Goal: Transaction & Acquisition: Purchase product/service

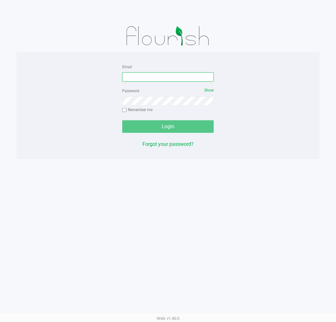
click at [157, 80] on input "Email" at bounding box center [168, 76] width 92 height 9
type input "[EMAIL_ADDRESS][DOMAIN_NAME]"
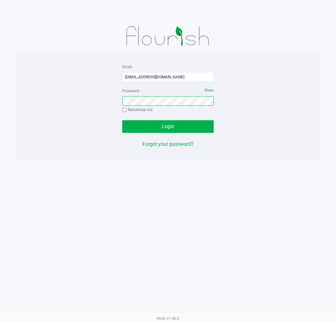
click at [122, 120] on button "Login" at bounding box center [168, 126] width 92 height 13
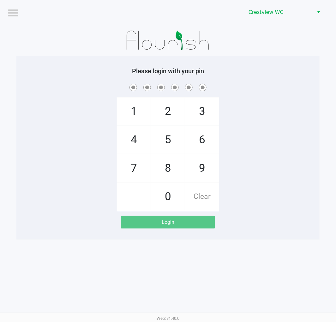
click at [134, 171] on span "7" at bounding box center [133, 168] width 33 height 28
checkbox input "true"
click at [196, 168] on span "9" at bounding box center [201, 168] width 33 height 28
checkbox input "true"
click at [171, 110] on span "2" at bounding box center [167, 112] width 33 height 28
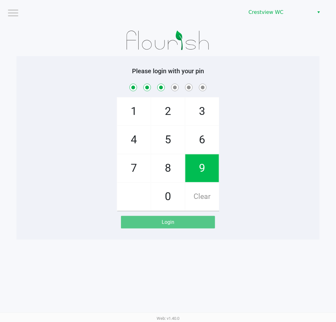
checkbox input "true"
click at [168, 199] on span "0" at bounding box center [167, 197] width 33 height 28
checkbox input "true"
click at [134, 172] on span "7" at bounding box center [133, 168] width 33 height 28
checkbox input "true"
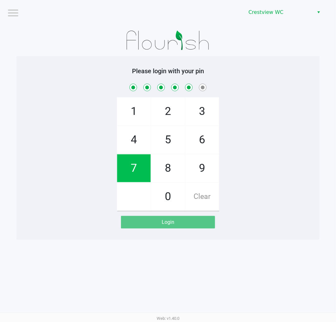
click at [169, 168] on span "8" at bounding box center [167, 168] width 33 height 28
checkbox input "true"
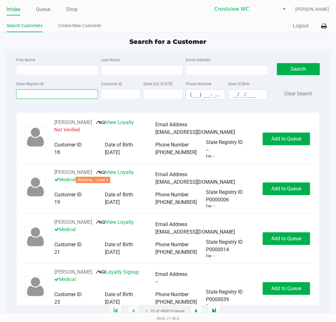
click at [30, 98] on input "State Registry ID" at bounding box center [57, 93] width 82 height 9
click at [55, 94] on input "State Registry ID" at bounding box center [57, 93] width 82 height 9
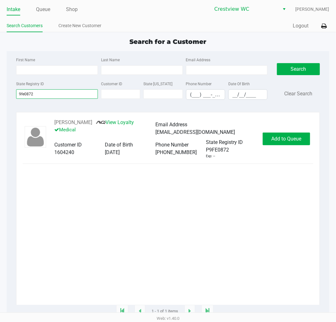
type input "9fe0872"
click at [287, 134] on button "Add to Queue" at bounding box center [286, 139] width 47 height 13
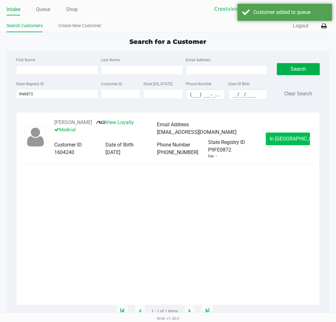
click at [285, 137] on span "In [GEOGRAPHIC_DATA]" at bounding box center [296, 139] width 53 height 6
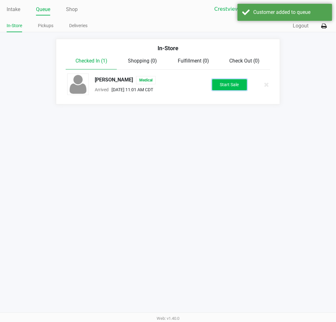
click at [237, 88] on button "Start Sale" at bounding box center [229, 84] width 35 height 11
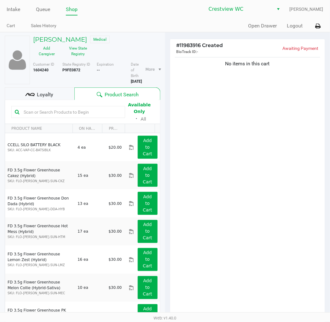
click at [277, 205] on div "No items in this cart" at bounding box center [247, 186] width 155 height 261
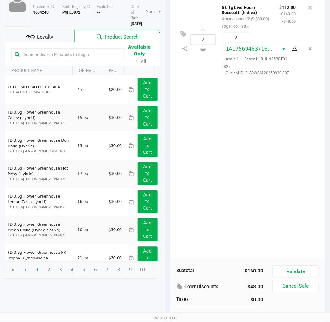
scroll to position [65, 0]
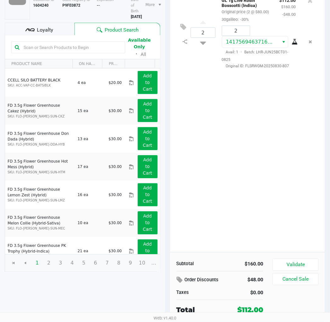
click at [304, 260] on button "Validate" at bounding box center [296, 265] width 46 height 12
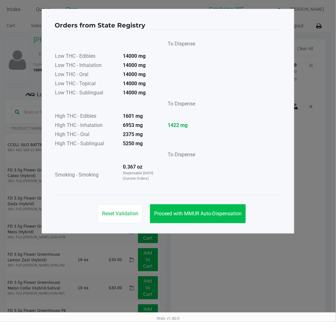
click at [219, 213] on span "Proceed with MMUR Auto-Dispensation" at bounding box center [197, 213] width 87 height 6
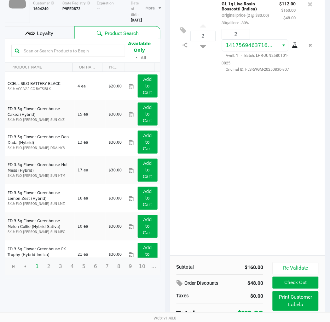
scroll to position [72, 0]
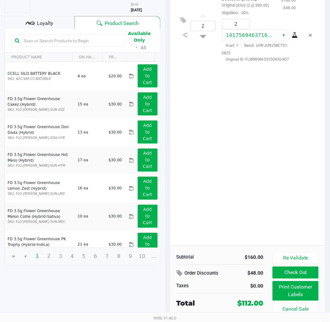
click at [208, 149] on div "2 GL 1g Live Rosin Bosscotti (Indica) Original price (2 @ $80.00) 30galileo: -3…" at bounding box center [247, 115] width 155 height 261
click at [302, 256] on button "Re-Validate" at bounding box center [296, 258] width 46 height 12
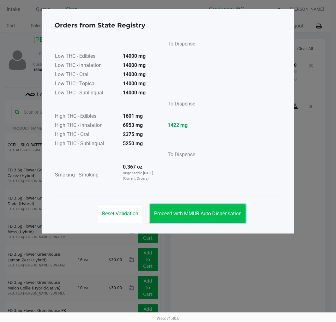
click at [214, 214] on span "Proceed with MMUR Auto-Dispensation" at bounding box center [197, 213] width 87 height 6
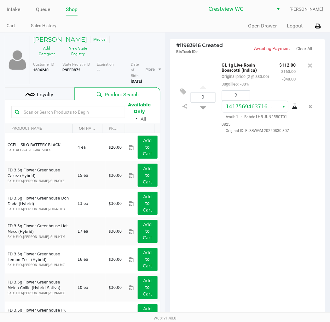
click at [256, 228] on div "2 GL 1g Live Rosin Bosscotti (Indica) Original price (2 @ $80.00) 30galileo: -3…" at bounding box center [247, 186] width 155 height 261
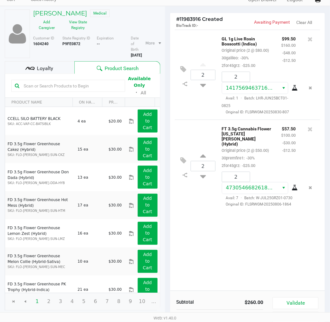
scroll to position [65, 0]
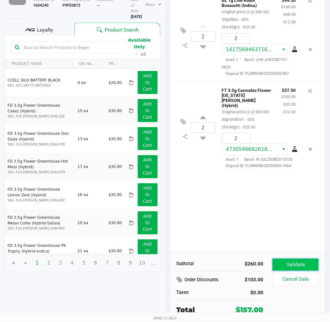
click at [305, 259] on button "Validate" at bounding box center [296, 265] width 46 height 12
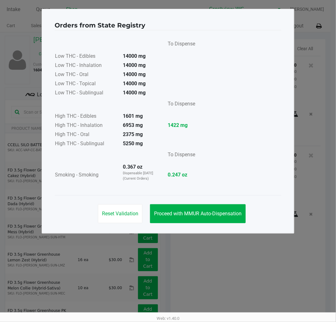
click at [217, 216] on button "Proceed with MMUR Auto-Dispensation" at bounding box center [198, 213] width 96 height 19
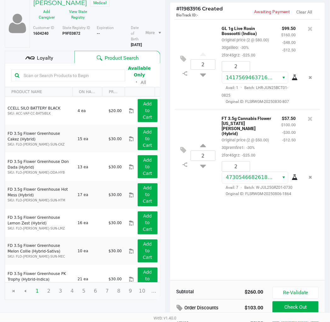
scroll to position [38, 0]
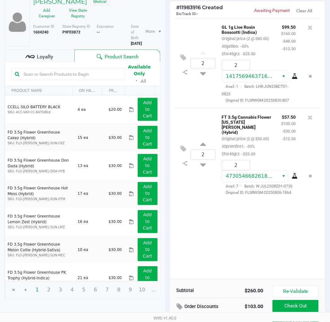
click at [49, 54] on span "Loyalty" at bounding box center [45, 57] width 16 height 8
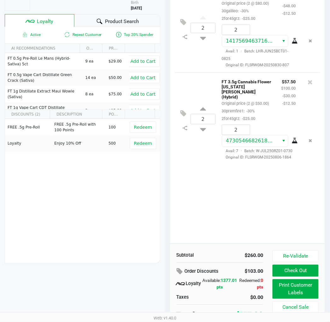
scroll to position [78, 0]
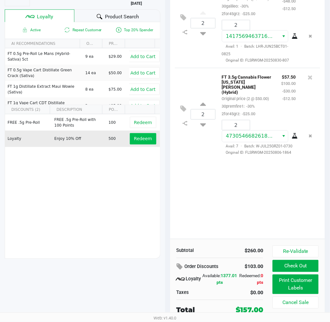
click at [139, 139] on span "Redeem" at bounding box center [143, 138] width 18 height 5
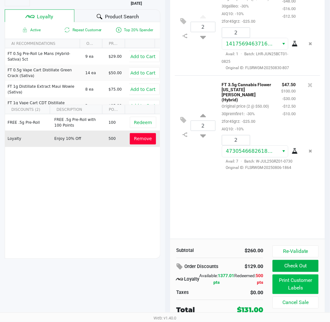
click at [297, 285] on button "Print Customer Labels" at bounding box center [296, 285] width 46 height 20
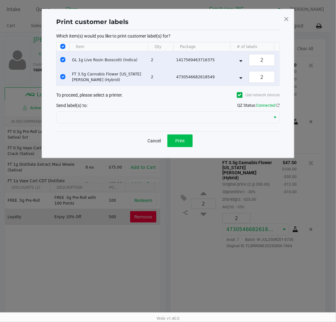
click at [184, 143] on span "Print" at bounding box center [179, 140] width 9 height 5
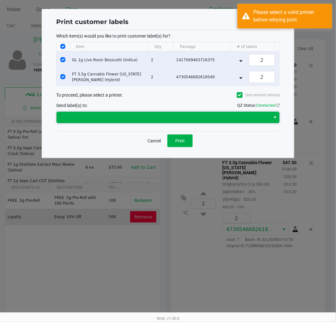
click at [250, 121] on span at bounding box center [163, 118] width 206 height 8
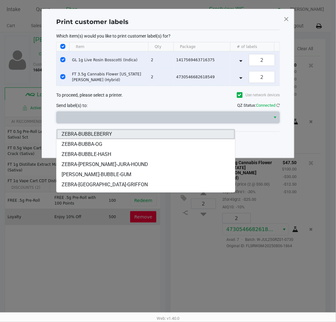
click at [126, 137] on li "ZEBRA-BUBBLEBERRY" at bounding box center [145, 134] width 178 height 10
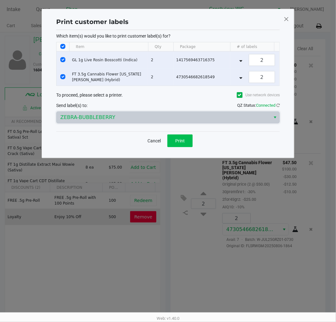
click at [183, 143] on span "Print" at bounding box center [179, 140] width 9 height 5
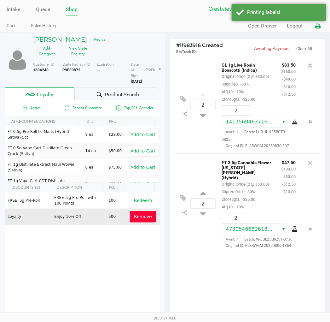
click at [319, 26] on icon at bounding box center [318, 26] width 5 height 4
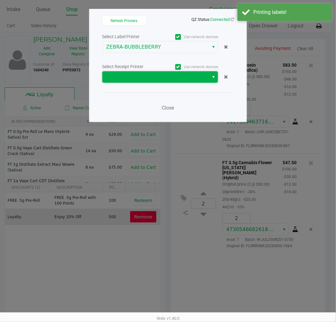
click at [192, 75] on span at bounding box center [155, 77] width 99 height 8
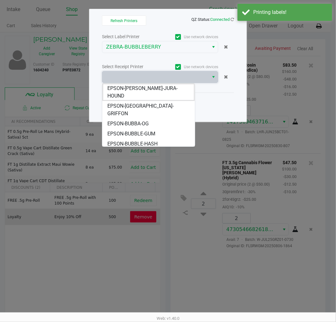
click at [154, 150] on span "EPSON-BUBBLEBERRY" at bounding box center [132, 154] width 51 height 8
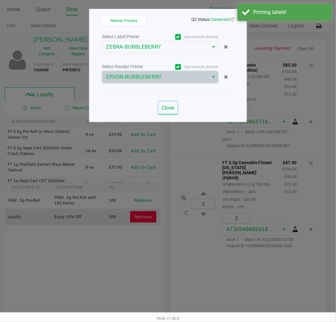
click at [173, 109] on span "Close" at bounding box center [168, 108] width 12 height 6
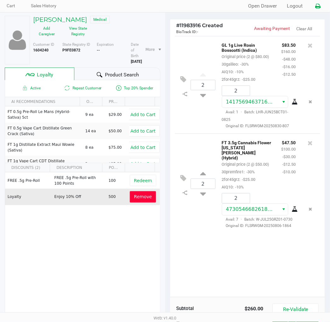
scroll to position [78, 0]
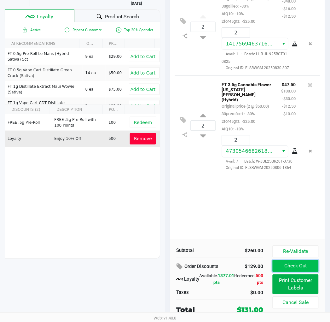
click at [301, 264] on button "Check Out" at bounding box center [296, 266] width 46 height 12
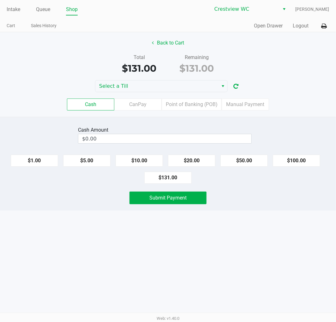
click at [198, 104] on label "Point of Banking (POB)" at bounding box center [192, 104] width 60 height 12
click at [0, 0] on 7 "Point of Banking (POB)" at bounding box center [0, 0] width 0 height 0
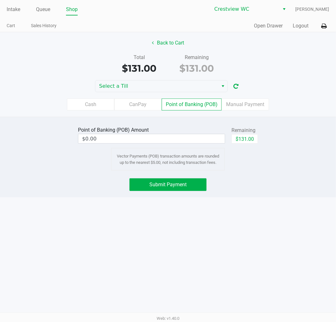
click at [252, 138] on button "$131.00" at bounding box center [244, 138] width 27 height 9
type input "$131.00"
click at [198, 188] on button "Submit Payment" at bounding box center [167, 184] width 77 height 13
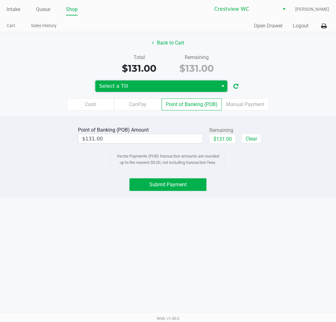
click at [201, 81] on span "Select a Till" at bounding box center [156, 85] width 123 height 11
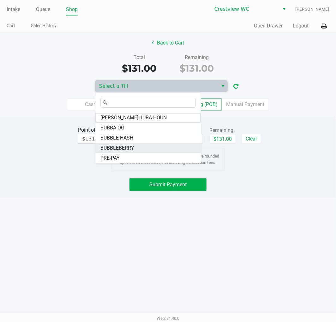
click at [134, 148] on li "BUBBLEBERRY" at bounding box center [147, 148] width 105 height 10
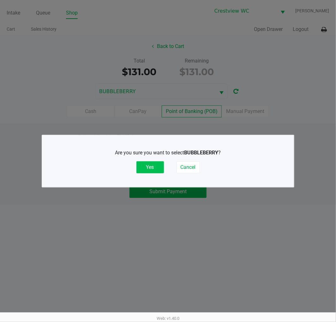
click at [149, 164] on button "Yes" at bounding box center [149, 167] width 27 height 12
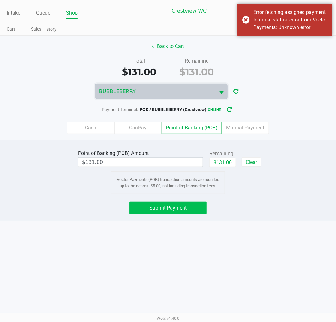
click at [179, 207] on span "Submit Payment" at bounding box center [167, 208] width 37 height 6
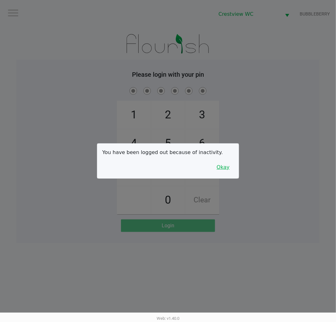
click at [219, 162] on button "Okay" at bounding box center [222, 167] width 21 height 12
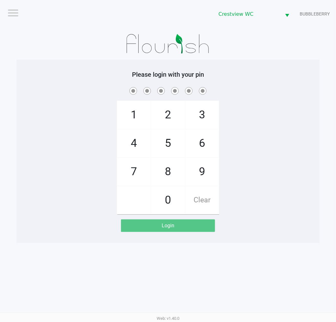
click at [133, 171] on span "7" at bounding box center [133, 172] width 33 height 28
checkbox input "true"
click at [198, 169] on span "9" at bounding box center [201, 172] width 33 height 28
checkbox input "true"
click at [171, 110] on span "2" at bounding box center [167, 115] width 33 height 28
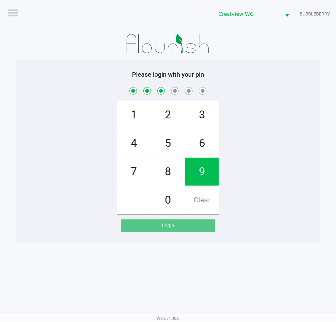
checkbox input "true"
click at [168, 201] on span "0" at bounding box center [167, 200] width 33 height 28
checkbox input "true"
click at [127, 179] on span "7" at bounding box center [133, 172] width 33 height 28
checkbox input "true"
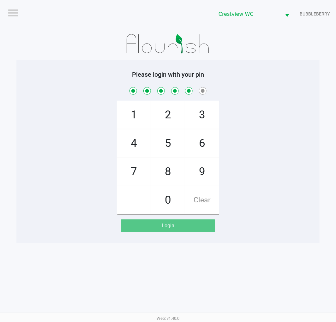
click at [169, 174] on span "8" at bounding box center [167, 172] width 33 height 28
checkbox input "true"
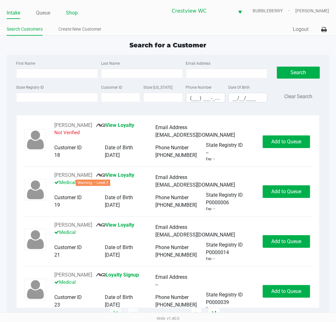
click at [75, 12] on link "Shop" at bounding box center [72, 13] width 12 height 9
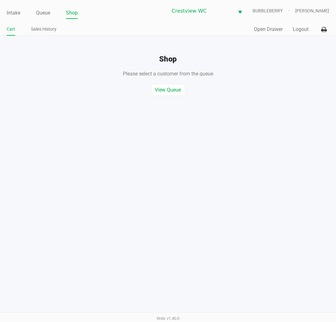
click at [271, 31] on button "Open Drawer" at bounding box center [268, 30] width 29 height 8
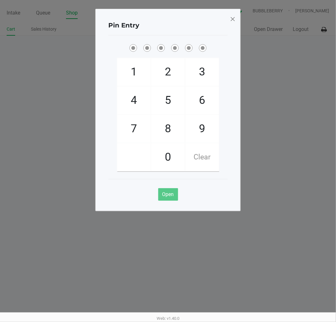
click at [134, 135] on span "7" at bounding box center [133, 129] width 33 height 28
checkbox input "true"
click at [196, 131] on span "9" at bounding box center [201, 129] width 33 height 28
checkbox input "true"
click at [170, 67] on span "2" at bounding box center [167, 72] width 33 height 28
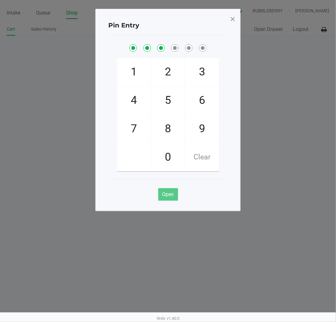
checkbox input "true"
click at [136, 128] on span "7" at bounding box center [133, 129] width 33 height 28
checkbox input "true"
click at [170, 130] on span "8" at bounding box center [167, 129] width 33 height 28
checkbox input "true"
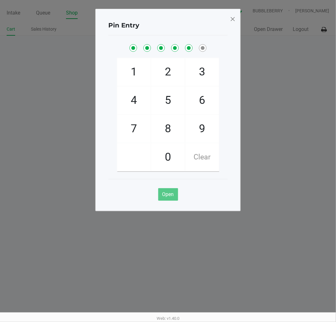
click at [166, 126] on span "8" at bounding box center [167, 129] width 33 height 28
checkbox input "true"
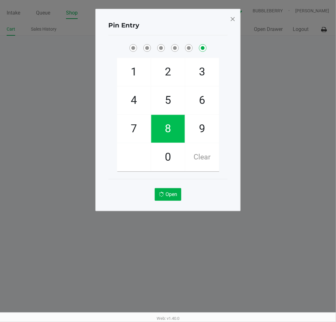
checkbox input "false"
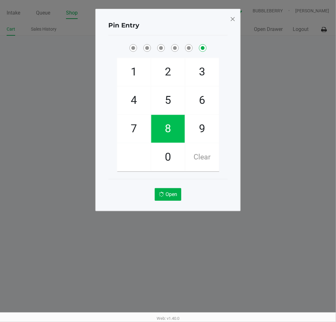
checkbox input "false"
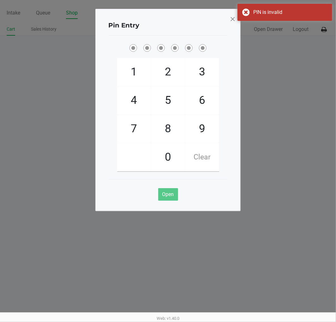
click at [134, 127] on span "7" at bounding box center [133, 129] width 33 height 28
checkbox input "true"
click at [201, 129] on span "9" at bounding box center [201, 129] width 33 height 28
checkbox input "true"
click at [166, 72] on span "2" at bounding box center [167, 72] width 33 height 28
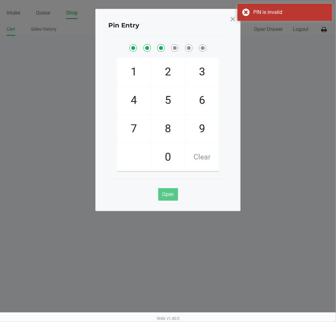
checkbox input "true"
click at [169, 163] on span "0" at bounding box center [167, 157] width 33 height 28
checkbox input "true"
click at [133, 132] on span "7" at bounding box center [133, 129] width 33 height 28
checkbox input "true"
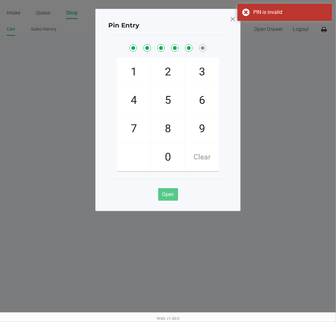
click at [174, 127] on span "8" at bounding box center [167, 129] width 33 height 28
checkbox input "true"
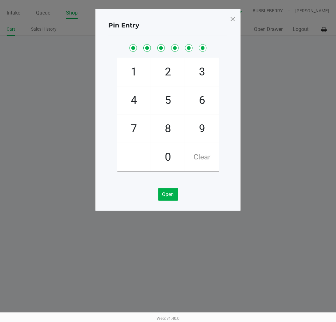
click at [233, 22] on span at bounding box center [233, 19] width 6 height 10
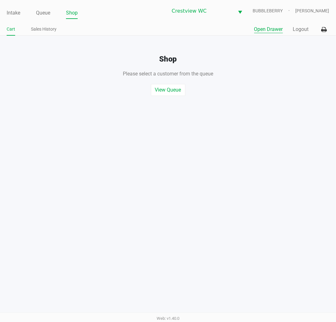
click at [15, 15] on link "Intake" at bounding box center [14, 13] width 14 height 9
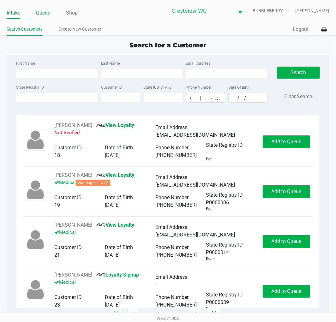
click at [39, 11] on link "Queue" at bounding box center [43, 13] width 14 height 9
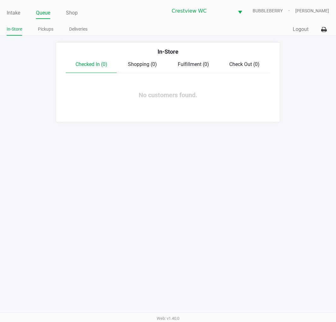
click at [44, 30] on link "Pickups" at bounding box center [45, 29] width 15 height 8
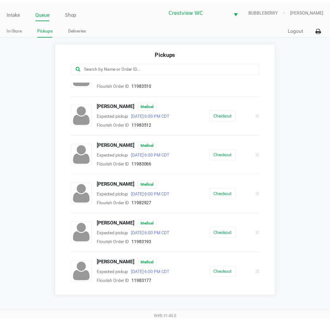
scroll to position [256, 0]
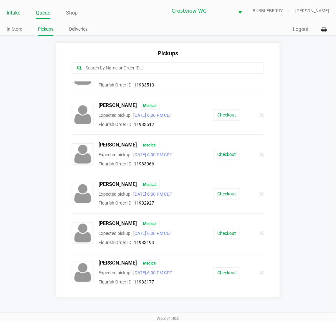
click at [13, 13] on link "Intake" at bounding box center [14, 13] width 14 height 9
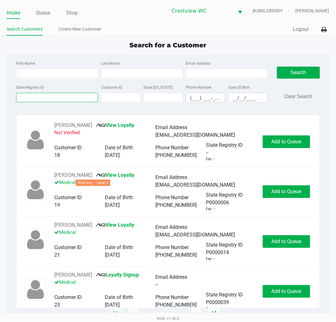
click at [56, 98] on input "State Registry ID" at bounding box center [57, 97] width 82 height 9
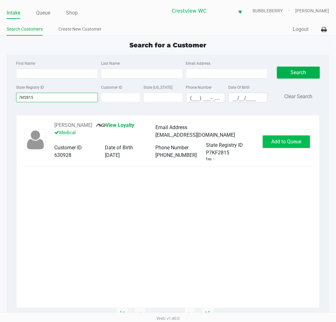
type input "7kf2815"
click at [286, 137] on button "Add to Queue" at bounding box center [286, 141] width 47 height 13
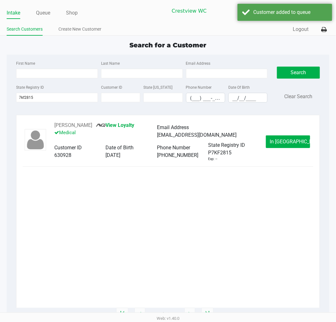
click at [286, 142] on span "In Queue" at bounding box center [296, 142] width 53 height 6
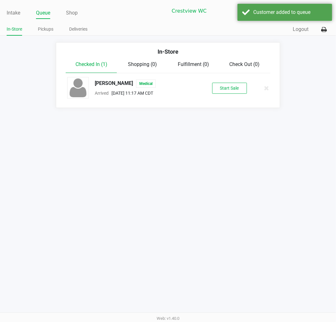
click at [228, 90] on button "Start Sale" at bounding box center [229, 88] width 35 height 11
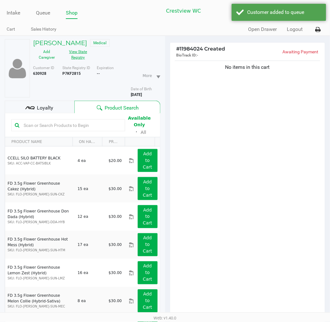
click at [76, 57] on button "View State Registry" at bounding box center [77, 55] width 32 height 16
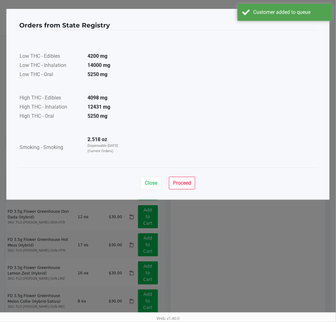
click at [190, 188] on button "Proceed" at bounding box center [182, 183] width 26 height 13
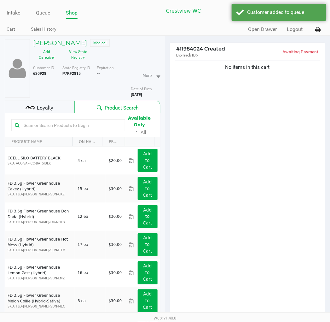
click at [39, 109] on span "Loyalty" at bounding box center [45, 108] width 16 height 8
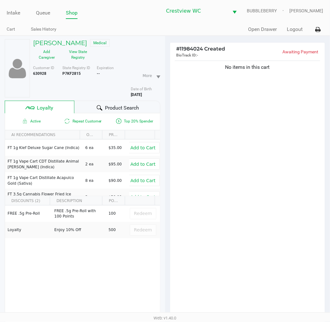
click at [264, 190] on div "No items in this cart" at bounding box center [247, 189] width 155 height 261
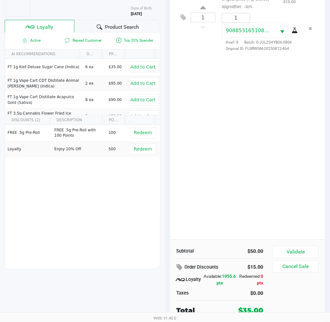
scroll to position [81, 0]
click at [301, 248] on button "Validate" at bounding box center [296, 252] width 46 height 12
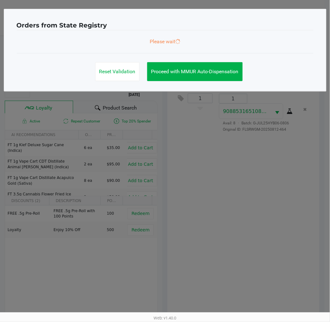
scroll to position [0, 0]
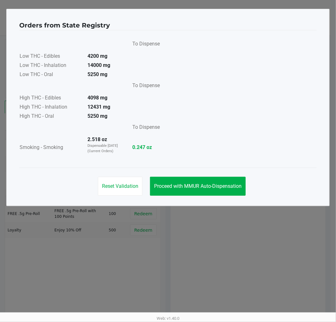
click at [219, 187] on span "Proceed with MMUR Auto-Dispensation" at bounding box center [197, 186] width 87 height 6
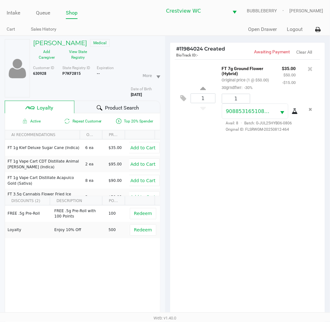
click at [248, 212] on div "1 FT 7g Ground Flower (Hybrid) Original price (1 @ $50.00) 30grndflwr: -30% $35…" at bounding box center [247, 189] width 155 height 261
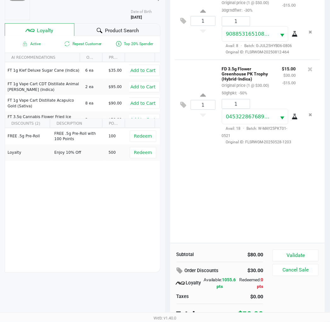
scroll to position [81, 0]
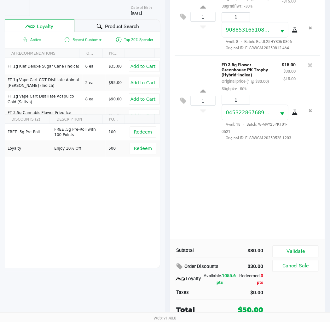
click at [306, 247] on button "Validate" at bounding box center [296, 252] width 46 height 12
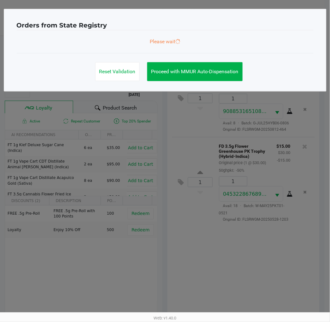
scroll to position [0, 0]
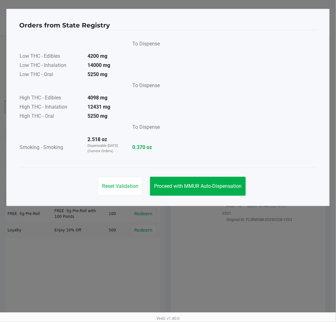
click at [234, 193] on button "Proceed with MMUR Auto-Dispensation" at bounding box center [198, 186] width 96 height 19
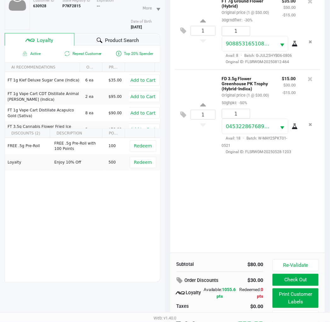
scroll to position [81, 0]
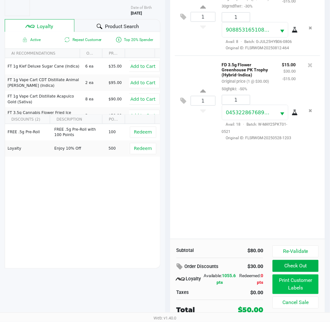
click at [298, 282] on button "Print Customer Labels" at bounding box center [296, 285] width 46 height 20
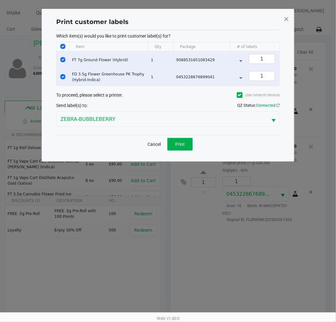
click at [181, 147] on span "Print" at bounding box center [179, 144] width 9 height 5
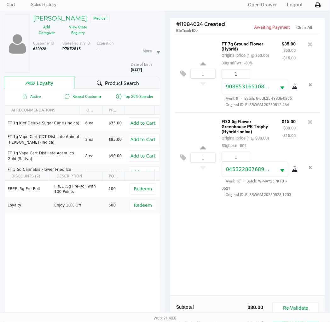
scroll to position [70, 0]
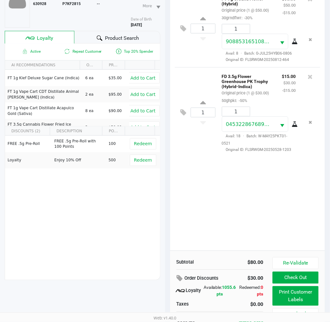
click at [300, 279] on button "Check Out" at bounding box center [296, 278] width 46 height 12
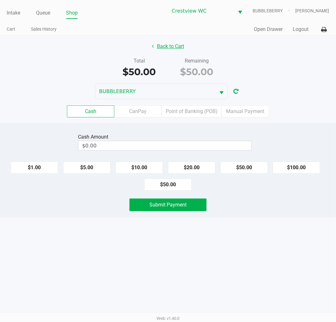
click at [171, 46] on button "Back to Cart" at bounding box center [168, 46] width 40 height 12
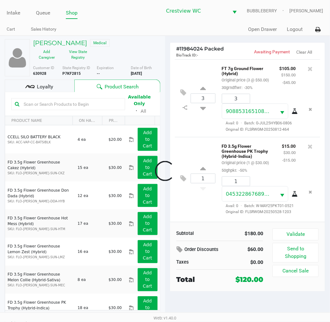
scroll to position [29, 0]
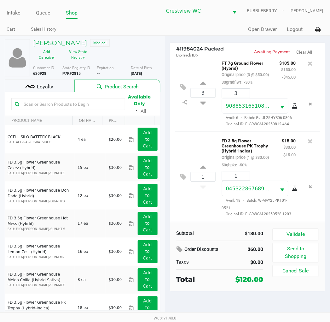
click at [299, 234] on button "Validate" at bounding box center [296, 234] width 46 height 12
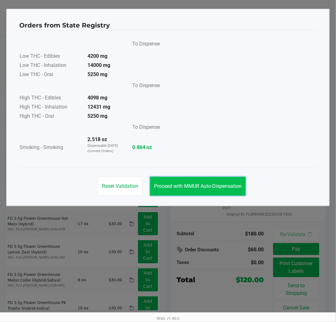
click at [228, 183] on span "Proceed with MMUR Auto-Dispensation" at bounding box center [197, 186] width 87 height 6
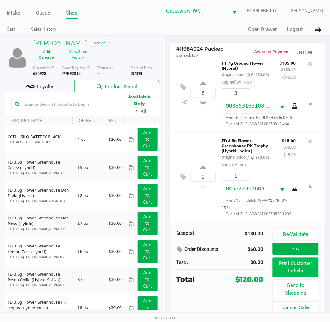
click at [296, 267] on button "Print Customer Labels" at bounding box center [296, 268] width 46 height 20
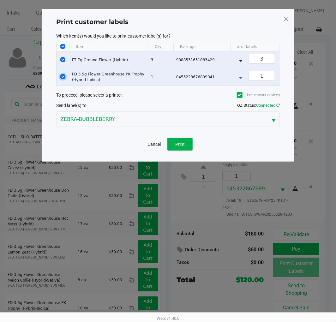
click at [64, 74] on input "Select Row" at bounding box center [62, 76] width 5 height 5
checkbox input "false"
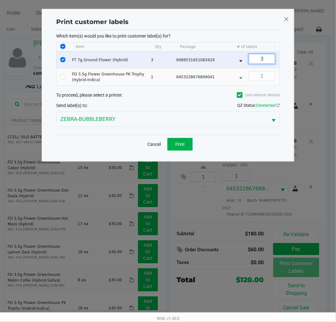
click at [255, 59] on input "3" at bounding box center [262, 58] width 26 height 9
type input "2"
click at [170, 147] on button "Print" at bounding box center [179, 144] width 25 height 13
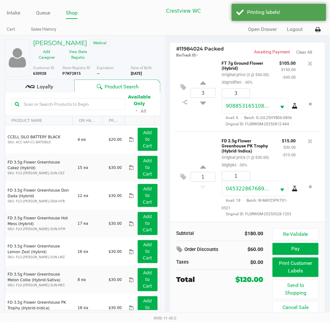
click at [43, 86] on span "Loyalty" at bounding box center [45, 87] width 16 height 8
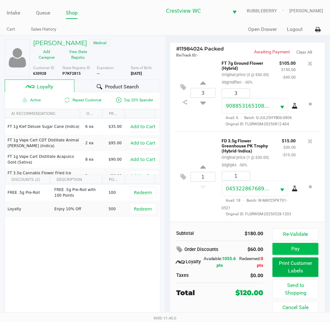
click at [294, 249] on button "Pay" at bounding box center [296, 249] width 46 height 12
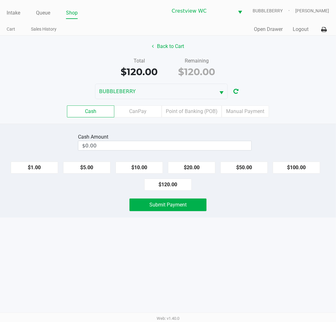
click at [179, 183] on button "$120.00" at bounding box center [167, 185] width 47 height 12
type input "$120.00"
click at [187, 208] on button "Submit Payment" at bounding box center [167, 205] width 77 height 13
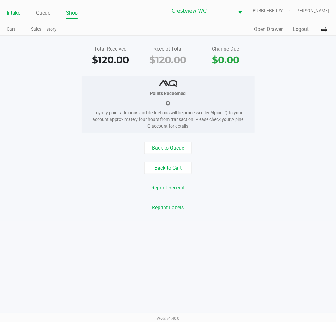
click at [18, 13] on link "Intake" at bounding box center [14, 13] width 14 height 9
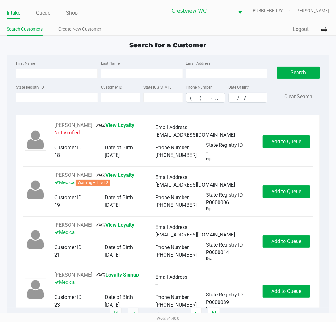
click at [58, 74] on input "First Name" at bounding box center [57, 73] width 82 height 9
type input "A"
type input "Zander"
type input "wilson"
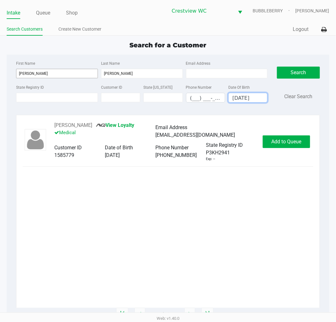
type input "06/01/1988"
click at [288, 144] on span "Add to Queue" at bounding box center [286, 142] width 30 height 6
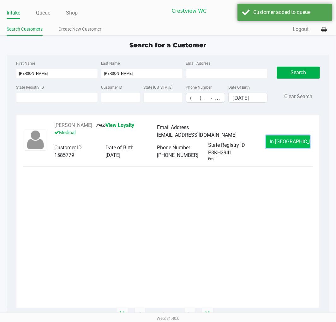
click at [285, 140] on span "In Queue" at bounding box center [296, 142] width 53 height 6
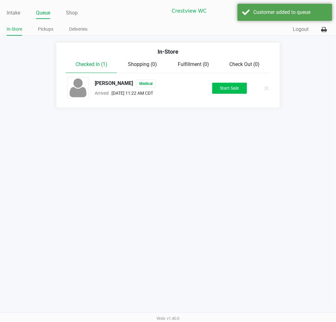
click at [226, 92] on button "Start Sale" at bounding box center [229, 88] width 35 height 11
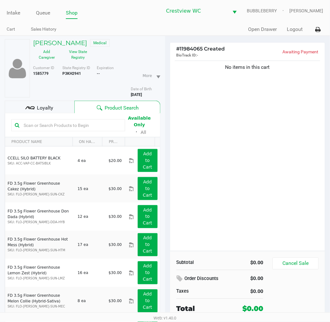
click at [74, 55] on button "View State Registry" at bounding box center [77, 55] width 32 height 16
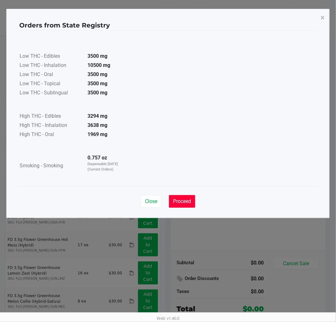
click at [184, 201] on span "Proceed" at bounding box center [182, 201] width 18 height 6
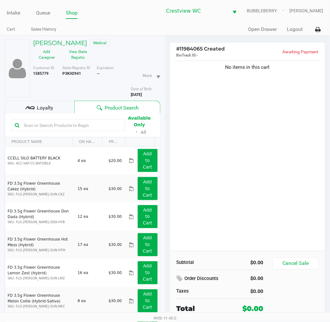
click at [55, 102] on div "Loyalty" at bounding box center [40, 107] width 70 height 13
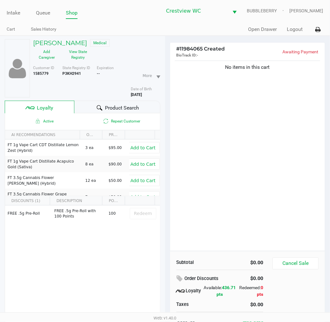
click at [259, 174] on div "No items in this cart" at bounding box center [247, 155] width 155 height 192
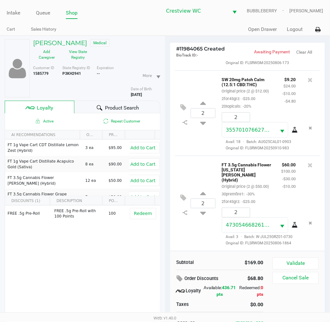
scroll to position [109, 0]
click at [296, 263] on button "Validate" at bounding box center [296, 264] width 46 height 12
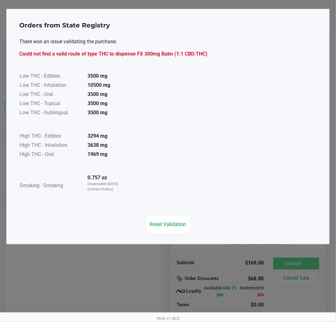
click at [175, 225] on span "Reset Validation" at bounding box center [168, 224] width 36 height 6
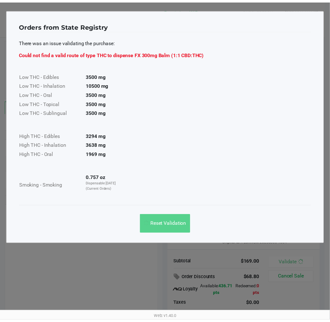
scroll to position [116, 0]
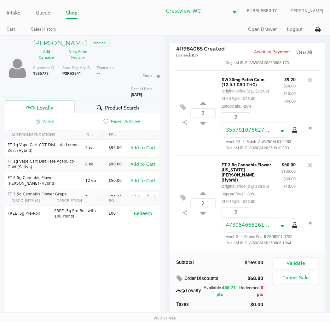
click at [306, 264] on button "Validate" at bounding box center [296, 264] width 46 height 12
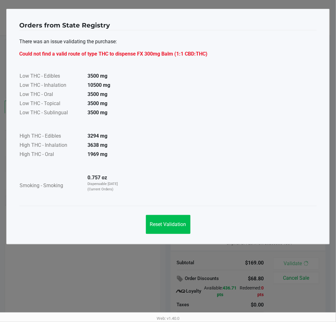
click at [178, 221] on span "Reset Validation" at bounding box center [168, 224] width 36 height 6
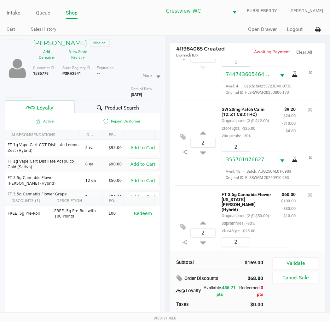
scroll to position [43, 0]
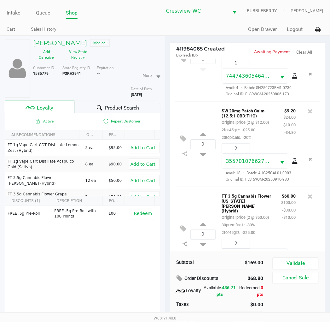
click at [309, 161] on icon "Remove the package from the orderLine" at bounding box center [310, 159] width 3 height 4
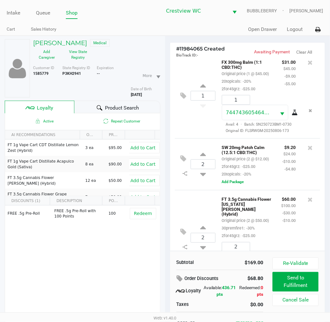
scroll to position [0, 0]
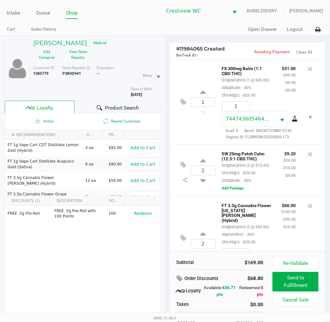
click at [308, 157] on icon at bounding box center [310, 154] width 5 height 6
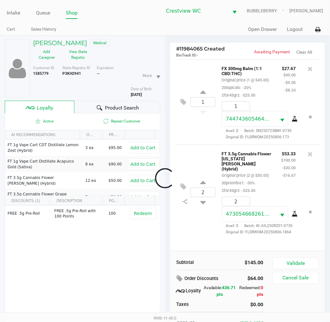
scroll to position [15, 0]
click at [309, 115] on icon "Remove the package from the orderLine" at bounding box center [310, 117] width 3 height 4
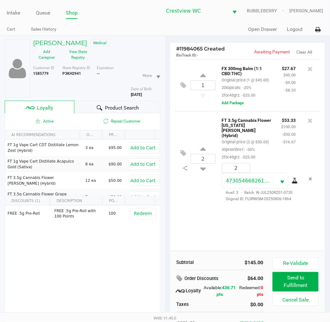
click at [311, 70] on icon at bounding box center [310, 69] width 5 height 6
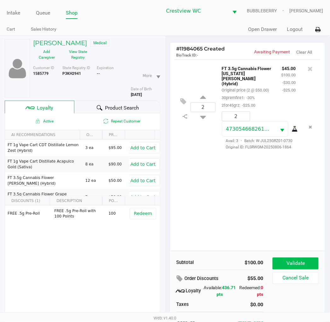
click at [300, 258] on button "Validate" at bounding box center [296, 264] width 46 height 12
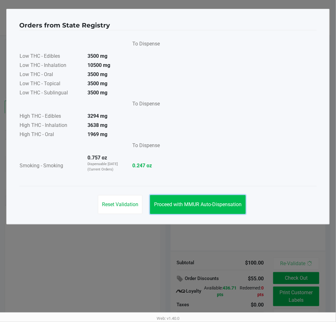
click at [220, 204] on span "Proceed with MMUR Auto-Dispensation" at bounding box center [197, 204] width 87 height 6
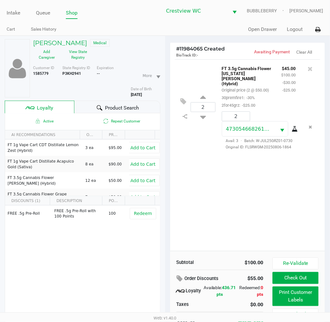
click at [294, 297] on button "Print Customer Labels" at bounding box center [296, 297] width 46 height 20
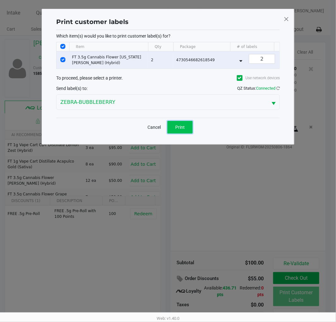
click at [181, 133] on button "Print" at bounding box center [179, 127] width 25 height 13
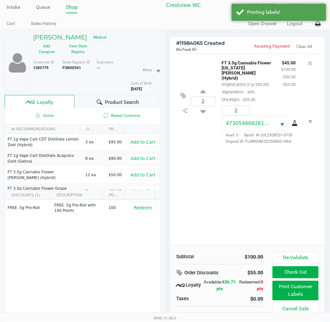
scroll to position [32, 0]
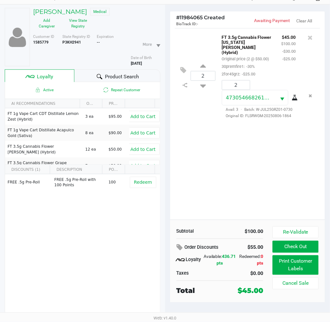
click at [234, 168] on div "2 FT 3.5g Cannabis Flower Georgia Runtz (Hybrid) Original price (2 @ $50.00) 30…" at bounding box center [247, 124] width 155 height 192
click at [287, 186] on div "2 FT 3.5g Cannabis Flower Georgia Runtz (Hybrid) Original price (2 @ $50.00) 30…" at bounding box center [247, 124] width 155 height 192
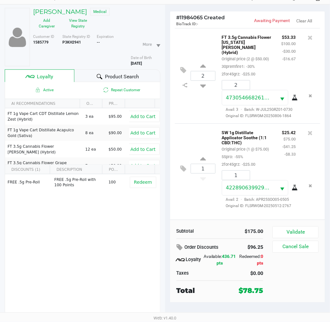
click at [309, 228] on button "Validate" at bounding box center [296, 232] width 46 height 12
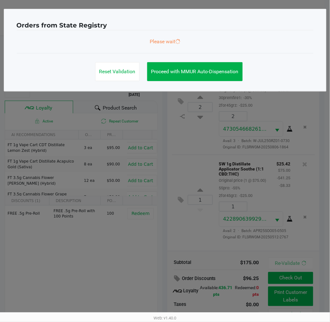
scroll to position [0, 0]
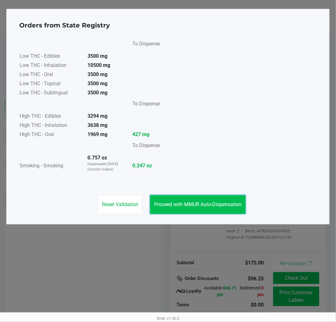
click at [232, 205] on span "Proceed with MMUR Auto-Dispensation" at bounding box center [197, 204] width 87 height 6
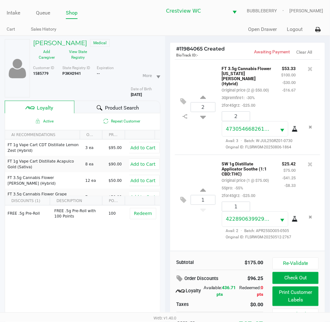
click at [297, 295] on button "Print Customer Labels" at bounding box center [296, 297] width 46 height 20
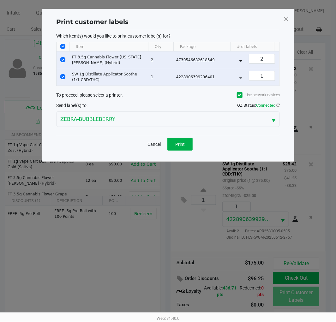
click at [183, 147] on span "Print" at bounding box center [179, 144] width 9 height 5
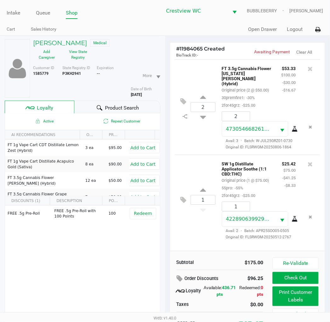
scroll to position [13, 0]
click at [302, 279] on button "Check Out" at bounding box center [296, 278] width 46 height 12
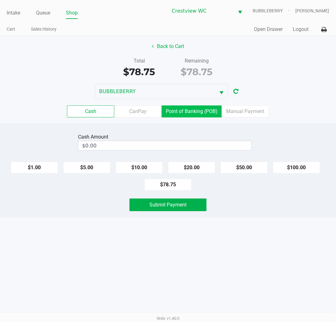
click at [191, 107] on label "Point of Banking (POB)" at bounding box center [192, 111] width 60 height 12
click at [0, 0] on 7 "Point of Banking (POB)" at bounding box center [0, 0] width 0 height 0
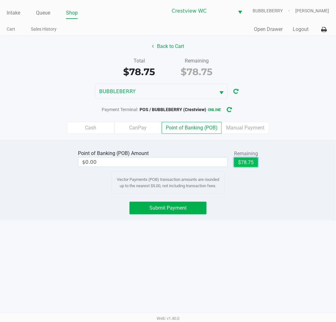
click at [246, 163] on button "$78.75" at bounding box center [246, 161] width 24 height 9
type input "$78.75"
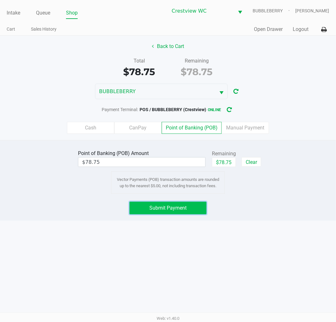
click at [174, 213] on button "Submit Payment" at bounding box center [167, 208] width 77 height 13
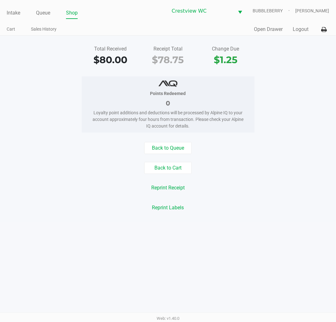
click at [15, 12] on link "Intake" at bounding box center [14, 13] width 14 height 9
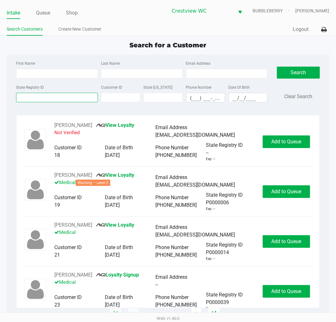
click at [68, 97] on input "State Registry ID" at bounding box center [57, 97] width 82 height 9
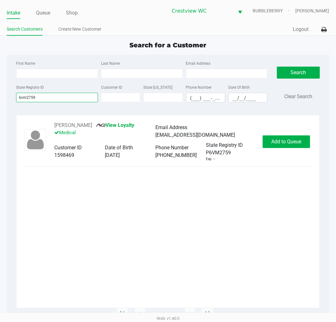
type input "6vm2759"
click at [282, 139] on span "Add to Queue" at bounding box center [286, 142] width 30 height 6
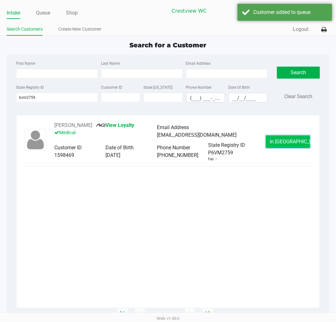
click at [295, 139] on span "In Queue" at bounding box center [296, 142] width 53 height 6
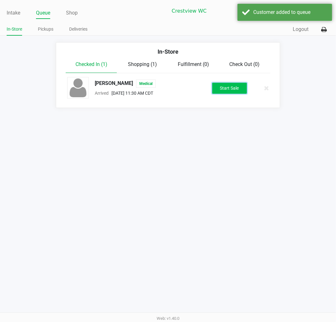
click at [234, 89] on button "Start Sale" at bounding box center [229, 88] width 35 height 11
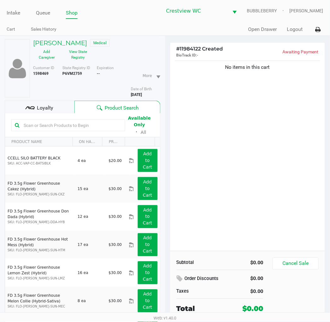
click at [251, 195] on div "No items in this cart" at bounding box center [247, 155] width 155 height 192
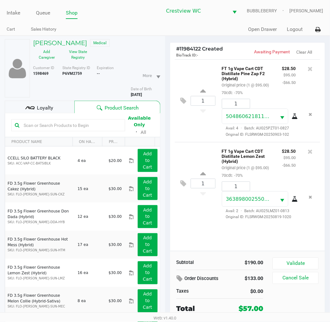
click at [293, 199] on icon at bounding box center [295, 199] width 6 height 5
click at [293, 121] on div "5048606218113012 Avail: 4 · Batch: AUG25PZT01-0827 Original ID: FLSRWGM-2025090…" at bounding box center [259, 123] width 84 height 29
click at [294, 119] on icon at bounding box center [295, 116] width 6 height 5
click at [270, 167] on small "Original price (1 @ $95.00)" at bounding box center [245, 167] width 47 height 5
click at [311, 202] on button "Remove the package from the orderLine" at bounding box center [311, 197] width 9 height 12
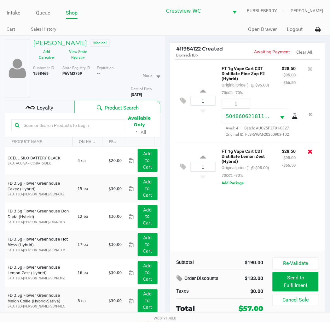
click at [311, 152] on icon at bounding box center [310, 151] width 5 height 6
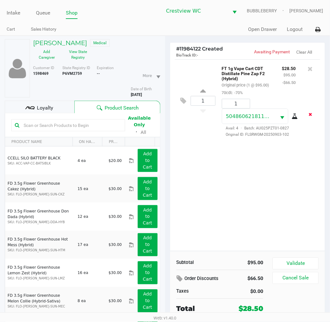
click at [312, 116] on icon "Remove the package from the orderLine" at bounding box center [310, 114] width 3 height 4
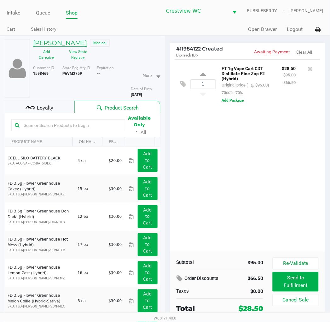
click at [86, 39] on h5 "FOSHEN MADISON JR" at bounding box center [60, 43] width 54 height 8
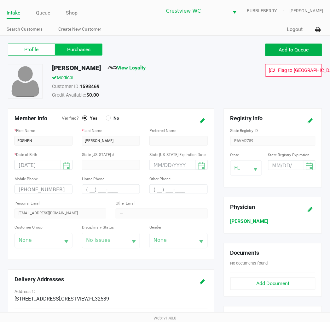
click at [92, 47] on label "Purchases" at bounding box center [78, 50] width 47 height 12
click at [0, 0] on 1 "Purchases" at bounding box center [0, 0] width 0 height 0
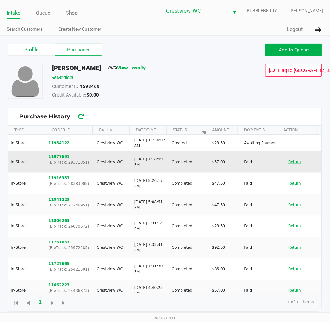
click at [289, 160] on button "Return" at bounding box center [295, 162] width 21 height 10
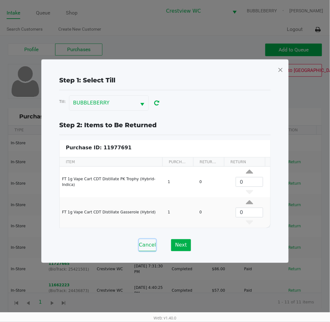
click at [150, 244] on button "Cancel" at bounding box center [147, 245] width 17 height 12
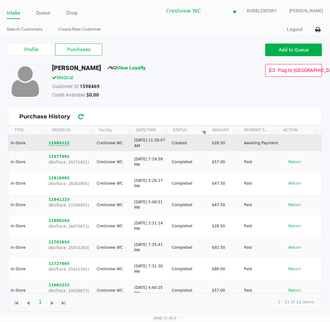
click at [58, 143] on button "11984122" at bounding box center [59, 143] width 21 height 6
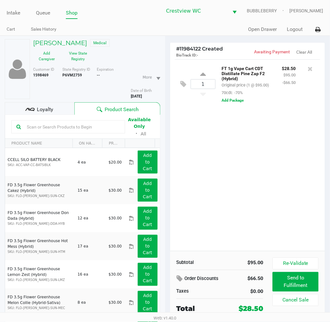
click at [251, 197] on div "1 FT 1g Vape Cart CDT Distillate Pine Zap F2 (Hybrid) Original price (1 @ $95.0…" at bounding box center [247, 155] width 155 height 192
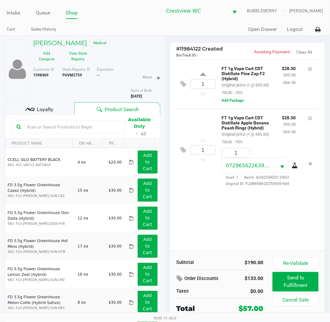
click at [294, 167] on icon at bounding box center [295, 165] width 6 height 5
click at [311, 165] on icon "Remove the package from the orderLine" at bounding box center [310, 163] width 3 height 4
click at [311, 119] on icon at bounding box center [310, 118] width 5 height 6
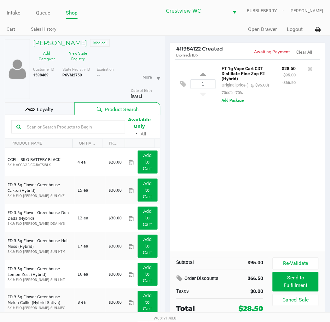
click at [254, 184] on div "1 FT 1g Vape Cart CDT Distillate Pine Zap F2 (Hybrid) Original price (1 @ $95.0…" at bounding box center [247, 155] width 155 height 192
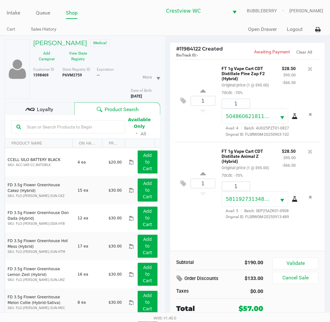
click at [295, 202] on icon at bounding box center [295, 199] width 6 height 5
click at [80, 42] on h5 "FOSHEN MADISON JR" at bounding box center [60, 43] width 54 height 8
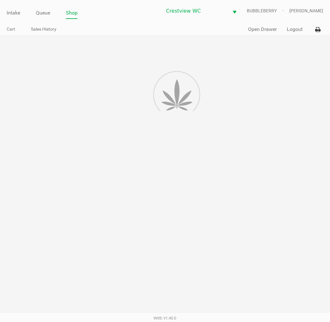
click at [80, 42] on div at bounding box center [165, 195] width 330 height 319
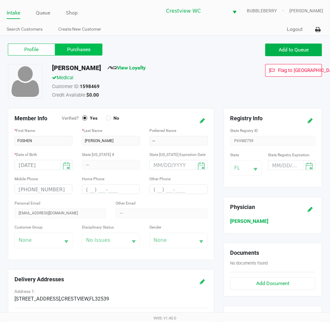
click at [80, 49] on label "Purchases" at bounding box center [78, 50] width 47 height 12
click at [0, 0] on 1 "Purchases" at bounding box center [0, 0] width 0 height 0
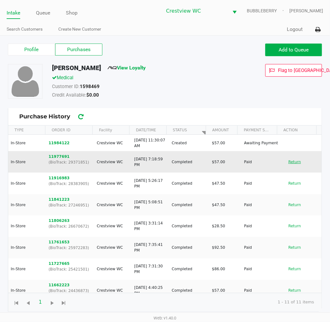
click at [286, 161] on button "Return" at bounding box center [295, 162] width 21 height 10
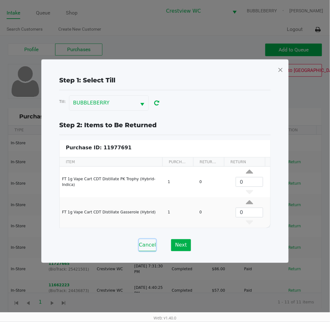
click at [148, 247] on button "Cancel" at bounding box center [147, 245] width 17 height 12
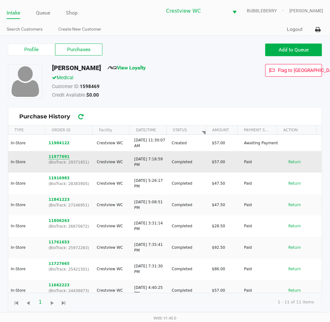
click at [57, 156] on button "11977691" at bounding box center [59, 157] width 21 height 6
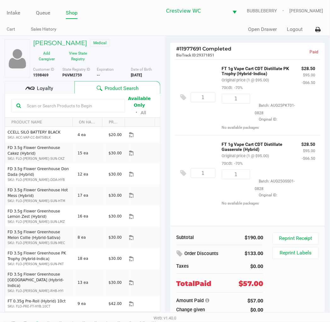
click at [256, 159] on div "FT 1g Vape Cart CDT Distillate Gasserole (Hybrid) Original price (1 @ $95.00) 7…" at bounding box center [257, 153] width 80 height 27
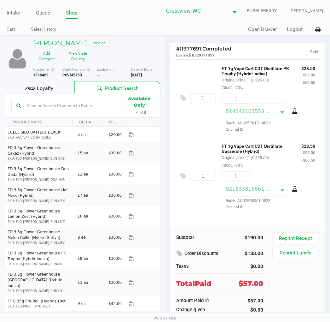
click at [295, 189] on icon at bounding box center [295, 189] width 6 height 5
click at [200, 211] on div "1 FT 1g Vape Cart CDT Distillate Gasserole (Hybrid) Original price (1 @ $95.00)…" at bounding box center [248, 176] width 146 height 78
click at [199, 158] on div "1 FT 1g Vape Cart CDT Distillate Gasserole (Hybrid) Original price (1 @ $95.00)…" at bounding box center [248, 176] width 146 height 78
click at [182, 176] on div at bounding box center [185, 176] width 11 height 15
click at [81, 40] on h5 "FOSHEN MADISON JR" at bounding box center [60, 43] width 54 height 8
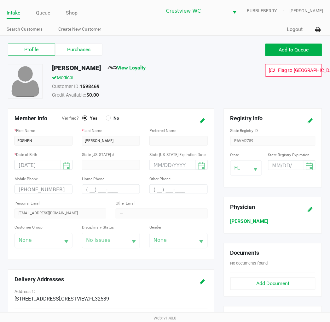
click at [80, 46] on label "Purchases" at bounding box center [78, 50] width 47 height 12
click at [0, 0] on 1 "Purchases" at bounding box center [0, 0] width 0 height 0
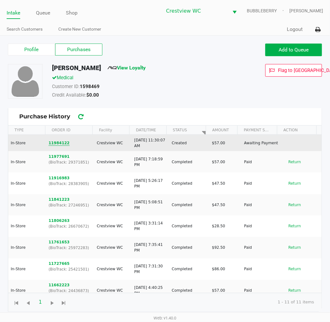
click at [58, 143] on button "11984122" at bounding box center [59, 143] width 21 height 6
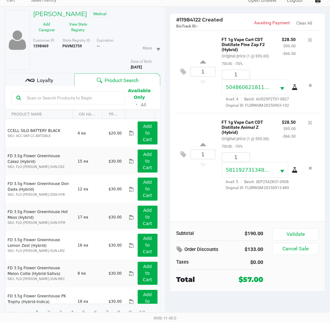
scroll to position [33, 0]
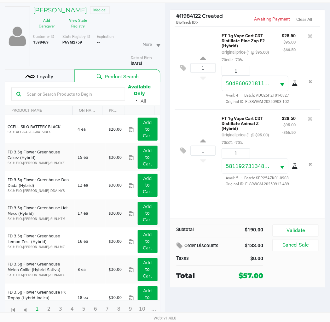
click at [54, 77] on div "Loyalty" at bounding box center [40, 75] width 70 height 13
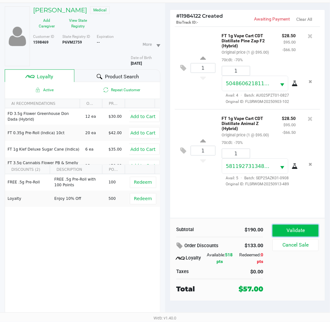
click at [313, 226] on button "Validate" at bounding box center [296, 231] width 46 height 12
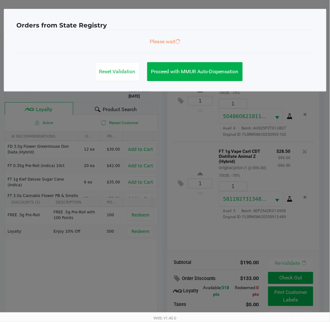
scroll to position [0, 0]
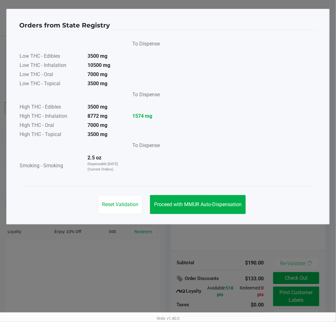
click at [212, 204] on span "Proceed with MMUR Auto-Dispensation" at bounding box center [197, 204] width 87 height 6
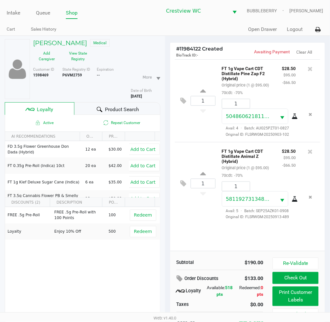
click at [301, 299] on button "Print Customer Labels" at bounding box center [296, 297] width 46 height 20
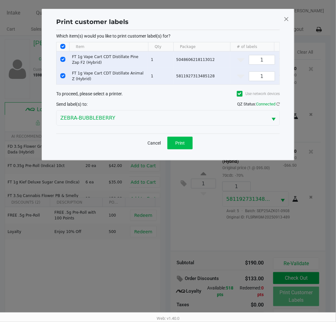
click at [183, 145] on span "Print" at bounding box center [179, 142] width 9 height 5
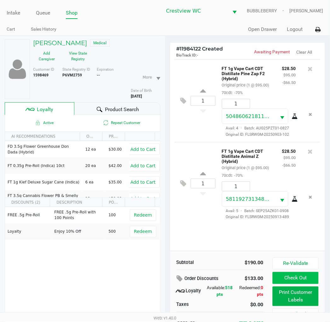
click at [311, 279] on button "Check Out" at bounding box center [296, 278] width 46 height 12
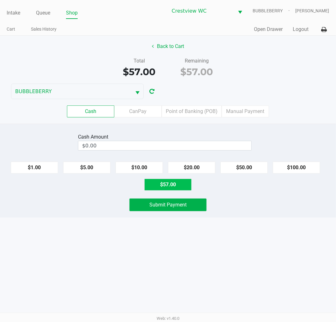
click at [178, 182] on button "$57.00" at bounding box center [167, 185] width 47 height 12
type input "$57.00"
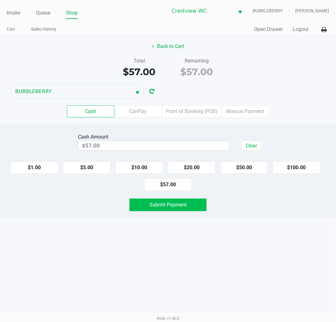
click at [189, 210] on button "Submit Payment" at bounding box center [167, 205] width 77 height 13
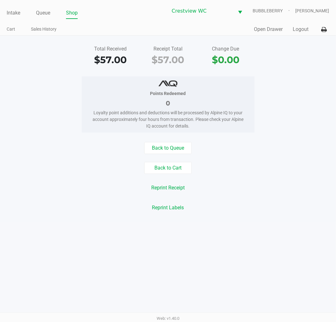
click at [175, 168] on button "Back to Cart" at bounding box center [167, 168] width 47 height 12
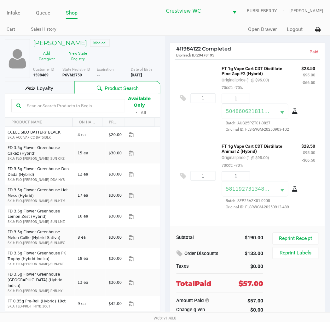
click at [51, 91] on span "Loyalty" at bounding box center [45, 89] width 16 height 8
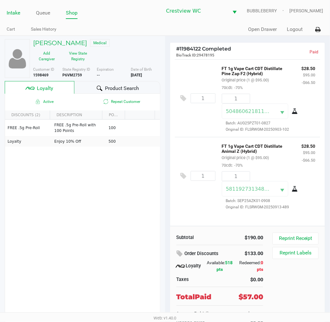
click at [11, 12] on link "Intake" at bounding box center [14, 13] width 14 height 9
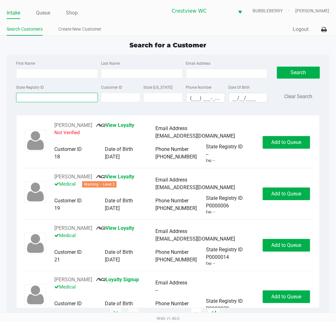
click at [47, 95] on input "State Registry ID" at bounding box center [57, 97] width 82 height 9
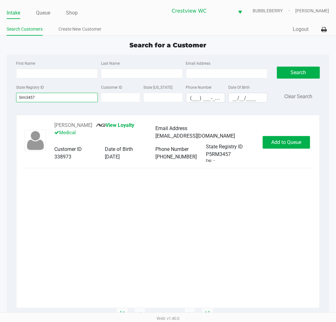
type input "5rm3457"
click at [281, 143] on span "Add to Queue" at bounding box center [286, 142] width 30 height 6
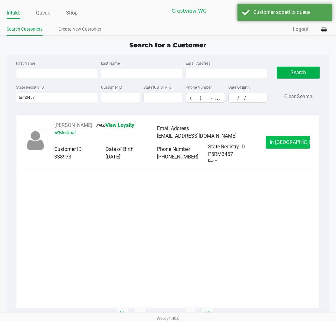
click at [284, 143] on span "In Queue" at bounding box center [296, 142] width 53 height 6
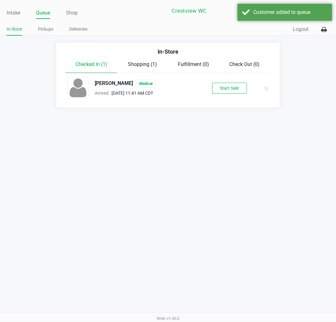
click at [233, 89] on button "Start Sale" at bounding box center [229, 88] width 35 height 11
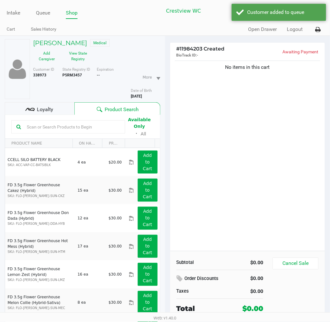
click at [79, 57] on button "View State Registry" at bounding box center [77, 56] width 32 height 16
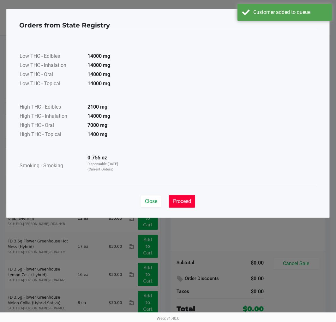
click at [183, 200] on span "Proceed" at bounding box center [182, 201] width 18 height 6
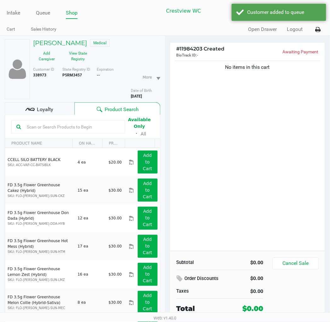
click at [47, 106] on span "Loyalty" at bounding box center [45, 110] width 16 height 8
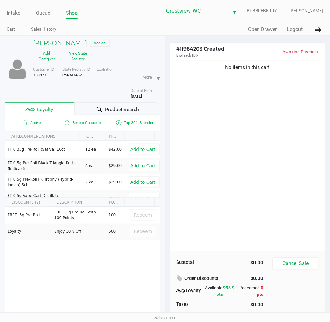
click at [80, 59] on button "View State Registry" at bounding box center [77, 56] width 32 height 16
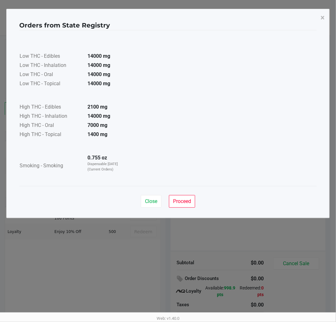
click at [180, 203] on span "Proceed" at bounding box center [182, 201] width 18 height 6
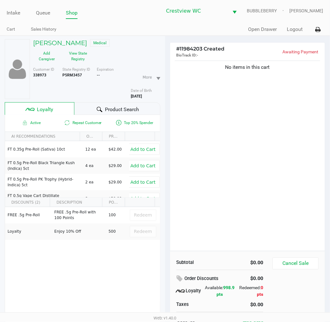
click at [245, 194] on div "No items in this cart" at bounding box center [247, 155] width 155 height 192
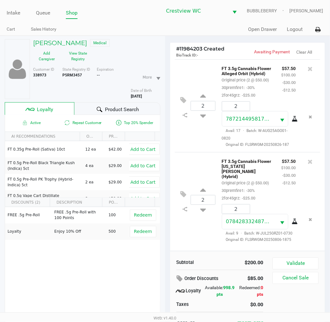
click at [304, 264] on button "Validate" at bounding box center [296, 264] width 46 height 12
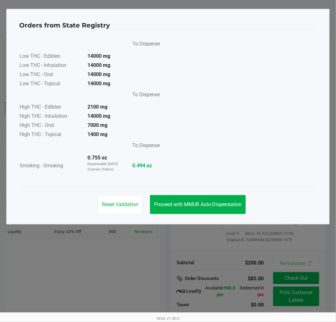
click at [206, 204] on span "Proceed with MMUR Auto-Dispensation" at bounding box center [197, 204] width 87 height 6
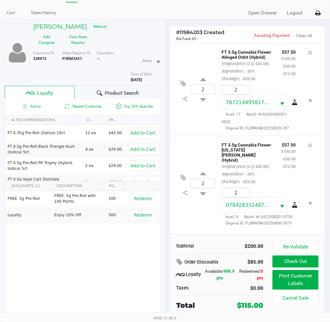
scroll to position [33, 0]
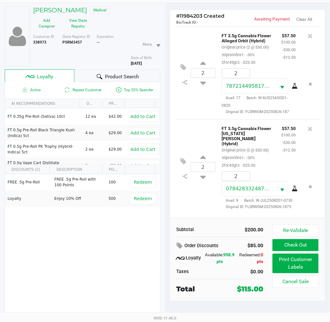
click at [194, 151] on div "2 FT 3.5g Cannabis Flower Georgia Runtz (Hybrid) Original price (2 @ $50.00) 30…" at bounding box center [248, 166] width 146 height 95
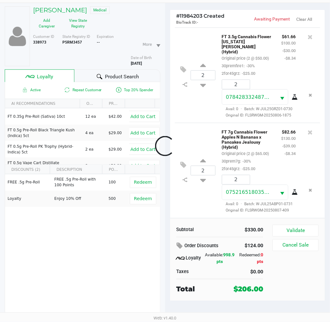
scroll to position [132, 0]
click at [301, 227] on button "Validate" at bounding box center [296, 231] width 46 height 12
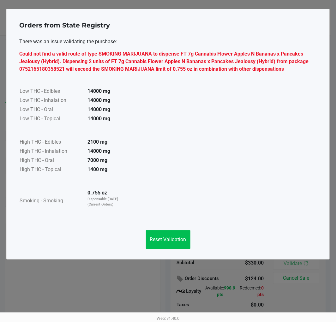
click at [174, 240] on span "Reset Validation" at bounding box center [168, 239] width 36 height 6
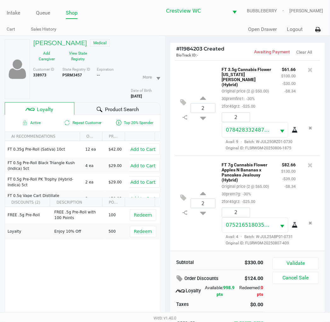
click at [299, 262] on button "Validate" at bounding box center [296, 264] width 46 height 12
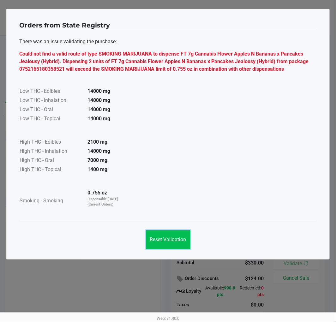
click at [179, 240] on span "Reset Validation" at bounding box center [168, 239] width 36 height 6
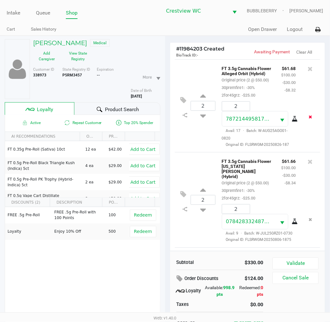
click at [309, 119] on icon "Remove the package from the orderLine" at bounding box center [310, 117] width 3 height 4
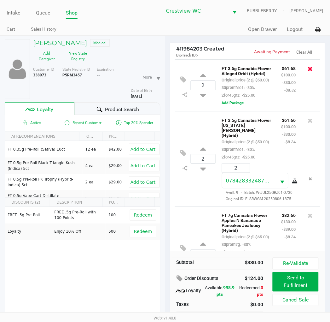
click at [308, 67] on icon at bounding box center [310, 69] width 5 height 6
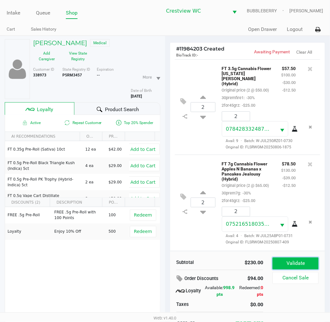
click at [302, 259] on button "Validate" at bounding box center [296, 264] width 46 height 12
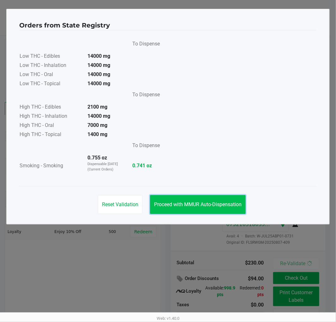
click at [220, 207] on span "Proceed with MMUR Auto-Dispensation" at bounding box center [197, 204] width 87 height 6
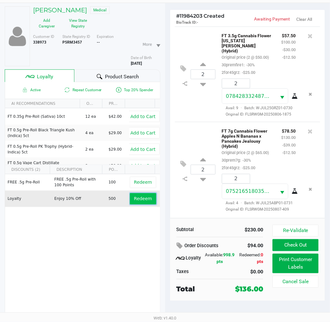
click at [140, 202] on button "Redeem" at bounding box center [143, 198] width 26 height 11
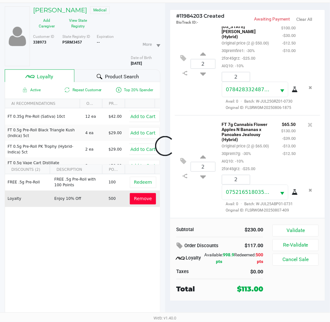
scroll to position [41, 0]
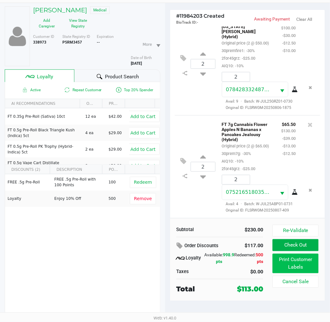
click at [294, 260] on button "Print Customer Labels" at bounding box center [296, 264] width 46 height 20
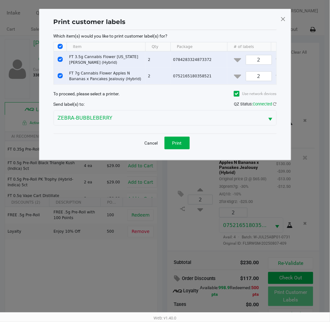
scroll to position [0, 0]
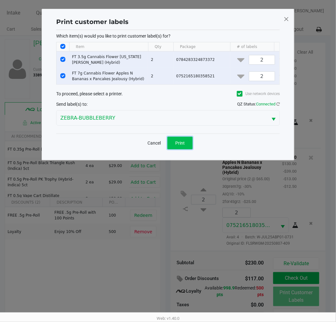
click at [181, 145] on span "Print" at bounding box center [179, 142] width 9 height 5
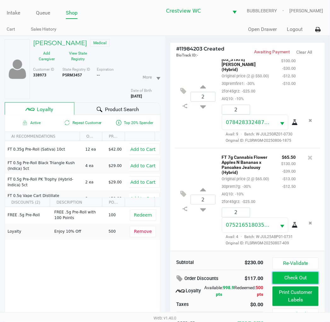
click at [304, 277] on button "Check Out" at bounding box center [296, 278] width 46 height 12
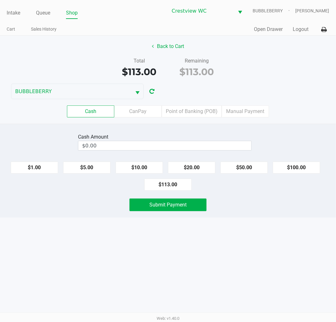
click at [173, 188] on button "$113.00" at bounding box center [167, 185] width 47 height 12
type input "$113.00"
click at [186, 206] on span "Submit Payment" at bounding box center [167, 205] width 37 height 6
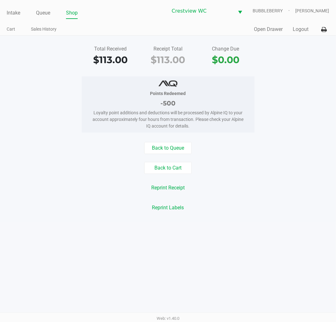
click at [58, 183] on div "Reprint Receipt" at bounding box center [167, 188] width 345 height 12
click at [10, 9] on link "Intake" at bounding box center [14, 13] width 14 height 9
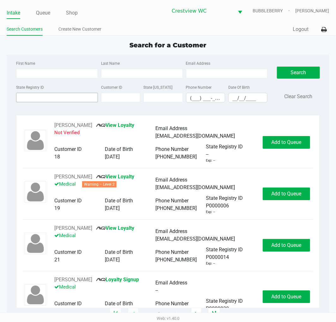
click at [68, 97] on input "State Registry ID" at bounding box center [57, 97] width 82 height 9
click at [44, 98] on input "State Registry ID" at bounding box center [57, 97] width 82 height 9
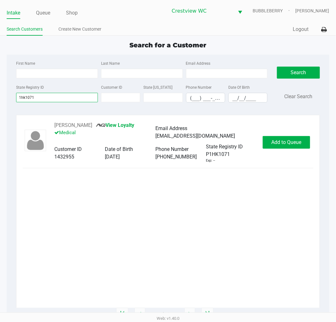
type input "1hk1071"
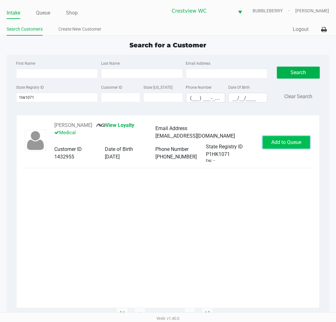
click at [288, 136] on button "Add to Queue" at bounding box center [286, 142] width 47 height 13
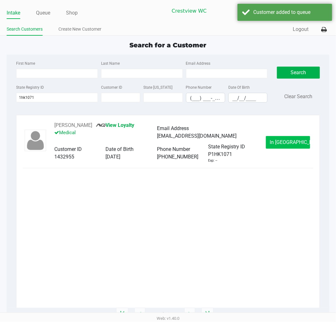
click at [297, 144] on span "In Queue" at bounding box center [296, 142] width 53 height 6
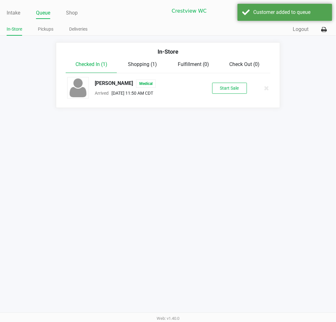
click at [236, 92] on button "Start Sale" at bounding box center [229, 88] width 35 height 11
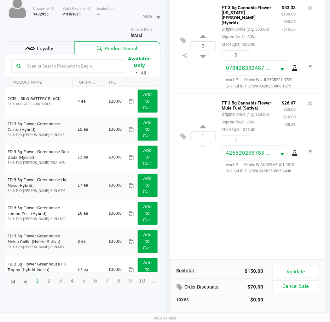
scroll to position [68, 0]
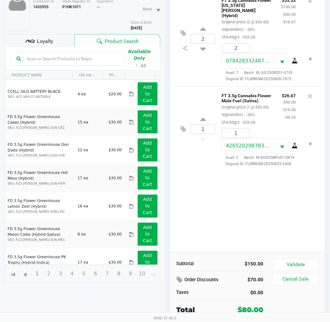
click at [304, 264] on button "Validate" at bounding box center [296, 265] width 46 height 12
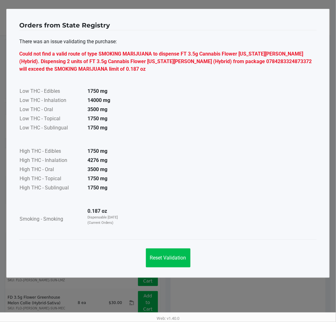
click at [169, 256] on span "Reset Validation" at bounding box center [168, 258] width 36 height 6
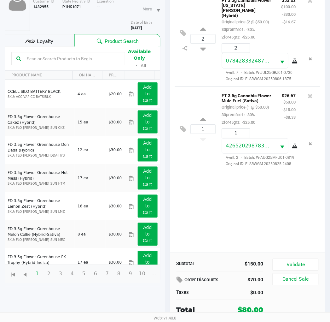
scroll to position [68, 0]
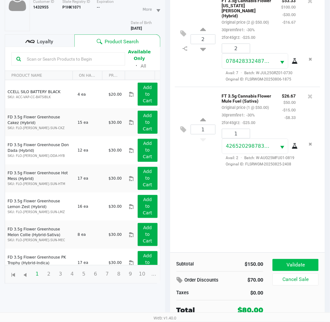
click at [295, 265] on button "Validate" at bounding box center [296, 265] width 46 height 12
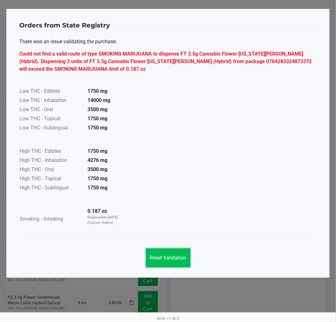
click at [175, 258] on span "Reset Validation" at bounding box center [168, 258] width 36 height 6
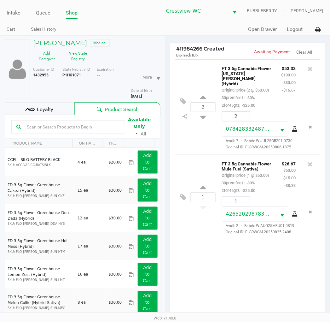
click at [311, 125] on icon "Remove the package from the orderLine" at bounding box center [310, 127] width 3 height 4
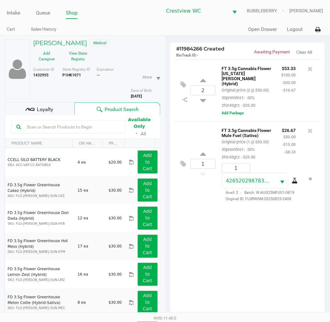
click at [313, 68] on icon at bounding box center [310, 69] width 5 height 6
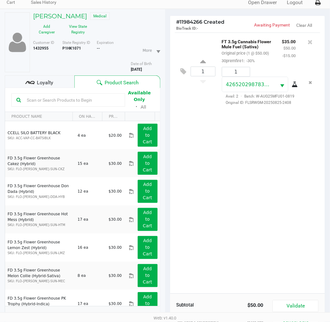
scroll to position [68, 0]
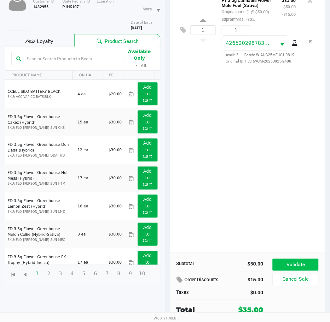
click at [301, 261] on button "Validate" at bounding box center [296, 265] width 46 height 12
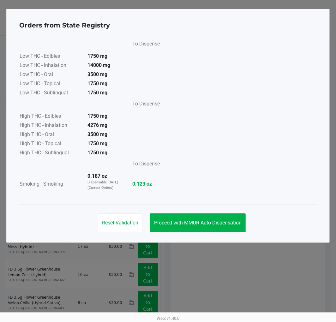
click at [223, 220] on span "Proceed with MMUR Auto-Dispensation" at bounding box center [197, 223] width 87 height 6
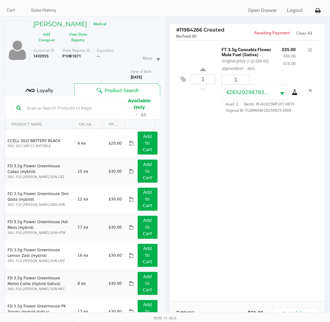
scroll to position [75, 0]
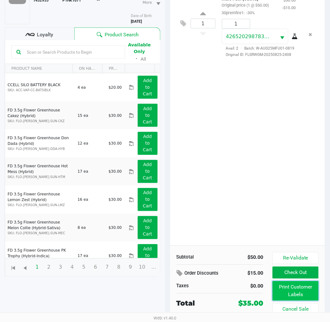
click at [292, 291] on button "Print Customer Labels" at bounding box center [296, 291] width 46 height 20
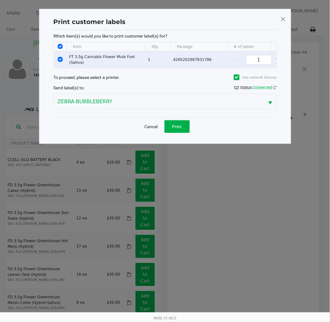
scroll to position [0, 0]
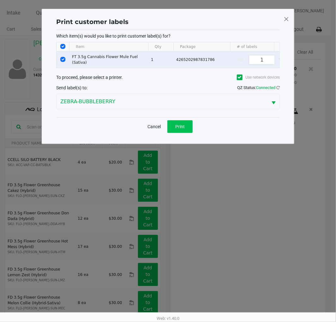
click at [188, 130] on button "Print" at bounding box center [179, 126] width 25 height 13
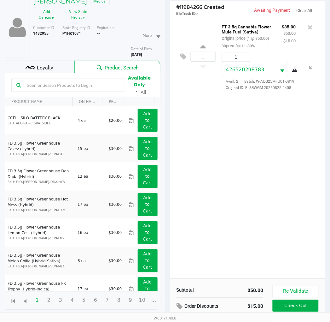
scroll to position [75, 0]
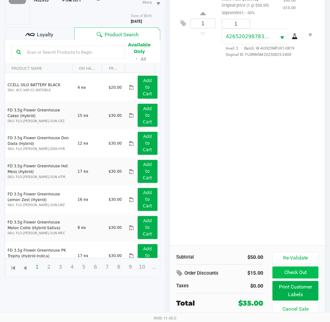
click at [302, 273] on button "Check Out" at bounding box center [296, 273] width 46 height 12
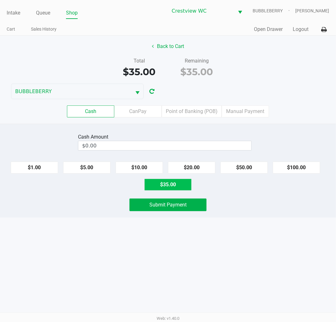
click at [168, 183] on button "$35.00" at bounding box center [167, 185] width 47 height 12
type input "$35.00"
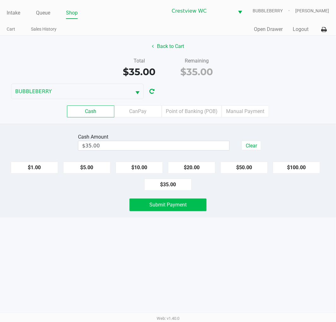
click at [174, 205] on span "Submit Payment" at bounding box center [167, 205] width 37 height 6
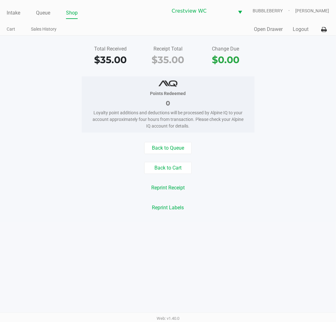
click at [81, 203] on div "Reprint Labels" at bounding box center [167, 208] width 345 height 12
click at [14, 15] on link "Intake" at bounding box center [14, 13] width 14 height 9
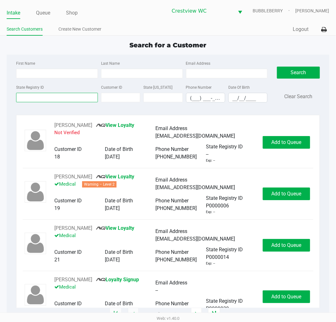
click at [74, 98] on input "State Registry ID" at bounding box center [57, 97] width 82 height 9
click at [61, 95] on input "State Registry ID" at bounding box center [57, 97] width 82 height 9
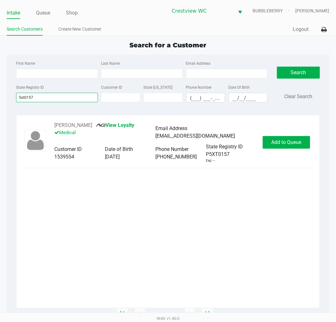
type input "5xt0157"
click at [288, 141] on span "Add to Queue" at bounding box center [286, 142] width 30 height 6
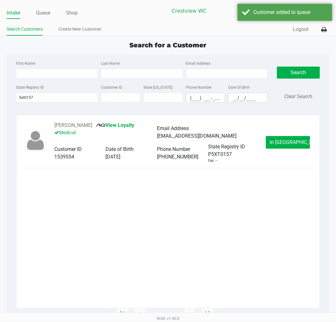
click at [293, 143] on span "In Queue" at bounding box center [296, 142] width 53 height 6
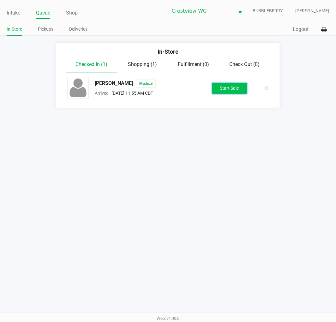
click at [232, 89] on button "Start Sale" at bounding box center [229, 88] width 35 height 11
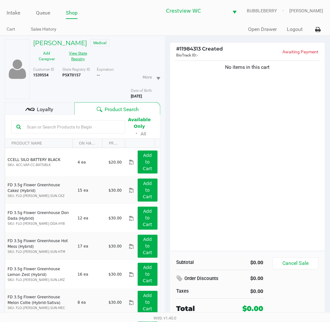
click at [84, 54] on button "View State Registry" at bounding box center [77, 56] width 32 height 16
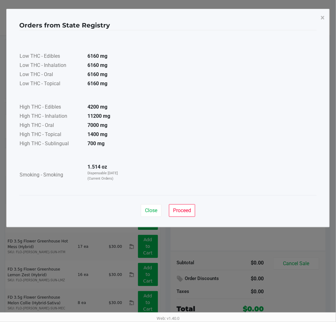
click at [183, 210] on span "Proceed" at bounding box center [182, 210] width 18 height 6
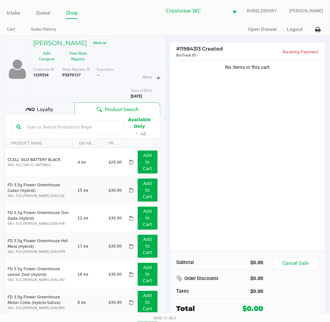
click at [86, 128] on input "text" at bounding box center [72, 126] width 96 height 9
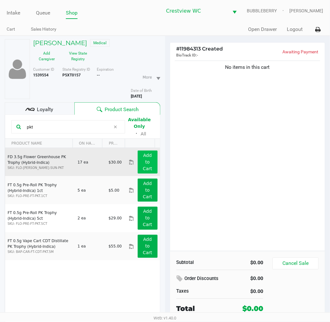
type input "pkt"
click at [146, 156] on app-button-loader "Add to Cart" at bounding box center [147, 162] width 9 height 18
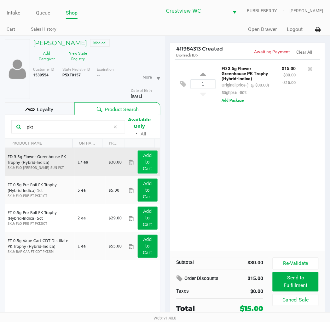
click at [72, 42] on h5 "DONNA DUNTON" at bounding box center [60, 43] width 54 height 8
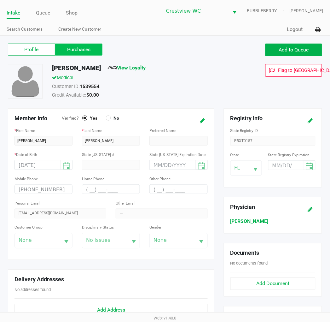
click at [86, 51] on label "Purchases" at bounding box center [78, 50] width 47 height 12
click at [0, 0] on 1 "Purchases" at bounding box center [0, 0] width 0 height 0
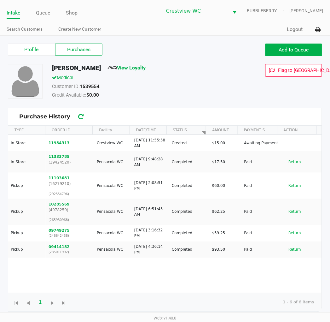
click at [288, 160] on button "Return" at bounding box center [295, 162] width 21 height 10
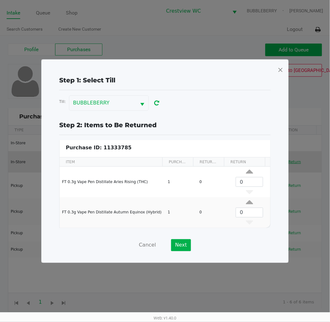
scroll to position [2, 0]
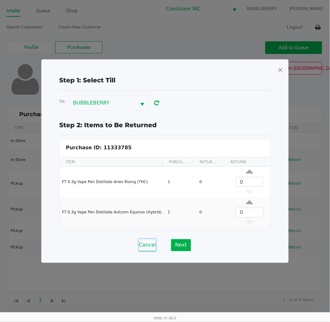
click at [144, 247] on button "Cancel" at bounding box center [147, 245] width 17 height 12
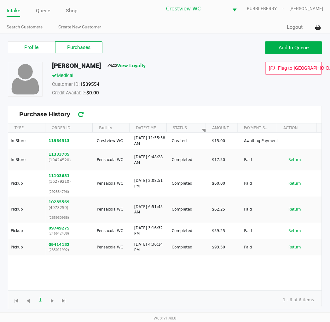
click at [294, 185] on button "Return" at bounding box center [295, 183] width 21 height 10
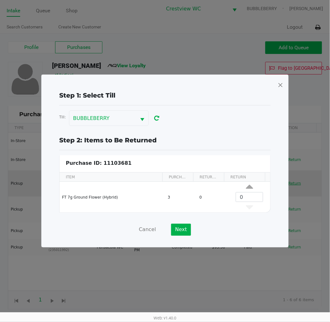
click at [150, 235] on button "Cancel" at bounding box center [147, 230] width 17 height 12
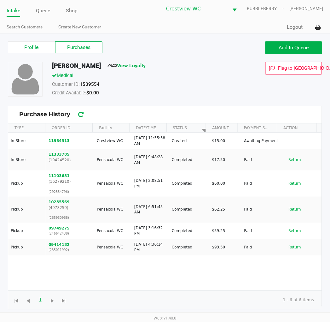
click at [289, 208] on button "Return" at bounding box center [295, 210] width 21 height 10
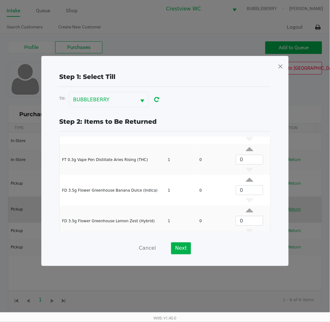
scroll to position [55, 0]
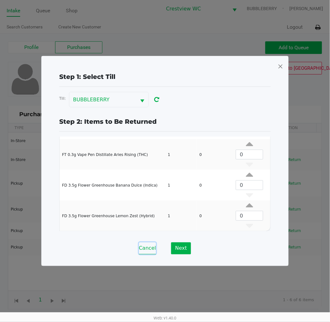
click at [147, 248] on button "Cancel" at bounding box center [147, 248] width 17 height 12
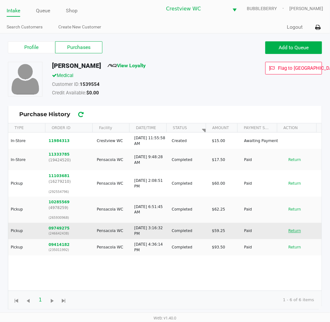
click at [291, 230] on button "Return" at bounding box center [295, 231] width 21 height 10
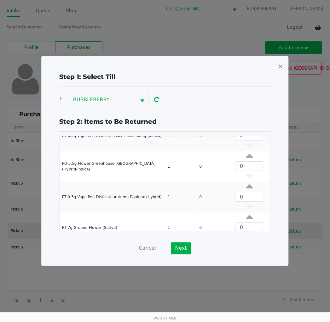
scroll to position [85, 0]
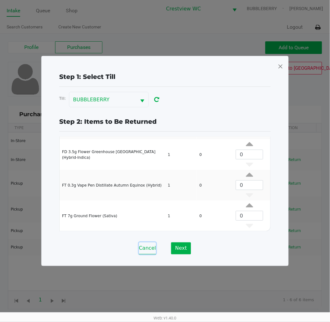
click at [146, 249] on button "Cancel" at bounding box center [147, 248] width 17 height 12
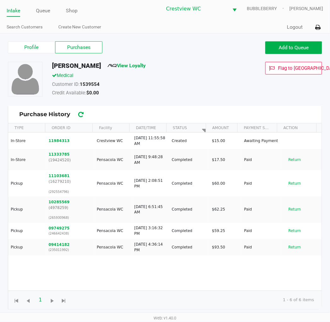
click at [292, 245] on button "Return" at bounding box center [295, 247] width 21 height 10
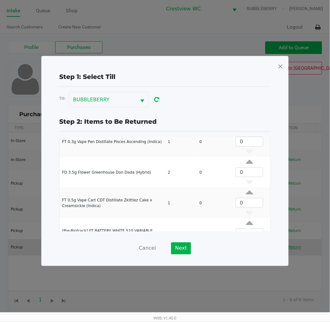
scroll to position [71, 0]
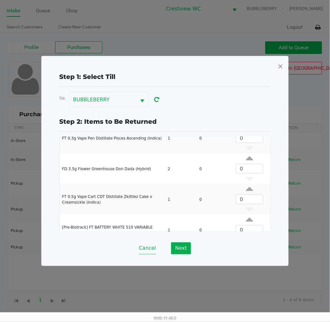
click at [149, 247] on button "Cancel" at bounding box center [147, 248] width 17 height 12
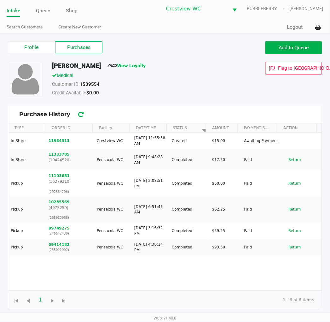
click at [81, 47] on label "Purchases" at bounding box center [78, 47] width 47 height 12
click at [0, 0] on 1 "Purchases" at bounding box center [0, 0] width 0 height 0
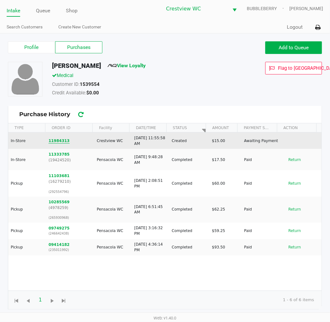
click at [58, 143] on button "11984313" at bounding box center [59, 141] width 21 height 6
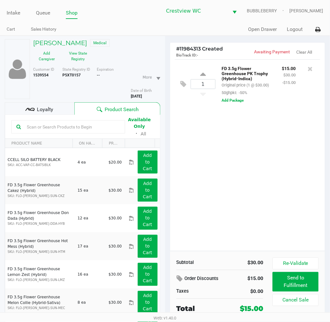
click at [261, 187] on div "1 FD 3.5g Flower Greenhouse PK Trophy (Hybrid-Indica) Original price (1 @ $30.0…" at bounding box center [247, 155] width 155 height 192
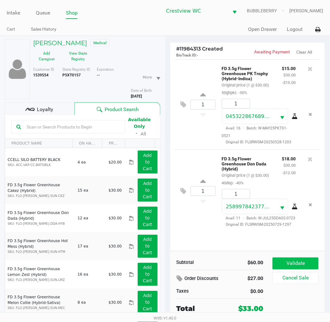
click at [301, 267] on button "Validate" at bounding box center [296, 264] width 46 height 12
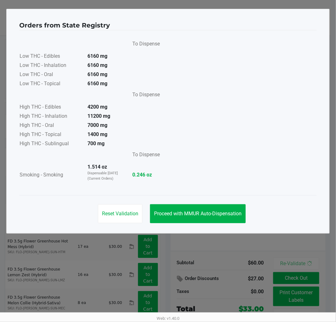
click at [227, 209] on button "Proceed with MMUR Auto-Dispensation" at bounding box center [198, 213] width 96 height 19
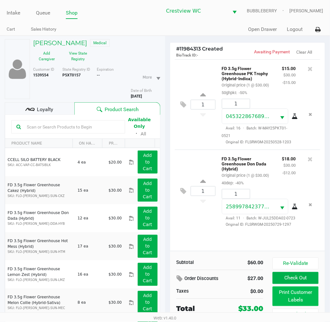
click at [298, 297] on button "Print Customer Labels" at bounding box center [296, 297] width 46 height 20
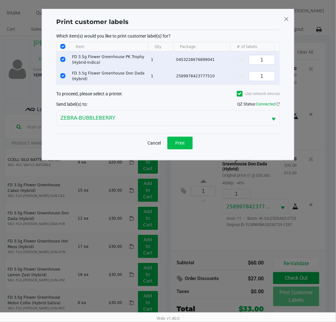
click at [181, 145] on span "Print" at bounding box center [179, 142] width 9 height 5
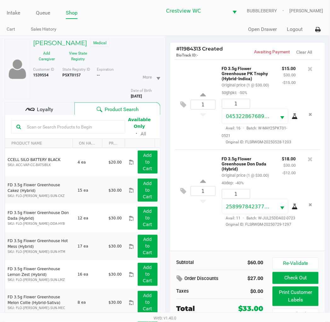
click at [295, 279] on button "Check Out" at bounding box center [296, 278] width 46 height 12
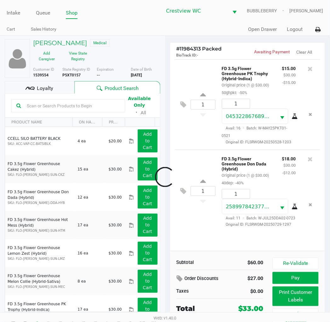
scroll to position [5, 0]
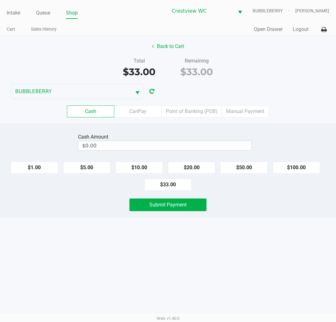
click at [199, 166] on button "$20.00" at bounding box center [191, 168] width 47 height 12
click at [205, 162] on button "$20.00" at bounding box center [191, 168] width 47 height 12
type input "$40.00"
click at [191, 203] on button "Submit Payment" at bounding box center [167, 205] width 77 height 13
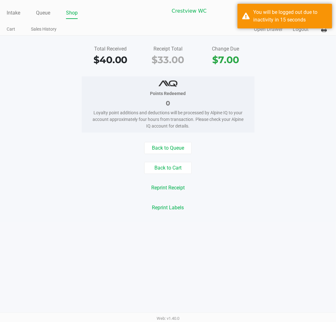
click at [291, 161] on div "Back to Queue Back to Cart Reprint Receipt Reprint Labels" at bounding box center [167, 178] width 345 height 72
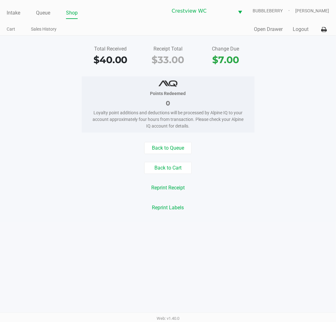
click at [15, 14] on link "Intake" at bounding box center [14, 13] width 14 height 9
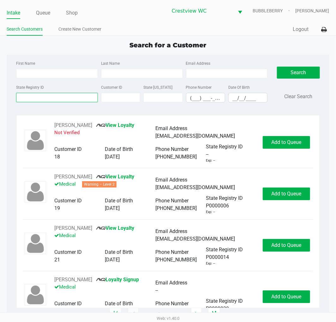
click at [66, 99] on input "State Registry ID" at bounding box center [57, 97] width 82 height 9
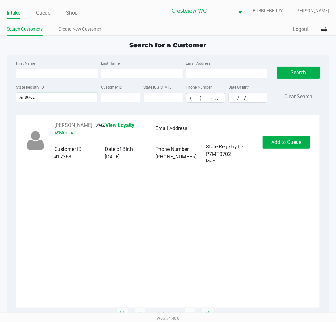
type input "7mt0702"
click at [290, 147] on button "Add to Queue" at bounding box center [286, 142] width 47 height 13
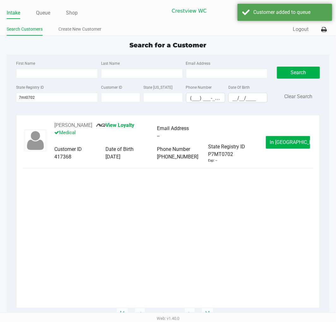
click at [289, 143] on span "In Queue" at bounding box center [296, 142] width 53 height 6
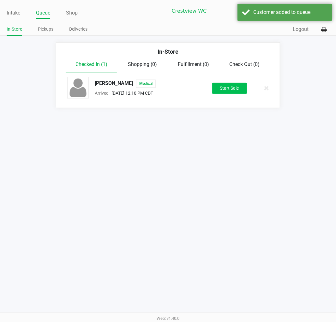
click at [236, 93] on button "Start Sale" at bounding box center [229, 88] width 35 height 11
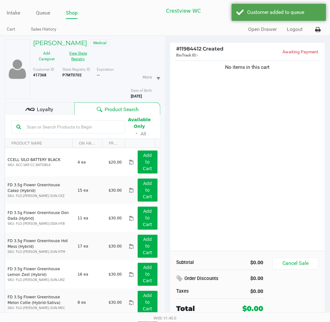
click at [76, 59] on button "View State Registry" at bounding box center [77, 56] width 32 height 16
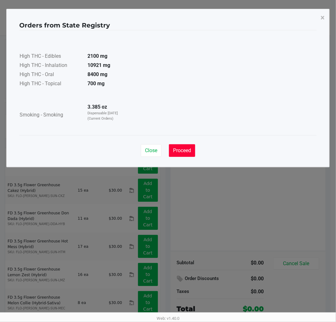
click at [192, 154] on button "Proceed" at bounding box center [182, 150] width 26 height 13
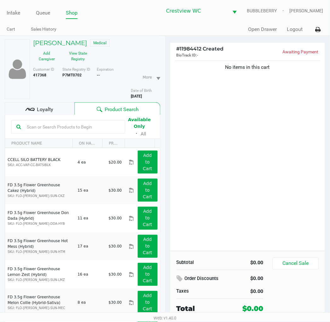
click at [265, 189] on div "No items in this cart" at bounding box center [247, 155] width 155 height 192
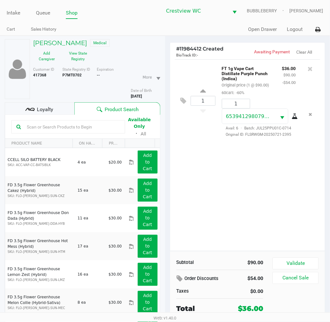
click at [240, 208] on div "1 FT 1g Vape Cart Distillate Purple Punch (Indica) Original price (1 @ $90.00) …" at bounding box center [247, 155] width 155 height 192
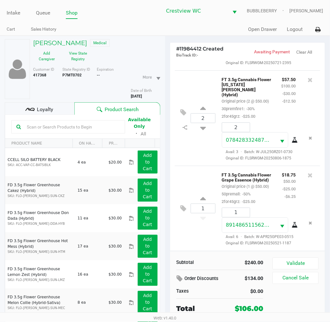
click at [306, 263] on button "Validate" at bounding box center [296, 264] width 46 height 12
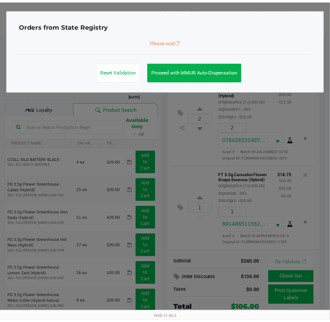
scroll to position [127, 0]
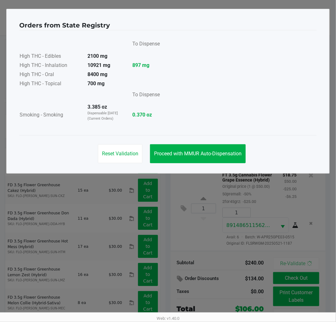
click at [226, 152] on span "Proceed with MMUR Auto-Dispensation" at bounding box center [197, 154] width 87 height 6
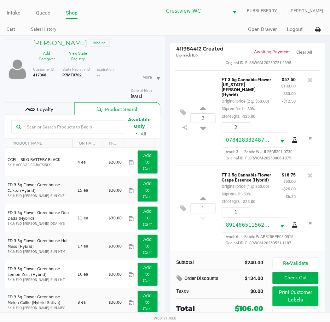
click at [293, 298] on button "Print Customer Labels" at bounding box center [296, 297] width 46 height 20
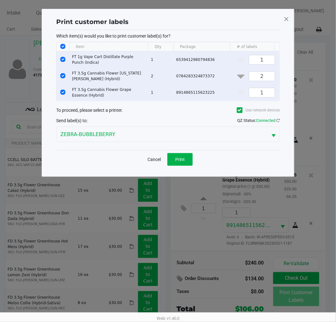
click at [183, 166] on button "Print" at bounding box center [179, 159] width 25 height 13
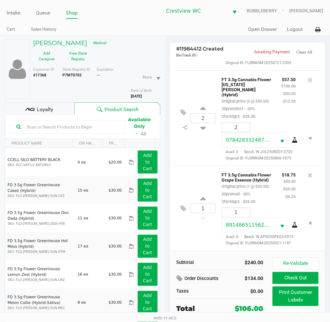
click at [58, 106] on div "Loyalty" at bounding box center [40, 108] width 70 height 13
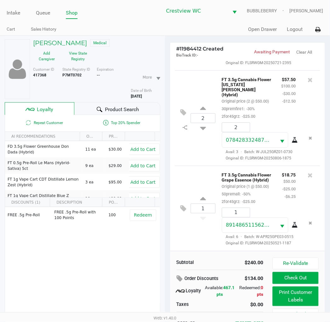
click at [305, 276] on button "Check Out" at bounding box center [296, 278] width 46 height 12
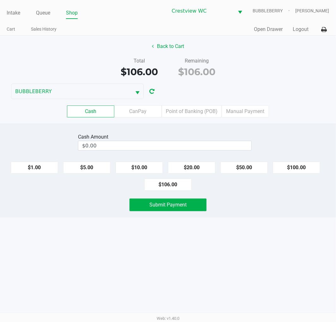
click at [207, 114] on label "Point of Banking (POB)" at bounding box center [192, 111] width 60 height 12
click at [0, 0] on 7 "Point of Banking (POB)" at bounding box center [0, 0] width 0 height 0
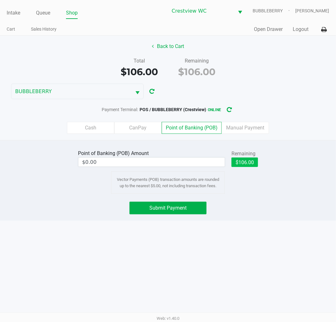
click at [248, 163] on button "$106.00" at bounding box center [244, 161] width 27 height 9
type input "$106.00"
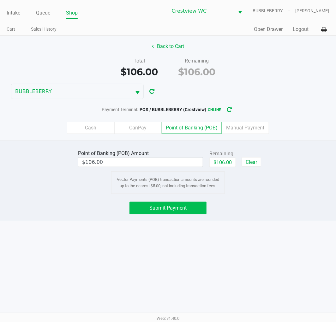
click at [194, 211] on button "Submit Payment" at bounding box center [167, 208] width 77 height 13
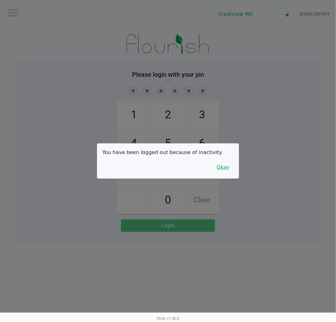
click at [231, 171] on button "Okay" at bounding box center [222, 167] width 21 height 12
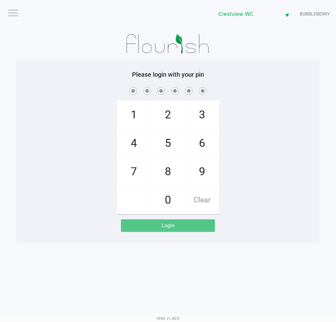
click at [128, 169] on span "7" at bounding box center [133, 172] width 33 height 28
checkbox input "true"
click at [200, 172] on span "9" at bounding box center [201, 172] width 33 height 28
checkbox input "true"
click at [167, 114] on span "2" at bounding box center [167, 115] width 33 height 28
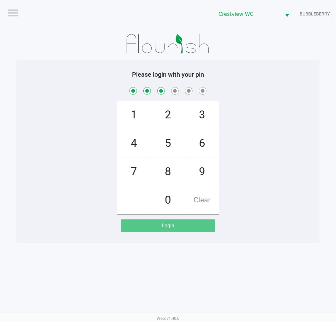
checkbox input "true"
click at [171, 198] on span "0" at bounding box center [167, 200] width 33 height 28
checkbox input "true"
click at [128, 175] on span "7" at bounding box center [133, 172] width 33 height 28
checkbox input "true"
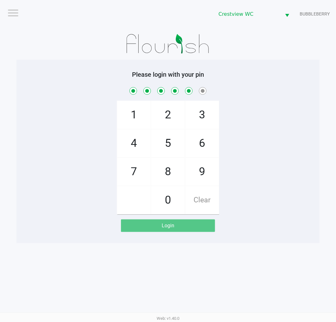
click at [171, 176] on span "8" at bounding box center [167, 172] width 33 height 28
checkbox input "true"
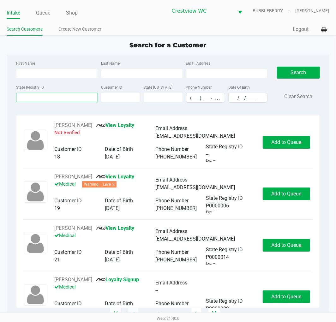
click at [51, 100] on input "State Registry ID" at bounding box center [57, 97] width 82 height 9
click at [63, 75] on input "First Name" at bounding box center [57, 73] width 82 height 9
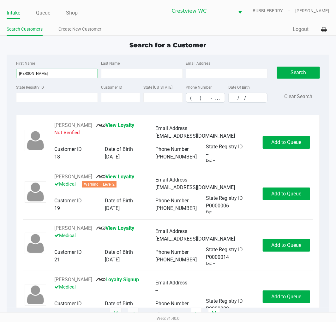
type input "brittni"
type input "thomas"
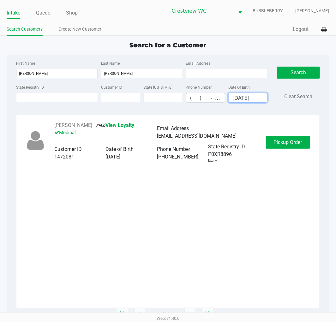
type input "11/06/1991"
click at [278, 138] on button "Pickup Order" at bounding box center [288, 142] width 44 height 13
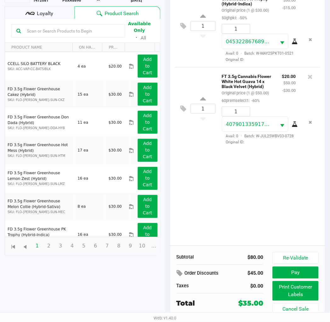
scroll to position [75, 0]
click at [291, 286] on button "Print Customer Labels" at bounding box center [296, 291] width 46 height 20
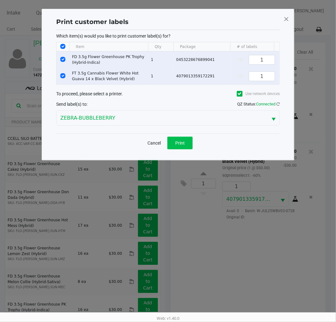
click at [178, 149] on button "Print" at bounding box center [179, 143] width 25 height 13
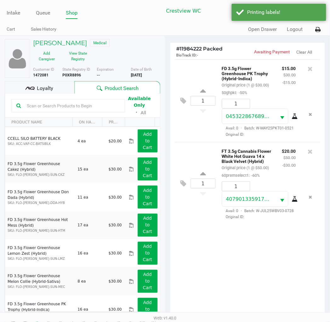
click at [45, 89] on span "Loyalty" at bounding box center [45, 89] width 16 height 8
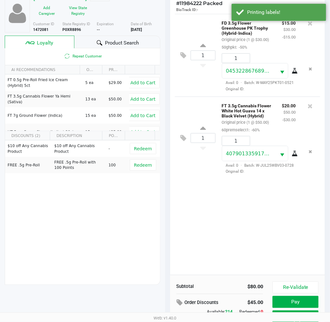
scroll to position [81, 0]
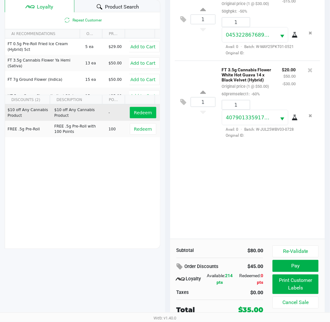
click at [140, 113] on span "Redeem" at bounding box center [143, 112] width 18 height 5
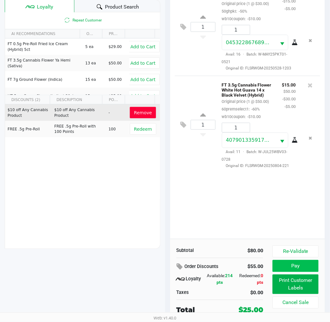
click at [294, 267] on button "Pay" at bounding box center [296, 266] width 46 height 12
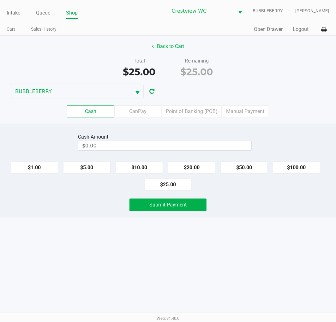
click at [185, 186] on button "$25.00" at bounding box center [167, 185] width 47 height 12
type input "$25.00"
click at [188, 206] on button "Submit Payment" at bounding box center [167, 205] width 77 height 13
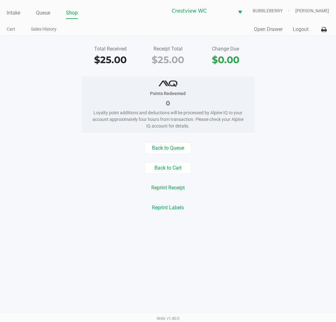
click at [8, 13] on link "Intake" at bounding box center [14, 13] width 14 height 9
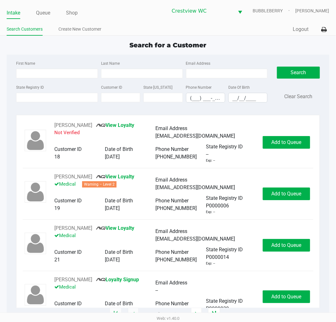
click at [58, 100] on input "State Registry ID" at bounding box center [57, 97] width 82 height 9
click at [45, 15] on link "Queue" at bounding box center [43, 13] width 14 height 9
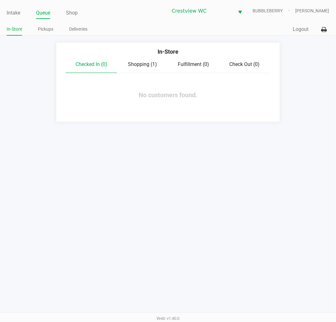
click at [48, 30] on link "Pickups" at bounding box center [45, 29] width 15 height 8
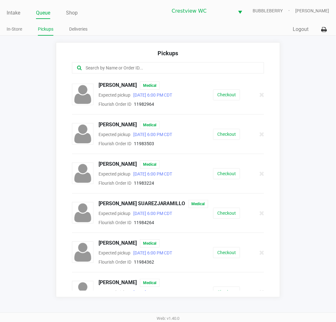
click at [233, 213] on button "Checkout" at bounding box center [226, 213] width 27 height 11
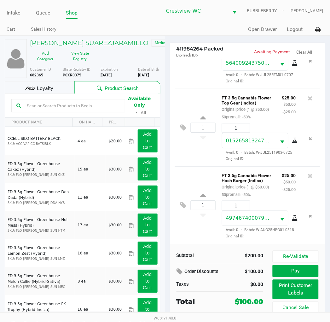
scroll to position [209, 0]
click at [51, 87] on span "Loyalty" at bounding box center [45, 89] width 16 height 8
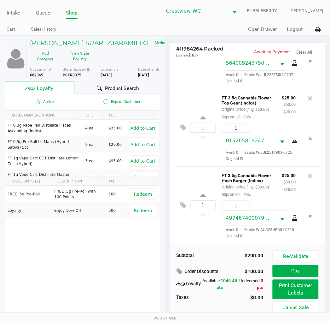
click at [142, 210] on span "Redeem" at bounding box center [143, 210] width 18 height 5
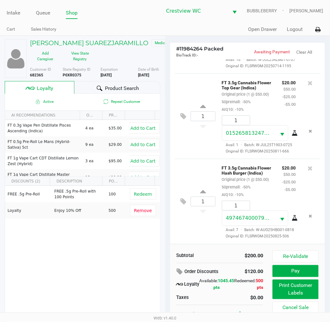
scroll to position [240, 0]
click at [141, 195] on span "Redeem" at bounding box center [143, 194] width 18 height 5
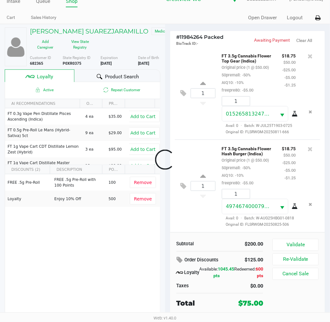
scroll to position [270, 0]
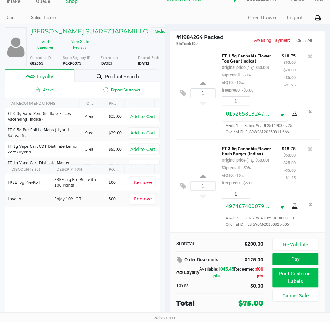
click at [294, 279] on button "Print Customer Labels" at bounding box center [296, 278] width 46 height 20
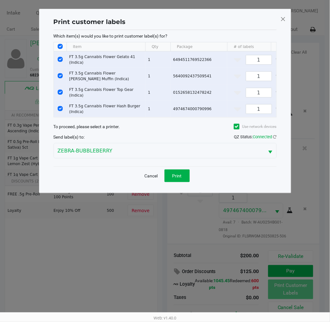
scroll to position [0, 0]
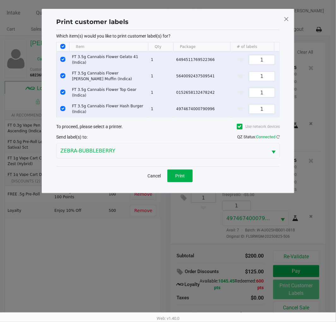
click at [182, 182] on button "Print" at bounding box center [179, 175] width 25 height 13
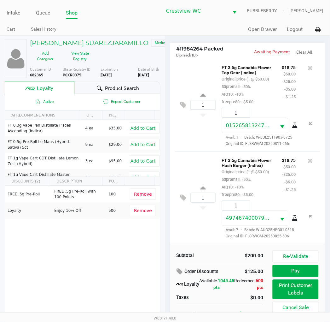
scroll to position [12, 0]
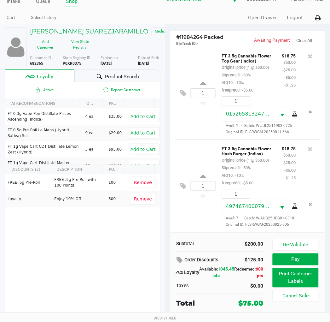
click at [191, 219] on div "1 FT 3.5g Cannabis Flower Hash Burger (Indica) Original price (1 @ $50.00) 50pr…" at bounding box center [248, 185] width 146 height 93
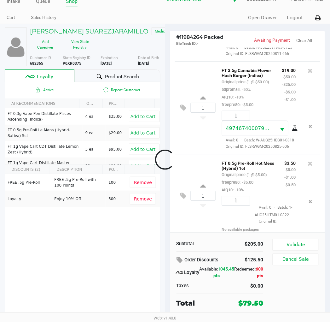
scroll to position [361, 0]
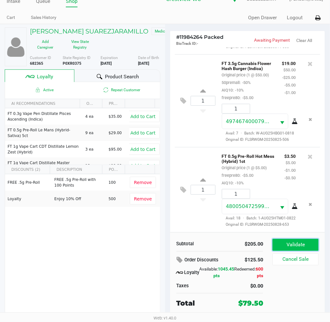
click at [301, 244] on button "Validate" at bounding box center [296, 245] width 46 height 12
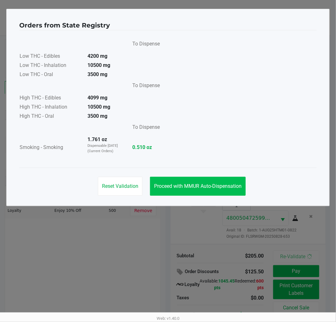
click at [228, 187] on span "Proceed with MMUR Auto-Dispensation" at bounding box center [197, 186] width 87 height 6
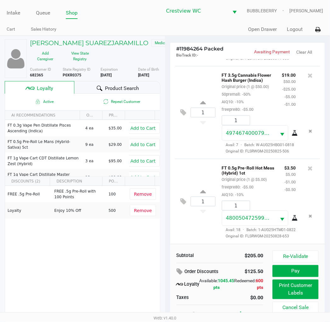
scroll to position [12, 0]
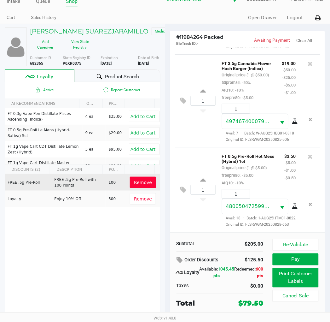
click at [140, 181] on span "Remove" at bounding box center [143, 182] width 18 height 5
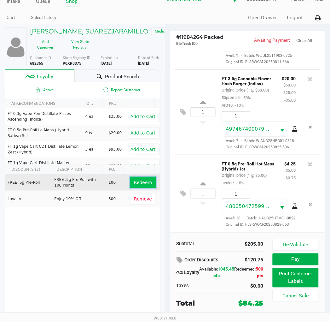
click at [141, 181] on span "Redeem" at bounding box center [143, 182] width 18 height 5
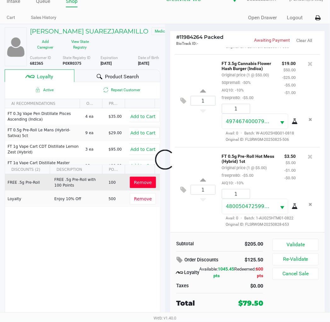
scroll to position [363, 0]
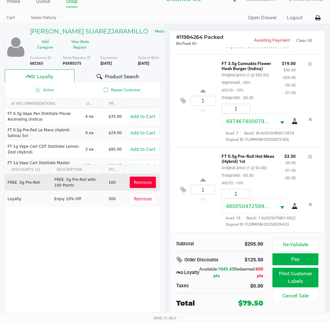
click at [135, 182] on span "Remove" at bounding box center [143, 182] width 18 height 5
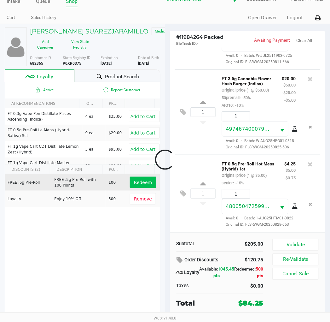
scroll to position [325, 0]
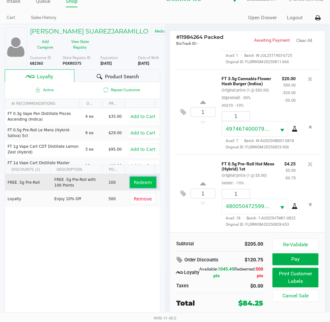
click at [144, 180] on span "Redeem" at bounding box center [143, 182] width 18 height 5
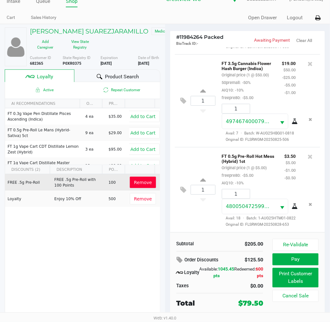
scroll to position [320, 0]
click at [293, 276] on button "Print Customer Labels" at bounding box center [296, 278] width 46 height 20
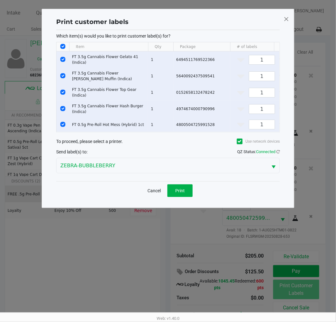
click at [181, 193] on span "Print" at bounding box center [179, 190] width 9 height 5
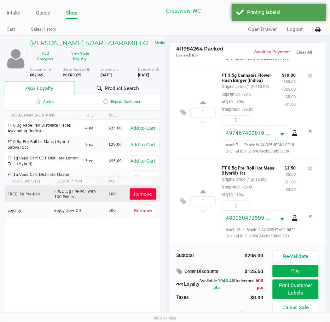
scroll to position [12, 0]
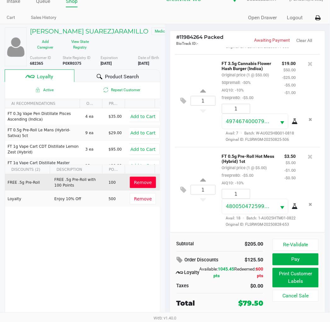
click at [302, 258] on button "Pay" at bounding box center [296, 259] width 46 height 12
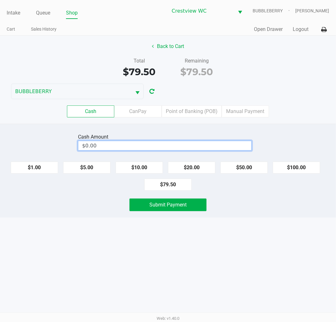
click at [203, 147] on input "$0.00" at bounding box center [164, 145] width 173 height 9
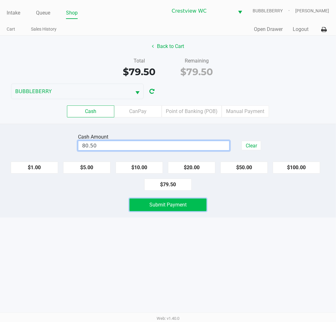
click at [189, 203] on button "Submit Payment" at bounding box center [167, 205] width 77 height 13
type input "$80.50"
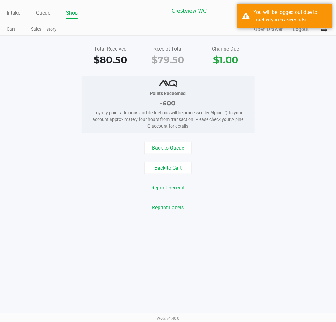
click at [279, 196] on div "Back to Queue Back to Cart Reprint Receipt Reprint Labels" at bounding box center [167, 178] width 345 height 72
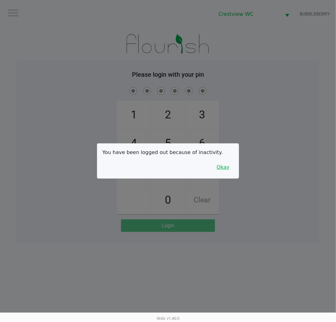
click at [231, 169] on button "Okay" at bounding box center [222, 167] width 21 height 12
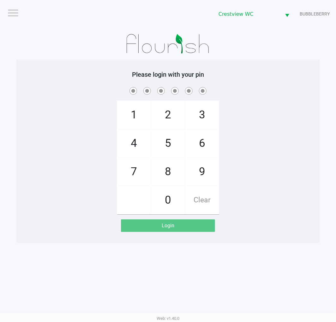
click at [126, 178] on span "7" at bounding box center [133, 172] width 33 height 28
checkbox input "true"
click at [201, 178] on span "9" at bounding box center [201, 172] width 33 height 28
checkbox input "true"
click at [170, 114] on span "2" at bounding box center [167, 115] width 33 height 28
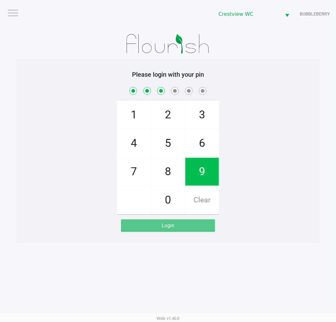
checkbox input "true"
click at [168, 202] on span "0" at bounding box center [167, 200] width 33 height 28
checkbox input "true"
click at [128, 175] on span "7" at bounding box center [133, 172] width 33 height 28
checkbox input "true"
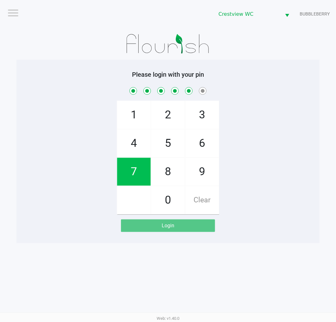
click at [169, 176] on span "8" at bounding box center [167, 172] width 33 height 28
checkbox input "true"
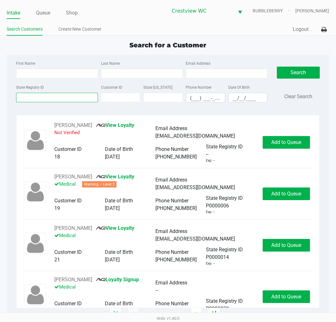
click at [64, 99] on input "State Registry ID" at bounding box center [57, 97] width 82 height 9
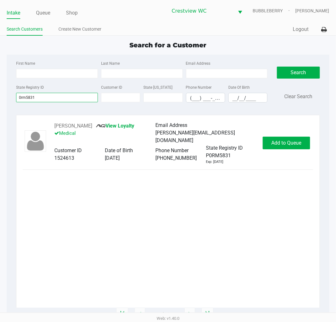
type input "0rm5831"
click at [281, 141] on span "Add to Queue" at bounding box center [286, 143] width 30 height 6
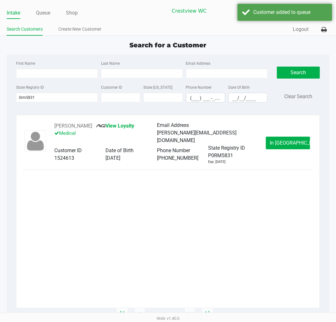
click at [291, 143] on span "In Queue" at bounding box center [296, 143] width 53 height 6
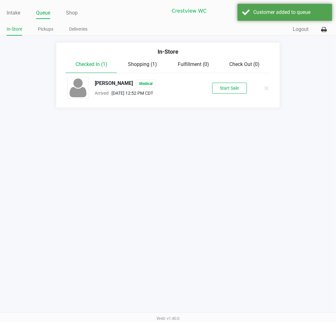
click at [230, 87] on button "Start Sale" at bounding box center [229, 88] width 35 height 11
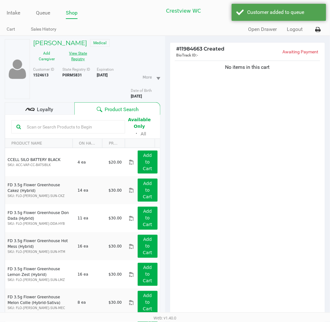
click at [77, 57] on button "View State Registry" at bounding box center [77, 56] width 32 height 16
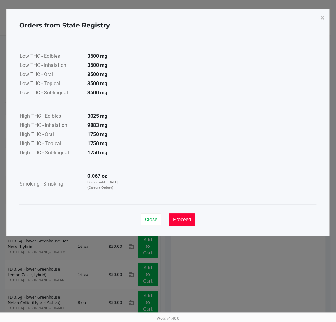
click at [185, 219] on span "Proceed" at bounding box center [182, 219] width 18 height 6
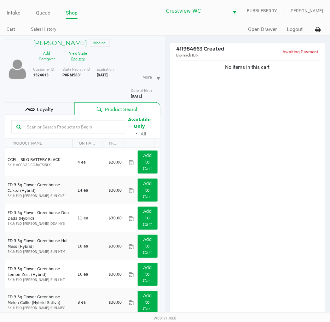
click at [46, 111] on span "Loyalty" at bounding box center [45, 110] width 16 height 8
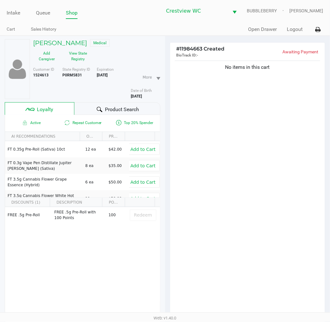
click at [122, 108] on span "Product Search" at bounding box center [122, 110] width 34 height 8
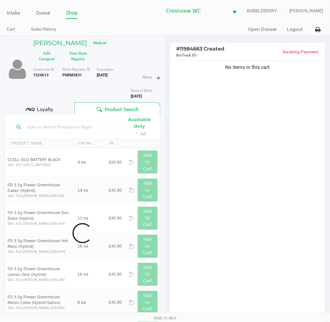
click at [220, 162] on div "No items in this cart" at bounding box center [247, 189] width 155 height 261
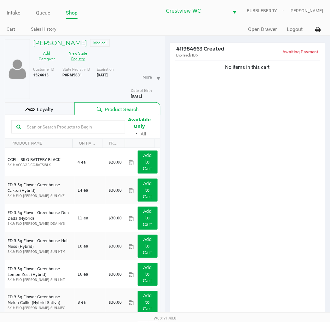
click at [77, 60] on button "View State Registry" at bounding box center [77, 56] width 32 height 16
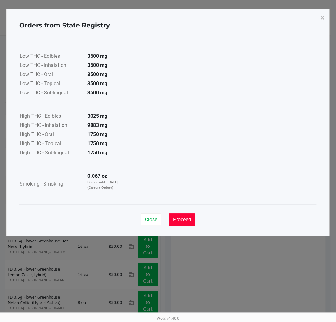
click at [188, 219] on span "Proceed" at bounding box center [182, 219] width 18 height 6
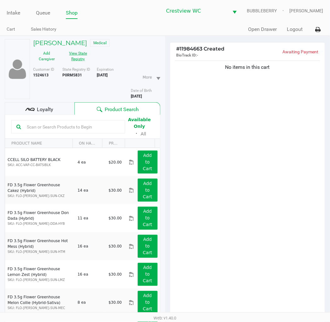
click at [244, 189] on div "No items in this cart" at bounding box center [247, 189] width 155 height 261
click at [82, 58] on button "View State Registry" at bounding box center [77, 56] width 32 height 16
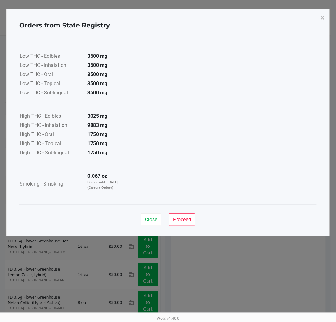
click at [184, 217] on span "Proceed" at bounding box center [182, 219] width 18 height 6
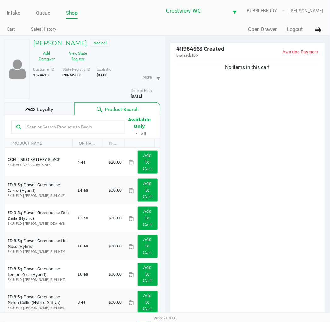
click at [261, 185] on div "No items in this cart" at bounding box center [247, 189] width 155 height 261
click at [237, 168] on div "No items in this cart" at bounding box center [247, 189] width 155 height 261
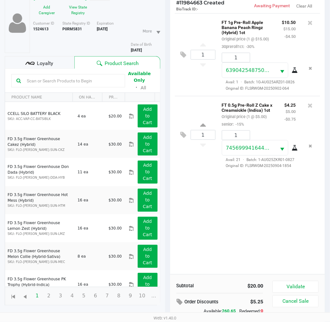
scroll to position [81, 0]
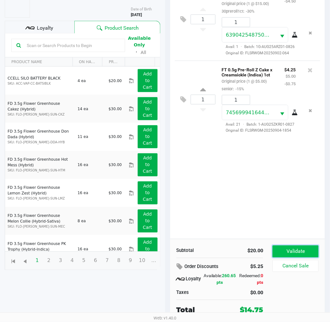
click at [306, 248] on button "Validate" at bounding box center [296, 252] width 46 height 12
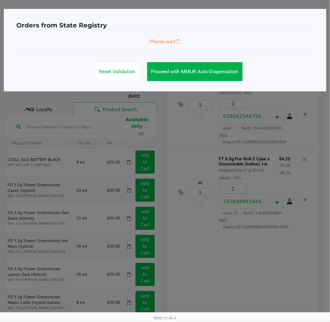
scroll to position [0, 0]
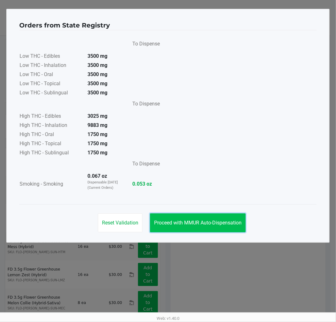
click at [219, 224] on span "Proceed with MMUR Auto-Dispensation" at bounding box center [197, 223] width 87 height 6
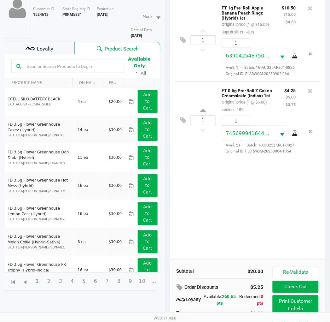
scroll to position [81, 0]
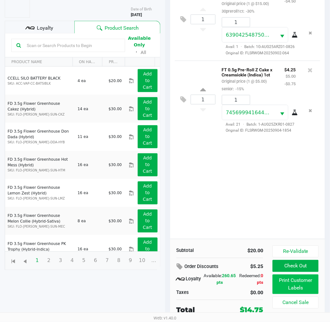
click at [297, 283] on button "Print Customer Labels" at bounding box center [296, 285] width 46 height 20
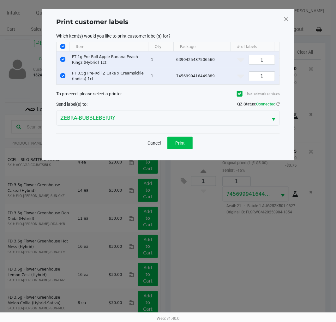
click at [183, 144] on button "Print" at bounding box center [179, 143] width 25 height 13
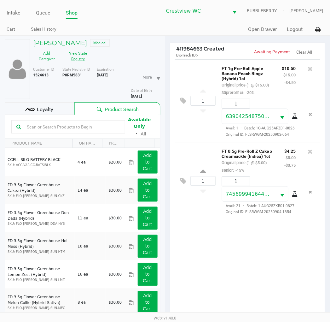
click at [76, 56] on button "View State Registry" at bounding box center [77, 56] width 32 height 16
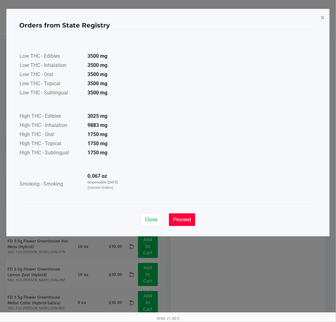
click at [185, 218] on span "Proceed" at bounding box center [182, 219] width 18 height 6
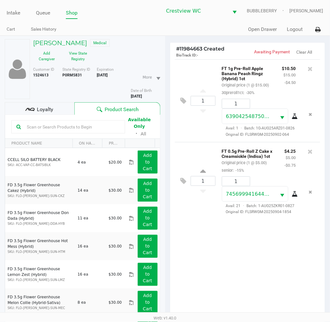
click at [229, 247] on div "1 FT 1g Pre-Roll Apple Banana Peach Ringz (Hybrid) 1ct Original price (1 @ $15.…" at bounding box center [247, 189] width 155 height 261
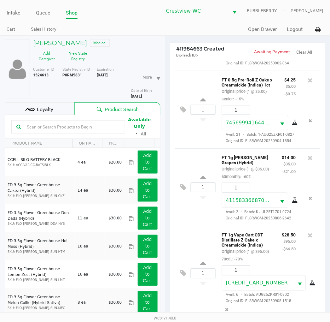
scroll to position [81, 0]
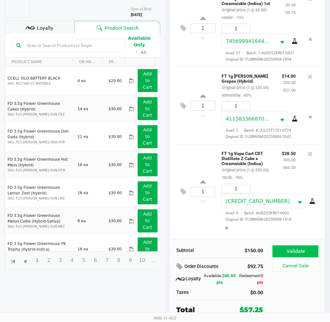
click at [297, 254] on button "Validate" at bounding box center [296, 252] width 46 height 12
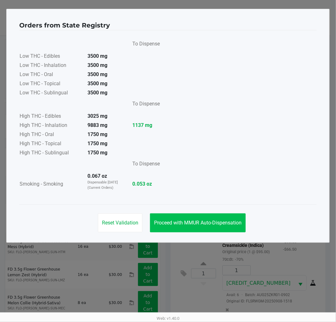
click at [235, 224] on span "Proceed with MMUR Auto-Dispensation" at bounding box center [197, 223] width 87 height 6
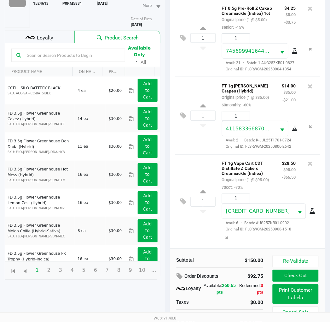
scroll to position [81, 0]
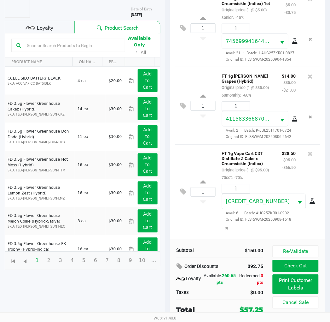
click at [297, 286] on button "Print Customer Labels" at bounding box center [296, 285] width 46 height 20
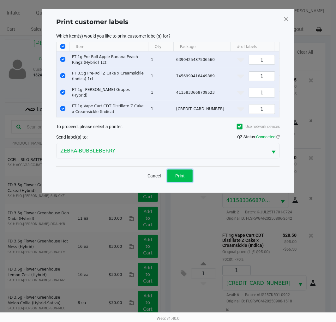
click at [182, 178] on span "Print" at bounding box center [179, 175] width 9 height 5
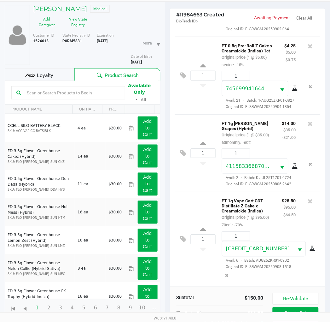
scroll to position [81, 0]
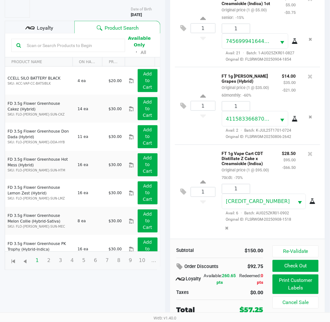
click at [52, 23] on div "Loyalty" at bounding box center [40, 27] width 70 height 13
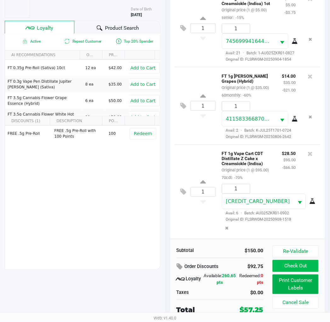
click at [306, 263] on button "Check Out" at bounding box center [296, 266] width 46 height 12
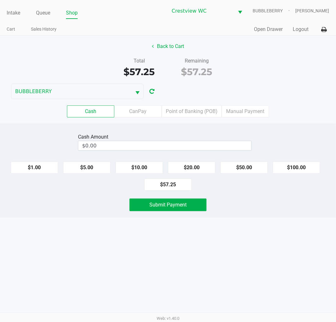
click at [198, 111] on label "Point of Banking (POB)" at bounding box center [192, 111] width 60 height 12
click at [0, 0] on 7 "Point of Banking (POB)" at bounding box center [0, 0] width 0 height 0
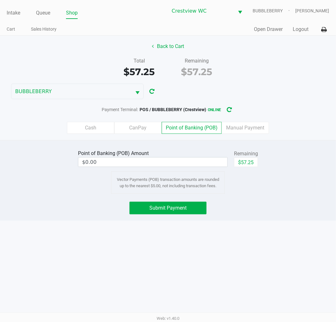
click at [252, 161] on button "$57.25" at bounding box center [246, 161] width 24 height 9
type input "$57.25"
click at [179, 205] on span "Submit Payment" at bounding box center [167, 208] width 37 height 6
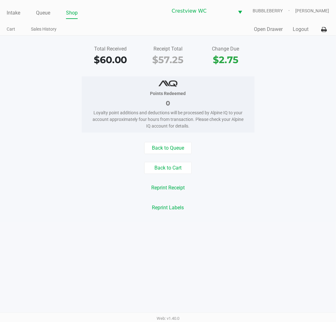
click at [10, 15] on link "Intake" at bounding box center [14, 13] width 14 height 9
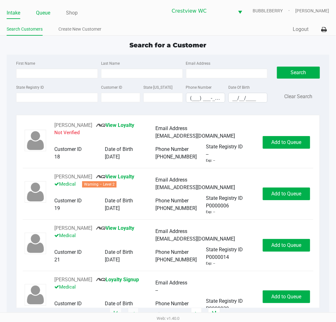
click at [44, 13] on link "Queue" at bounding box center [43, 13] width 14 height 9
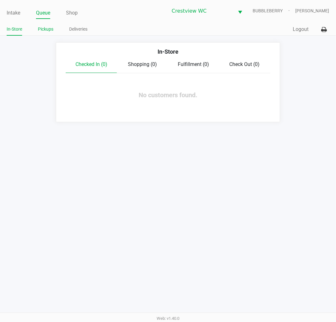
click at [51, 31] on link "Pickups" at bounding box center [45, 29] width 15 height 8
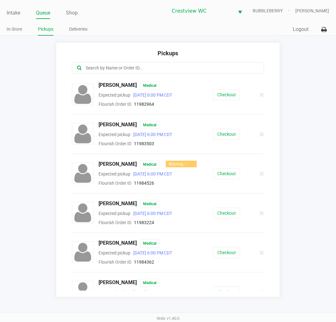
click at [225, 211] on button "Checkout" at bounding box center [226, 213] width 27 height 11
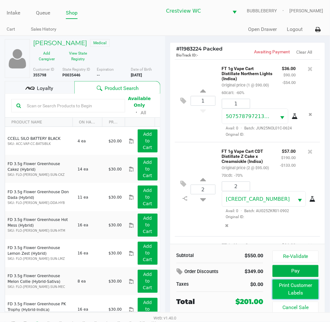
click at [297, 291] on button "Print Customer Labels" at bounding box center [296, 290] width 46 height 20
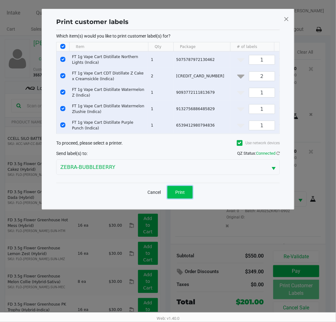
click at [185, 199] on button "Print" at bounding box center [179, 192] width 25 height 13
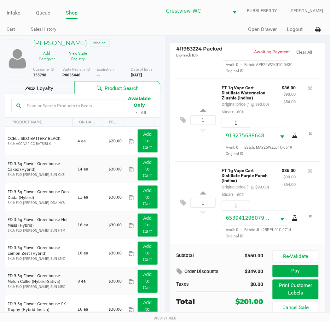
scroll to position [300, 0]
click at [42, 89] on span "Loyalty" at bounding box center [45, 89] width 16 height 8
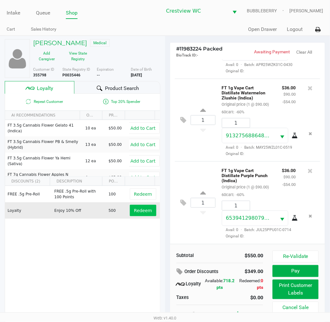
click at [145, 209] on span "Redeem" at bounding box center [143, 210] width 18 height 5
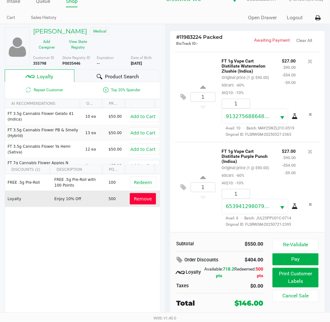
scroll to position [338, 0]
click at [292, 260] on button "Pay" at bounding box center [296, 259] width 46 height 12
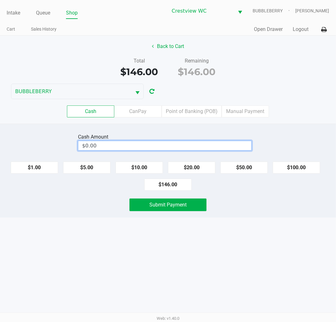
click at [206, 143] on input "$0.00" at bounding box center [164, 145] width 173 height 9
click at [192, 210] on button "Submit Payment" at bounding box center [167, 205] width 77 height 13
type input "$150.00"
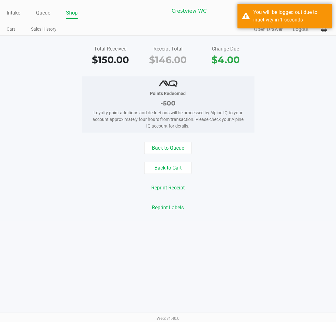
click at [70, 200] on div "Back to Queue Back to Cart Reprint Receipt Reprint Labels" at bounding box center [167, 178] width 345 height 72
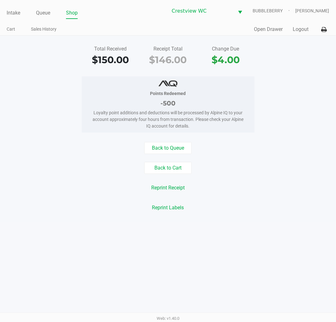
click at [50, 7] on div "Intake Queue Shop" at bounding box center [87, 13] width 161 height 12
click at [46, 10] on link "Queue" at bounding box center [43, 13] width 14 height 9
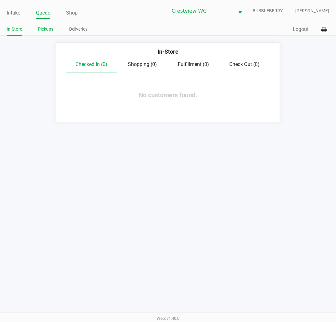
click at [46, 25] on link "Pickups" at bounding box center [45, 29] width 15 height 8
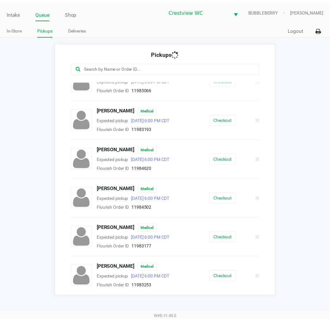
scroll to position [331, 0]
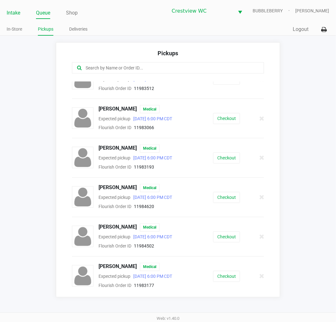
click at [11, 11] on link "Intake" at bounding box center [14, 13] width 14 height 9
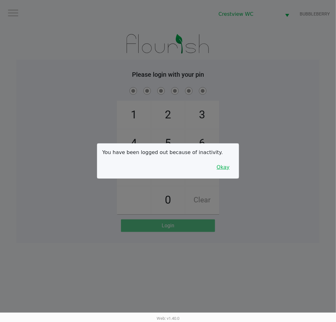
click at [226, 169] on button "Okay" at bounding box center [222, 167] width 21 height 12
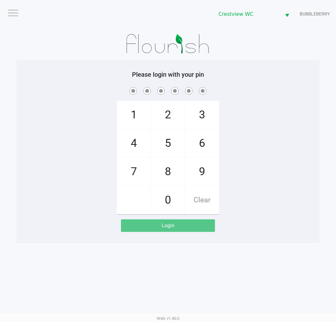
click at [126, 166] on span "7" at bounding box center [133, 172] width 33 height 28
checkbox input "true"
click at [198, 165] on span "9" at bounding box center [201, 172] width 33 height 28
checkbox input "true"
click at [169, 110] on span "2" at bounding box center [167, 115] width 33 height 28
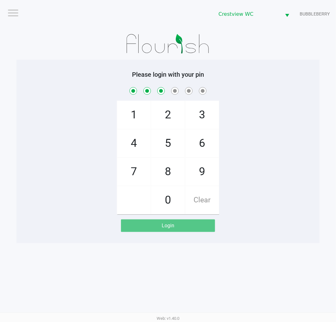
checkbox input "true"
click at [168, 199] on span "0" at bounding box center [167, 200] width 33 height 28
checkbox input "true"
click at [128, 172] on span "7" at bounding box center [133, 172] width 33 height 28
checkbox input "true"
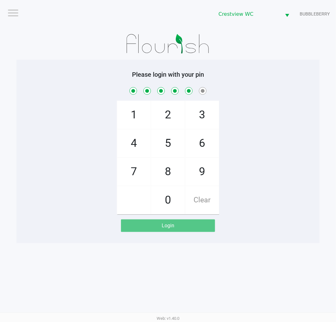
click at [175, 172] on span "8" at bounding box center [167, 172] width 33 height 28
checkbox input "true"
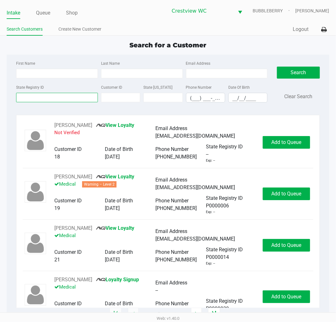
click at [70, 98] on input "State Registry ID" at bounding box center [57, 97] width 82 height 9
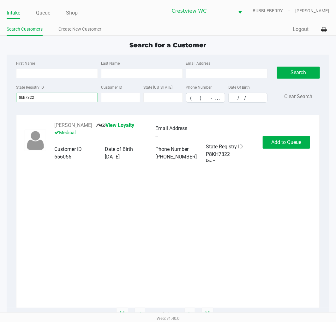
type input "8kh7322"
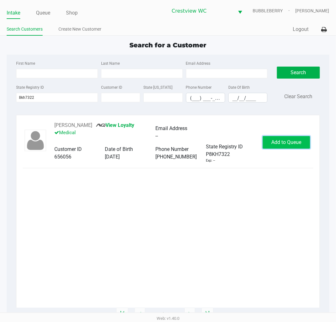
click at [294, 143] on span "Add to Queue" at bounding box center [286, 142] width 30 height 6
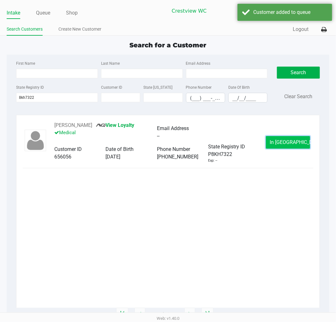
click at [282, 138] on button "In Queue" at bounding box center [288, 142] width 44 height 13
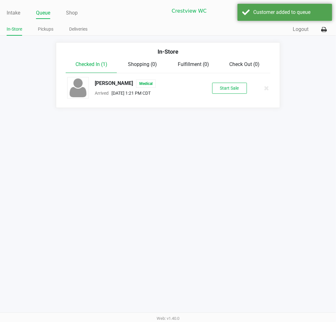
click at [237, 92] on button "Start Sale" at bounding box center [229, 88] width 35 height 11
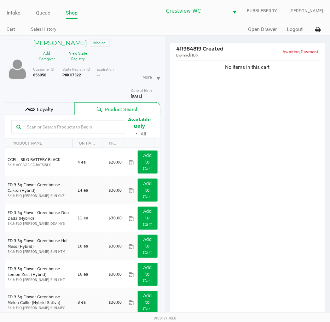
click at [236, 221] on div "No items in this cart" at bounding box center [247, 189] width 155 height 261
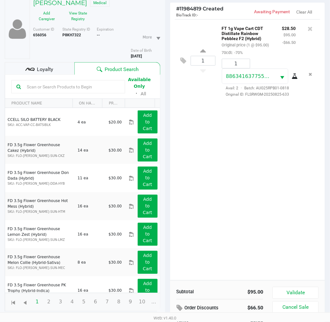
scroll to position [68, 0]
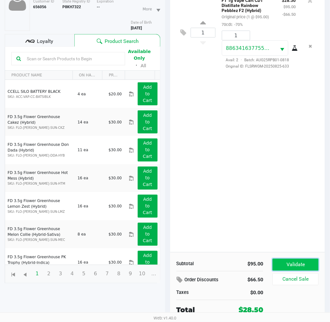
click at [298, 261] on button "Validate" at bounding box center [296, 265] width 46 height 12
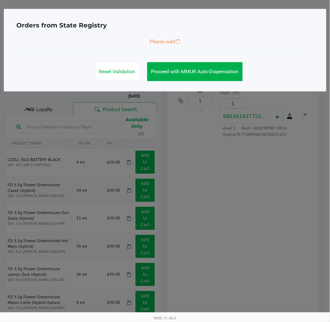
scroll to position [0, 0]
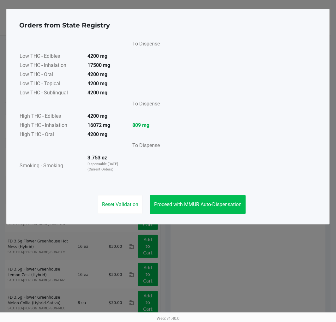
click at [217, 205] on span "Proceed with MMUR Auto-Dispensation" at bounding box center [197, 204] width 87 height 6
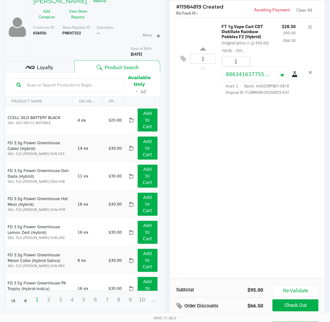
scroll to position [75, 0]
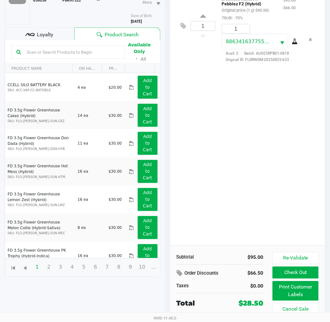
click at [294, 291] on button "Print Customer Labels" at bounding box center [296, 291] width 46 height 20
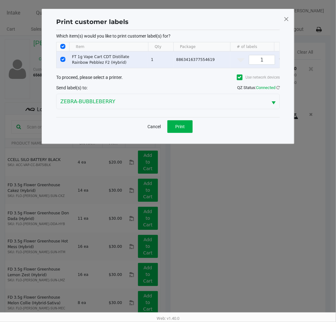
click at [182, 133] on button "Print" at bounding box center [179, 126] width 25 height 13
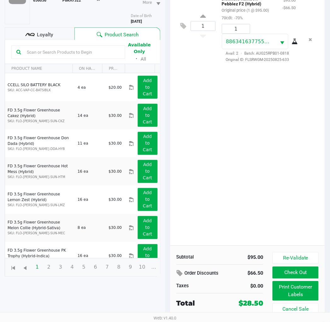
scroll to position [75, 0]
click at [303, 271] on button "Check Out" at bounding box center [296, 273] width 46 height 12
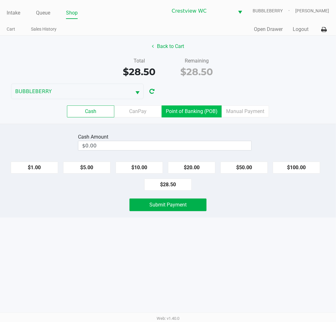
click at [202, 108] on label "Point of Banking (POB)" at bounding box center [192, 111] width 60 height 12
click at [0, 0] on 7 "Point of Banking (POB)" at bounding box center [0, 0] width 0 height 0
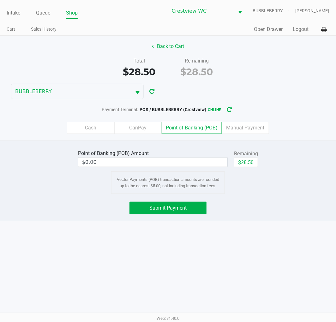
click at [257, 164] on button "$28.50" at bounding box center [246, 161] width 24 height 9
type input "$28.50"
click at [185, 210] on span "Submit Payment" at bounding box center [167, 208] width 37 height 6
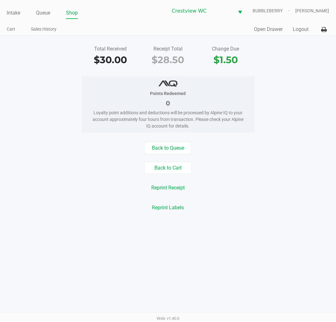
click at [291, 174] on div "Back to Cart" at bounding box center [167, 168] width 345 height 12
click at [15, 15] on link "Intake" at bounding box center [14, 13] width 14 height 9
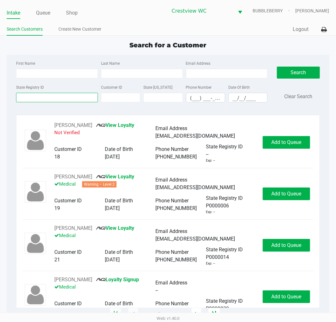
click at [60, 99] on input "State Registry ID" at bounding box center [57, 97] width 82 height 9
click at [41, 15] on link "Queue" at bounding box center [43, 13] width 14 height 9
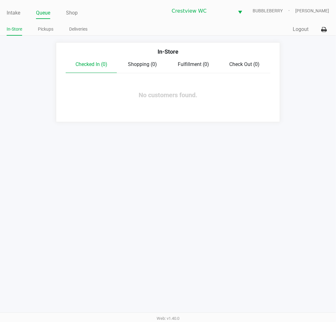
click at [50, 29] on link "Pickups" at bounding box center [45, 29] width 15 height 8
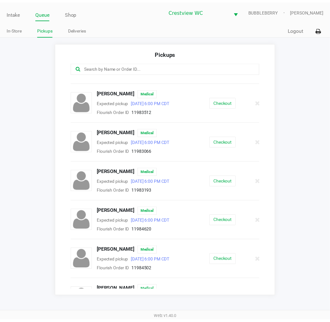
scroll to position [308, 0]
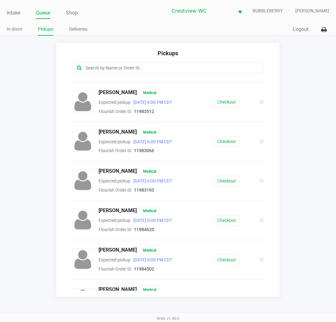
click at [227, 144] on button "Checkout" at bounding box center [226, 141] width 27 height 11
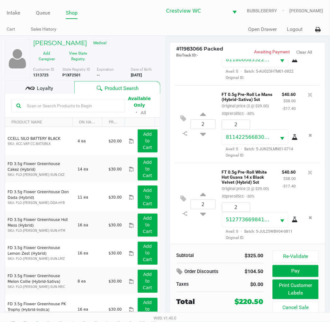
scroll to position [59, 0]
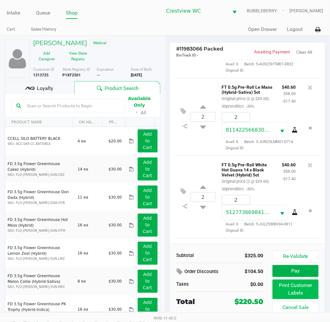
click at [291, 297] on button "Print Customer Labels" at bounding box center [296, 290] width 46 height 20
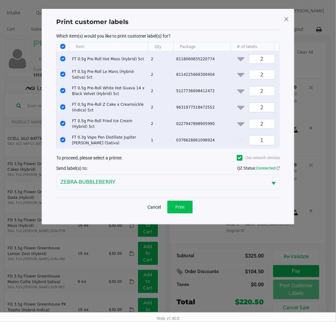
click at [181, 210] on span "Print" at bounding box center [179, 207] width 9 height 5
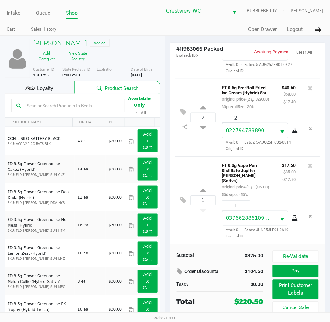
scroll to position [388, 0]
click at [310, 275] on button "Pay" at bounding box center [296, 271] width 46 height 12
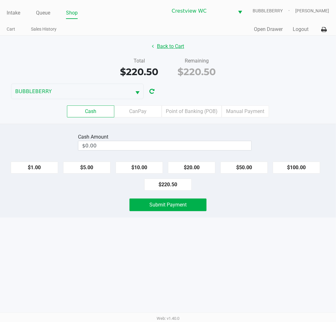
click at [174, 45] on button "Back to Cart" at bounding box center [168, 46] width 40 height 12
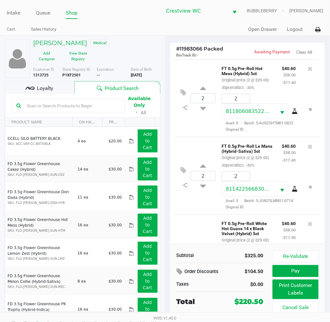
click at [51, 86] on span "Loyalty" at bounding box center [45, 89] width 16 height 8
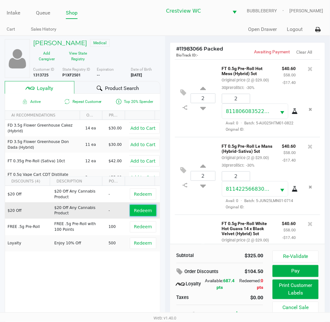
click at [140, 209] on span "Redeem" at bounding box center [143, 210] width 18 height 5
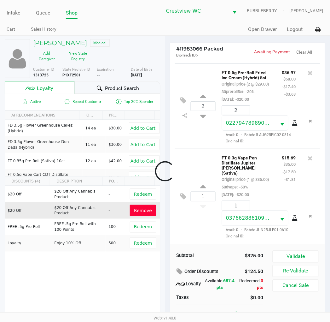
scroll to position [434, 0]
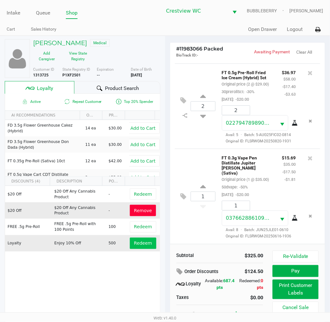
click at [137, 241] on span "Redeem" at bounding box center [143, 243] width 18 height 5
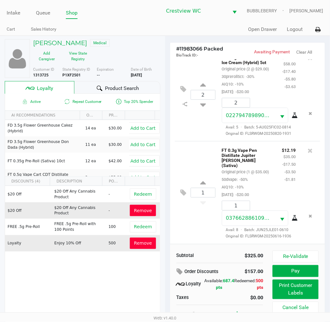
scroll to position [12, 0]
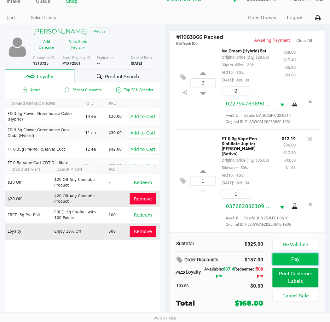
click at [304, 259] on button "Pay" at bounding box center [296, 259] width 46 height 12
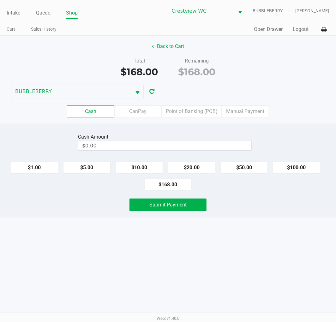
click at [199, 109] on label "Point of Banking (POB)" at bounding box center [192, 111] width 60 height 12
click at [0, 0] on 7 "Point of Banking (POB)" at bounding box center [0, 0] width 0 height 0
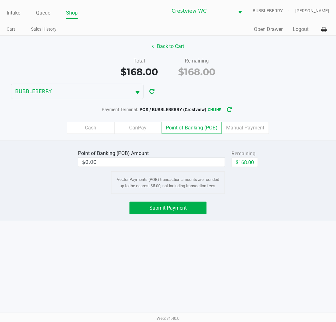
click at [142, 128] on label "CanPay" at bounding box center [137, 128] width 47 height 12
click at [0, 0] on 2 "CanPay" at bounding box center [0, 0] width 0 height 0
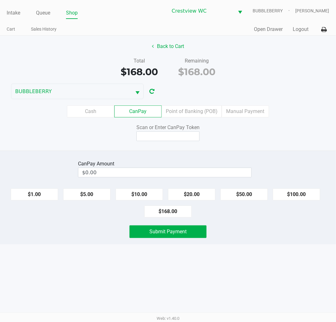
click at [176, 213] on button "$168.00" at bounding box center [167, 211] width 47 height 12
type input "$168.00"
click at [174, 134] on input at bounding box center [167, 136] width 63 height 10
type input "Q7044862Q"
click at [181, 232] on span "Submit Payment" at bounding box center [167, 231] width 37 height 6
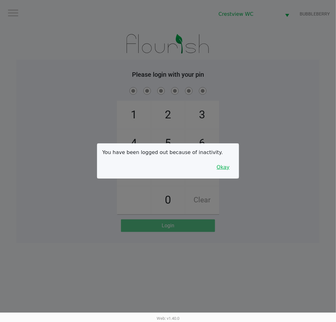
click at [220, 166] on button "Okay" at bounding box center [222, 167] width 21 height 12
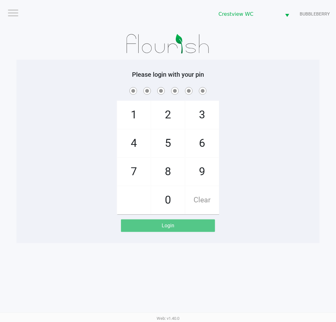
click at [126, 173] on span "7" at bounding box center [133, 172] width 33 height 28
checkbox input "true"
click at [198, 172] on span "9" at bounding box center [201, 172] width 33 height 28
checkbox input "true"
click at [163, 204] on span "0" at bounding box center [167, 200] width 33 height 28
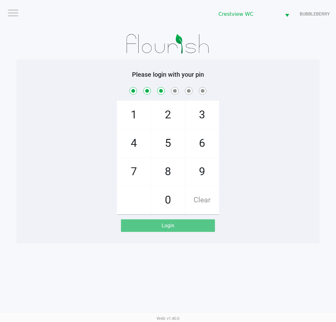
checkbox input "true"
click at [132, 172] on span "7" at bounding box center [133, 172] width 33 height 28
checkbox input "true"
click at [169, 170] on span "8" at bounding box center [167, 172] width 33 height 28
checkbox input "true"
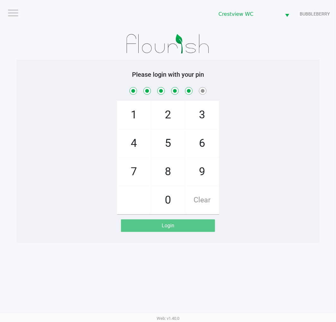
click at [165, 171] on span "8" at bounding box center [167, 172] width 33 height 28
checkbox input "true"
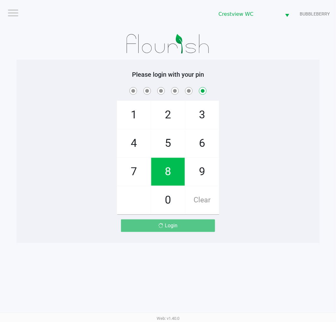
checkbox input "false"
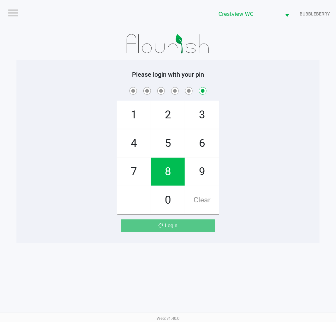
checkbox input "false"
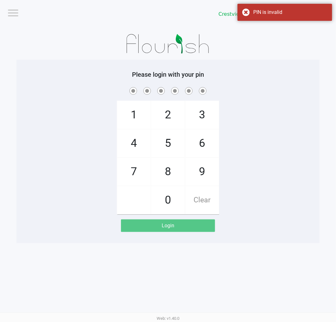
click at [135, 171] on span "7" at bounding box center [133, 172] width 33 height 28
checkbox input "true"
click at [196, 169] on span "9" at bounding box center [201, 172] width 33 height 28
checkbox input "true"
click at [175, 109] on span "2" at bounding box center [167, 115] width 33 height 28
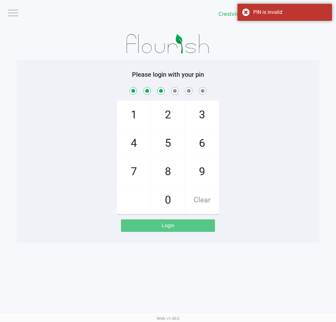
checkbox input "true"
click at [171, 201] on span "0" at bounding box center [167, 200] width 33 height 28
checkbox input "true"
click at [136, 176] on span "7" at bounding box center [133, 172] width 33 height 28
checkbox input "true"
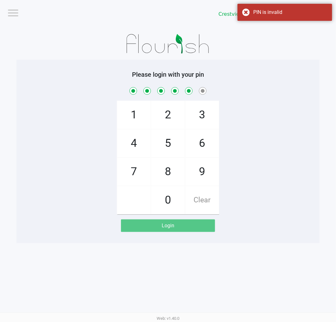
click at [172, 174] on span "8" at bounding box center [167, 172] width 33 height 28
checkbox input "true"
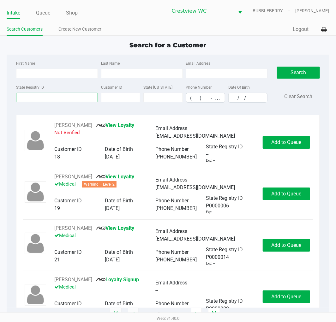
click at [74, 99] on input "State Registry ID" at bounding box center [57, 97] width 82 height 9
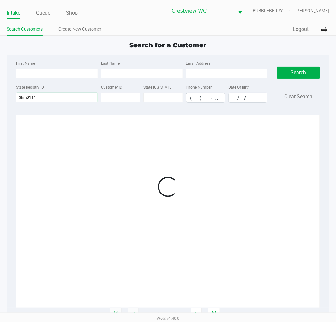
type input "3hm0114"
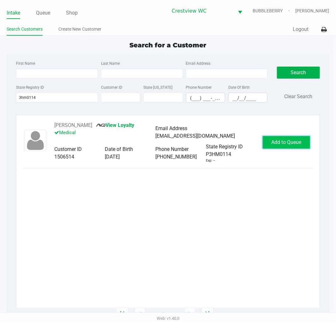
click at [265, 144] on button "Add to Queue" at bounding box center [286, 142] width 47 height 13
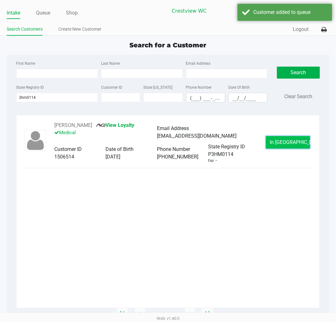
click at [282, 139] on span "In Queue" at bounding box center [296, 142] width 53 height 6
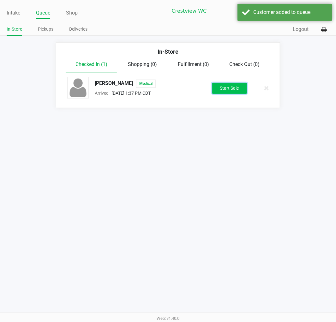
click at [233, 89] on button "Start Sale" at bounding box center [229, 88] width 35 height 11
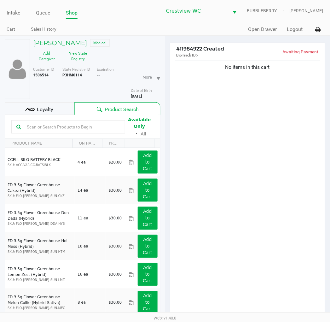
click at [298, 202] on div "No items in this cart" at bounding box center [247, 189] width 155 height 261
click at [242, 220] on div "No items in this cart" at bounding box center [247, 189] width 155 height 261
click at [300, 194] on div "No items in this cart" at bounding box center [247, 189] width 155 height 261
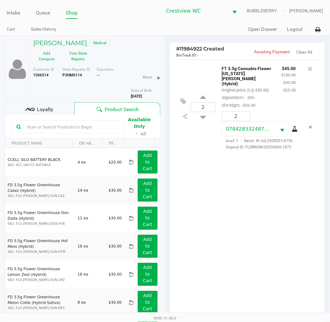
click at [259, 235] on div "2 FT 3.5g Cannabis Flower Georgia Runtz (Hybrid) Original price (2 @ $50.00) 30…" at bounding box center [247, 189] width 155 height 261
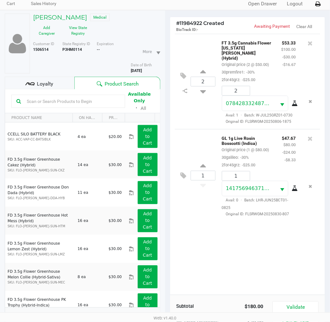
scroll to position [68, 0]
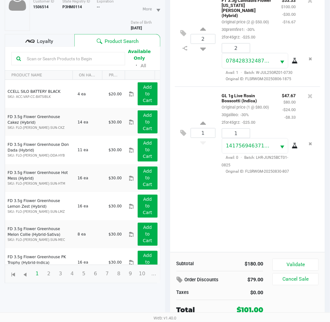
click at [309, 260] on button "Validate" at bounding box center [296, 265] width 46 height 12
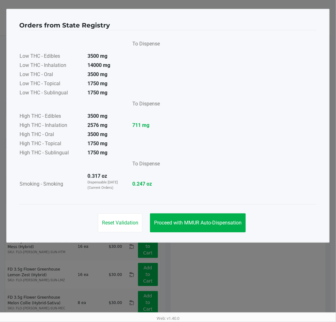
click at [220, 221] on span "Proceed with MMUR Auto-Dispensation" at bounding box center [197, 223] width 87 height 6
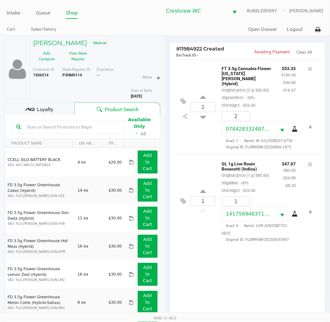
click at [200, 256] on div "2 FT 3.5g Cannabis Flower Georgia Runtz (Hybrid) Original price (2 @ $50.00) 30…" at bounding box center [247, 189] width 155 height 261
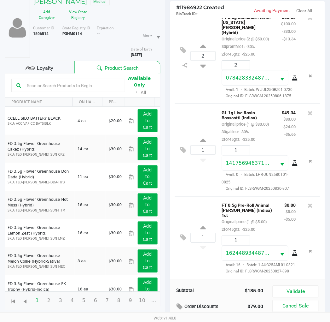
scroll to position [68, 0]
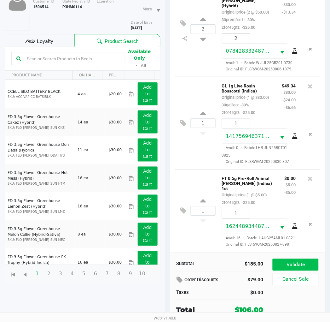
click at [302, 267] on button "Validate" at bounding box center [296, 265] width 46 height 12
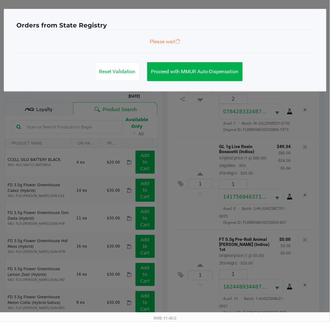
scroll to position [0, 0]
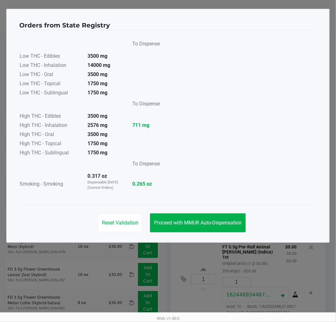
click at [226, 224] on span "Proceed with MMUR Auto-Dispensation" at bounding box center [197, 223] width 87 height 6
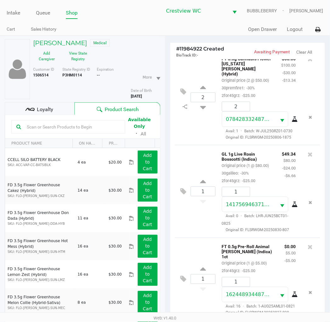
scroll to position [75, 0]
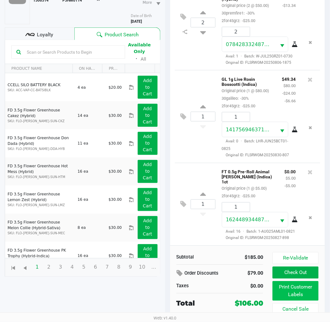
click at [305, 288] on button "Print Customer Labels" at bounding box center [296, 291] width 46 height 20
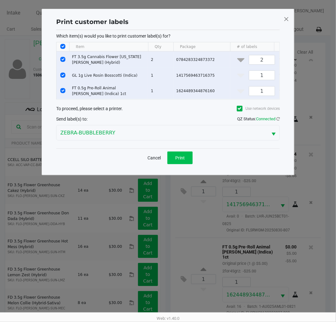
click at [184, 160] on span "Print" at bounding box center [179, 157] width 9 height 5
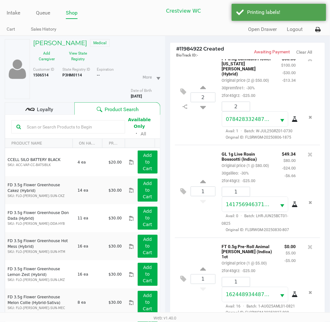
click at [57, 102] on div "Loyalty" at bounding box center [40, 108] width 70 height 13
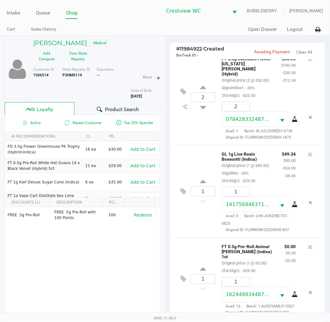
scroll to position [32, 0]
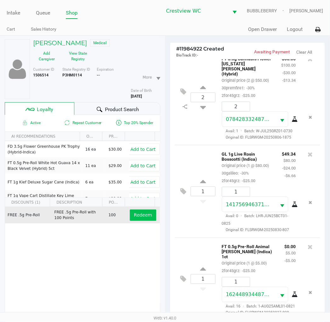
click at [139, 213] on span "Redeem" at bounding box center [143, 215] width 18 height 5
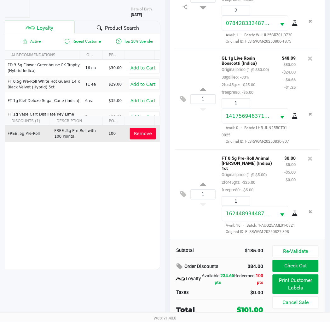
scroll to position [55, 0]
click at [305, 268] on button "Check Out" at bounding box center [296, 266] width 46 height 12
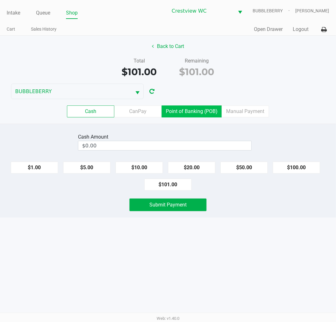
click at [194, 111] on label "Point of Banking (POB)" at bounding box center [192, 111] width 60 height 12
click at [0, 0] on 7 "Point of Banking (POB)" at bounding box center [0, 0] width 0 height 0
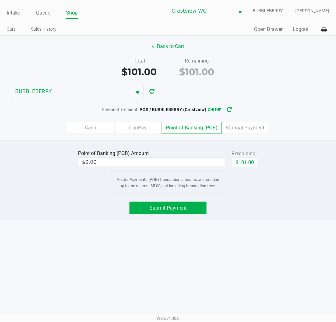
click at [245, 160] on button "$101.00" at bounding box center [244, 161] width 27 height 9
type input "$101.00"
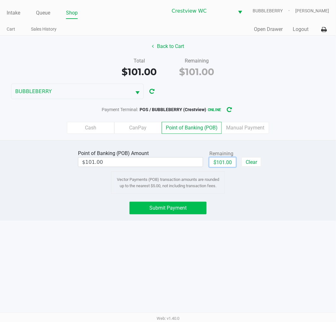
click at [191, 205] on button "Submit Payment" at bounding box center [167, 208] width 77 height 13
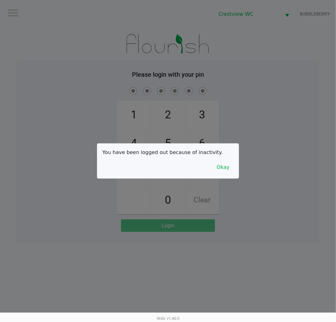
click at [220, 169] on button "Okay" at bounding box center [222, 167] width 21 height 12
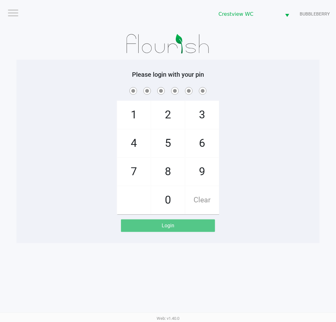
click at [136, 169] on span "7" at bounding box center [133, 172] width 33 height 28
checkbox input "true"
click at [199, 174] on span "9" at bounding box center [201, 172] width 33 height 28
checkbox input "true"
click at [173, 111] on span "2" at bounding box center [167, 115] width 33 height 28
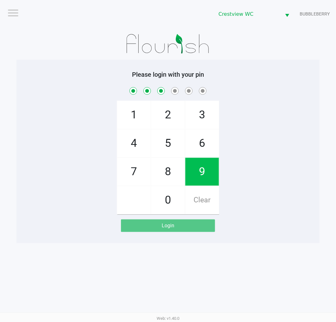
checkbox input "true"
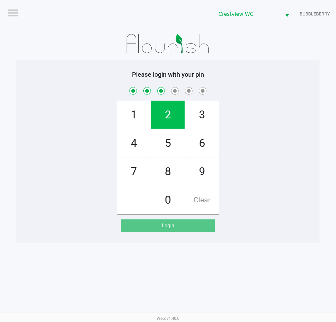
click at [166, 199] on span "0" at bounding box center [167, 200] width 33 height 28
checkbox input "true"
click at [138, 169] on span "7" at bounding box center [133, 172] width 33 height 28
checkbox input "true"
click at [168, 167] on span "8" at bounding box center [167, 172] width 33 height 28
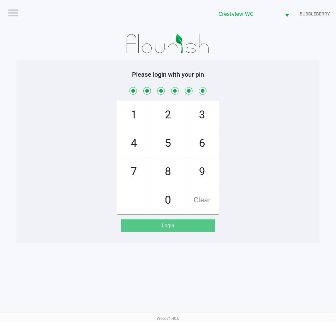
checkbox input "true"
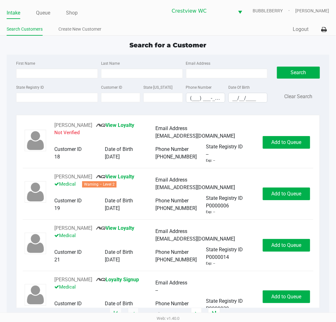
click at [44, 14] on link "Queue" at bounding box center [43, 13] width 14 height 9
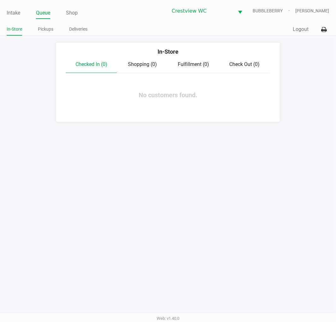
click at [51, 30] on link "Pickups" at bounding box center [45, 29] width 15 height 8
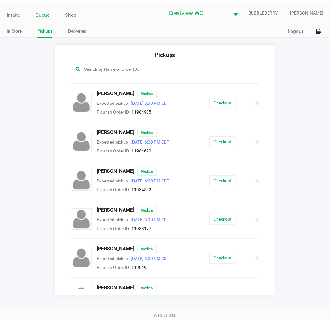
scroll to position [348, 0]
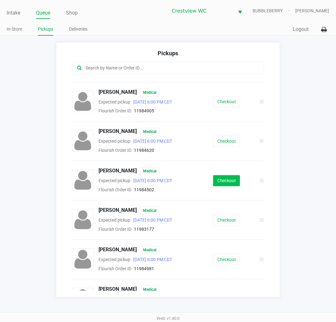
click at [225, 182] on button "Checkout" at bounding box center [226, 180] width 27 height 11
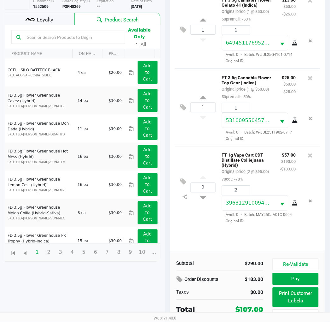
scroll to position [75, 0]
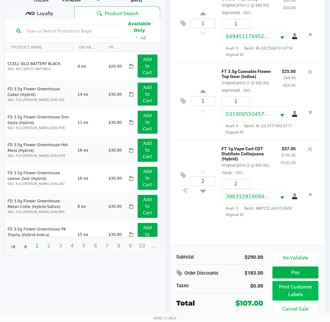
click at [299, 293] on button "Print Customer Labels" at bounding box center [296, 291] width 46 height 20
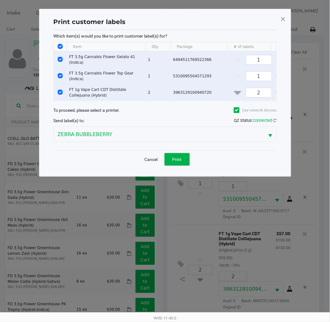
scroll to position [0, 0]
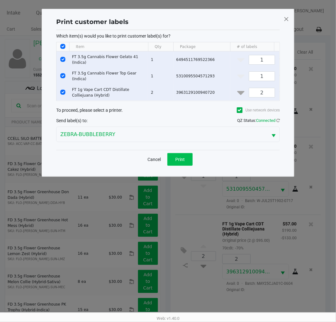
click at [177, 166] on button "Print" at bounding box center [179, 159] width 25 height 13
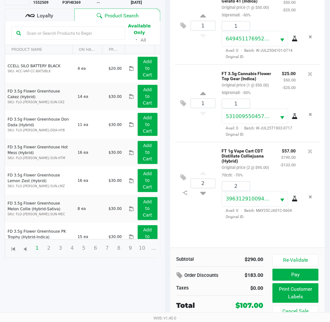
scroll to position [75, 0]
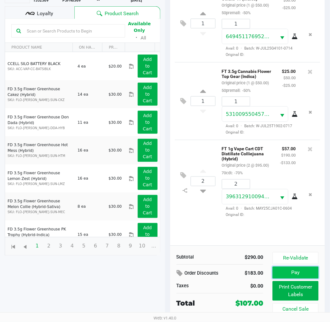
click at [299, 274] on button "Pay" at bounding box center [296, 273] width 46 height 12
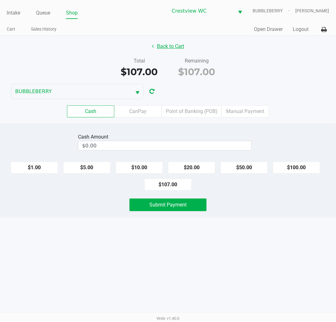
click at [171, 45] on button "Back to Cart" at bounding box center [168, 46] width 40 height 12
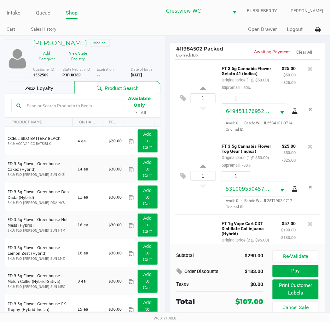
click at [53, 90] on div "Loyalty" at bounding box center [40, 87] width 70 height 13
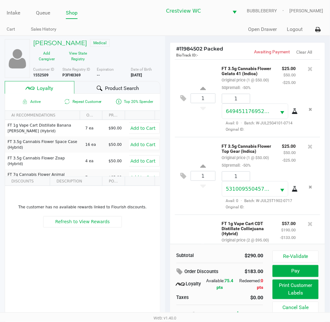
click at [302, 272] on button "Pay" at bounding box center [296, 271] width 46 height 12
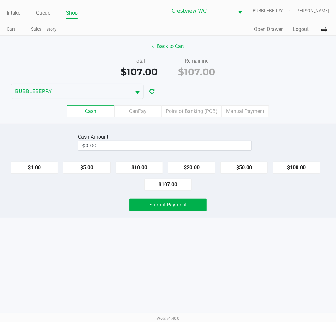
click at [200, 106] on label "Point of Banking (POB)" at bounding box center [192, 111] width 60 height 12
click at [0, 0] on 7 "Point of Banking (POB)" at bounding box center [0, 0] width 0 height 0
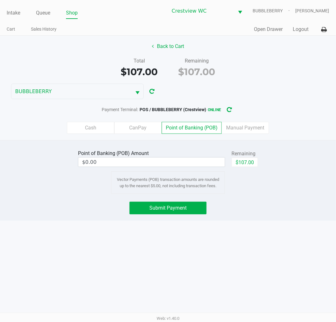
click at [184, 209] on span "Submit Payment" at bounding box center [167, 208] width 37 height 6
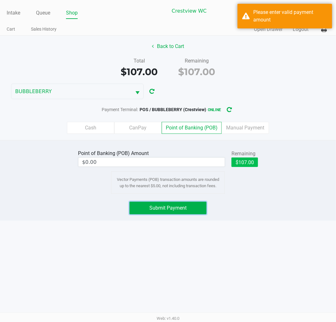
click at [252, 159] on button "$107.00" at bounding box center [244, 161] width 27 height 9
type input "$107.00"
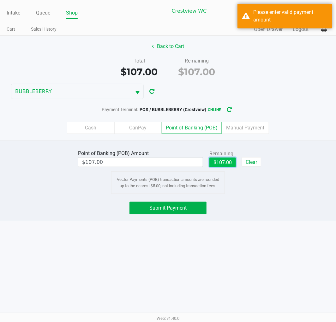
click at [184, 202] on button "Submit Payment" at bounding box center [167, 208] width 77 height 13
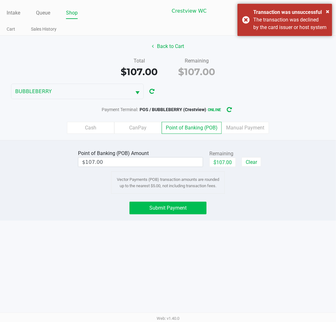
click at [327, 10] on span "×" at bounding box center [327, 12] width 3 height 8
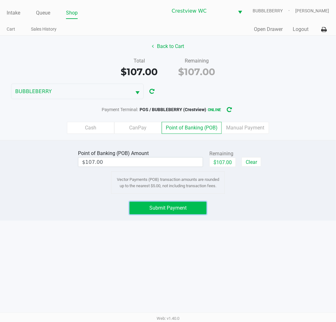
click at [186, 205] on span "Submit Payment" at bounding box center [167, 208] width 37 height 6
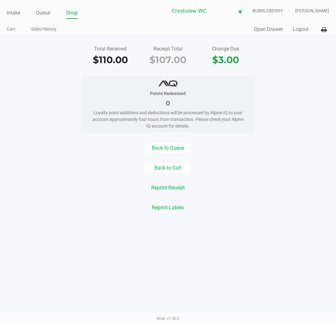
click at [8, 13] on link "Intake" at bounding box center [14, 13] width 14 height 9
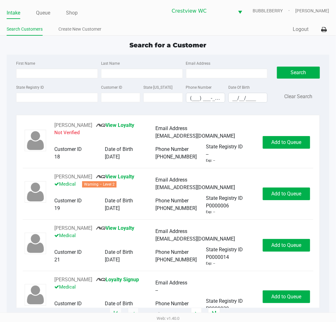
click at [52, 99] on input "State Registry ID" at bounding box center [57, 97] width 82 height 9
click at [59, 73] on input "First Name" at bounding box center [57, 73] width 82 height 9
click at [46, 14] on link "Queue" at bounding box center [43, 13] width 14 height 9
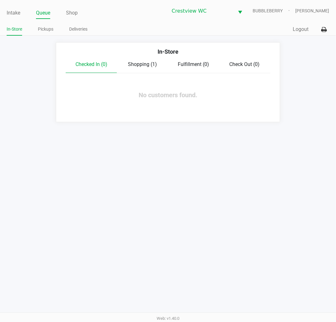
click at [50, 30] on link "Pickups" at bounding box center [45, 29] width 15 height 8
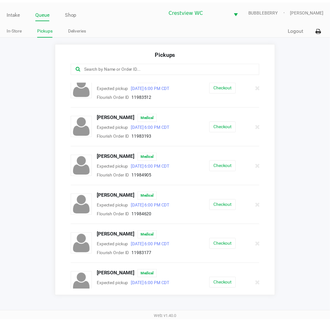
scroll to position [331, 0]
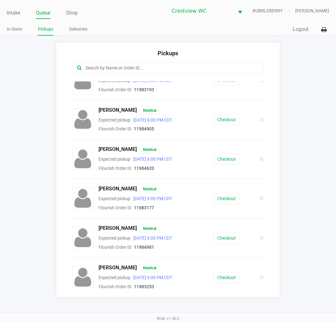
click at [225, 236] on button "Checkout" at bounding box center [226, 238] width 27 height 11
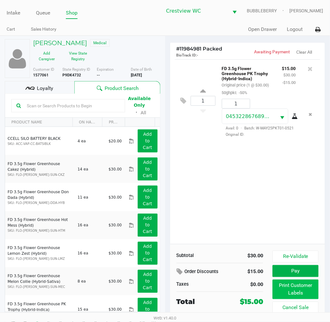
click at [297, 289] on button "Print Customer Labels" at bounding box center [296, 290] width 46 height 20
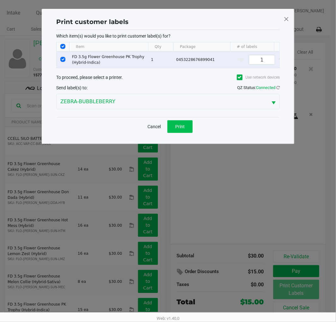
click at [182, 127] on button "Print" at bounding box center [179, 126] width 25 height 13
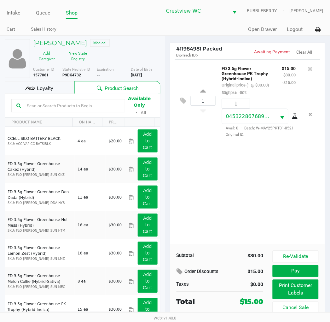
click at [303, 273] on button "Pay" at bounding box center [296, 271] width 46 height 12
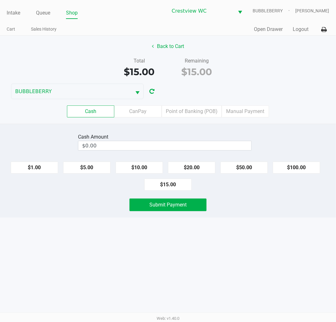
click at [179, 48] on button "Back to Cart" at bounding box center [168, 46] width 40 height 12
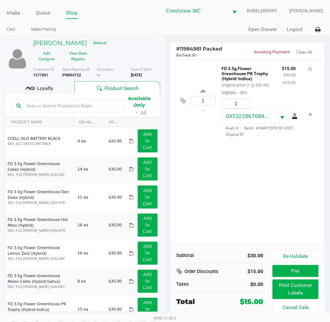
click at [51, 88] on span "Loyalty" at bounding box center [45, 89] width 16 height 8
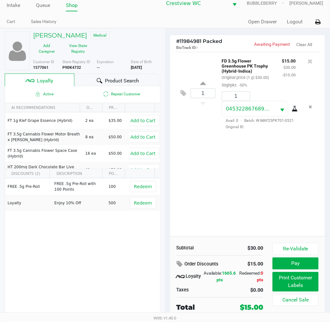
scroll to position [12, 0]
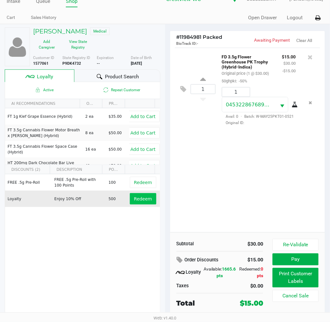
click at [141, 201] on span "Redeem" at bounding box center [143, 198] width 18 height 5
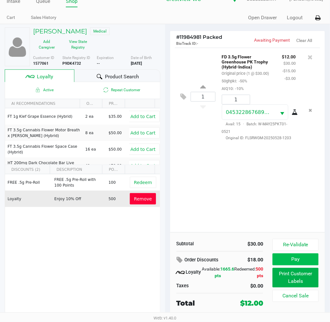
click at [294, 260] on button "Pay" at bounding box center [296, 259] width 46 height 12
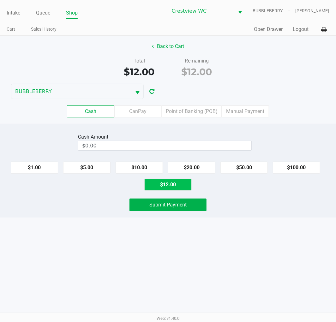
click at [169, 183] on button "$12.00" at bounding box center [167, 185] width 47 height 12
type input "$12.00"
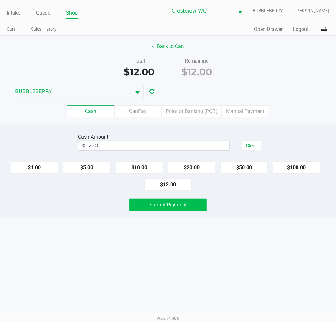
click at [189, 204] on button "Submit Payment" at bounding box center [167, 205] width 77 height 13
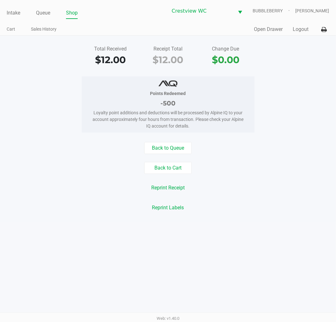
click at [11, 16] on link "Intake" at bounding box center [14, 13] width 14 height 9
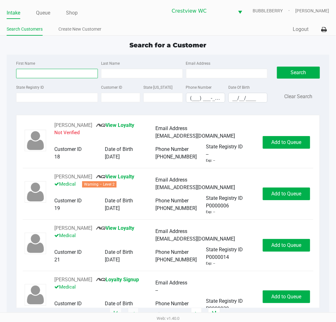
click at [62, 73] on input "First Name" at bounding box center [57, 73] width 82 height 9
type input "crystal"
type input "weatherly"
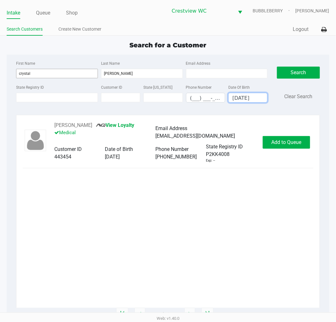
type input "06/09/1989"
click at [286, 143] on span "Add to Queue" at bounding box center [286, 142] width 30 height 6
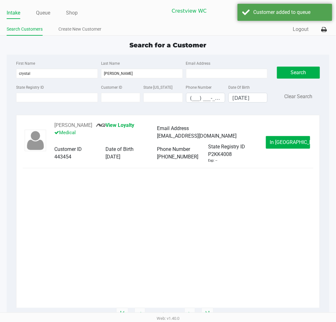
click at [293, 138] on button "In Queue" at bounding box center [288, 142] width 44 height 13
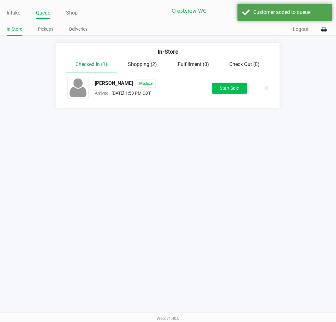
click at [228, 88] on button "Start Sale" at bounding box center [229, 88] width 35 height 11
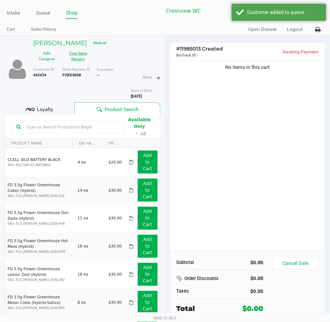
click at [74, 56] on button "View State Registry" at bounding box center [77, 56] width 32 height 16
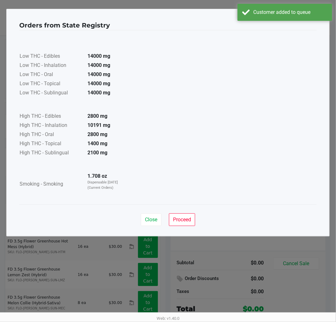
click at [186, 218] on span "Proceed" at bounding box center [182, 219] width 18 height 6
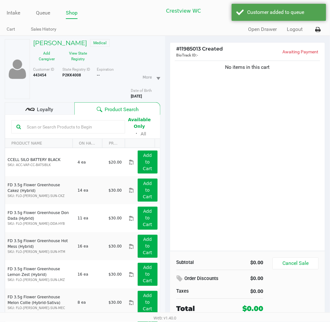
click at [33, 109] on icon at bounding box center [32, 109] width 4 height 3
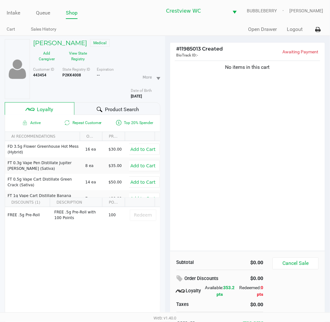
click at [229, 206] on div "No items in this cart" at bounding box center [247, 155] width 155 height 192
click at [255, 158] on div "No items in this cart" at bounding box center [247, 155] width 155 height 192
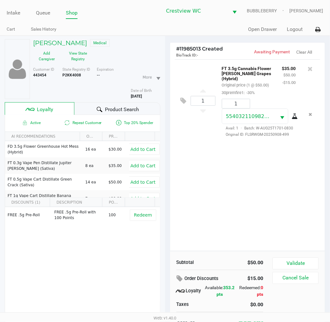
click at [256, 182] on div "1 FT 3.5g Cannabis Flower Gaspar's Grapes (Hybrid) Original price (1 @ $50.00) …" at bounding box center [247, 155] width 155 height 192
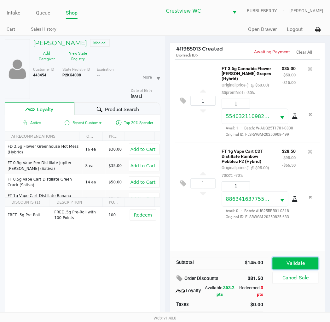
click at [302, 260] on button "Validate" at bounding box center [296, 264] width 46 height 12
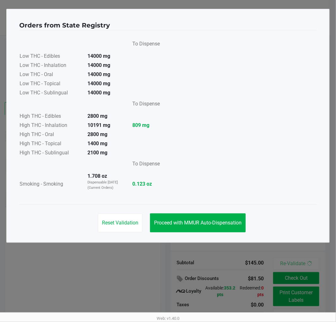
click at [222, 207] on div "Reset Validation Proceed with MMUR Auto-Dispensation" at bounding box center [167, 220] width 297 height 32
click at [223, 226] on button "Proceed with MMUR Auto-Dispensation" at bounding box center [198, 222] width 96 height 19
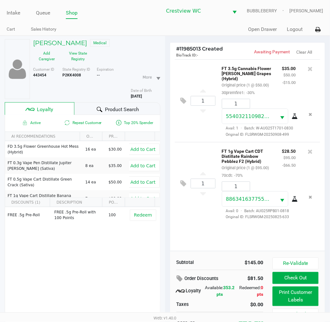
click at [294, 295] on button "Print Customer Labels" at bounding box center [296, 297] width 46 height 20
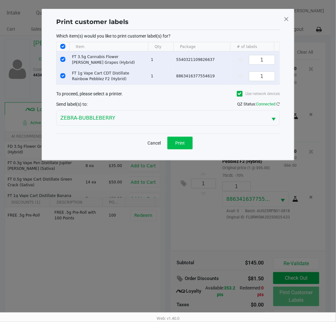
click at [180, 145] on span "Print" at bounding box center [179, 142] width 9 height 5
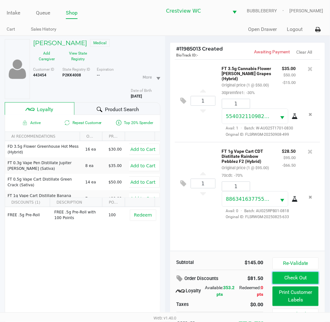
click at [301, 278] on button "Check Out" at bounding box center [296, 278] width 46 height 12
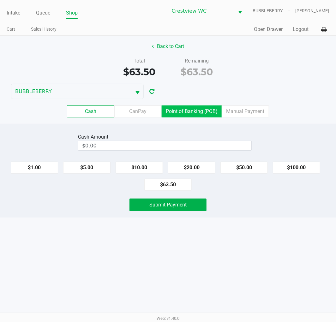
click at [203, 113] on label "Point of Banking (POB)" at bounding box center [192, 111] width 60 height 12
click at [0, 0] on 7 "Point of Banking (POB)" at bounding box center [0, 0] width 0 height 0
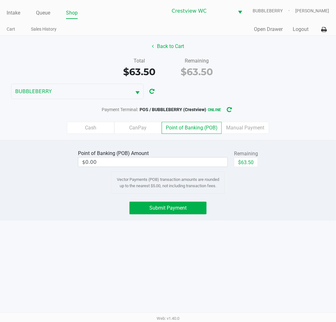
click at [249, 163] on button "$63.50" at bounding box center [246, 161] width 24 height 9
type input "$63.50"
click at [181, 209] on span "Submit Payment" at bounding box center [167, 208] width 37 height 6
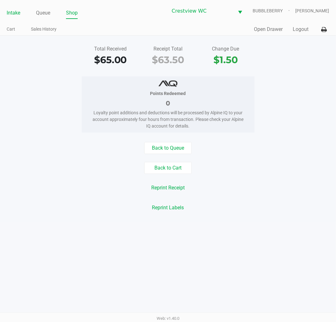
click at [16, 13] on link "Intake" at bounding box center [14, 13] width 14 height 9
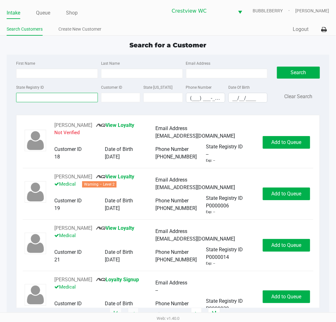
click at [47, 97] on input "State Registry ID" at bounding box center [57, 97] width 82 height 9
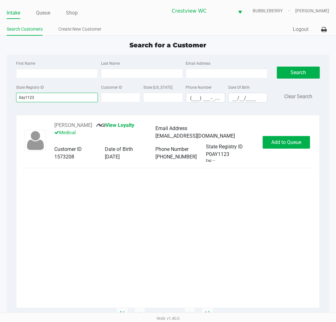
type input "0ay1123"
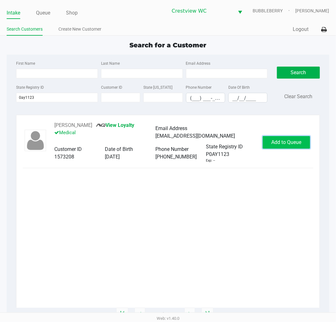
click at [278, 141] on span "Add to Queue" at bounding box center [286, 142] width 30 height 6
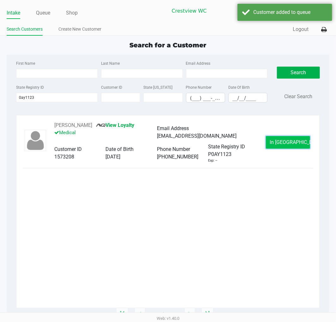
click at [287, 139] on span "In Queue" at bounding box center [296, 142] width 53 height 6
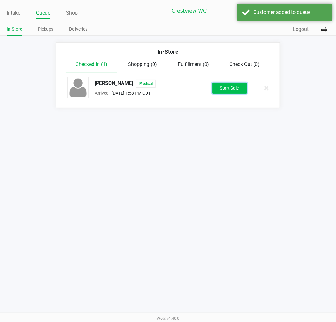
click at [228, 88] on button "Start Sale" at bounding box center [229, 88] width 35 height 11
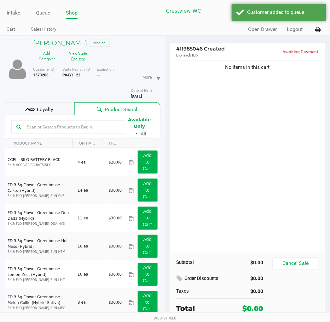
click at [78, 54] on button "View State Registry" at bounding box center [77, 56] width 32 height 16
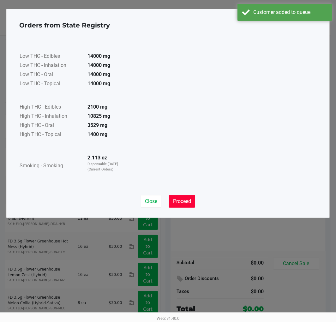
click at [179, 199] on span "Proceed" at bounding box center [182, 201] width 18 height 6
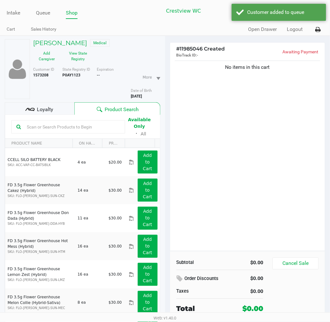
click at [41, 106] on span "Loyalty" at bounding box center [45, 110] width 16 height 8
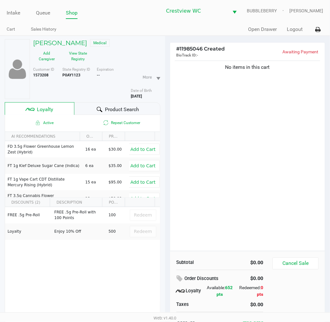
click at [210, 166] on div "No items in this cart" at bounding box center [247, 155] width 155 height 192
click at [87, 45] on h5 "COURTNEY GROSSMAN" at bounding box center [60, 43] width 54 height 8
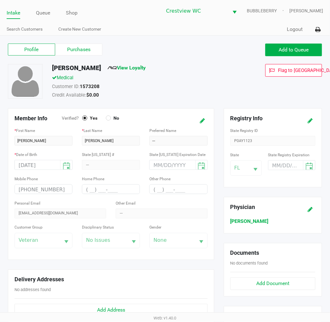
click at [86, 47] on label "Purchases" at bounding box center [78, 50] width 47 height 12
click at [0, 0] on 1 "Purchases" at bounding box center [0, 0] width 0 height 0
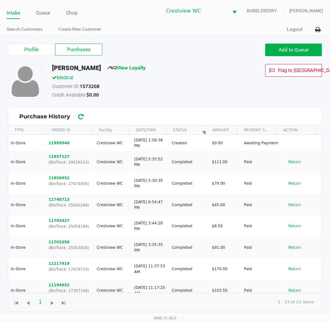
click at [289, 162] on button "Return" at bounding box center [295, 162] width 21 height 10
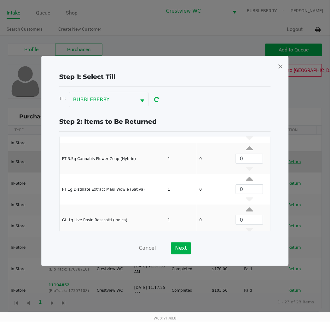
scroll to position [55, 0]
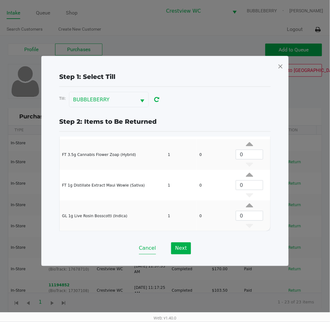
click at [146, 250] on button "Cancel" at bounding box center [147, 248] width 17 height 12
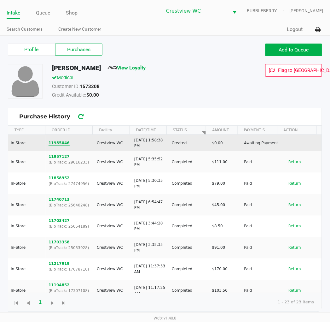
click at [59, 143] on button "11985046" at bounding box center [59, 143] width 21 height 6
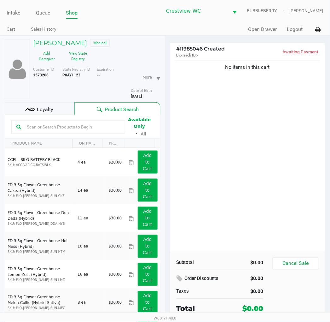
click at [254, 198] on div "No items in this cart" at bounding box center [247, 155] width 155 height 192
click at [276, 180] on div "No items in this cart" at bounding box center [247, 155] width 155 height 192
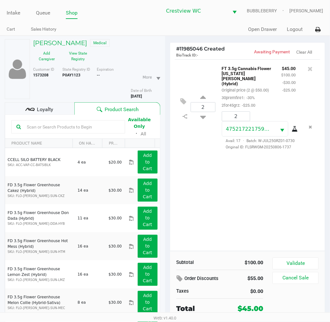
click at [289, 260] on button "Validate" at bounding box center [296, 264] width 46 height 12
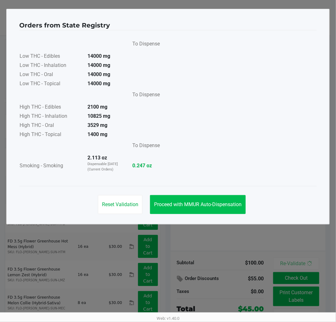
click at [201, 197] on button "Proceed with MMUR Auto-Dispensation" at bounding box center [198, 204] width 96 height 19
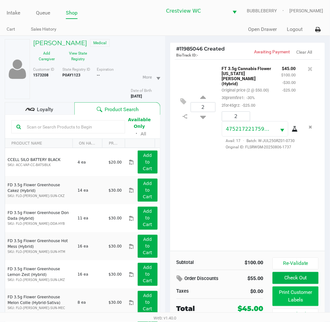
click at [300, 299] on button "Print Customer Labels" at bounding box center [296, 297] width 46 height 20
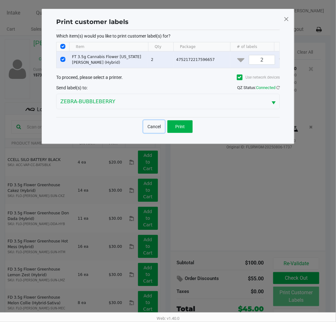
click at [150, 133] on button "Cancel" at bounding box center [153, 126] width 21 height 13
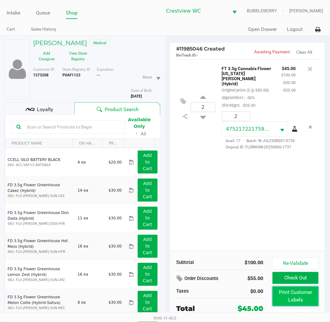
click at [292, 297] on button "Print Customer Labels" at bounding box center [296, 297] width 46 height 20
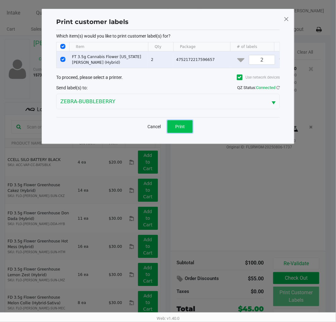
click at [180, 129] on span "Print" at bounding box center [179, 126] width 9 height 5
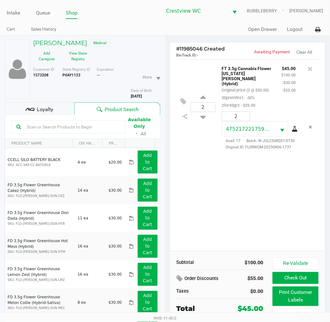
click at [230, 205] on div "2 FT 3.5g Cannabis Flower Georgia Runtz (Hybrid) Original price (2 @ $50.00) 30…" at bounding box center [247, 155] width 155 height 192
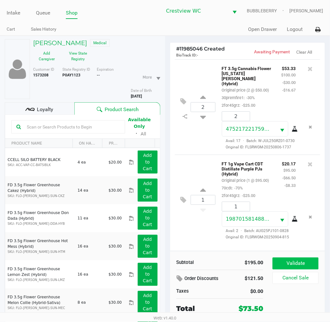
click at [305, 262] on button "Validate" at bounding box center [296, 264] width 46 height 12
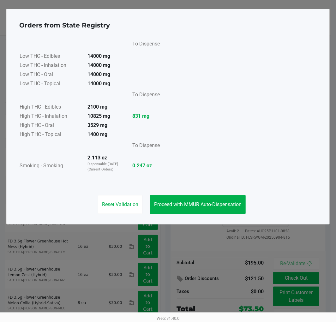
click at [233, 209] on button "Proceed with MMUR Auto-Dispensation" at bounding box center [198, 204] width 96 height 19
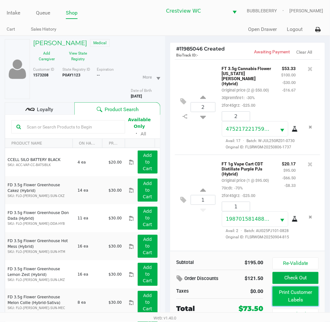
click at [293, 299] on button "Print Customer Labels" at bounding box center [296, 297] width 46 height 20
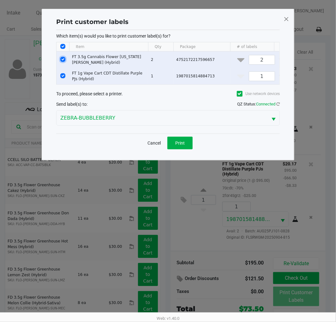
click at [62, 59] on input "Select Row" at bounding box center [62, 59] width 5 height 5
checkbox input "false"
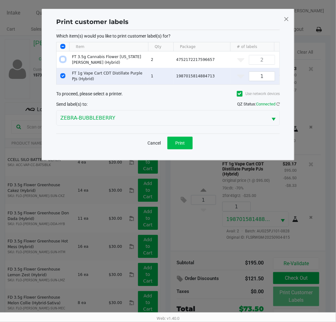
click at [181, 145] on span "Print" at bounding box center [179, 142] width 9 height 5
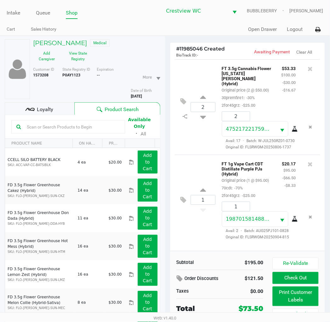
click at [56, 110] on div "Loyalty" at bounding box center [40, 108] width 70 height 13
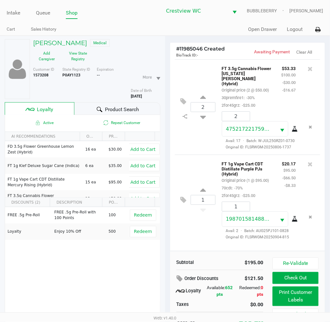
click at [294, 280] on button "Check Out" at bounding box center [296, 278] width 46 height 12
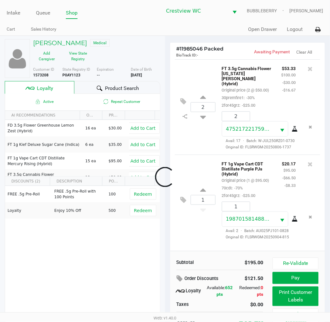
scroll to position [13, 0]
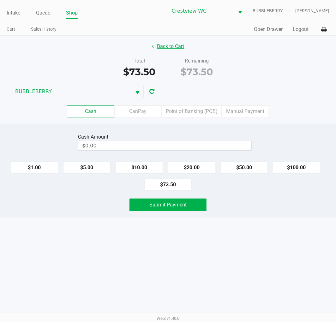
click at [173, 45] on button "Back to Cart" at bounding box center [168, 46] width 40 height 12
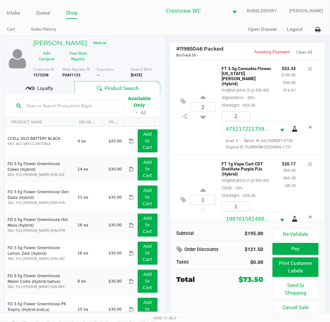
click at [45, 90] on span "Loyalty" at bounding box center [45, 89] width 16 height 8
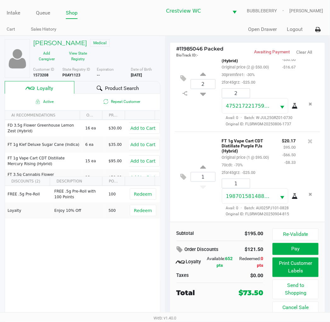
scroll to position [42, 0]
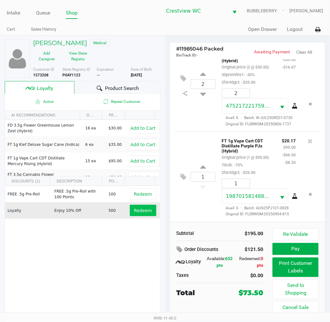
click at [139, 212] on span "Redeem" at bounding box center [143, 210] width 18 height 5
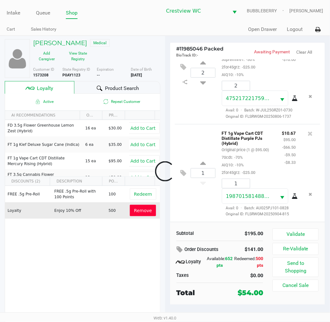
scroll to position [57, 0]
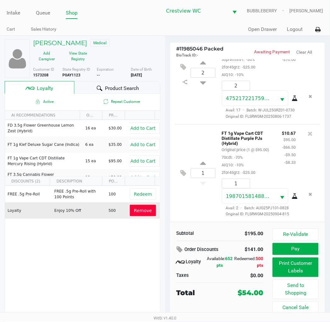
click at [302, 247] on button "Pay" at bounding box center [296, 249] width 46 height 12
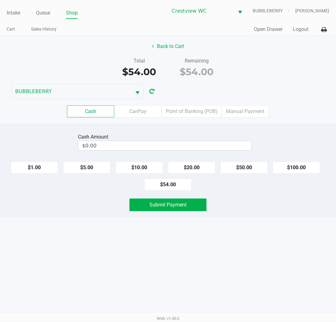
click at [199, 115] on label "Point of Banking (POB)" at bounding box center [192, 111] width 60 height 12
click at [0, 0] on 7 "Point of Banking (POB)" at bounding box center [0, 0] width 0 height 0
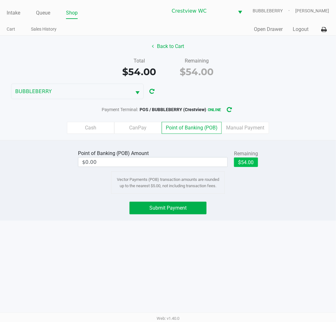
click at [234, 165] on button "$54.00" at bounding box center [246, 161] width 24 height 9
type input "$54.00"
click at [171, 209] on span "Submit Payment" at bounding box center [167, 208] width 37 height 6
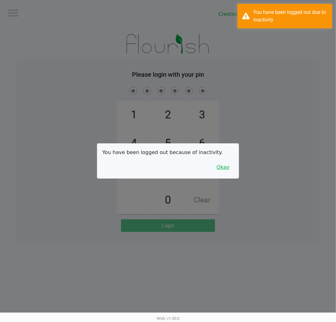
click at [220, 162] on button "Okay" at bounding box center [222, 167] width 21 height 12
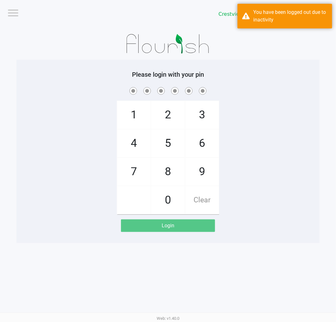
click at [85, 193] on div "1 4 7 2 5 8 0 3 6 9 Clear" at bounding box center [167, 150] width 303 height 128
checkbox input "true"
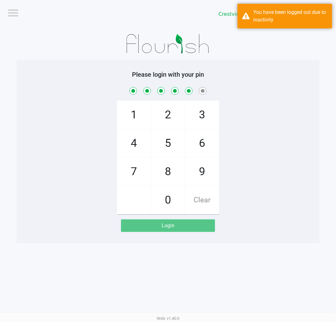
checkbox input "true"
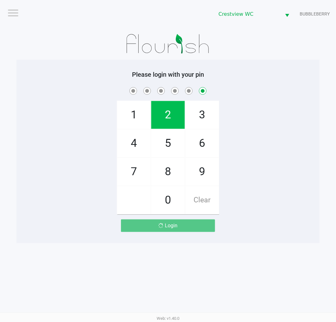
checkbox input "false"
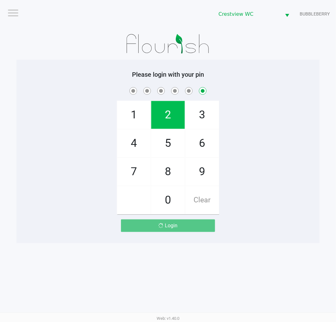
checkbox input "false"
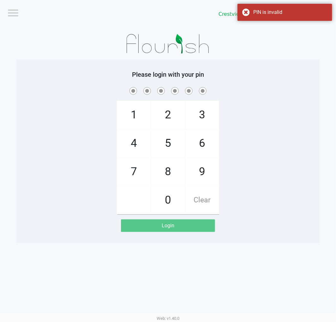
checkbox input "true"
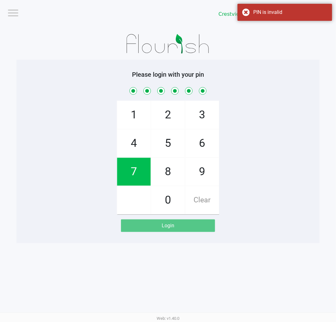
checkbox input "true"
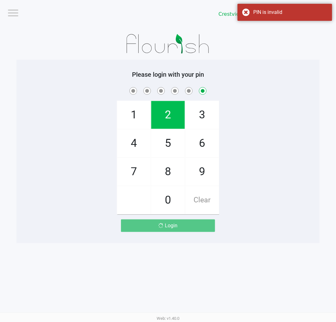
checkbox input "false"
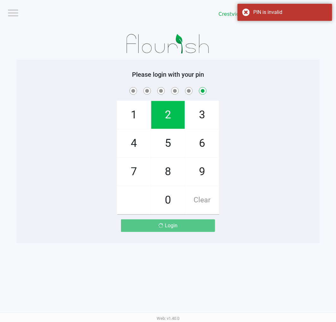
checkbox input "false"
click at [124, 177] on span "7" at bounding box center [133, 172] width 33 height 28
checkbox input "true"
click at [203, 171] on span "9" at bounding box center [201, 172] width 33 height 28
checkbox input "true"
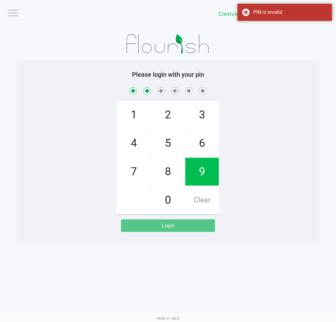
click at [171, 116] on span "2" at bounding box center [167, 115] width 33 height 28
checkbox input "true"
click at [170, 205] on span "0" at bounding box center [167, 200] width 33 height 28
checkbox input "true"
click at [128, 175] on span "7" at bounding box center [133, 172] width 33 height 28
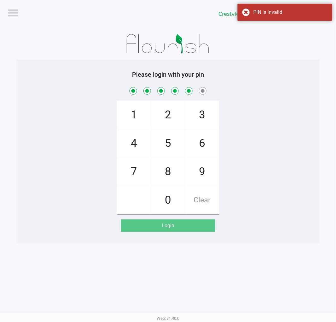
checkbox input "true"
click at [171, 174] on span "8" at bounding box center [167, 172] width 33 height 28
checkbox input "true"
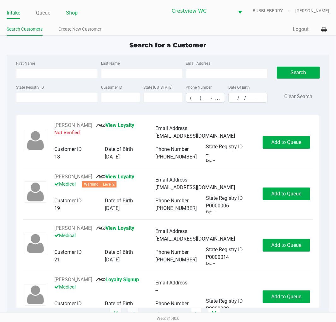
click at [71, 11] on link "Shop" at bounding box center [72, 13] width 12 height 9
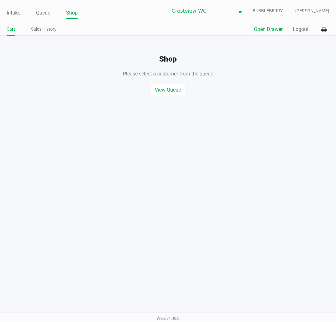
click at [264, 27] on button "Open Drawer" at bounding box center [268, 30] width 29 height 8
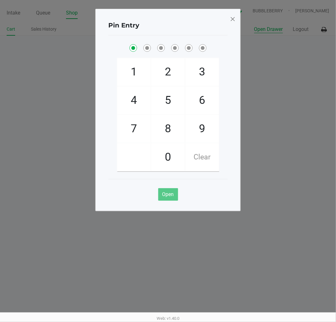
checkbox input "true"
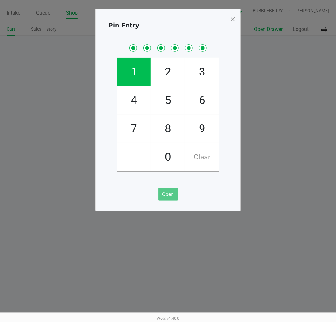
checkbox input "true"
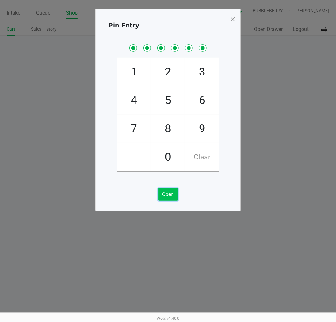
click at [176, 194] on button "Open" at bounding box center [168, 194] width 20 height 13
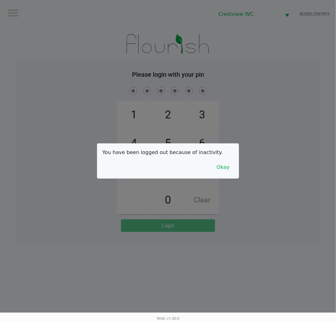
click at [228, 162] on button "Okay" at bounding box center [222, 167] width 21 height 12
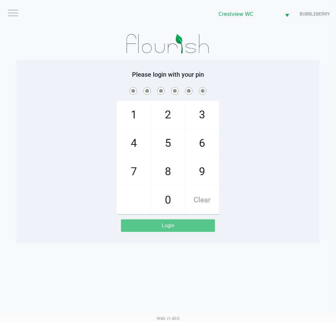
click at [131, 170] on span "7" at bounding box center [133, 172] width 33 height 28
checkbox input "true"
click at [201, 175] on span "9" at bounding box center [201, 172] width 33 height 28
checkbox input "true"
click at [174, 114] on span "2" at bounding box center [167, 115] width 33 height 28
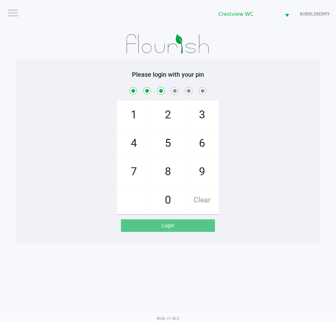
checkbox input "true"
click at [173, 206] on span "0" at bounding box center [167, 200] width 33 height 28
checkbox input "true"
click at [137, 181] on span "7" at bounding box center [133, 172] width 33 height 28
checkbox input "true"
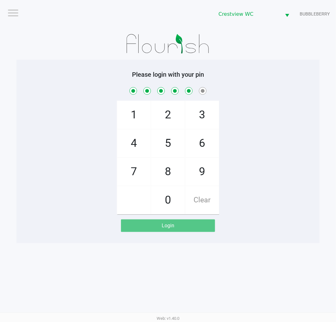
click at [168, 177] on span "8" at bounding box center [167, 172] width 33 height 28
checkbox input "true"
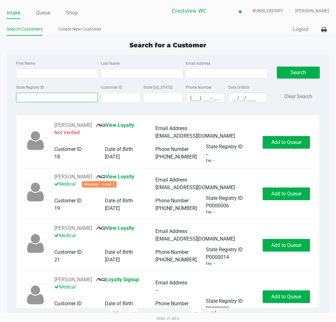
click at [55, 97] on input "State Registry ID" at bounding box center [57, 97] width 82 height 9
click at [46, 11] on link "Queue" at bounding box center [43, 13] width 14 height 9
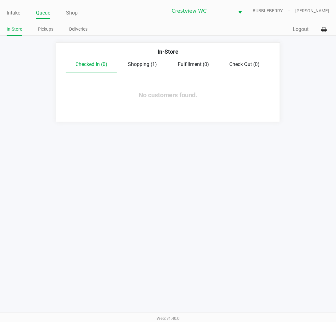
click at [140, 65] on span "Shopping (1)" at bounding box center [142, 64] width 29 height 6
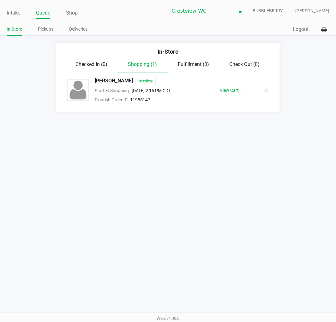
click at [46, 30] on link "Pickups" at bounding box center [45, 29] width 15 height 8
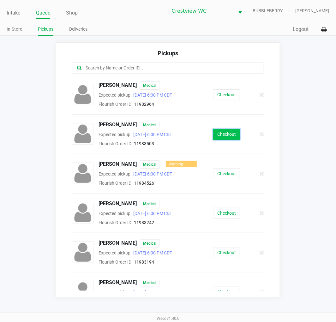
click at [217, 134] on button "Checkout" at bounding box center [226, 134] width 27 height 11
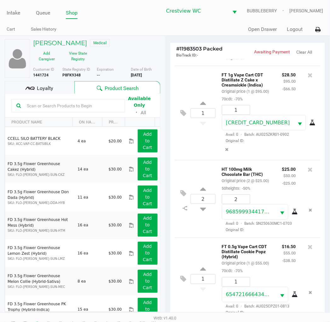
scroll to position [75, 0]
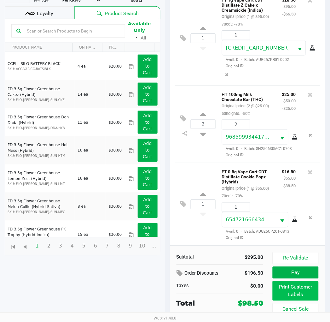
click at [297, 295] on button "Print Customer Labels" at bounding box center [296, 291] width 46 height 20
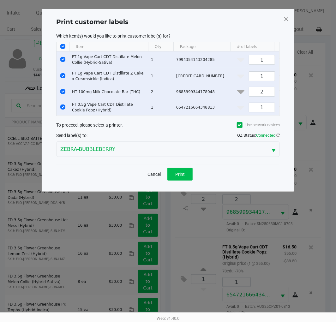
click at [181, 181] on button "Print" at bounding box center [179, 174] width 25 height 13
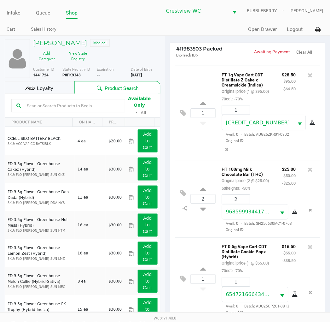
scroll to position [105, 0]
click at [54, 85] on div "Loyalty" at bounding box center [40, 87] width 70 height 13
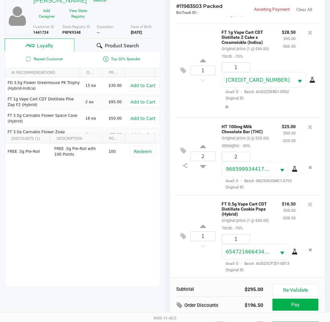
scroll to position [81, 0]
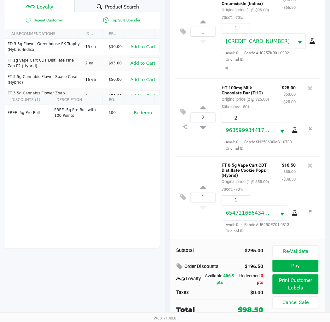
click at [309, 264] on button "Pay" at bounding box center [296, 266] width 46 height 12
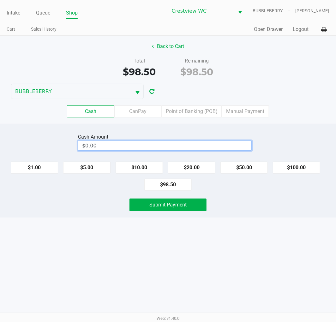
click at [198, 149] on input "$0.00" at bounding box center [164, 145] width 173 height 9
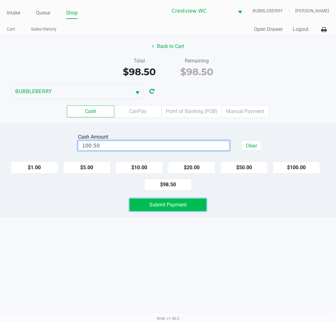
click at [175, 203] on span "Submit Payment" at bounding box center [167, 205] width 37 height 6
type input "$100.50"
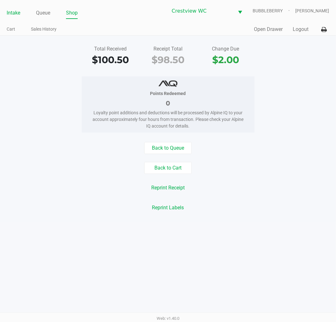
click at [9, 14] on link "Intake" at bounding box center [14, 13] width 14 height 9
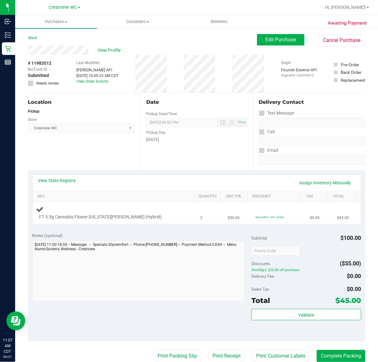
click at [135, 210] on div "FT 3.5g Cannabis Flower [US_STATE][PERSON_NAME] (Hybrid)" at bounding box center [114, 212] width 157 height 15
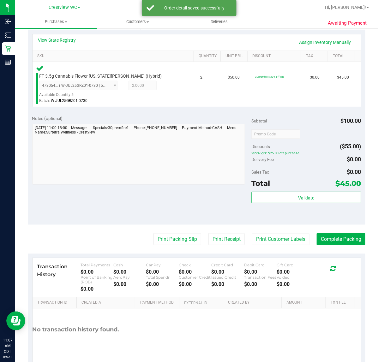
scroll to position [141, 0]
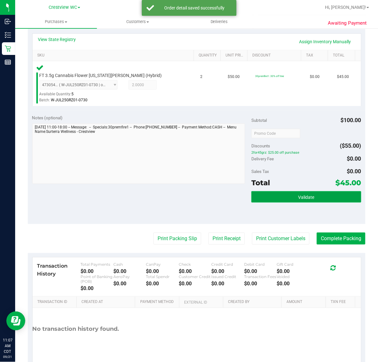
click at [310, 196] on button "Validate" at bounding box center [306, 196] width 110 height 11
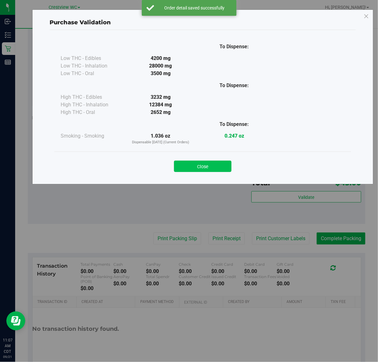
click at [222, 165] on button "Close" at bounding box center [202, 166] width 57 height 11
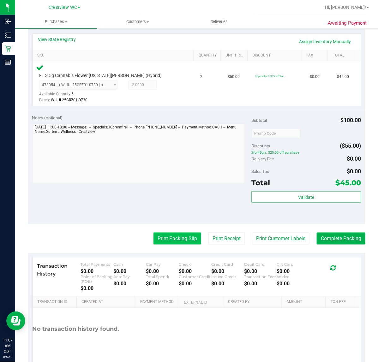
click at [168, 240] on button "Print Packing Slip" at bounding box center [177, 239] width 48 height 12
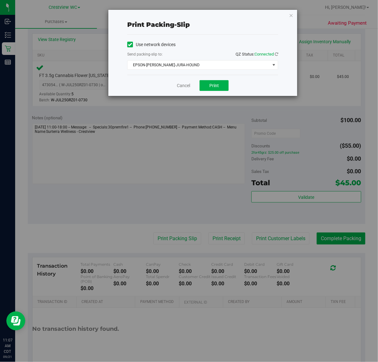
click at [167, 78] on div "Cancel Print" at bounding box center [202, 85] width 151 height 21
click at [159, 65] on span "EPSON-[PERSON_NAME]-JURA-HOUND" at bounding box center [198, 65] width 142 height 9
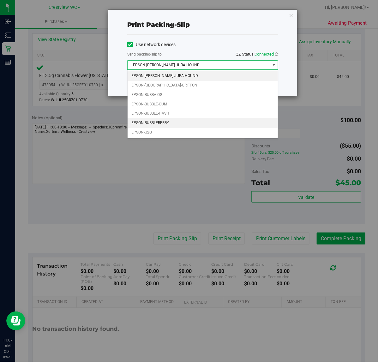
click at [166, 123] on li "EPSON-BUBBLEBERRY" at bounding box center [202, 122] width 150 height 9
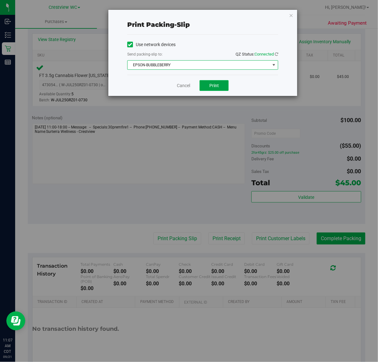
click at [219, 87] on button "Print" at bounding box center [213, 85] width 29 height 11
click at [179, 87] on link "Cancel" at bounding box center [183, 85] width 13 height 7
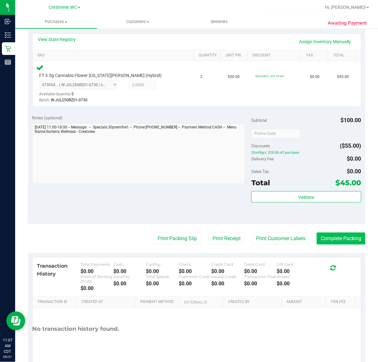
click at [332, 236] on button "Complete Packing" at bounding box center [341, 239] width 49 height 12
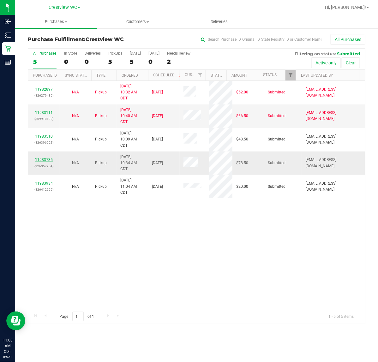
click at [42, 161] on link "11983735" at bounding box center [44, 159] width 18 height 4
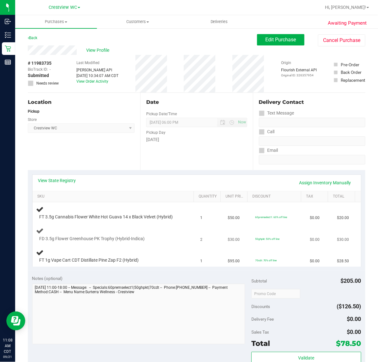
click at [134, 228] on div "FD 3.5g Flower Greenhouse PK Trophy (Hybrid-Indica)" at bounding box center [114, 234] width 157 height 15
click at [168, 237] on div "FD 3.5g Flower Greenhouse PK Trophy (Hybrid-Indica)" at bounding box center [108, 239] width 144 height 6
click at [153, 250] on div "FT 1g Vape Cart CDT Distillate Pine Zap F2 (Hybrid)" at bounding box center [114, 256] width 157 height 15
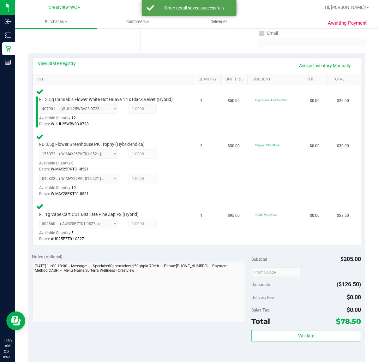
scroll to position [117, 0]
click at [312, 332] on button "Validate" at bounding box center [306, 335] width 110 height 11
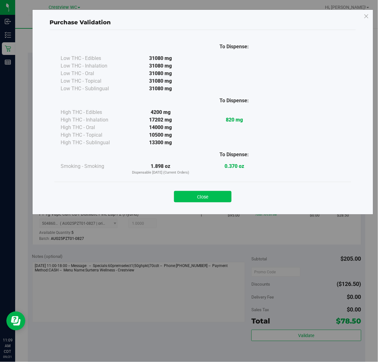
click at [216, 198] on button "Close" at bounding box center [202, 196] width 57 height 11
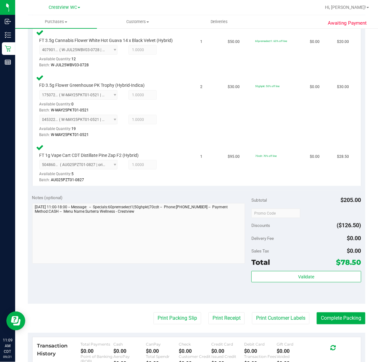
scroll to position [181, 0]
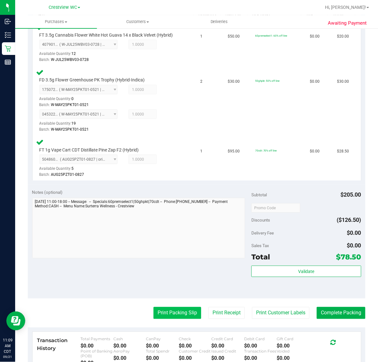
click at [175, 310] on button "Print Packing Slip" at bounding box center [177, 313] width 48 height 12
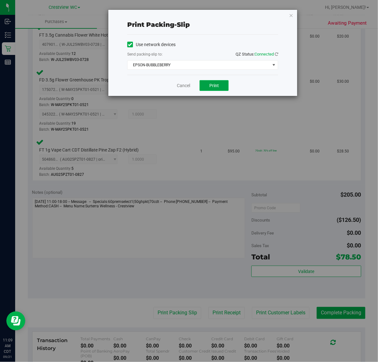
click at [220, 89] on button "Print" at bounding box center [213, 85] width 29 height 11
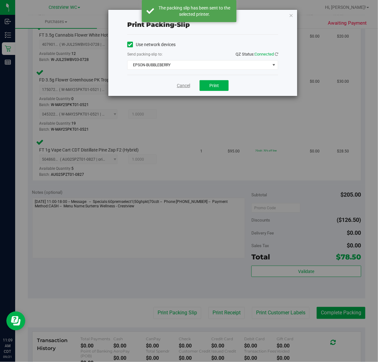
click at [185, 87] on link "Cancel" at bounding box center [183, 85] width 13 height 7
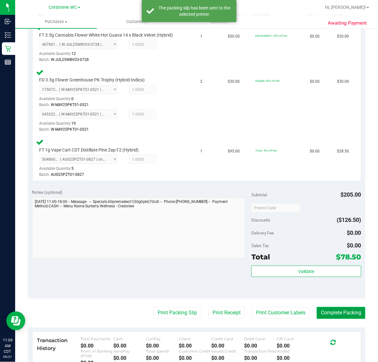
click at [341, 307] on button "Complete Packing" at bounding box center [341, 313] width 49 height 12
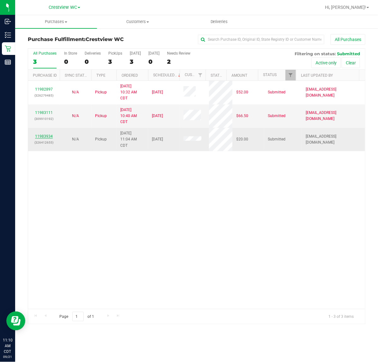
click at [43, 138] on link "11983934" at bounding box center [44, 136] width 18 height 4
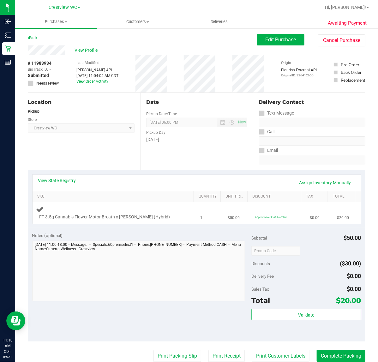
click at [113, 212] on div "FT 3.5g Cannabis Flower Motor Breath x [PERSON_NAME] (Hybrid)" at bounding box center [114, 212] width 157 height 15
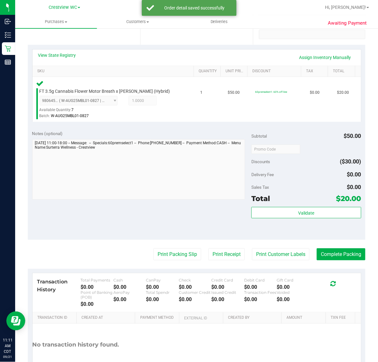
scroll to position [125, 0]
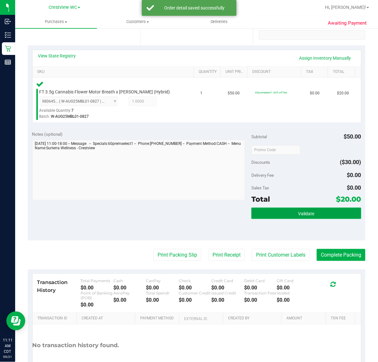
click at [311, 210] on button "Validate" at bounding box center [306, 213] width 110 height 11
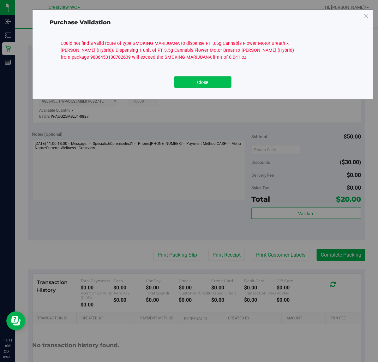
click at [218, 87] on button "Close" at bounding box center [202, 81] width 57 height 11
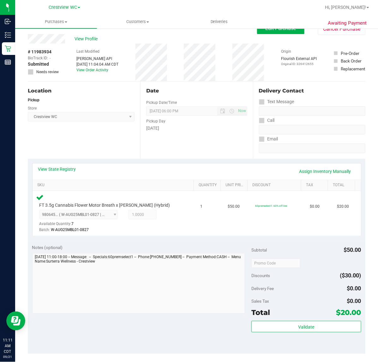
scroll to position [0, 0]
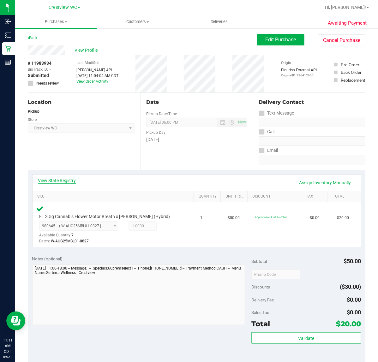
click at [65, 178] on link "View State Registry" at bounding box center [57, 180] width 38 height 6
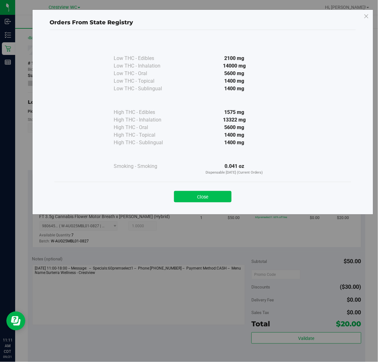
click at [209, 193] on button "Close" at bounding box center [202, 196] width 57 height 11
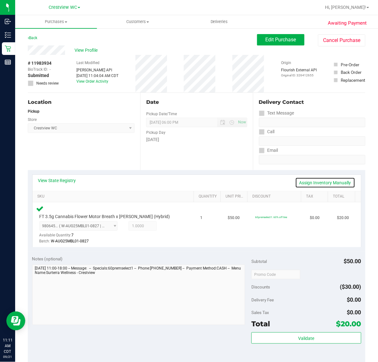
click at [312, 182] on link "Assign Inventory Manually" at bounding box center [325, 182] width 60 height 11
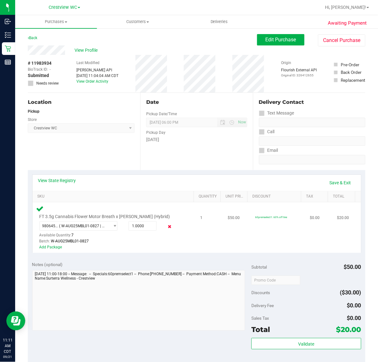
click at [166, 226] on icon at bounding box center [169, 226] width 7 height 7
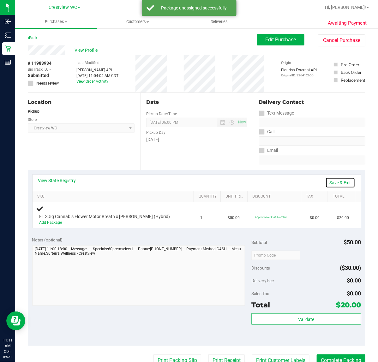
click at [335, 182] on link "Save & Exit" at bounding box center [340, 182] width 30 height 11
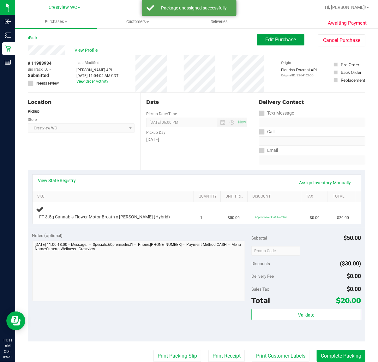
click at [272, 37] on span "Edit Purchase" at bounding box center [280, 40] width 31 height 6
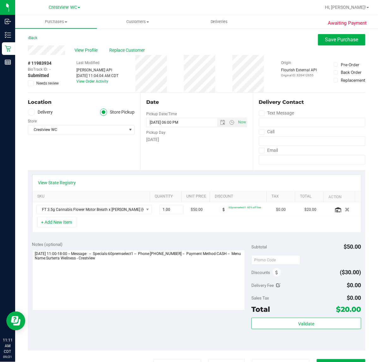
click at [28, 84] on span at bounding box center [31, 83] width 6 height 6
click at [0, 0] on input "Needs review" at bounding box center [0, 0] width 0 height 0
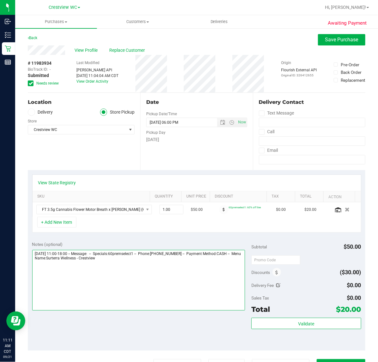
click at [147, 273] on textarea at bounding box center [138, 280] width 213 height 61
type textarea "Sunday 09/21/2025 11:00-18:00 -- Message: -- Specials:60premselect1 -- Phone:85…"
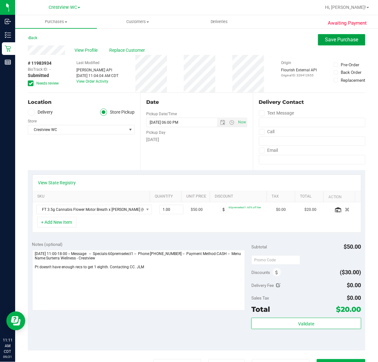
click at [328, 43] on span "Save Purchase" at bounding box center [341, 40] width 33 height 6
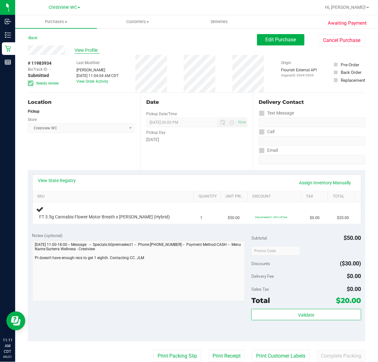
click at [95, 49] on span "View Profile" at bounding box center [86, 50] width 25 height 7
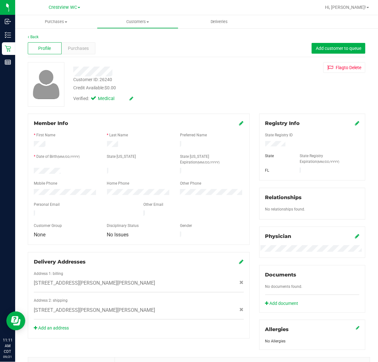
click at [105, 77] on div "Customer ID: 26240" at bounding box center [92, 79] width 39 height 7
copy div "26240"
click at [74, 45] on span "Purchases" at bounding box center [78, 48] width 21 height 7
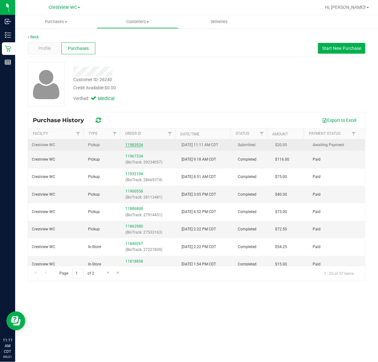
click at [137, 144] on link "11983934" at bounding box center [134, 145] width 18 height 4
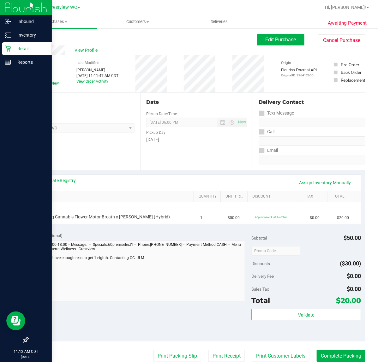
click at [15, 45] on p "Retail" at bounding box center [30, 49] width 38 height 8
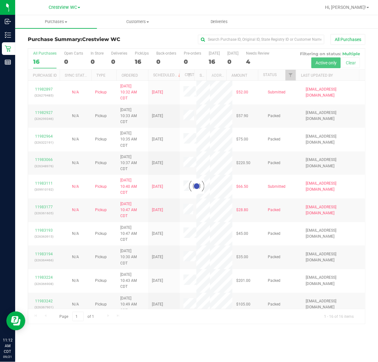
click at [294, 76] on div at bounding box center [196, 187] width 337 height 276
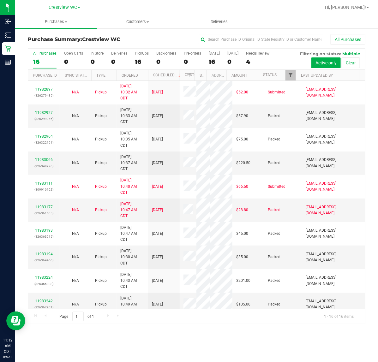
click at [293, 77] on span "Filter" at bounding box center [290, 75] width 5 height 5
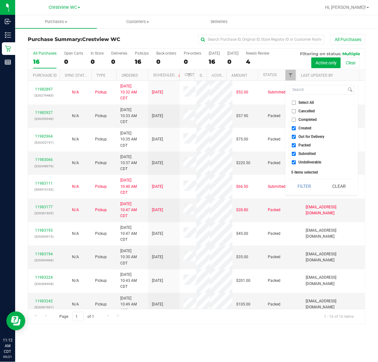
click at [308, 128] on span "Created" at bounding box center [305, 128] width 13 height 4
click at [296, 128] on input "Created" at bounding box center [294, 128] width 4 height 4
checkbox input "false"
click at [316, 136] on span "Out for Delivery" at bounding box center [312, 137] width 26 height 4
click at [296, 136] on input "Out for Delivery" at bounding box center [294, 137] width 4 height 4
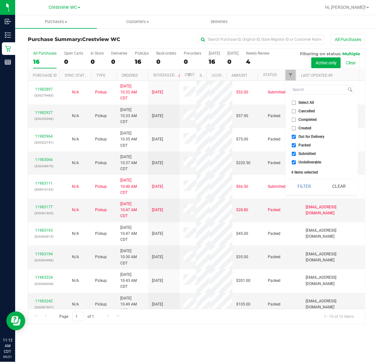
checkbox input "false"
click at [308, 145] on span "Packed" at bounding box center [305, 145] width 12 height 4
click at [296, 145] on input "Packed" at bounding box center [294, 145] width 4 height 4
checkbox input "false"
click at [313, 163] on span "Undeliverable" at bounding box center [310, 162] width 23 height 4
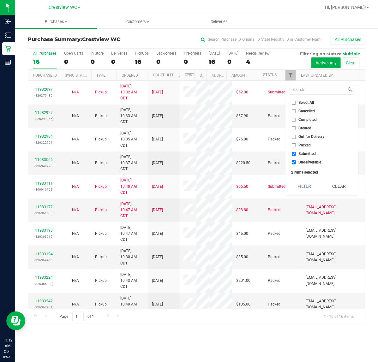
click at [296, 163] on input "Undeliverable" at bounding box center [294, 162] width 4 height 4
checkbox input "false"
click at [307, 187] on button "Filter" at bounding box center [304, 186] width 30 height 14
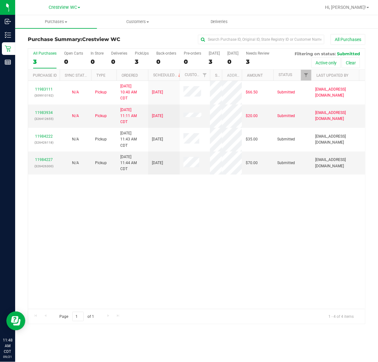
drag, startPoint x: 196, startPoint y: 74, endPoint x: 212, endPoint y: 75, distance: 16.5
click at [212, 75] on div "Purchase ID Sync Status Type Ordered Scheduled Customer State Registry ID Addre…" at bounding box center [193, 75] width 331 height 11
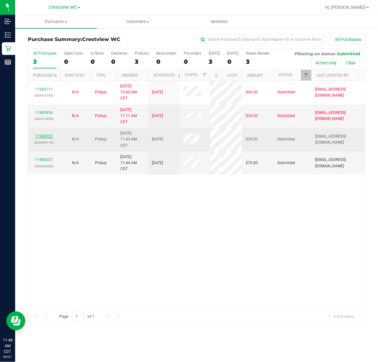
click at [40, 138] on link "11984222" at bounding box center [44, 136] width 18 height 4
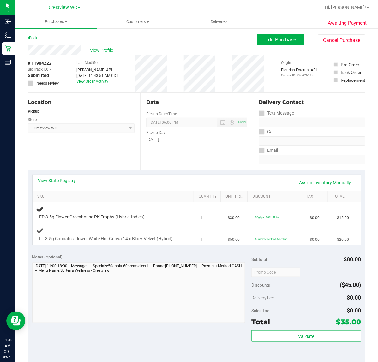
click at [109, 227] on td "FT 3.5g Cannabis Flower White Hot Guava 14 x Black Velvet (Hybrid)" at bounding box center [115, 234] width 164 height 21
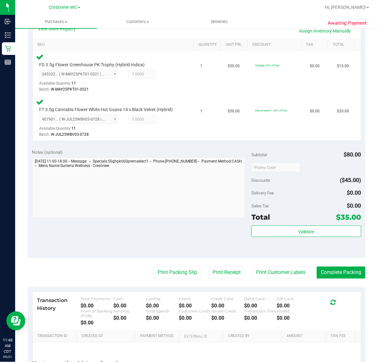
scroll to position [152, 0]
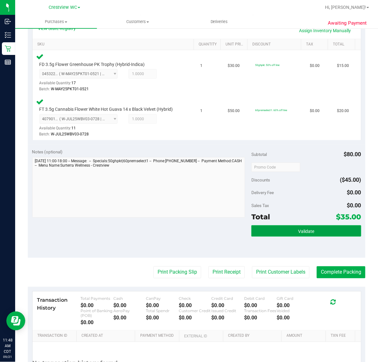
click at [306, 227] on button "Validate" at bounding box center [306, 230] width 110 height 11
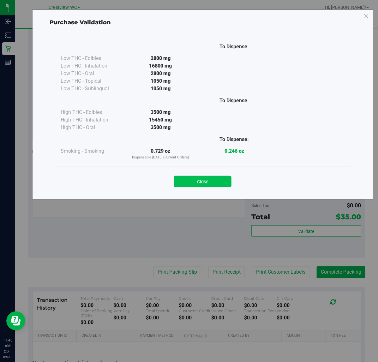
click at [212, 182] on button "Close" at bounding box center [202, 181] width 57 height 11
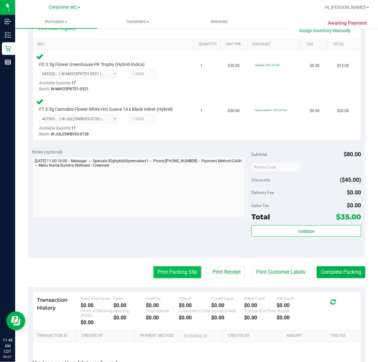
click at [177, 275] on button "Print Packing Slip" at bounding box center [177, 272] width 48 height 12
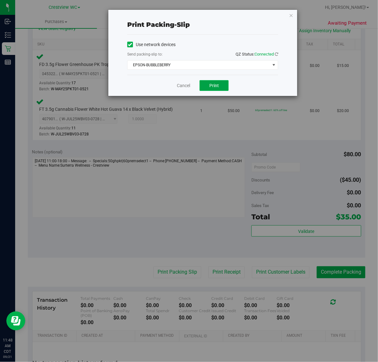
click at [218, 87] on span "Print" at bounding box center [213, 85] width 9 height 5
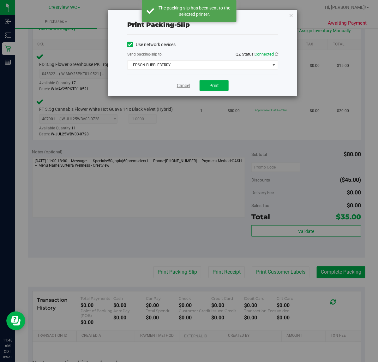
click at [181, 86] on link "Cancel" at bounding box center [183, 85] width 13 height 7
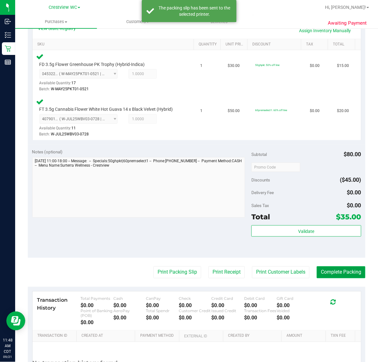
click at [346, 270] on button "Complete Packing" at bounding box center [341, 272] width 49 height 12
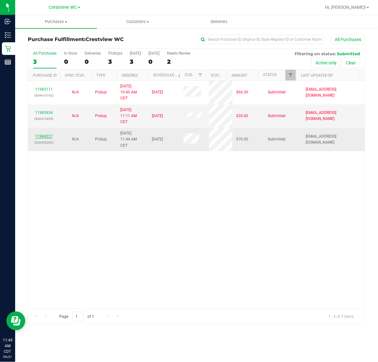
click at [46, 138] on link "11984227" at bounding box center [44, 136] width 18 height 4
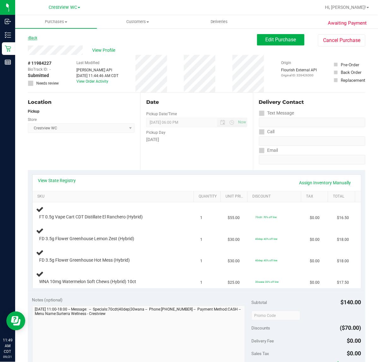
click at [32, 40] on link "Back" at bounding box center [32, 38] width 9 height 4
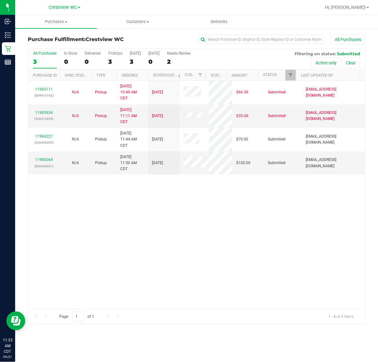
click at [86, 231] on div "11983111 (309910192) N/A Pickup 9/21/2025 10:40 AM CDT 9/21/2025 $66.50 Submitt…" at bounding box center [196, 195] width 337 height 228
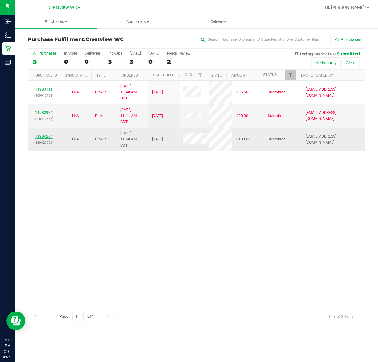
click at [44, 138] on link "11984264" at bounding box center [44, 136] width 18 height 4
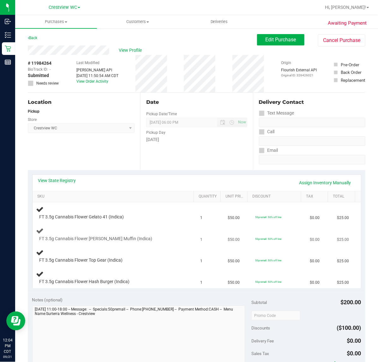
click at [149, 234] on div "FT 3.5g Cannabis Flower Runtz Muffin (Indica)" at bounding box center [114, 234] width 157 height 15
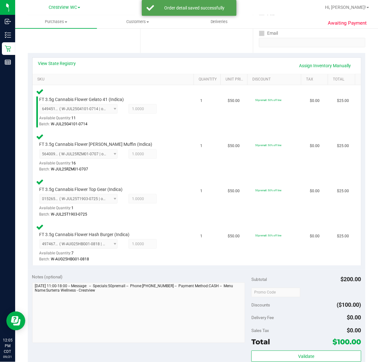
scroll to position [116, 0]
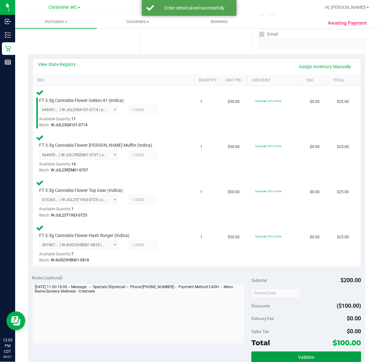
click at [311, 353] on button "Validate" at bounding box center [306, 357] width 110 height 11
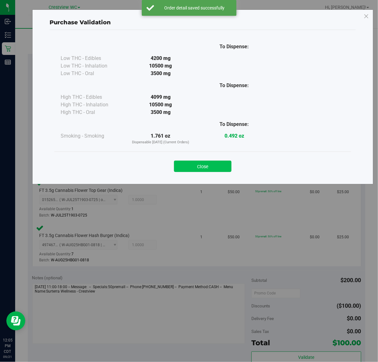
click at [221, 171] on button "Close" at bounding box center [202, 166] width 57 height 11
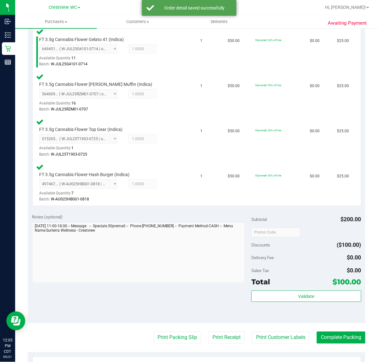
scroll to position [210, 0]
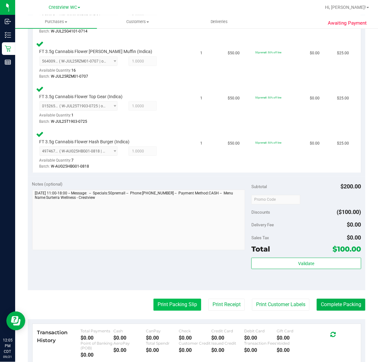
click at [180, 305] on button "Print Packing Slip" at bounding box center [177, 305] width 48 height 12
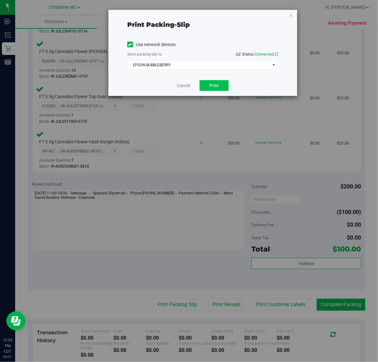
click at [222, 88] on button "Print" at bounding box center [213, 85] width 29 height 11
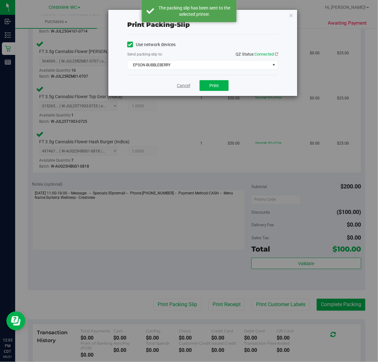
click at [183, 88] on link "Cancel" at bounding box center [183, 85] width 13 height 7
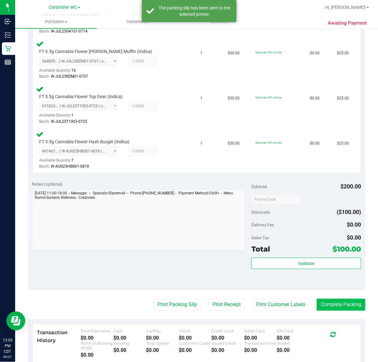
click at [339, 304] on button "Complete Packing" at bounding box center [341, 305] width 49 height 12
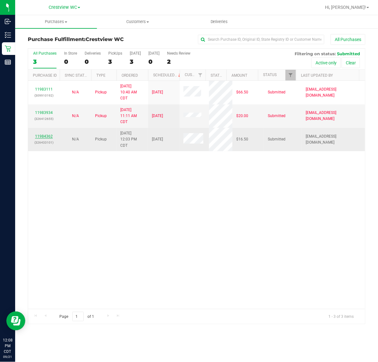
click at [49, 137] on link "11984362" at bounding box center [44, 136] width 18 height 4
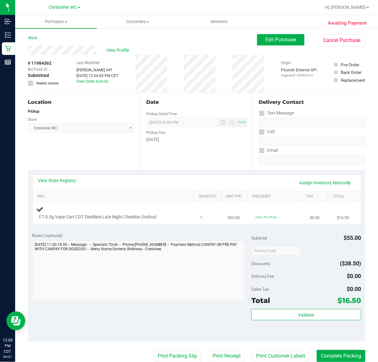
click at [121, 216] on span "FT 0.5g Vape Cart CDT Distillate Late Night Cheddar (Indica)" at bounding box center [97, 217] width 117 height 6
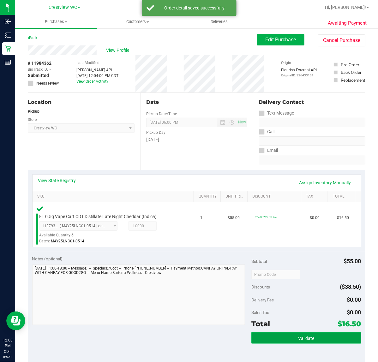
click at [286, 333] on button "Validate" at bounding box center [306, 337] width 110 height 11
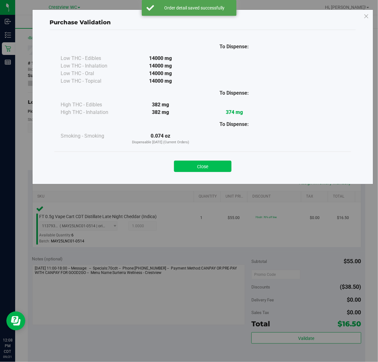
click at [207, 167] on button "Close" at bounding box center [202, 166] width 57 height 11
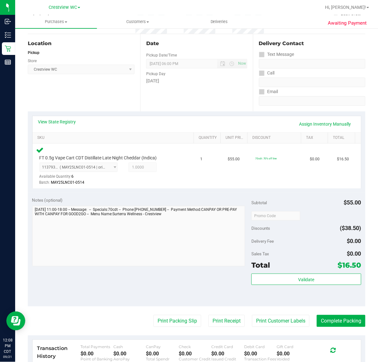
scroll to position [87, 0]
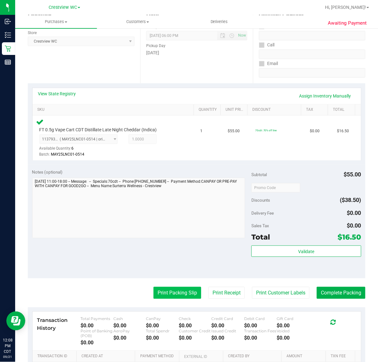
click at [177, 293] on button "Print Packing Slip" at bounding box center [177, 293] width 48 height 12
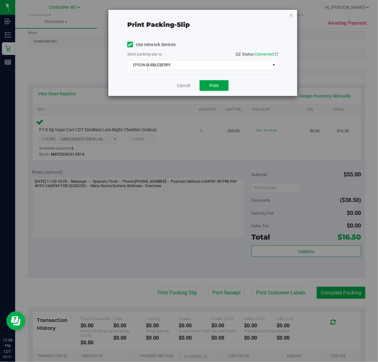
click at [216, 86] on span "Print" at bounding box center [213, 85] width 9 height 5
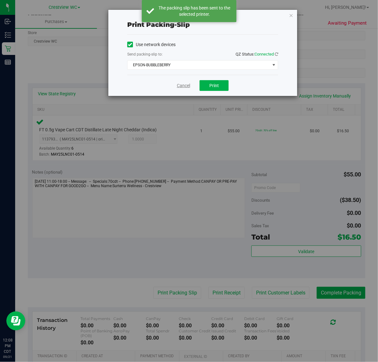
click at [186, 86] on link "Cancel" at bounding box center [183, 85] width 13 height 7
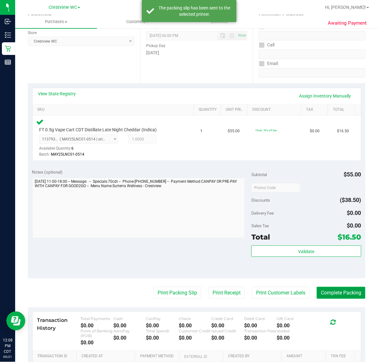
click at [334, 294] on button "Complete Packing" at bounding box center [341, 293] width 49 height 12
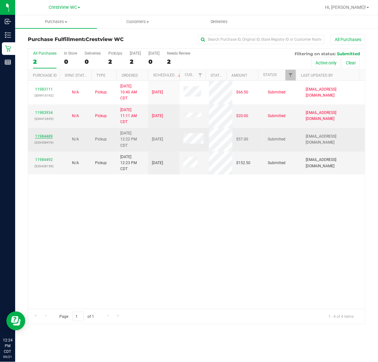
click at [43, 137] on link "11984489" at bounding box center [44, 136] width 18 height 4
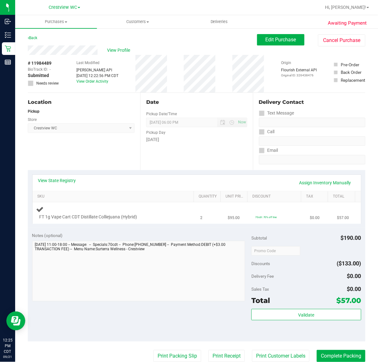
click at [141, 220] on div at bounding box center [109, 220] width 141 height 0
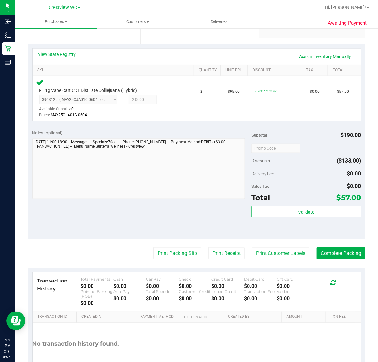
scroll to position [127, 0]
click at [300, 248] on button "Print Customer Labels" at bounding box center [280, 253] width 57 height 12
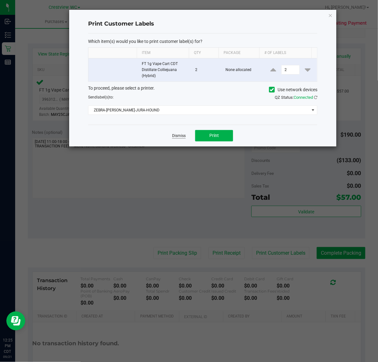
click at [183, 136] on link "Dismiss" at bounding box center [179, 135] width 14 height 5
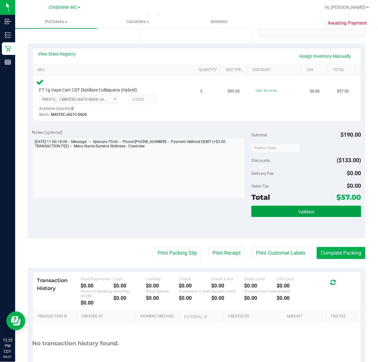
click at [305, 210] on span "Validate" at bounding box center [306, 211] width 16 height 5
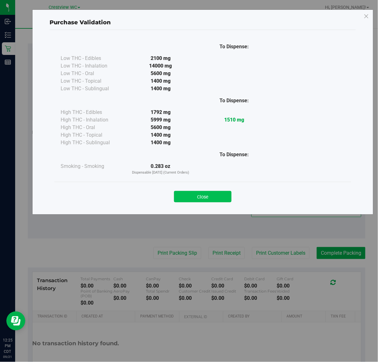
click at [210, 195] on button "Close" at bounding box center [202, 196] width 57 height 11
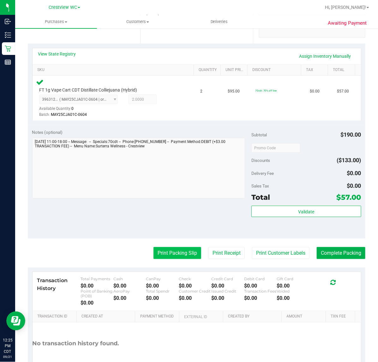
click at [175, 252] on button "Print Packing Slip" at bounding box center [177, 253] width 48 height 12
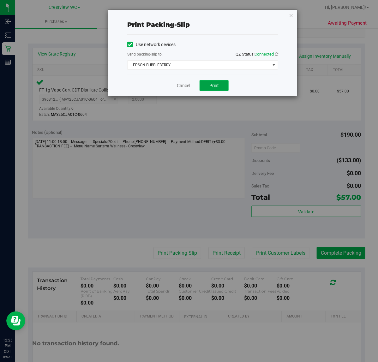
click at [218, 85] on span "Print" at bounding box center [213, 85] width 9 height 5
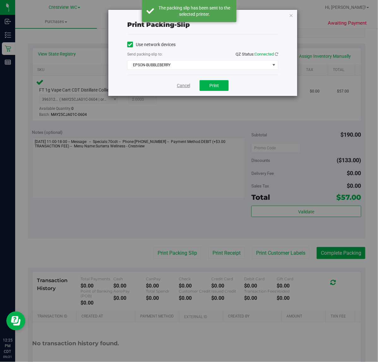
click at [183, 86] on link "Cancel" at bounding box center [183, 85] width 13 height 7
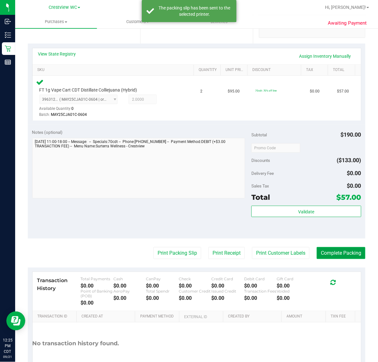
click at [340, 247] on button "Complete Packing" at bounding box center [341, 253] width 49 height 12
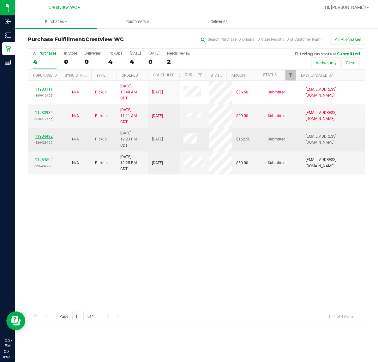
click at [43, 137] on link "11984492" at bounding box center [44, 136] width 18 height 4
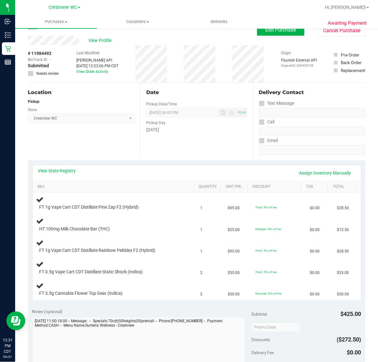
scroll to position [12, 0]
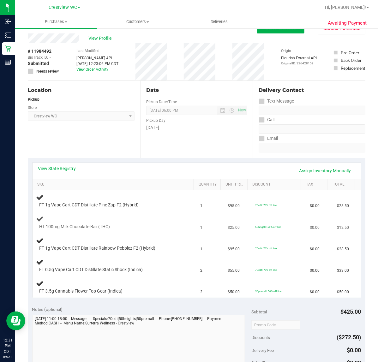
click at [113, 228] on div "HT 100mg Milk Chocolate Bar (THC)" at bounding box center [108, 227] width 144 height 6
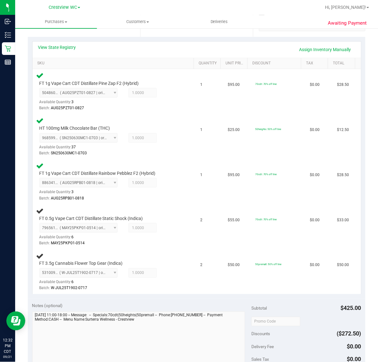
scroll to position [133, 0]
click at [163, 240] on div "Batch: MAY25PKP01-0514" at bounding box center [109, 243] width 141 height 6
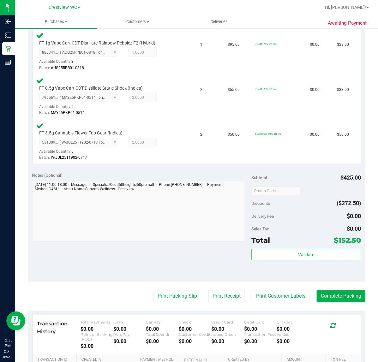
scroll to position [276, 0]
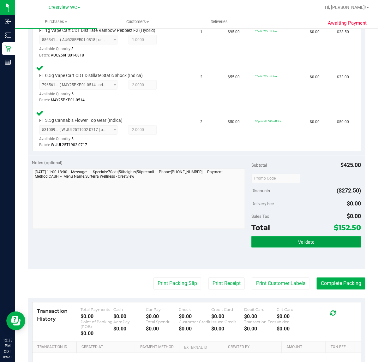
click at [314, 241] on button "Validate" at bounding box center [306, 241] width 110 height 11
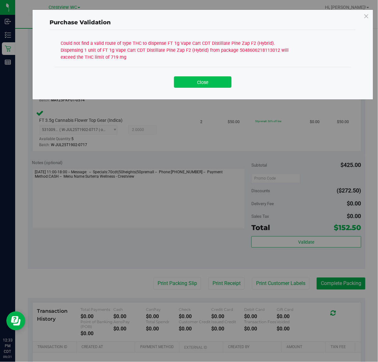
click at [220, 81] on button "Close" at bounding box center [202, 81] width 57 height 11
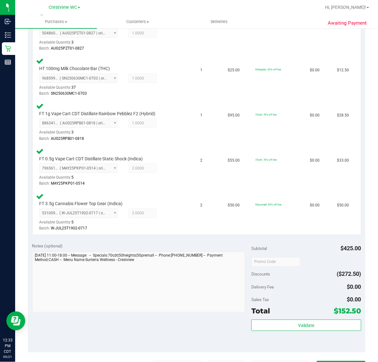
scroll to position [204, 0]
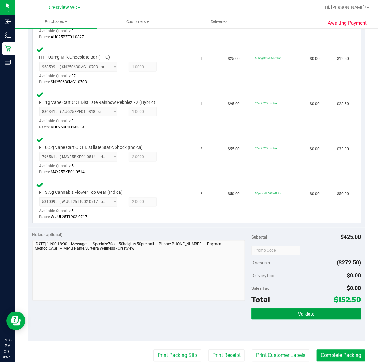
click at [315, 309] on button "Validate" at bounding box center [306, 313] width 110 height 11
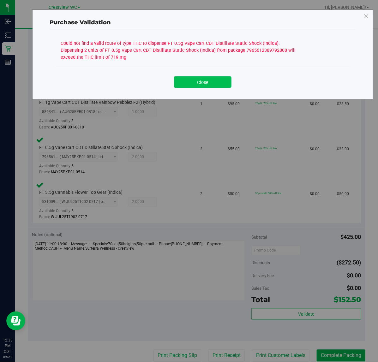
click at [212, 80] on button "Close" at bounding box center [202, 81] width 57 height 11
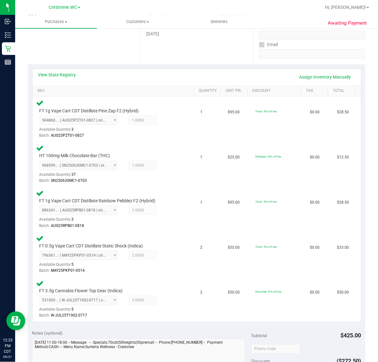
scroll to position [102, 0]
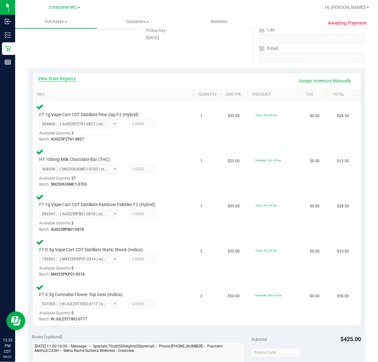
click at [59, 79] on link "View State Registry" at bounding box center [57, 78] width 38 height 6
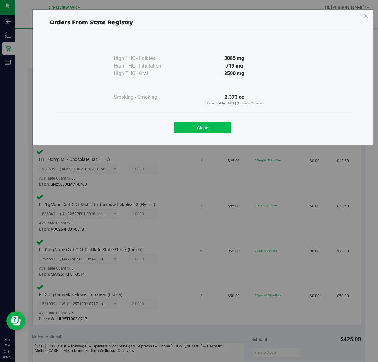
click at [212, 131] on button "Close" at bounding box center [202, 127] width 57 height 11
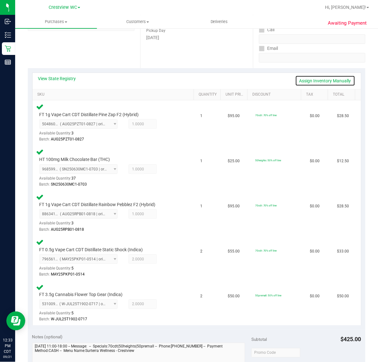
click at [330, 82] on link "Assign Inventory Manually" at bounding box center [325, 80] width 60 height 11
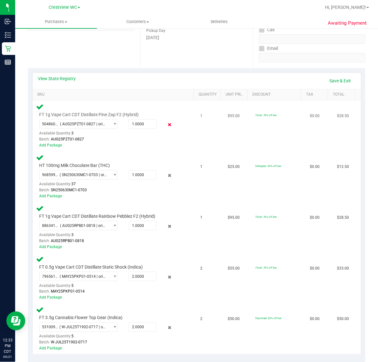
click at [168, 124] on icon at bounding box center [169, 124] width 7 height 7
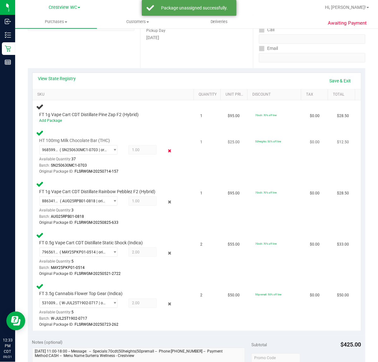
click at [166, 151] on icon at bounding box center [169, 150] width 7 height 7
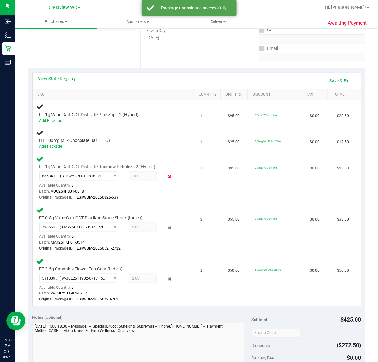
click at [166, 175] on icon at bounding box center [169, 176] width 7 height 7
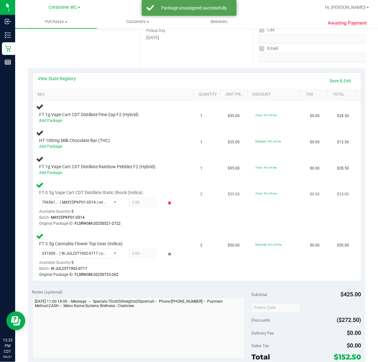
click at [167, 200] on icon at bounding box center [169, 202] width 7 height 7
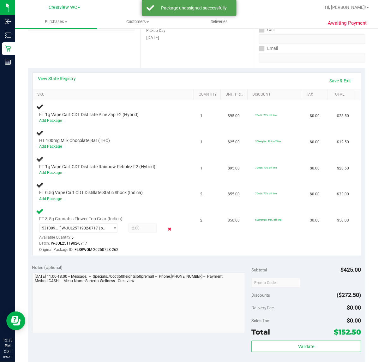
click at [166, 226] on icon at bounding box center [169, 228] width 7 height 7
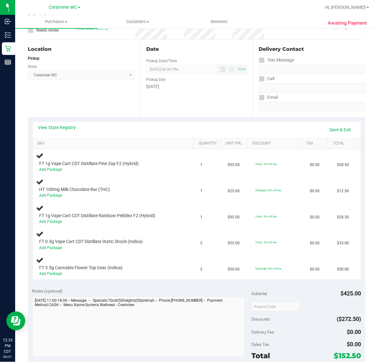
scroll to position [0, 0]
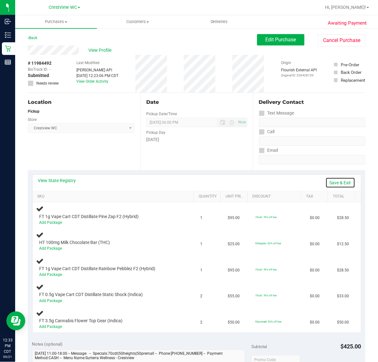
click at [338, 183] on link "Save & Exit" at bounding box center [340, 182] width 30 height 11
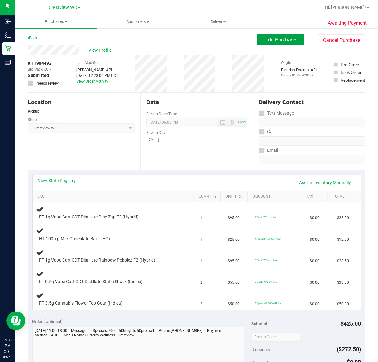
click at [273, 43] on button "Edit Purchase" at bounding box center [280, 39] width 47 height 11
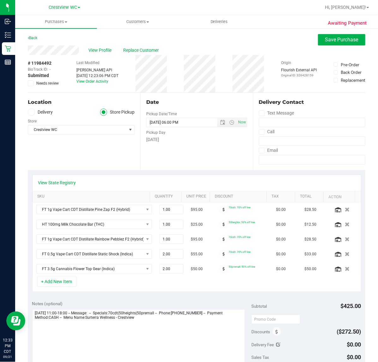
click at [30, 83] on icon at bounding box center [31, 83] width 4 height 0
click at [0, 0] on input "Needs review" at bounding box center [0, 0] width 0 height 0
click at [145, 335] on textarea at bounding box center [138, 339] width 213 height 61
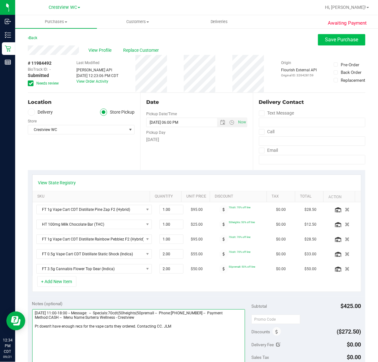
type textarea "Sunday 09/21/2025 11:00-18:00 -- Message: -- Specials:70cdt|50heights|50premall…"
click at [343, 41] on span "Save Purchase" at bounding box center [341, 40] width 33 height 6
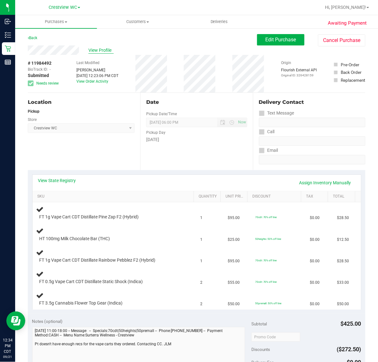
click at [102, 48] on span "View Profile" at bounding box center [100, 50] width 25 height 7
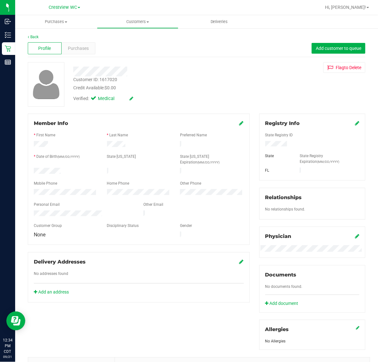
click at [106, 79] on div "Customer ID: 1617020" at bounding box center [95, 79] width 44 height 7
copy div "1617020"
click at [74, 50] on span "Purchases" at bounding box center [78, 48] width 21 height 7
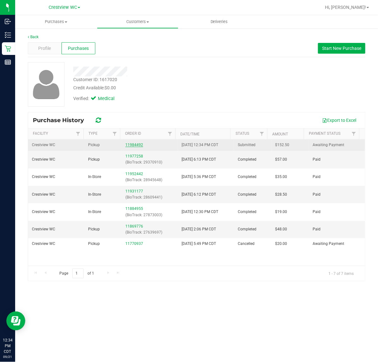
click at [130, 146] on link "11984492" at bounding box center [134, 145] width 18 height 4
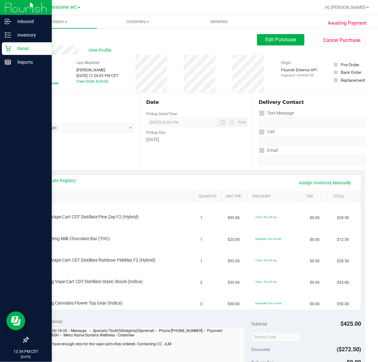
click at [7, 51] on icon at bounding box center [8, 48] width 6 height 6
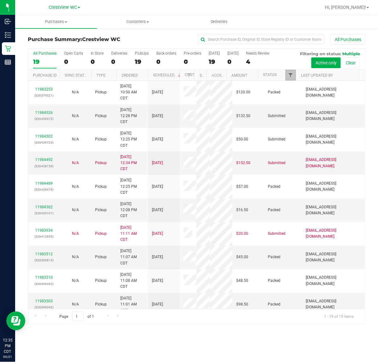
drag, startPoint x: 292, startPoint y: 75, endPoint x: 291, endPoint y: 78, distance: 3.2
click at [291, 75] on span "Filter" at bounding box center [290, 75] width 5 height 5
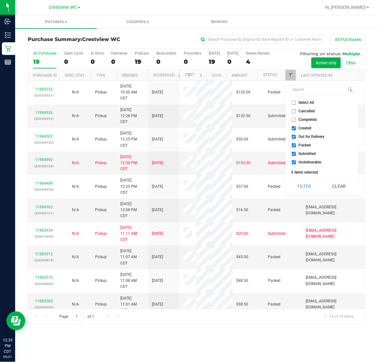
click at [309, 128] on span "Created" at bounding box center [305, 128] width 13 height 4
click at [296, 128] on input "Created" at bounding box center [294, 128] width 4 height 4
checkbox input "false"
click at [309, 135] on span "Out for Delivery" at bounding box center [312, 137] width 26 height 4
click at [296, 135] on input "Out for Delivery" at bounding box center [294, 137] width 4 height 4
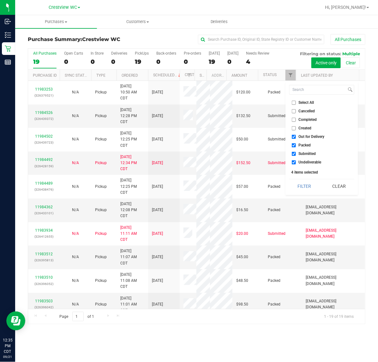
checkbox input "false"
click at [310, 142] on li "Packed" at bounding box center [321, 145] width 65 height 7
click at [309, 146] on span "Packed" at bounding box center [305, 145] width 12 height 4
click at [296, 146] on input "Packed" at bounding box center [294, 145] width 4 height 4
checkbox input "false"
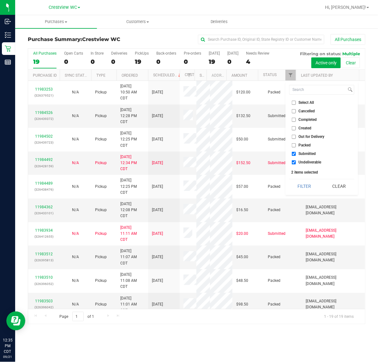
click at [307, 164] on li "Undeliverable" at bounding box center [321, 162] width 65 height 7
drag, startPoint x: 300, startPoint y: 161, endPoint x: 302, endPoint y: 170, distance: 9.6
click at [300, 160] on span "Undeliverable" at bounding box center [310, 162] width 23 height 4
click at [296, 160] on input "Undeliverable" at bounding box center [294, 162] width 4 height 4
checkbox input "false"
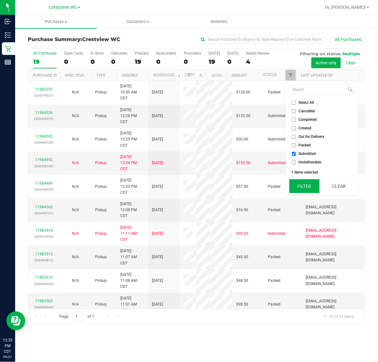
click at [301, 189] on button "Filter" at bounding box center [304, 186] width 30 height 14
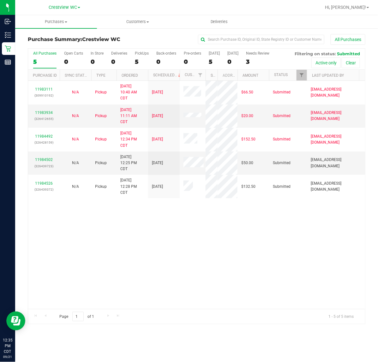
drag, startPoint x: 193, startPoint y: 78, endPoint x: 205, endPoint y: 78, distance: 12.0
click at [205, 78] on div "Purchase ID Sync Status Type Ordered Scheduled Customer State Registry ID Addre…" at bounding box center [193, 75] width 331 height 11
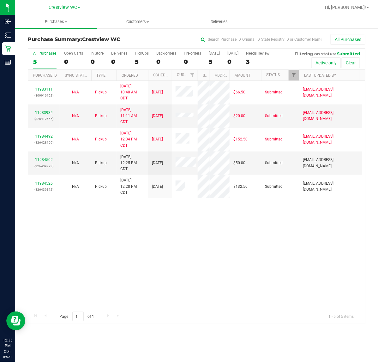
drag, startPoint x: 181, startPoint y: 74, endPoint x: 171, endPoint y: 74, distance: 9.5
click at [171, 74] on div "Purchase ID Sync Status Type Ordered Scheduled Customer State Registry ID Addre…" at bounding box center [193, 75] width 331 height 11
click at [44, 160] on link "11984502" at bounding box center [44, 159] width 18 height 4
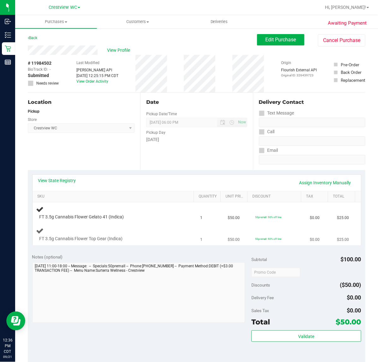
click at [137, 242] on div at bounding box center [109, 242] width 141 height 0
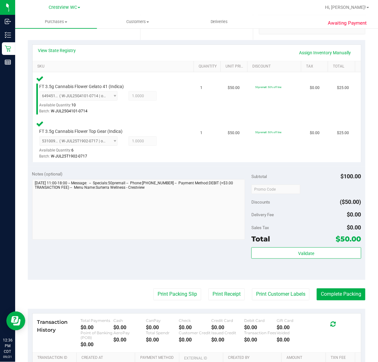
scroll to position [133, 0]
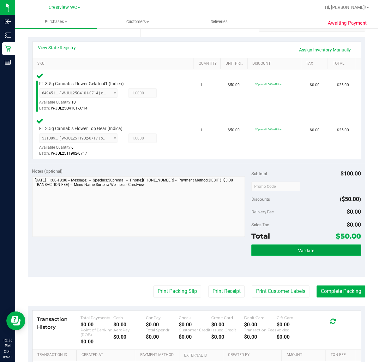
click at [312, 246] on button "Validate" at bounding box center [306, 250] width 110 height 11
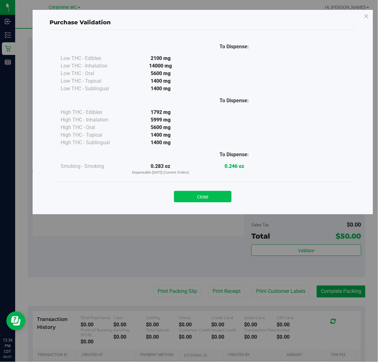
click at [199, 193] on button "Close" at bounding box center [202, 196] width 57 height 11
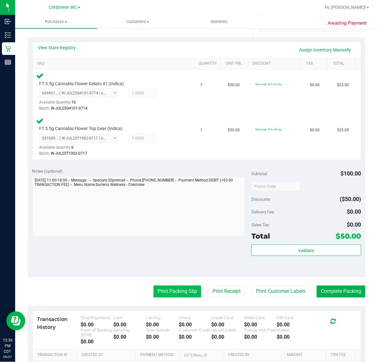
click at [175, 291] on button "Print Packing Slip" at bounding box center [177, 292] width 48 height 12
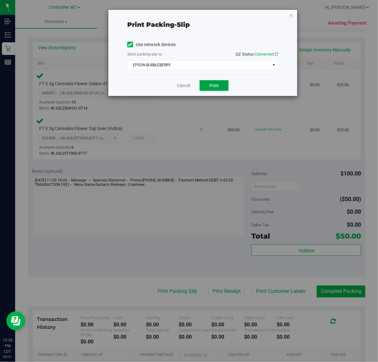
click at [220, 89] on button "Print" at bounding box center [213, 85] width 29 height 11
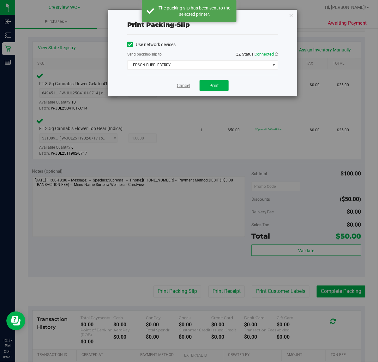
click at [184, 88] on link "Cancel" at bounding box center [183, 85] width 13 height 7
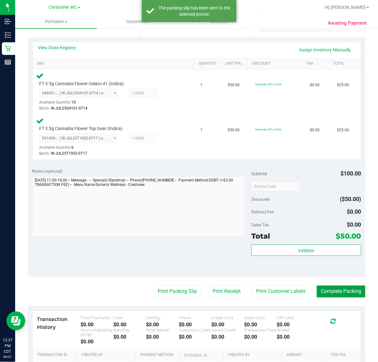
click at [343, 292] on button "Complete Packing" at bounding box center [341, 292] width 49 height 12
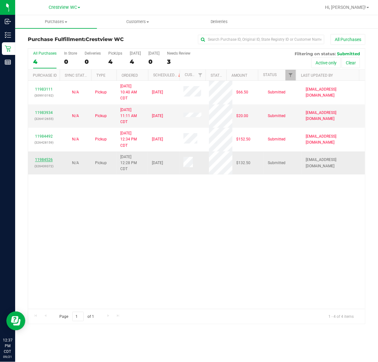
click at [44, 162] on link "11984526" at bounding box center [44, 159] width 18 height 4
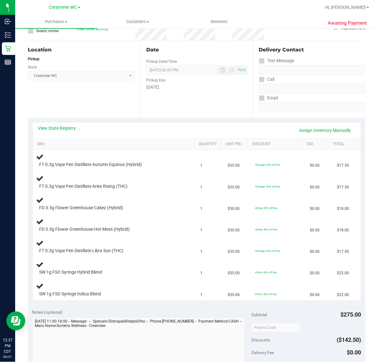
scroll to position [53, 0]
click at [64, 128] on link "View State Registry" at bounding box center [57, 128] width 38 height 6
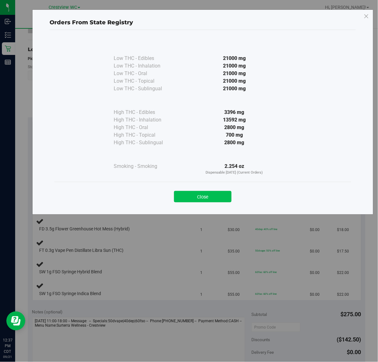
click at [204, 197] on button "Close" at bounding box center [202, 196] width 57 height 11
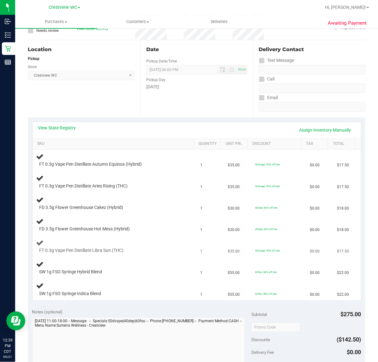
click at [117, 239] on td "FT 0.3g Vape Pen Distillate Libra Sun (THC)" at bounding box center [115, 246] width 164 height 21
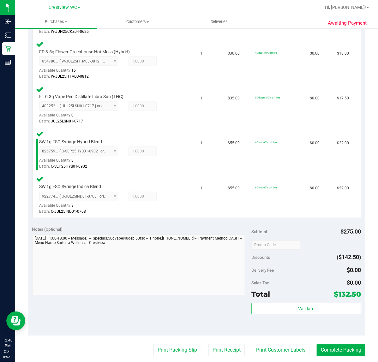
scroll to position [313, 0]
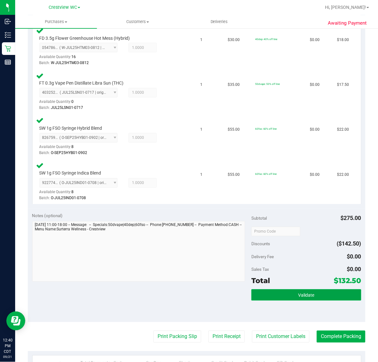
click at [291, 291] on button "Validate" at bounding box center [306, 294] width 110 height 11
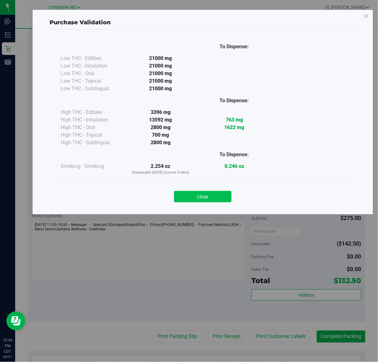
click at [209, 196] on button "Close" at bounding box center [202, 196] width 57 height 11
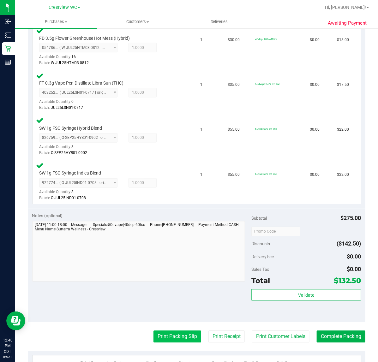
click at [172, 335] on button "Print Packing Slip" at bounding box center [177, 337] width 48 height 12
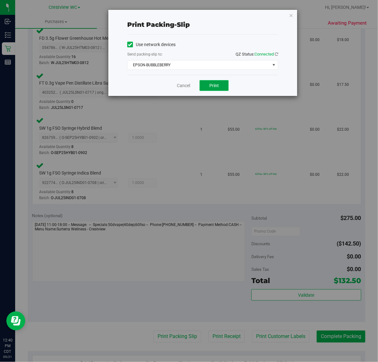
click at [222, 82] on button "Print" at bounding box center [213, 85] width 29 height 11
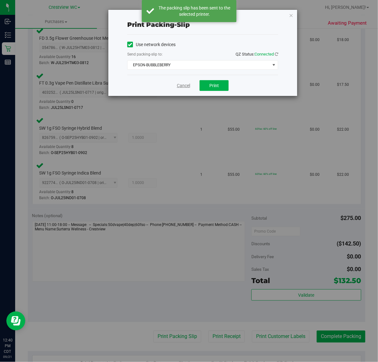
click at [184, 88] on link "Cancel" at bounding box center [183, 85] width 13 height 7
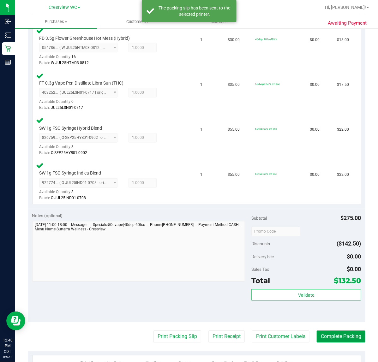
click at [336, 334] on button "Complete Packing" at bounding box center [341, 337] width 49 height 12
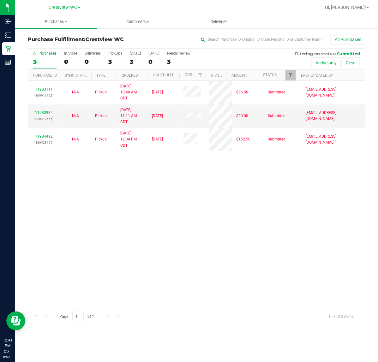
click at [102, 204] on div "11983111 (309910192) N/A Pickup 9/21/2025 10:40 AM CDT 9/21/2025 $66.50 Submitt…" at bounding box center [196, 195] width 337 height 228
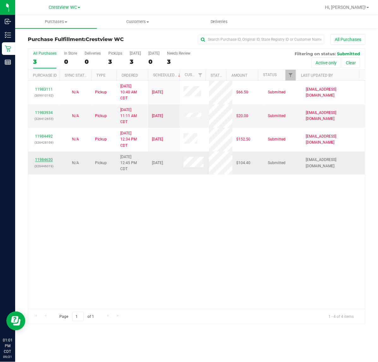
click at [46, 161] on link "11984620" at bounding box center [44, 159] width 18 height 4
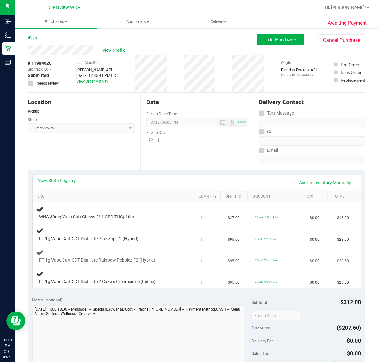
click at [137, 259] on span "FT 1g Vape Cart CDT Distillate Rainbow Pebblez F2 (Hybrid)" at bounding box center [97, 260] width 116 height 6
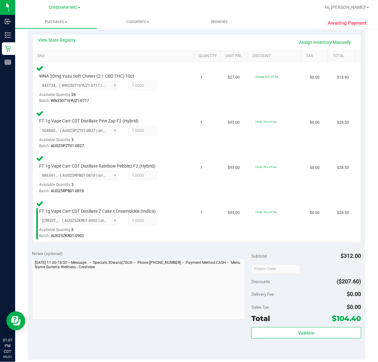
scroll to position [147, 0]
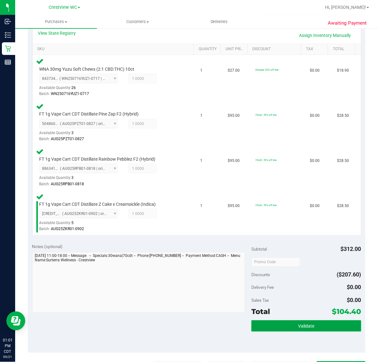
click at [302, 324] on span "Validate" at bounding box center [306, 326] width 16 height 5
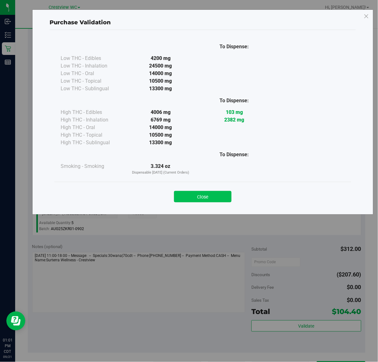
click at [222, 196] on button "Close" at bounding box center [202, 196] width 57 height 11
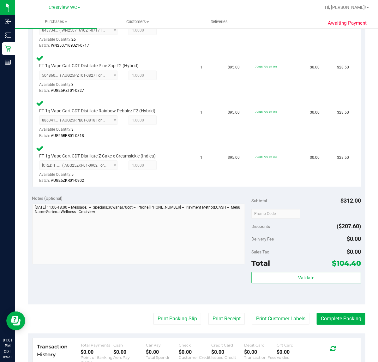
scroll to position [207, 0]
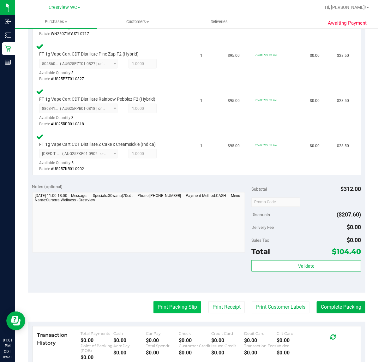
click at [180, 306] on button "Print Packing Slip" at bounding box center [177, 307] width 48 height 12
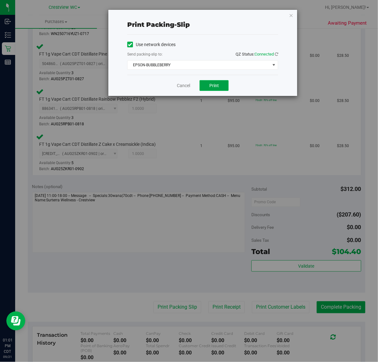
click at [216, 87] on span "Print" at bounding box center [213, 85] width 9 height 5
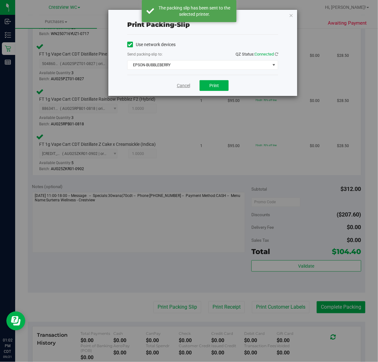
click at [182, 87] on link "Cancel" at bounding box center [183, 85] width 13 height 7
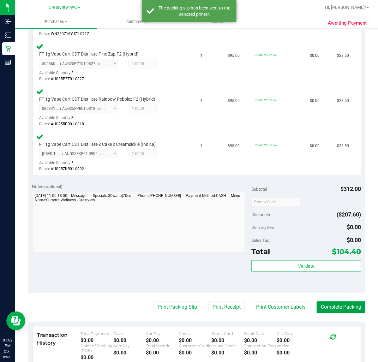
click at [340, 305] on button "Complete Packing" at bounding box center [341, 307] width 49 height 12
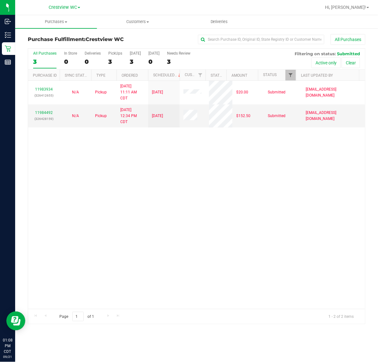
click at [290, 76] on span "Filter" at bounding box center [290, 75] width 5 height 5
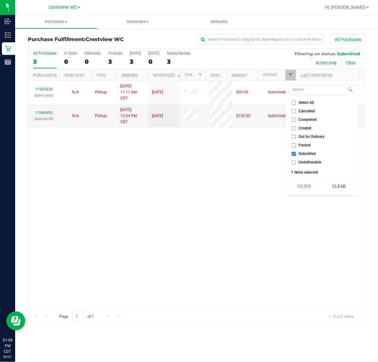
click at [305, 146] on span "Packed" at bounding box center [305, 145] width 12 height 4
click at [296, 146] on input "Packed" at bounding box center [294, 145] width 4 height 4
checkbox input "true"
click at [303, 185] on button "Filter" at bounding box center [304, 186] width 30 height 14
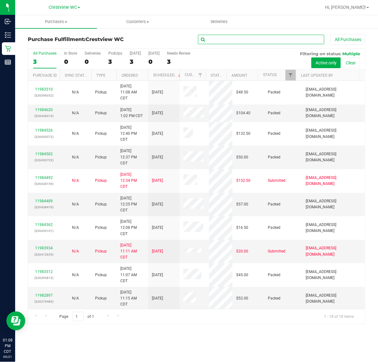
click at [289, 39] on input "text" at bounding box center [261, 39] width 126 height 9
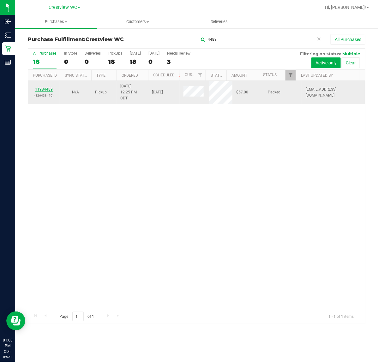
type input "4489"
click at [44, 90] on link "11984489" at bounding box center [44, 89] width 18 height 4
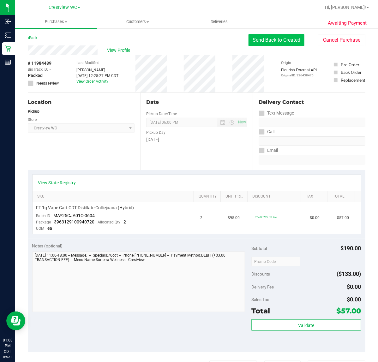
click at [263, 42] on button "Send Back to Created" at bounding box center [276, 40] width 56 height 12
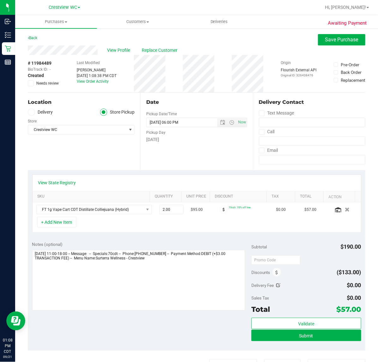
click at [30, 86] on span at bounding box center [31, 83] width 6 height 6
click at [0, 0] on input "Needs review" at bounding box center [0, 0] width 0 height 0
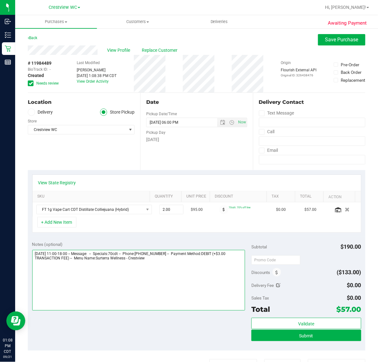
click at [173, 272] on textarea at bounding box center [138, 280] width 213 height 61
type textarea "Sunday 09/21/2025 11:00-18:00 -- Message: -- Specials:70cdt -- Phone:8507646063…"
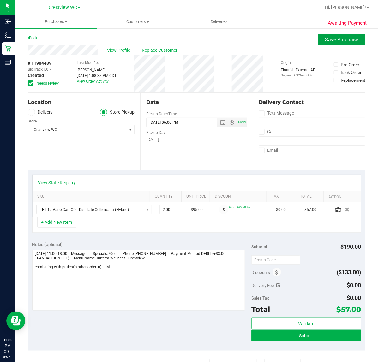
click at [338, 41] on span "Save Purchase" at bounding box center [341, 40] width 33 height 6
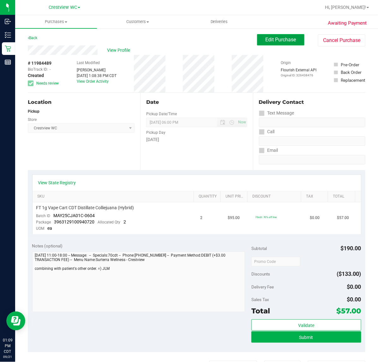
click at [283, 39] on span "Edit Purchase" at bounding box center [280, 40] width 31 height 6
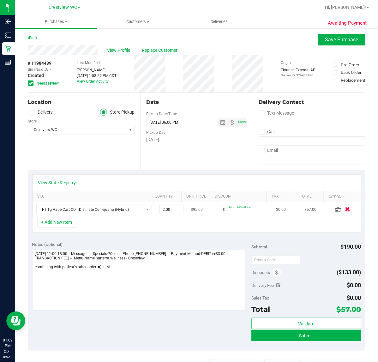
click at [342, 212] on button "button" at bounding box center [347, 209] width 11 height 7
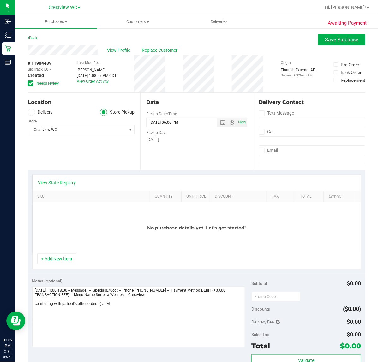
click at [64, 253] on div "No purchase details yet. Let's get started!" at bounding box center [197, 227] width 328 height 51
click at [47, 262] on button "+ Add New Item" at bounding box center [56, 258] width 39 height 11
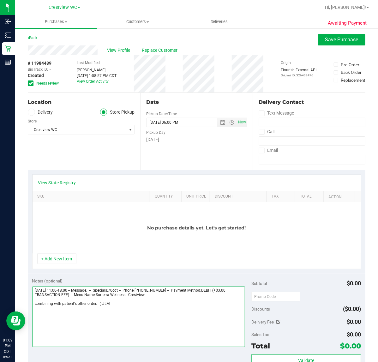
click at [53, 287] on textarea at bounding box center [138, 317] width 213 height 61
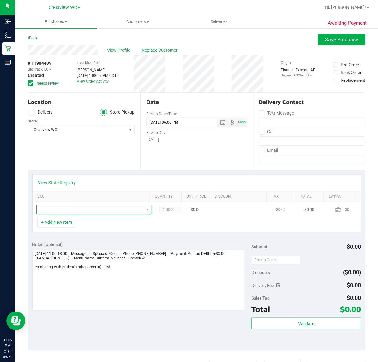
click at [79, 212] on span "NO DATA FOUND" at bounding box center [90, 209] width 107 height 9
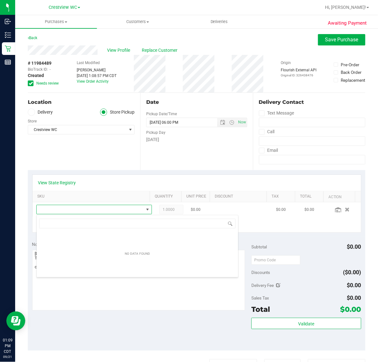
scroll to position [10, 104]
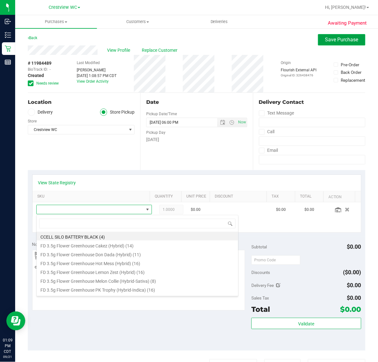
click at [340, 39] on span "Save Purchase" at bounding box center [341, 40] width 33 height 6
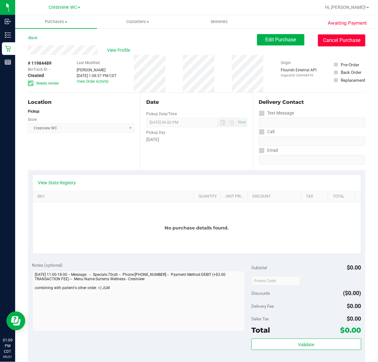
click at [329, 40] on button "Cancel Purchase" at bounding box center [341, 40] width 47 height 12
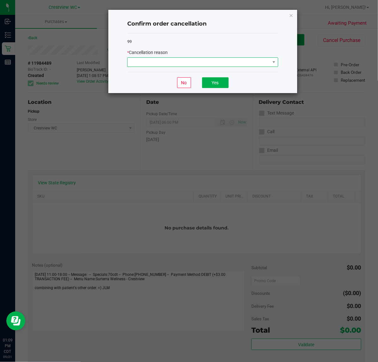
click at [229, 61] on span at bounding box center [198, 62] width 142 height 9
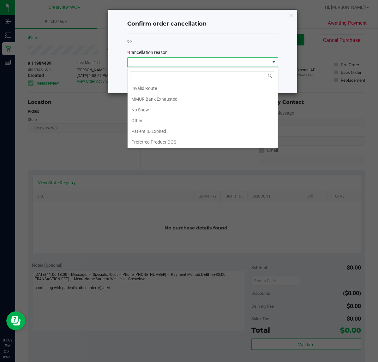
scroll to position [34, 0]
click at [151, 111] on li "No Show" at bounding box center [202, 109] width 150 height 11
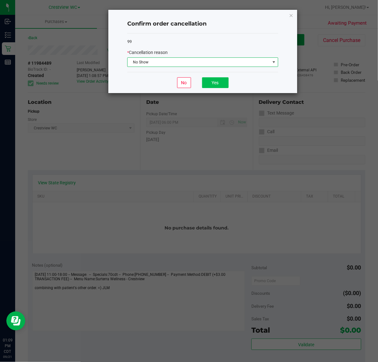
click at [220, 86] on button "Yes" at bounding box center [215, 82] width 27 height 11
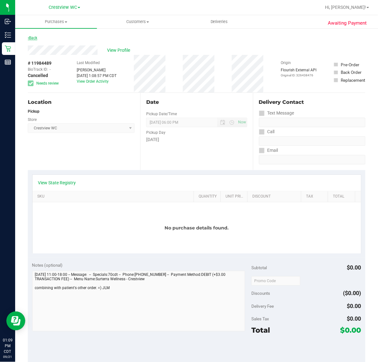
click at [36, 39] on link "Back" at bounding box center [32, 38] width 9 height 4
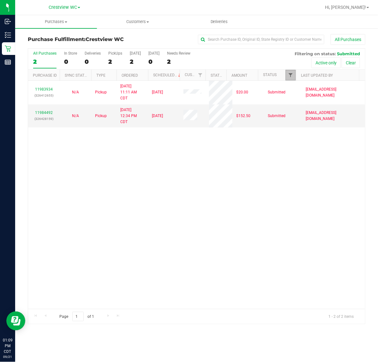
click at [290, 76] on span "Filter" at bounding box center [290, 75] width 5 height 5
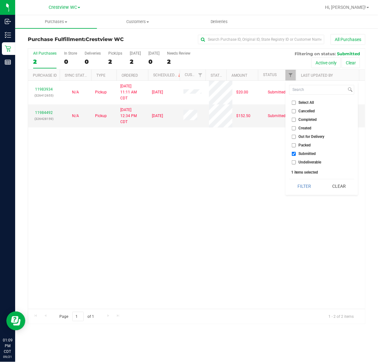
click at [307, 145] on span "Packed" at bounding box center [305, 145] width 12 height 4
click at [296, 145] on input "Packed" at bounding box center [294, 145] width 4 height 4
checkbox input "true"
click at [305, 186] on button "Filter" at bounding box center [304, 186] width 30 height 14
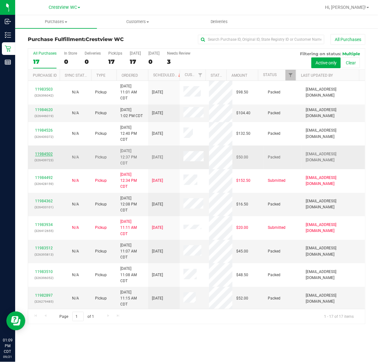
click at [46, 155] on link "11984502" at bounding box center [44, 154] width 18 height 4
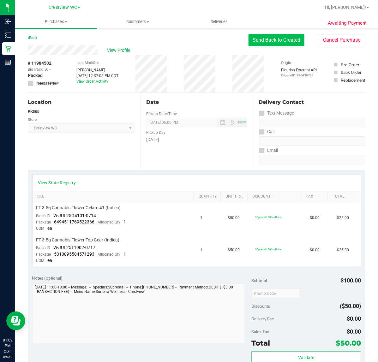
click at [283, 43] on button "Send Back to Created" at bounding box center [276, 40] width 56 height 12
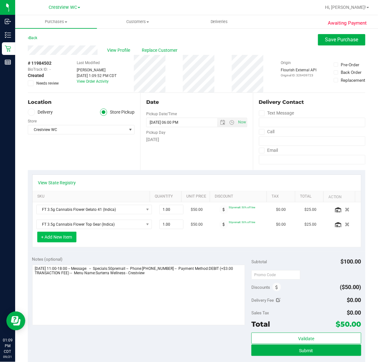
click at [57, 240] on button "+ Add New Item" at bounding box center [56, 237] width 39 height 11
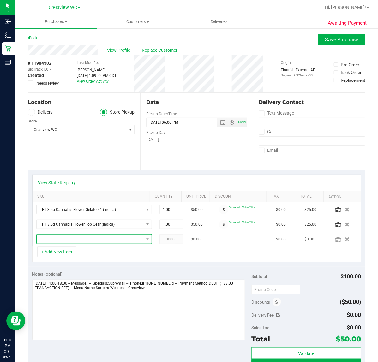
click at [84, 242] on span "NO DATA FOUND" at bounding box center [90, 239] width 107 height 9
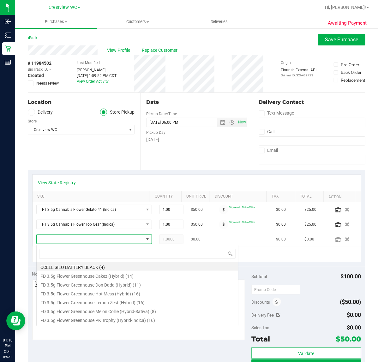
scroll to position [10, 98]
type input "colliej"
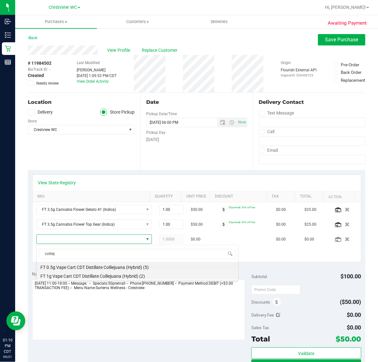
click at [71, 277] on li "FT 1g Vape Cart CDT Distillate Colliejuana (Hybrid) (2)" at bounding box center [137, 275] width 201 height 9
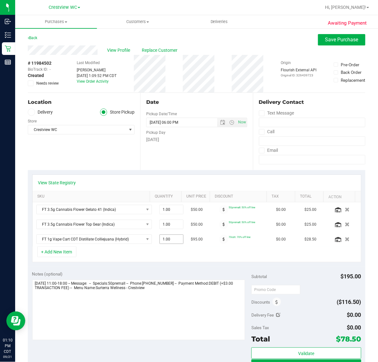
click at [159, 241] on span "1.00 1" at bounding box center [171, 238] width 24 height 9
type input "2"
type input "2.00"
click at [190, 260] on div "+ Add New Item" at bounding box center [196, 254] width 329 height 16
click at [336, 43] on button "Save Purchase" at bounding box center [341, 39] width 47 height 11
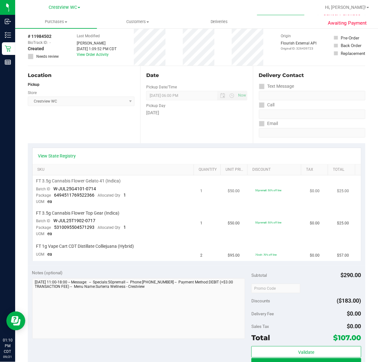
scroll to position [39, 0]
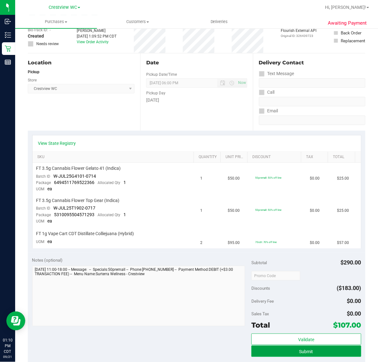
click at [305, 351] on span "Submit" at bounding box center [306, 351] width 14 height 5
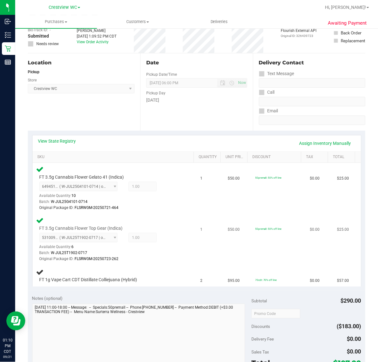
click at [175, 261] on div "Original Package ID: FLSRWGM-20250723-262" at bounding box center [109, 259] width 141 height 6
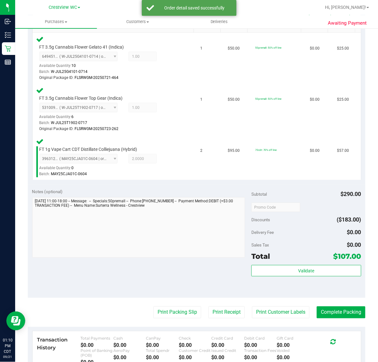
scroll to position [172, 0]
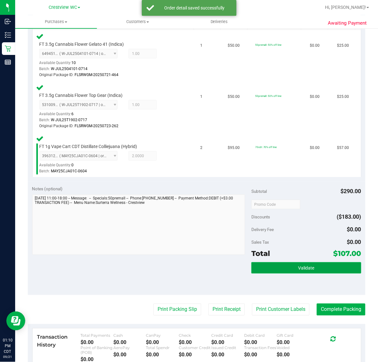
click at [325, 271] on button "Validate" at bounding box center [306, 267] width 110 height 11
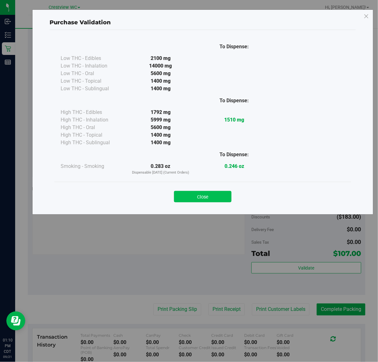
click at [219, 198] on button "Close" at bounding box center [202, 196] width 57 height 11
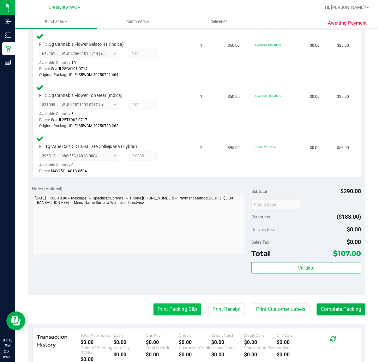
click at [181, 310] on button "Print Packing Slip" at bounding box center [177, 310] width 48 height 12
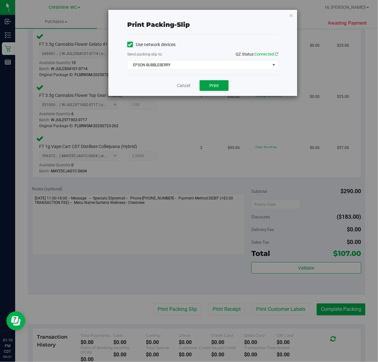
click at [221, 86] on button "Print" at bounding box center [213, 85] width 29 height 11
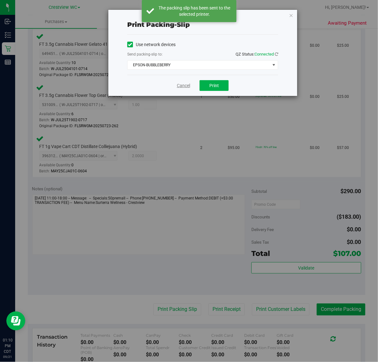
click at [179, 83] on link "Cancel" at bounding box center [183, 85] width 13 height 7
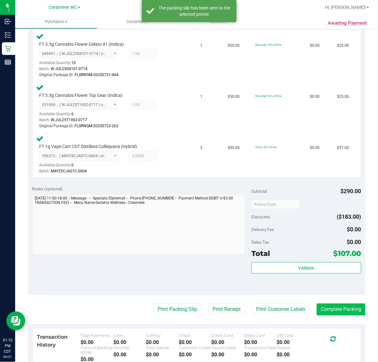
click at [337, 305] on button "Complete Packing" at bounding box center [341, 310] width 49 height 12
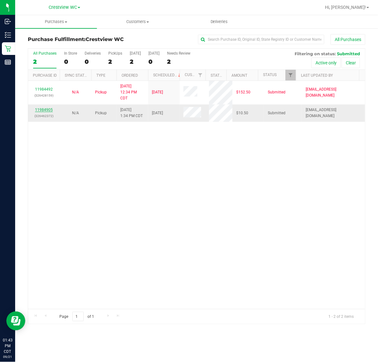
click at [51, 112] on link "11984905" at bounding box center [44, 110] width 18 height 4
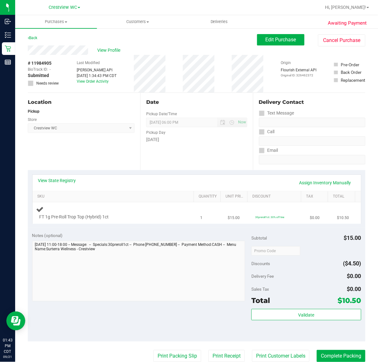
click at [138, 205] on td "FT 1g Pre-Roll Trop Top (Hybrid) 1ct" at bounding box center [115, 212] width 164 height 21
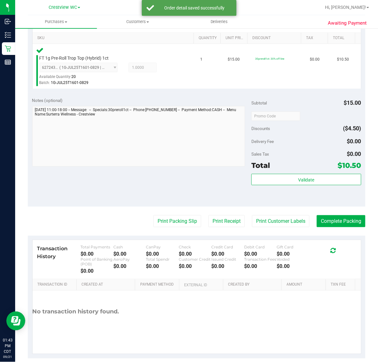
scroll to position [166, 0]
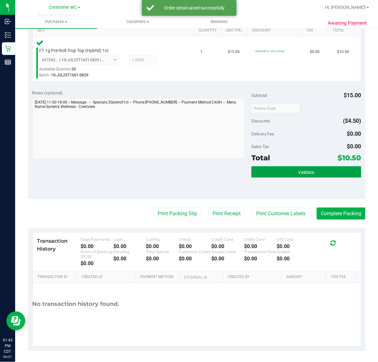
click at [325, 173] on button "Validate" at bounding box center [306, 171] width 110 height 11
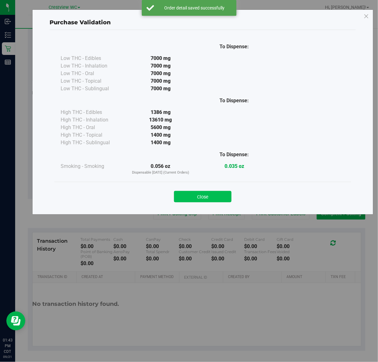
click at [217, 193] on button "Close" at bounding box center [202, 196] width 57 height 11
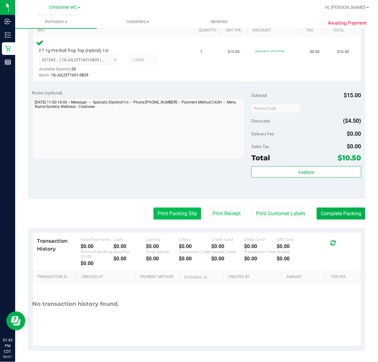
click at [182, 215] on button "Print Packing Slip" at bounding box center [177, 214] width 48 height 12
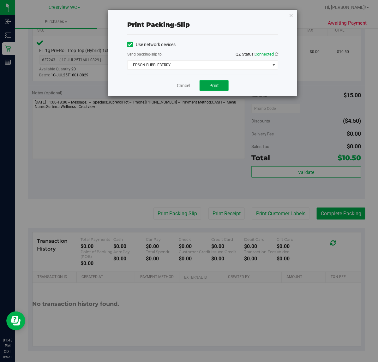
click at [218, 86] on span "Print" at bounding box center [213, 85] width 9 height 5
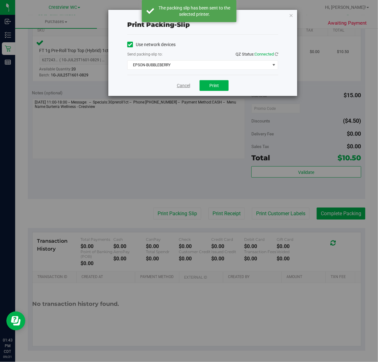
click at [179, 86] on link "Cancel" at bounding box center [183, 85] width 13 height 7
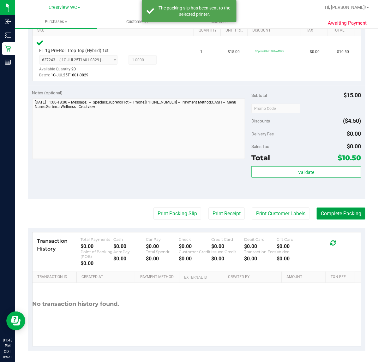
click at [337, 219] on button "Complete Packing" at bounding box center [341, 214] width 49 height 12
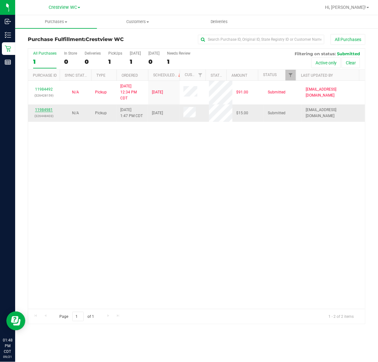
click at [42, 111] on link "11984981" at bounding box center [44, 110] width 18 height 4
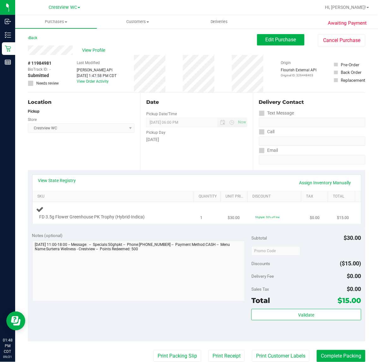
click at [113, 215] on span "FD 3.5g Flower Greenhouse PK Trophy (Hybrid-Indica)" at bounding box center [91, 217] width 105 height 6
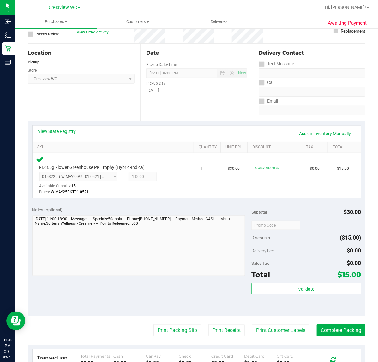
scroll to position [102, 0]
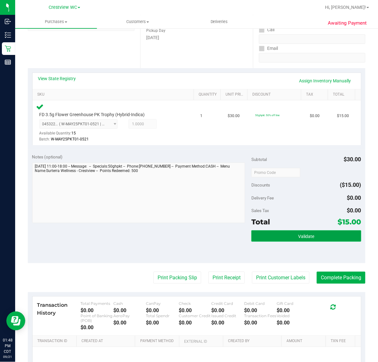
click at [311, 234] on button "Validate" at bounding box center [306, 235] width 110 height 11
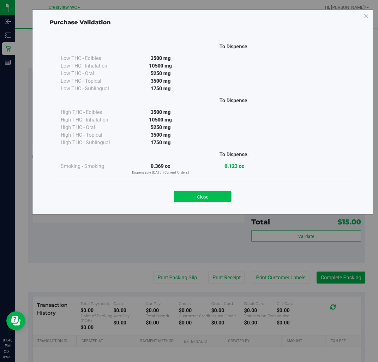
click at [211, 193] on button "Close" at bounding box center [202, 196] width 57 height 11
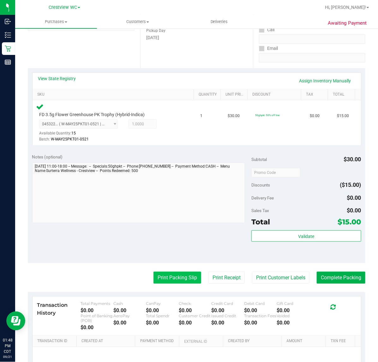
click at [174, 276] on button "Print Packing Slip" at bounding box center [177, 278] width 48 height 12
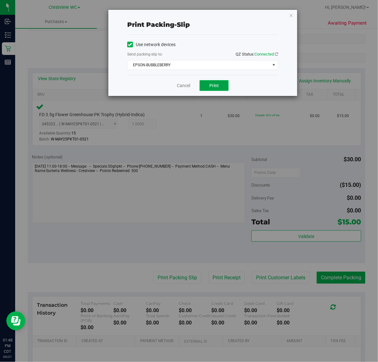
click at [221, 83] on button "Print" at bounding box center [213, 85] width 29 height 11
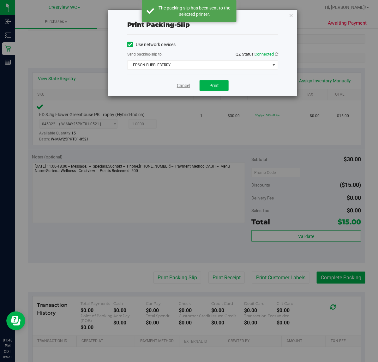
click at [183, 86] on link "Cancel" at bounding box center [183, 85] width 13 height 7
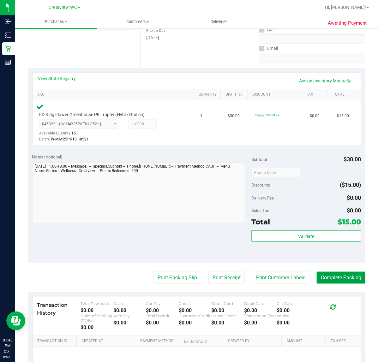
click at [336, 276] on button "Complete Packing" at bounding box center [341, 278] width 49 height 12
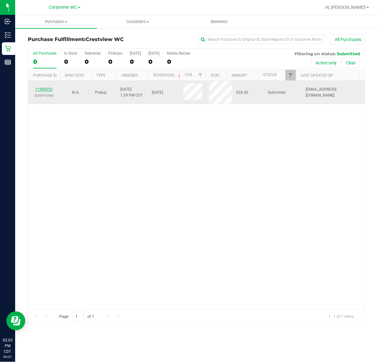
click at [44, 89] on link "11985052" at bounding box center [44, 89] width 18 height 4
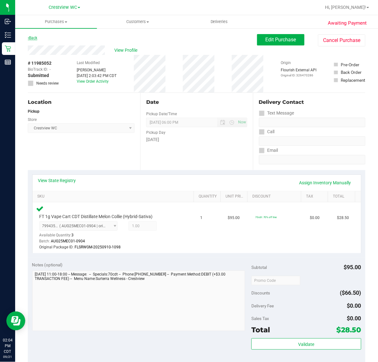
click at [34, 37] on link "Back" at bounding box center [32, 38] width 9 height 4
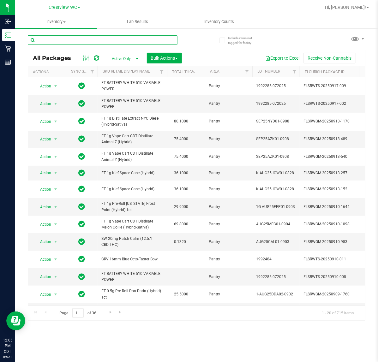
click at [101, 37] on input "text" at bounding box center [103, 39] width 150 height 9
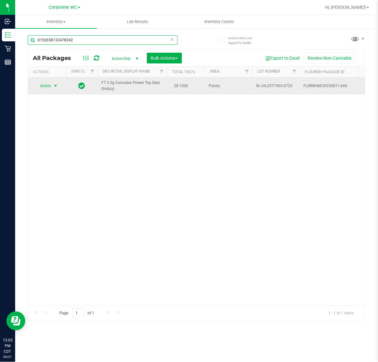
type input "0152658132478242"
click at [54, 87] on span "select" at bounding box center [55, 85] width 5 height 5
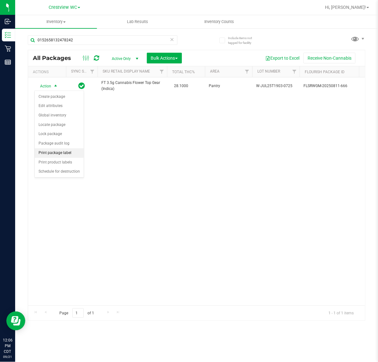
click at [65, 155] on li "Print package label" at bounding box center [59, 152] width 49 height 9
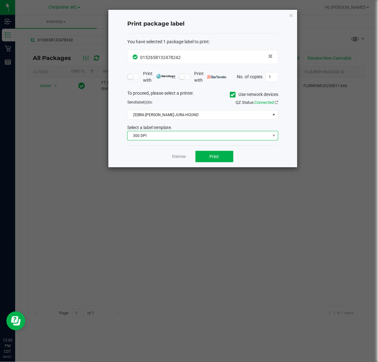
click at [218, 137] on span "300 DPI" at bounding box center [198, 135] width 142 height 9
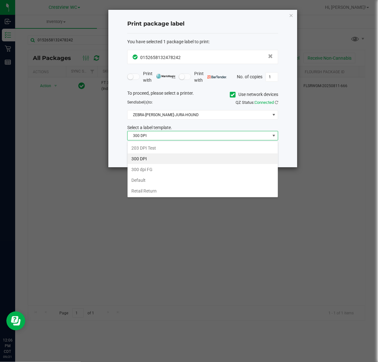
scroll to position [10, 151]
click at [178, 147] on li "203 DPI Test" at bounding box center [202, 148] width 150 height 11
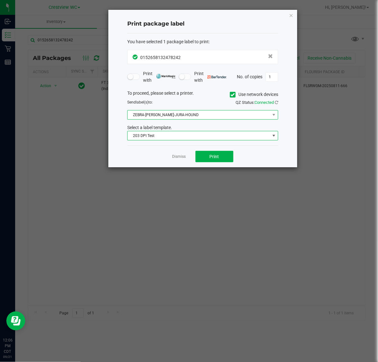
click at [206, 116] on span "ZEBRA-[PERSON_NAME]-JURA-HOUND" at bounding box center [198, 114] width 142 height 9
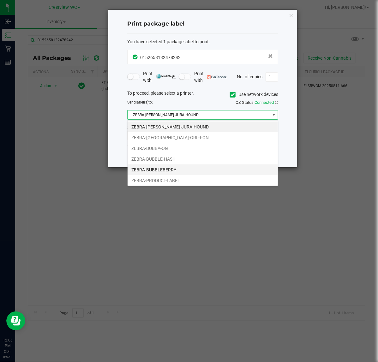
click at [173, 170] on li "ZEBRA-BUBBLEBERRY" at bounding box center [202, 169] width 150 height 11
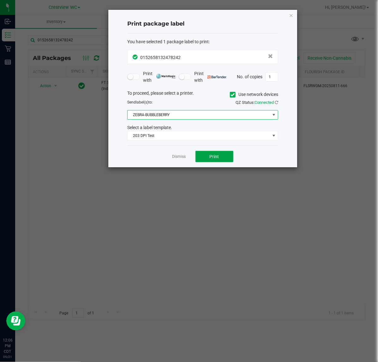
click at [216, 157] on span "Print" at bounding box center [214, 156] width 9 height 5
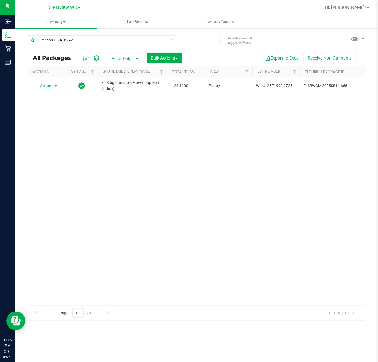
click at [172, 40] on icon at bounding box center [172, 39] width 4 height 8
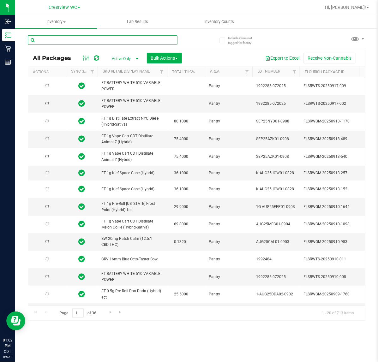
click at [156, 41] on input "text" at bounding box center [103, 39] width 150 height 9
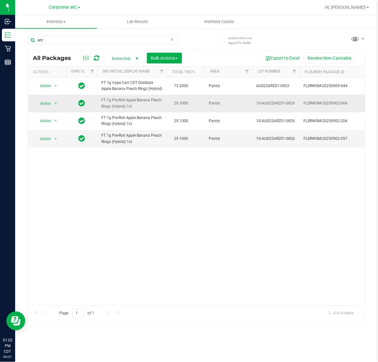
drag, startPoint x: 144, startPoint y: 107, endPoint x: 101, endPoint y: 103, distance: 42.5
click at [101, 103] on span "FT 1g Pre-Roll Apple Banana Peach Ringz (Hybrid) 1ct" at bounding box center [132, 103] width 62 height 12
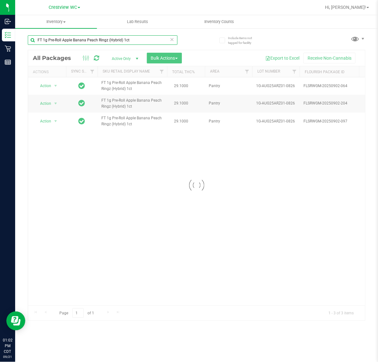
type input "FT 1g Pre-Roll Apple Banana Peach Ringz (Hybrid) 1ct"
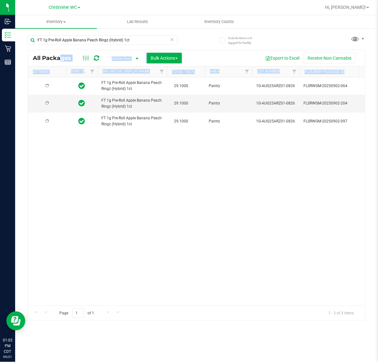
drag, startPoint x: 265, startPoint y: 208, endPoint x: 129, endPoint y: 210, distance: 136.4
drag, startPoint x: 153, startPoint y: 219, endPoint x: 162, endPoint y: 220, distance: 8.6
click at [153, 218] on div "Action Action Create package Edit attributes Global inventory Locate package Lo…" at bounding box center [196, 191] width 337 height 228
click at [173, 41] on icon at bounding box center [172, 39] width 4 height 8
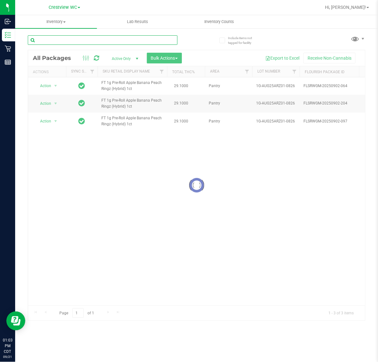
click at [160, 39] on input "text" at bounding box center [103, 39] width 150 height 9
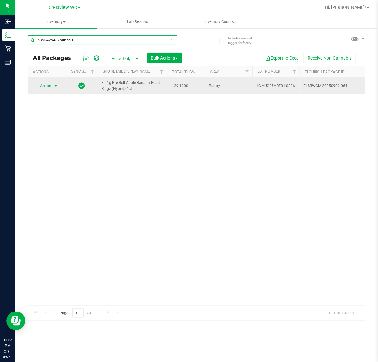
type input "6390425487506560"
click at [56, 88] on span "select" at bounding box center [55, 85] width 5 height 5
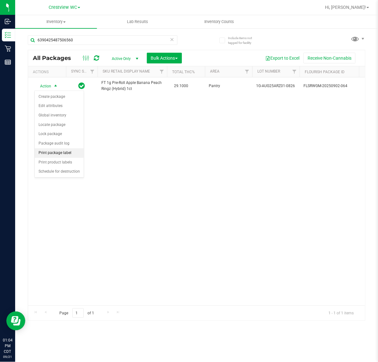
click at [68, 156] on li "Print package label" at bounding box center [59, 152] width 49 height 9
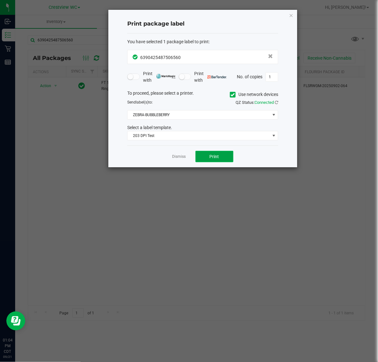
click at [213, 157] on span "Print" at bounding box center [214, 156] width 9 height 5
click at [176, 158] on link "Dismiss" at bounding box center [179, 156] width 14 height 5
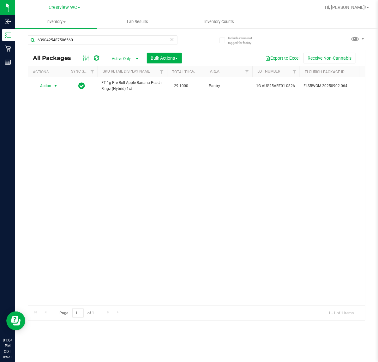
click at [170, 39] on icon at bounding box center [172, 39] width 4 height 8
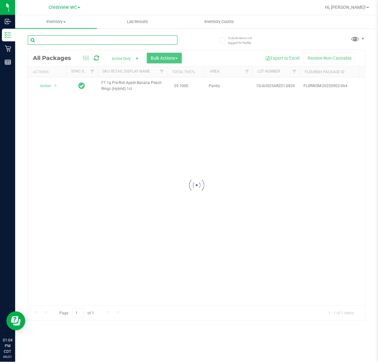
click at [165, 40] on input "text" at bounding box center [103, 39] width 150 height 9
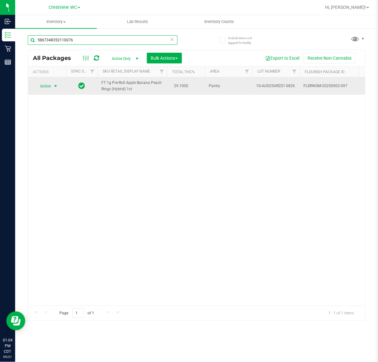
type input "5867348352110076"
click at [56, 87] on span "select" at bounding box center [55, 86] width 5 height 5
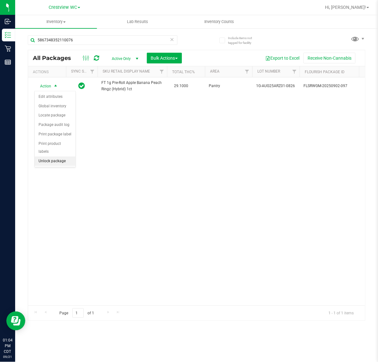
click at [57, 157] on li "Unlock package" at bounding box center [55, 161] width 41 height 9
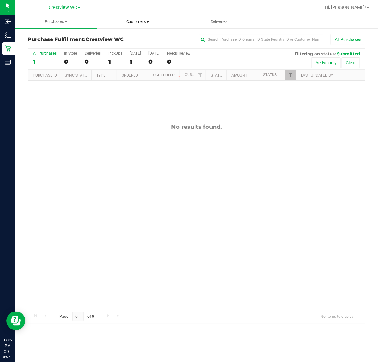
click at [148, 21] on span at bounding box center [147, 21] width 3 height 1
click at [129, 35] on span "All customers" at bounding box center [119, 37] width 45 height 5
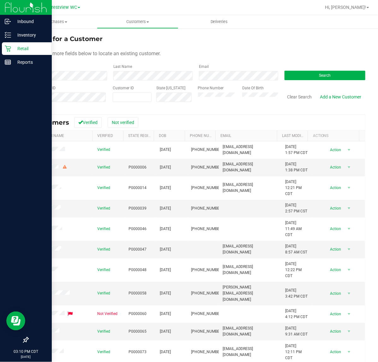
click at [7, 49] on icon at bounding box center [8, 49] width 6 height 6
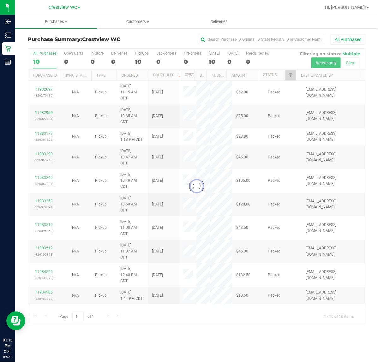
click at [292, 76] on div at bounding box center [196, 187] width 337 height 276
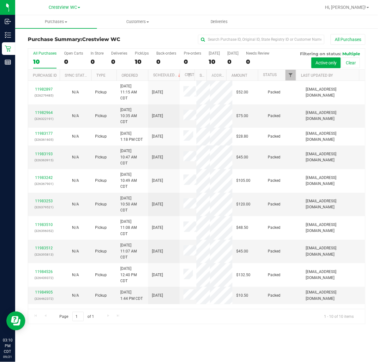
click at [290, 76] on span "Filter" at bounding box center [290, 75] width 5 height 5
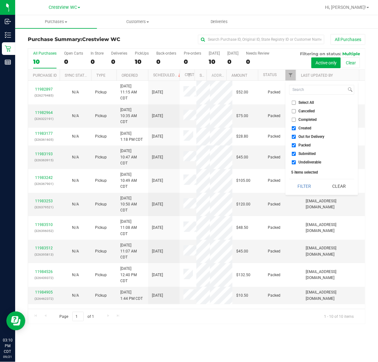
click at [310, 126] on span "Created" at bounding box center [305, 128] width 13 height 4
click at [296, 126] on input "Created" at bounding box center [294, 128] width 4 height 4
checkbox input "false"
click at [313, 136] on span "Out for Delivery" at bounding box center [312, 137] width 26 height 4
click at [296, 136] on input "Out for Delivery" at bounding box center [294, 137] width 4 height 4
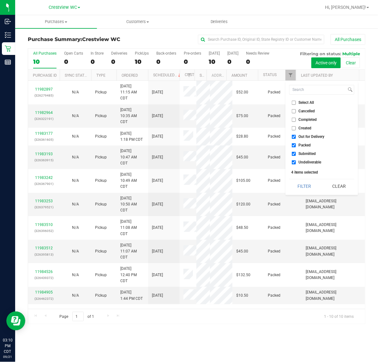
checkbox input "false"
click at [309, 145] on span "Packed" at bounding box center [305, 145] width 12 height 4
click at [296, 145] on input "Packed" at bounding box center [294, 145] width 4 height 4
checkbox input "false"
click at [309, 163] on span "Undeliverable" at bounding box center [310, 162] width 23 height 4
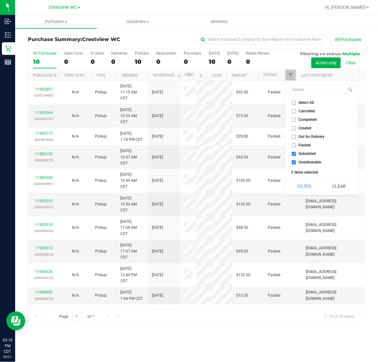
click at [296, 163] on input "Undeliverable" at bounding box center [294, 162] width 4 height 4
checkbox input "false"
click at [304, 187] on button "Filter" at bounding box center [304, 186] width 30 height 14
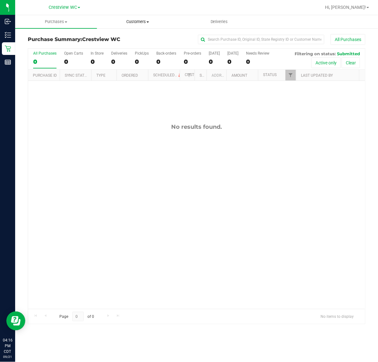
click at [143, 22] on span "Customers" at bounding box center [137, 22] width 81 height 6
click at [130, 38] on span "All customers" at bounding box center [119, 37] width 45 height 5
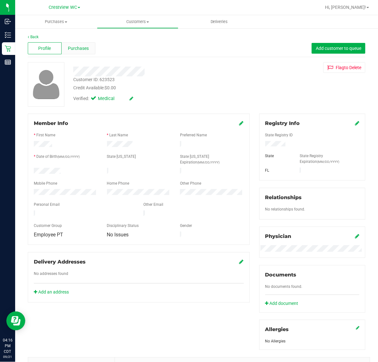
click at [85, 50] on span "Purchases" at bounding box center [78, 48] width 21 height 7
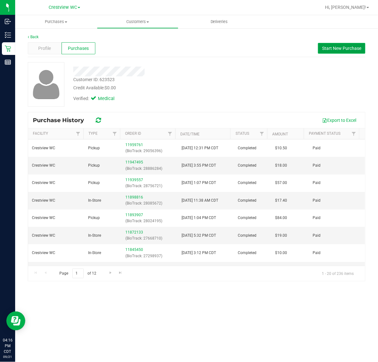
click at [341, 46] on span "Start New Purchase" at bounding box center [341, 48] width 39 height 5
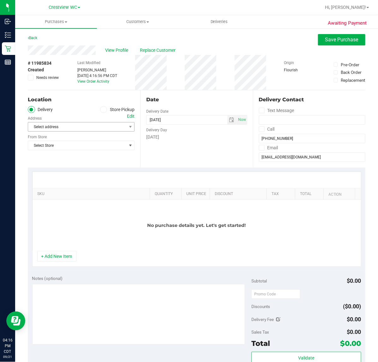
click at [114, 127] on span "Select address" at bounding box center [74, 126] width 93 height 9
click at [104, 110] on span at bounding box center [103, 109] width 7 height 7
click at [0, 0] on input "Store Pickup" at bounding box center [0, 0] width 0 height 0
click at [128, 128] on span "select" at bounding box center [130, 126] width 5 height 5
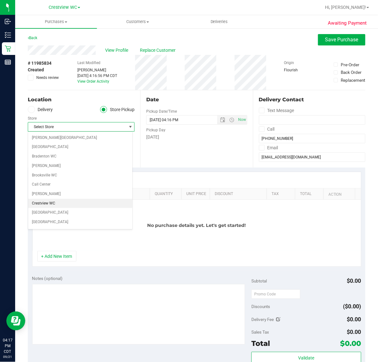
click at [55, 206] on li "Crestview WC" at bounding box center [80, 203] width 104 height 9
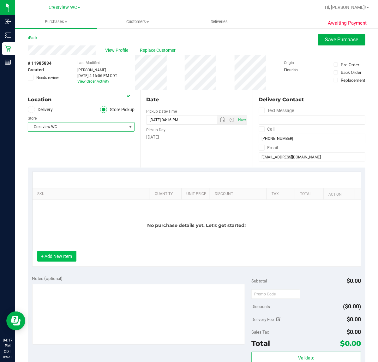
click at [65, 256] on button "+ Add New Item" at bounding box center [56, 256] width 39 height 11
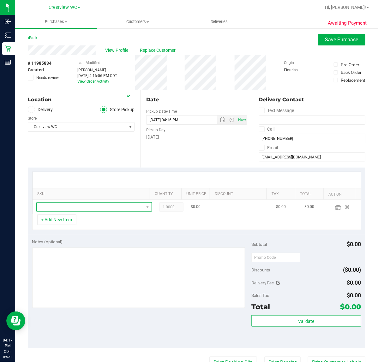
click at [78, 210] on span "NO DATA FOUND" at bounding box center [90, 207] width 107 height 9
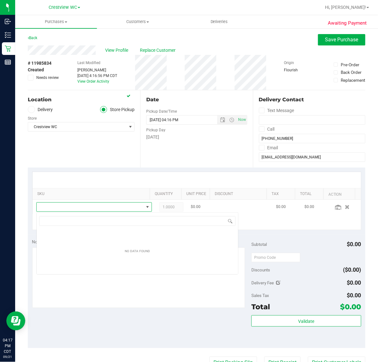
scroll to position [10, 104]
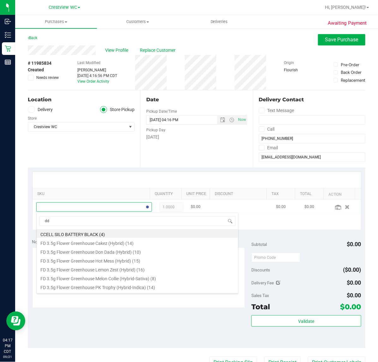
type input "dda"
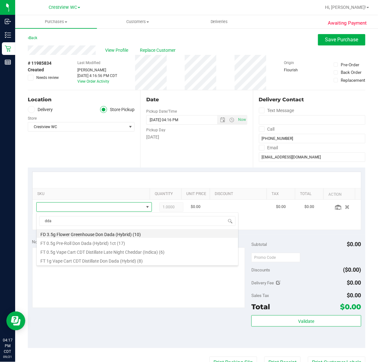
click at [134, 236] on li "FD 3.5g Flower Greenhouse Don Dada (Hybrid) (10)" at bounding box center [137, 233] width 201 height 9
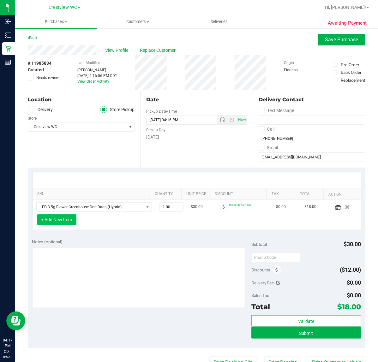
click at [62, 220] on button "+ Add New Item" at bounding box center [56, 219] width 39 height 11
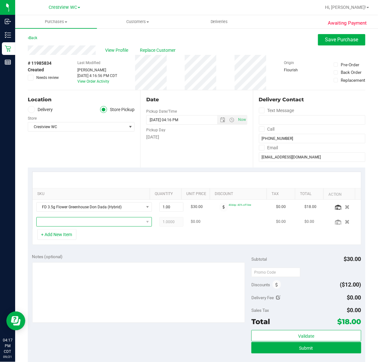
click at [76, 223] on span "NO DATA FOUND" at bounding box center [90, 221] width 107 height 9
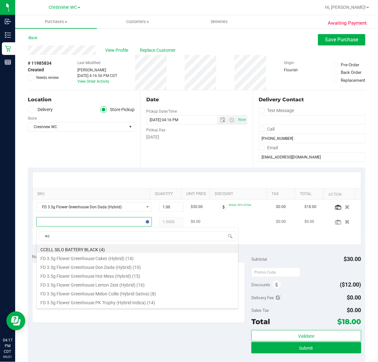
type input "wzl"
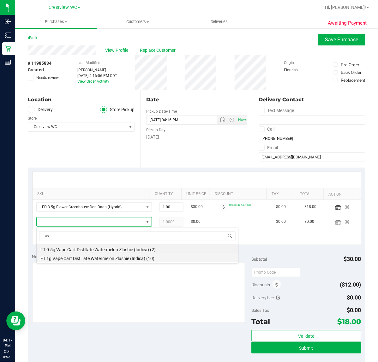
click at [128, 258] on li "FT 1g Vape Cart Distillate Watermelon Zlushie (Indica) (10)" at bounding box center [137, 257] width 201 height 9
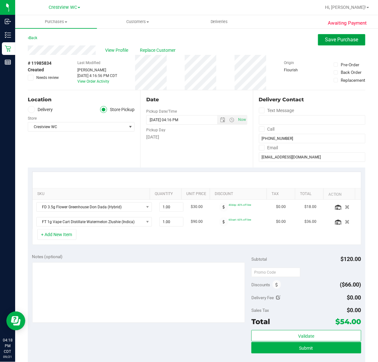
click at [347, 40] on span "Save Purchase" at bounding box center [341, 40] width 33 height 6
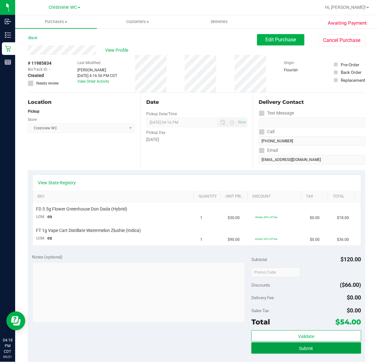
click at [302, 349] on span "Submit" at bounding box center [306, 348] width 14 height 5
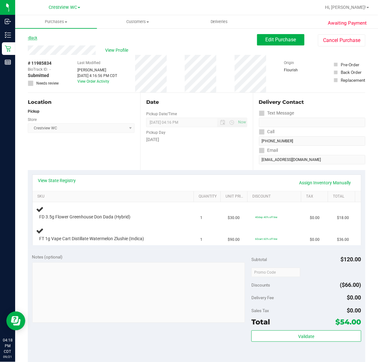
click at [34, 37] on link "Back" at bounding box center [32, 38] width 9 height 4
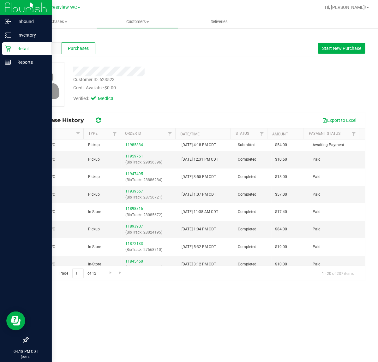
click at [16, 48] on p "Retail" at bounding box center [30, 49] width 38 height 8
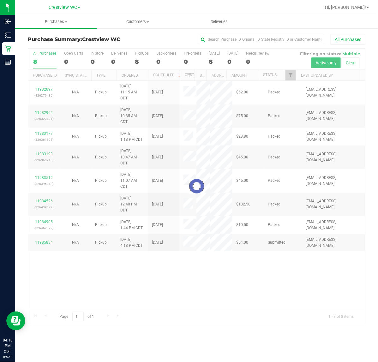
click at [289, 75] on div at bounding box center [196, 187] width 337 height 276
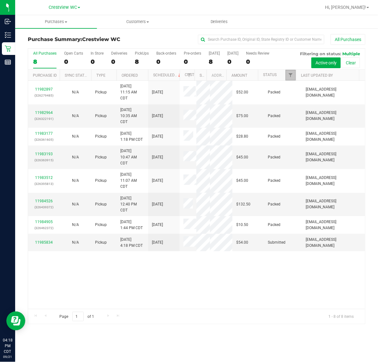
click at [291, 77] on span "Filter" at bounding box center [290, 75] width 5 height 5
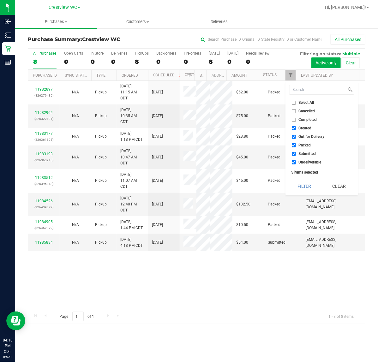
click at [304, 125] on li "Created" at bounding box center [321, 128] width 65 height 7
click at [306, 136] on span "Out for Delivery" at bounding box center [312, 137] width 26 height 4
click at [296, 136] on input "Out for Delivery" at bounding box center [294, 137] width 4 height 4
checkbox input "false"
click at [306, 130] on span "Created" at bounding box center [305, 128] width 13 height 4
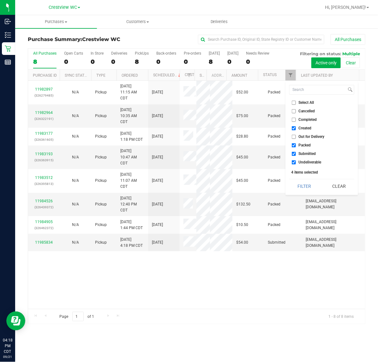
click at [296, 130] on input "Created" at bounding box center [294, 128] width 4 height 4
checkbox input "false"
click at [302, 146] on span "Packed" at bounding box center [305, 145] width 12 height 4
click at [296, 146] on input "Packed" at bounding box center [294, 145] width 4 height 4
checkbox input "false"
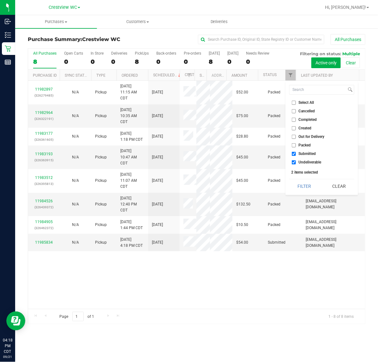
drag, startPoint x: 302, startPoint y: 163, endPoint x: 305, endPoint y: 180, distance: 17.6
click at [302, 163] on span "Undeliverable" at bounding box center [310, 162] width 23 height 4
click at [296, 163] on input "Undeliverable" at bounding box center [294, 162] width 4 height 4
checkbox input "false"
click at [304, 187] on button "Filter" at bounding box center [304, 186] width 30 height 14
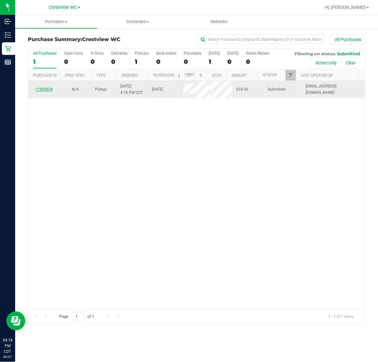
click at [46, 92] on link "11985834" at bounding box center [44, 89] width 18 height 4
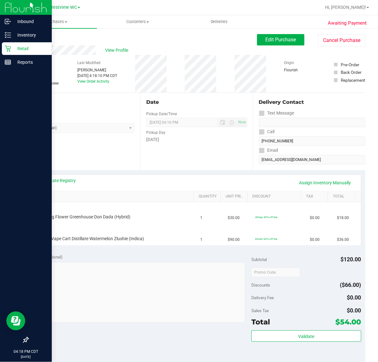
click at [8, 49] on icon at bounding box center [8, 48] width 6 height 6
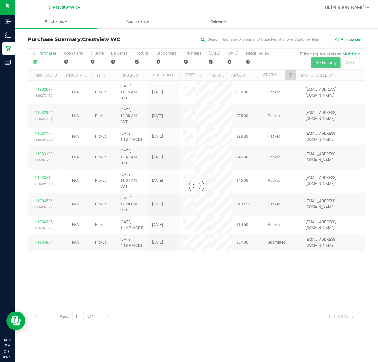
click at [289, 78] on div at bounding box center [196, 187] width 337 height 276
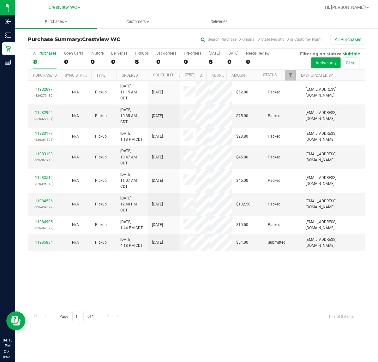
click at [290, 77] on span "Filter" at bounding box center [290, 75] width 5 height 5
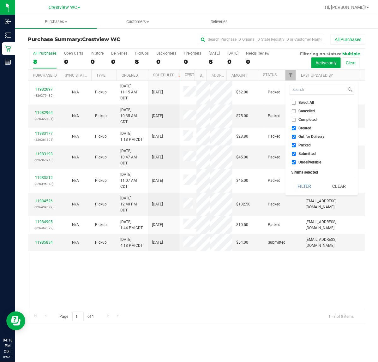
click at [293, 128] on input "Created" at bounding box center [294, 128] width 4 height 4
checkbox input "false"
click at [294, 137] on input "Out for Delivery" at bounding box center [294, 137] width 4 height 4
checkbox input "false"
click at [296, 147] on label "Packed" at bounding box center [301, 145] width 19 height 4
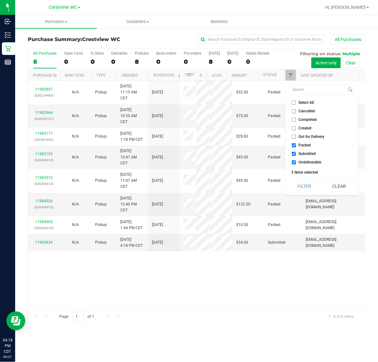
click at [296, 147] on input "Packed" at bounding box center [294, 145] width 4 height 4
checkbox input "false"
click at [299, 161] on span "Undeliverable" at bounding box center [310, 162] width 23 height 4
click at [296, 161] on input "Undeliverable" at bounding box center [294, 162] width 4 height 4
checkbox input "false"
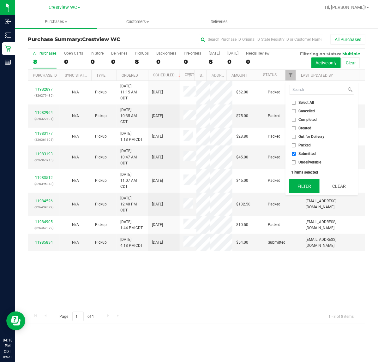
click at [295, 185] on button "Filter" at bounding box center [304, 186] width 30 height 14
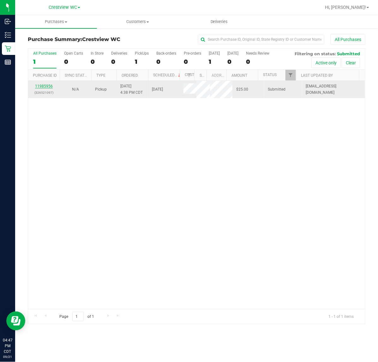
click at [40, 88] on link "11985956" at bounding box center [44, 86] width 18 height 4
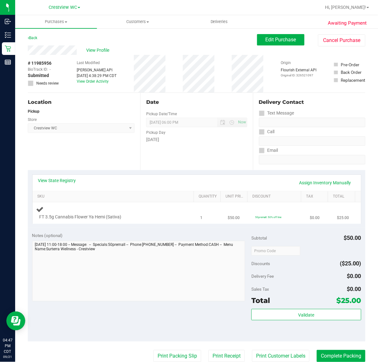
click at [143, 220] on div at bounding box center [109, 220] width 141 height 0
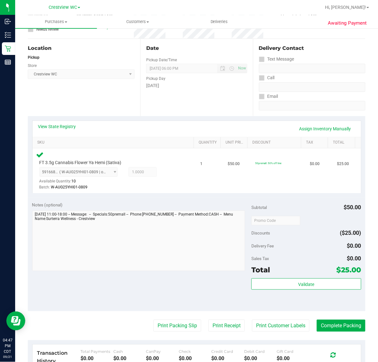
scroll to position [126, 0]
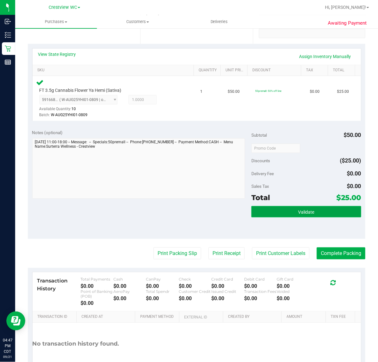
click at [328, 213] on button "Validate" at bounding box center [306, 211] width 110 height 11
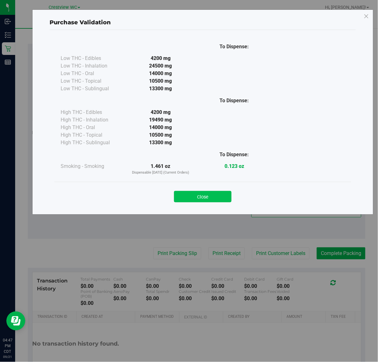
click at [221, 191] on button "Close" at bounding box center [202, 196] width 57 height 11
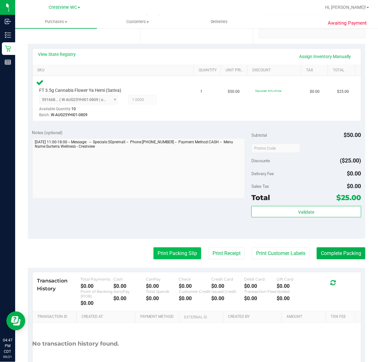
click at [175, 252] on button "Print Packing Slip" at bounding box center [177, 253] width 48 height 12
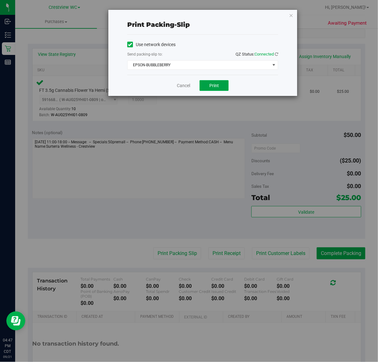
click at [215, 88] on span "Print" at bounding box center [213, 85] width 9 height 5
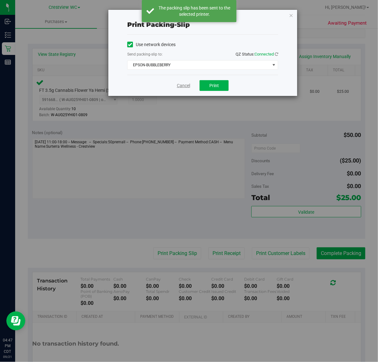
click at [184, 86] on link "Cancel" at bounding box center [183, 85] width 13 height 7
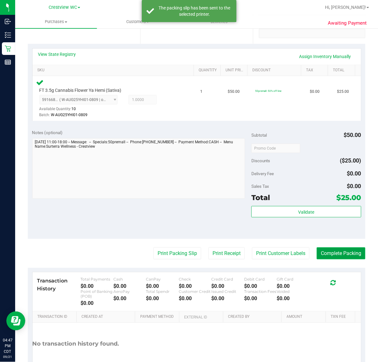
click at [343, 250] on button "Complete Packing" at bounding box center [341, 253] width 49 height 12
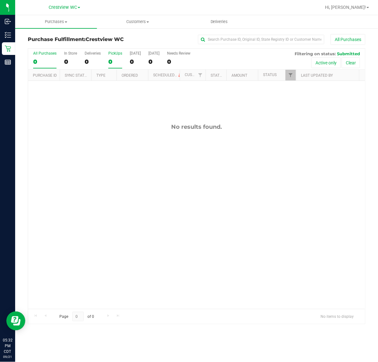
click at [111, 64] on div "0" at bounding box center [115, 61] width 14 height 7
click at [0, 0] on input "PickUps 0" at bounding box center [0, 0] width 0 height 0
click at [290, 71] on link "Filter" at bounding box center [290, 75] width 10 height 11
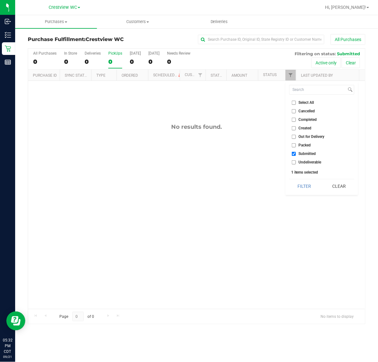
drag, startPoint x: 299, startPoint y: 145, endPoint x: 310, endPoint y: 169, distance: 26.4
click at [299, 145] on span "Packed" at bounding box center [305, 145] width 12 height 4
click at [296, 145] on input "Packed" at bounding box center [294, 145] width 4 height 4
click at [311, 187] on button "Filter" at bounding box center [304, 186] width 30 height 14
checkbox input "true"
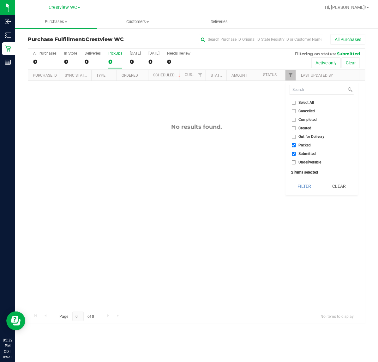
checkbox input "true"
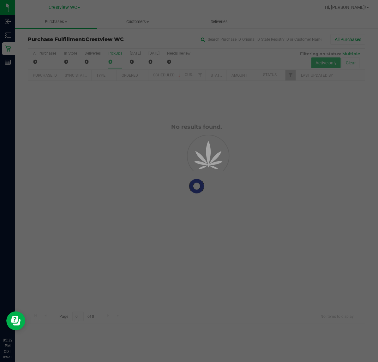
checkbox input "true"
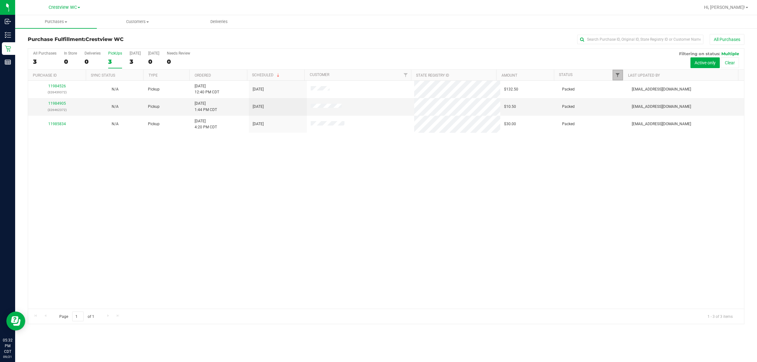
click at [377, 74] on span "Filter" at bounding box center [617, 75] width 5 height 5
click at [377, 185] on button "Filter" at bounding box center [631, 186] width 30 height 14
click at [377, 75] on span "Filter" at bounding box center [617, 75] width 5 height 5
click at [377, 203] on div "11984526 (326439372) N/A Pickup 9/21/2025 12:40 PM CDT 9/21/2025 $132.50 Packed…" at bounding box center [386, 195] width 716 height 228
click at [116, 62] on div "3" at bounding box center [115, 61] width 14 height 7
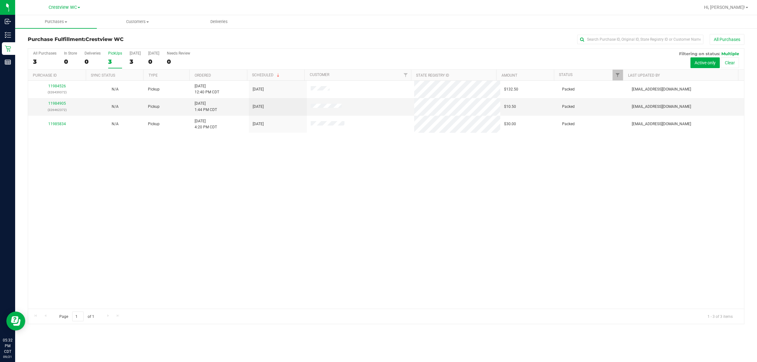
click at [0, 0] on input "PickUps 3" at bounding box center [0, 0] width 0 height 0
click at [53, 103] on link "11984905" at bounding box center [57, 103] width 18 height 4
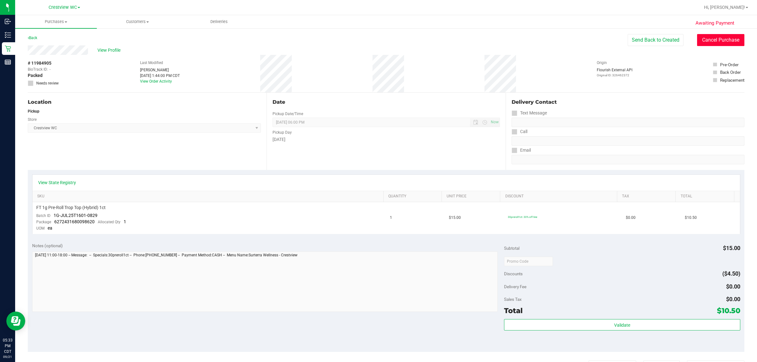
click at [377, 40] on button "Cancel Purchase" at bounding box center [720, 40] width 47 height 12
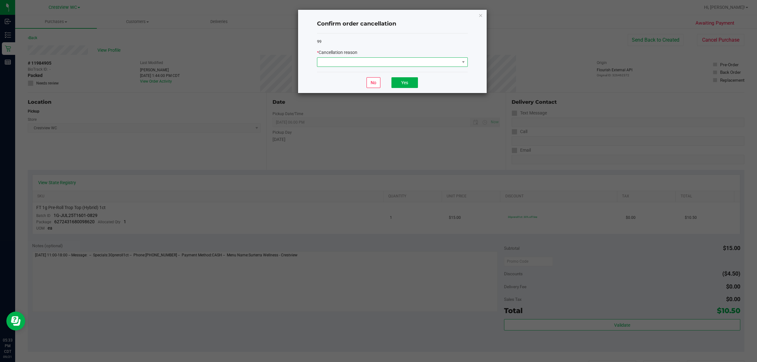
click at [377, 63] on span at bounding box center [388, 62] width 142 height 9
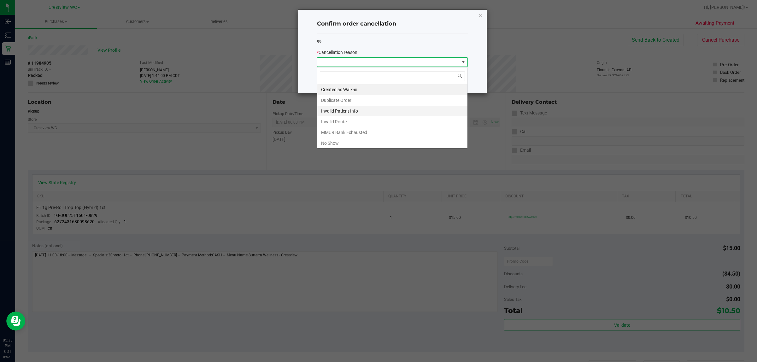
scroll to position [10, 151]
click at [335, 144] on li "No Show" at bounding box center [392, 143] width 150 height 11
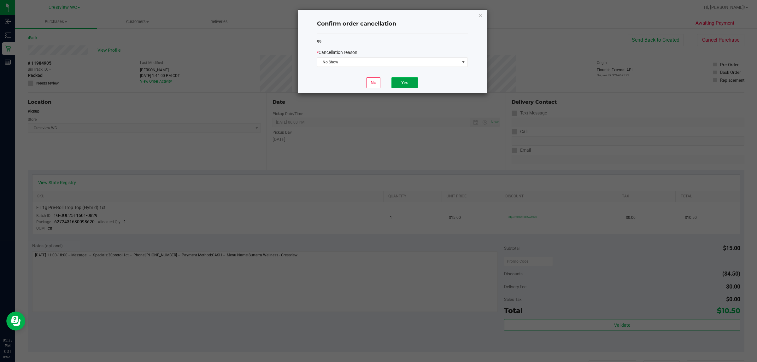
click at [377, 86] on button "Yes" at bounding box center [405, 82] width 27 height 11
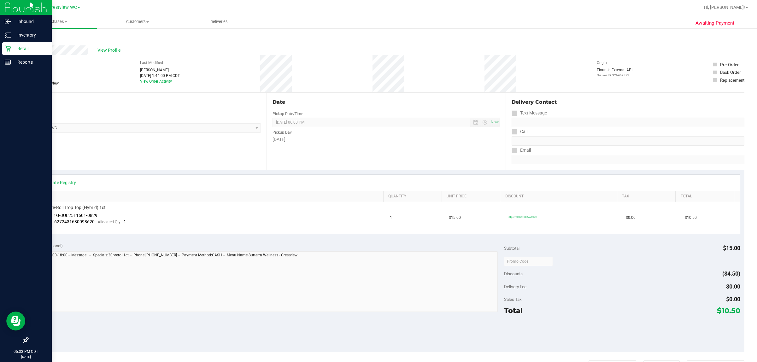
click at [15, 49] on p "Retail" at bounding box center [30, 49] width 38 height 8
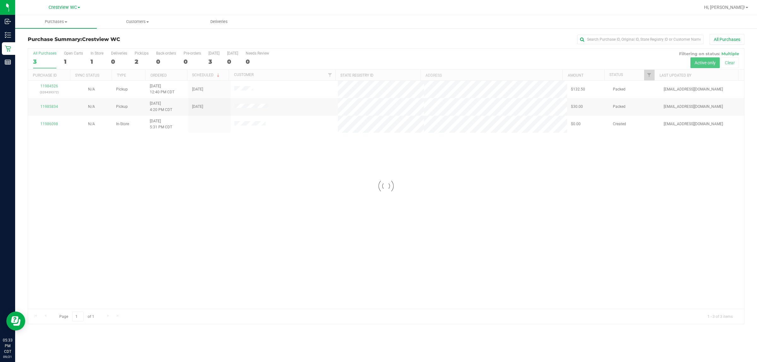
click at [136, 44] on div "Purchase Summary: Crestview WC All Purchases" at bounding box center [386, 41] width 717 height 14
click at [138, 57] on div at bounding box center [386, 187] width 716 height 276
click at [138, 60] on div "2" at bounding box center [142, 61] width 14 height 7
click at [0, 0] on input "PickUps 2" at bounding box center [0, 0] width 0 height 0
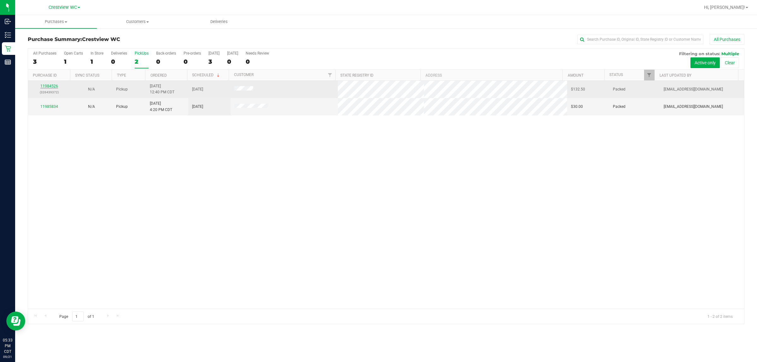
click at [52, 85] on link "11984526" at bounding box center [49, 86] width 18 height 4
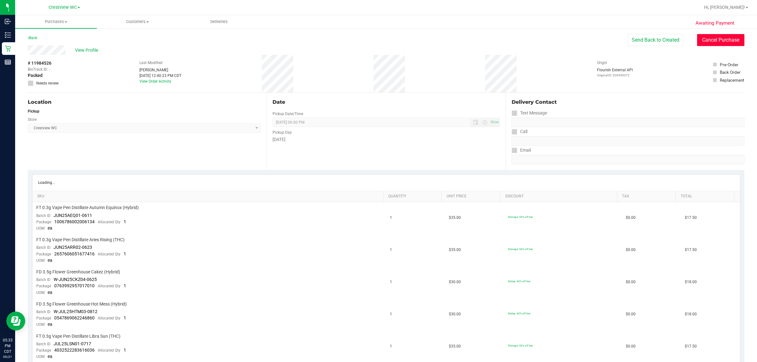
click at [377, 39] on button "Cancel Purchase" at bounding box center [720, 40] width 47 height 12
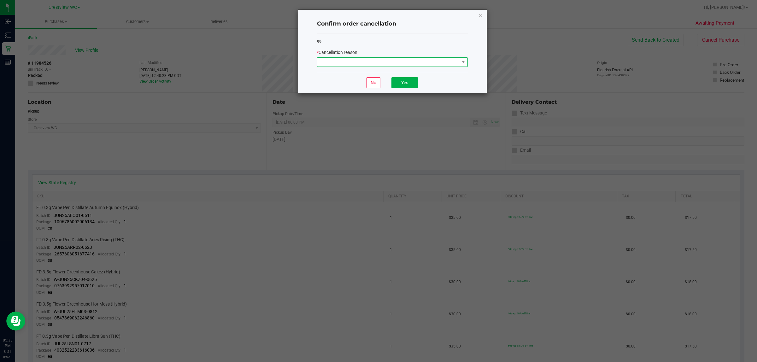
click at [360, 59] on span at bounding box center [388, 62] width 142 height 9
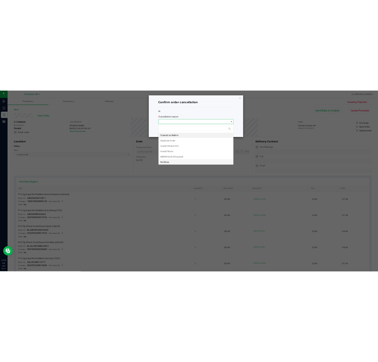
scroll to position [10, 151]
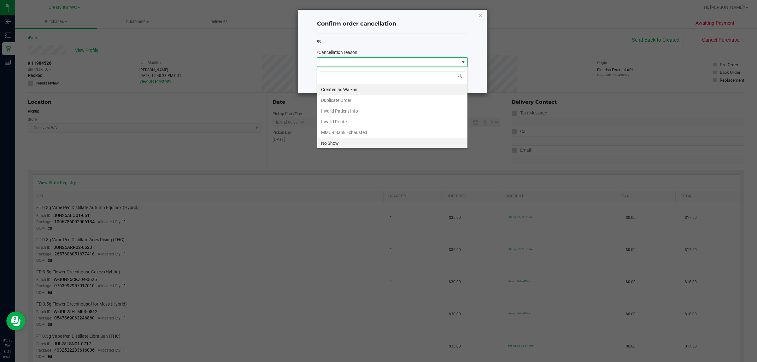
click at [324, 146] on li "No Show" at bounding box center [392, 143] width 150 height 11
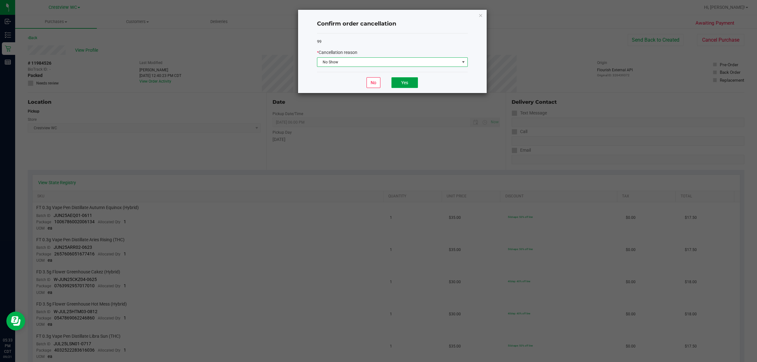
click at [377, 83] on button "Yes" at bounding box center [405, 82] width 27 height 11
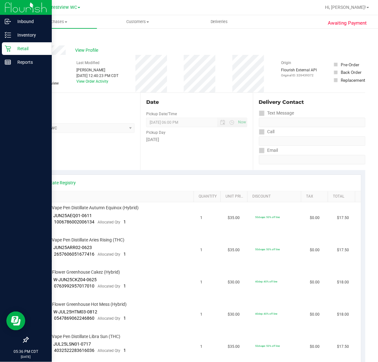
click at [10, 48] on icon at bounding box center [8, 49] width 6 height 6
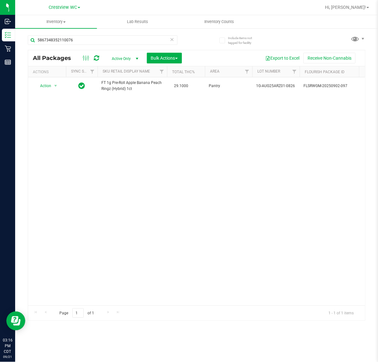
click at [173, 38] on icon at bounding box center [172, 39] width 4 height 8
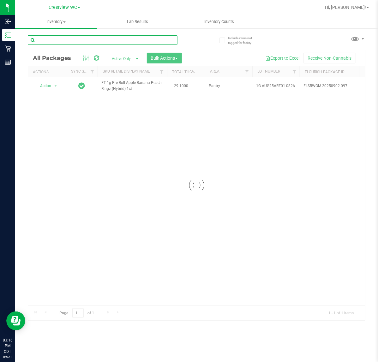
click at [137, 40] on input "text" at bounding box center [103, 39] width 150 height 9
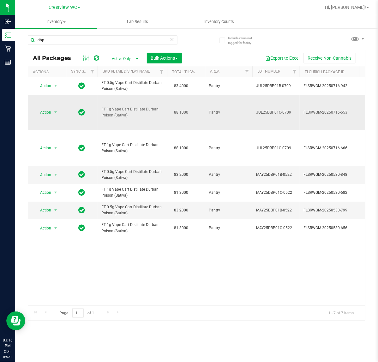
click at [101, 111] on span "FT 1g Vape Cart Distillate Durban Poison (Sativa)" at bounding box center [132, 112] width 62 height 12
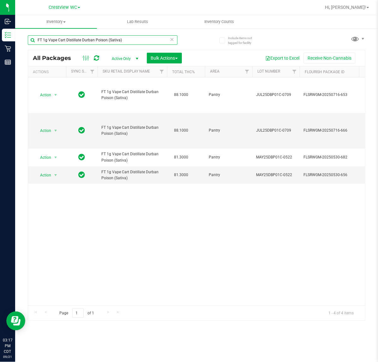
type input "FT 1g Vape Cart Distillate Durban Poison (Sativa)"
click at [171, 38] on icon at bounding box center [172, 39] width 4 height 8
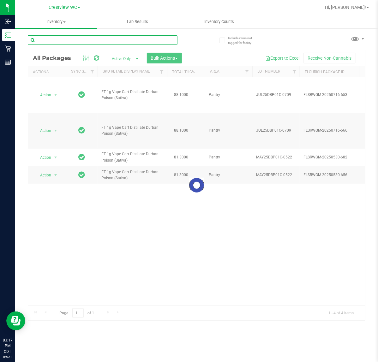
click at [136, 40] on input "text" at bounding box center [103, 39] width 150 height 9
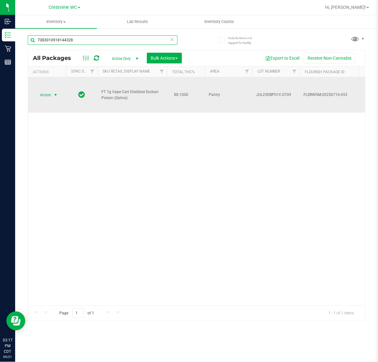
type input "7083010918144328"
click at [56, 95] on span "select" at bounding box center [55, 94] width 5 height 5
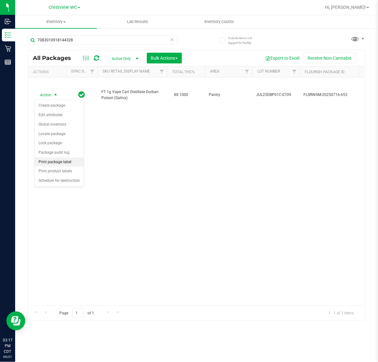
click at [69, 163] on li "Print package label" at bounding box center [59, 161] width 49 height 9
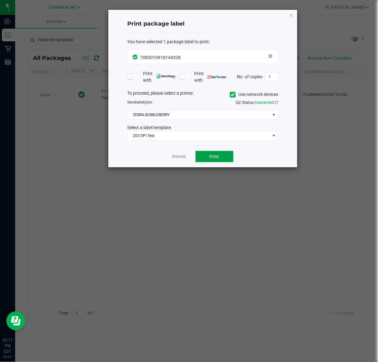
click at [215, 151] on button "Print" at bounding box center [214, 156] width 38 height 11
click at [172, 167] on div "Dismiss Print" at bounding box center [202, 156] width 151 height 22
click at [174, 158] on link "Dismiss" at bounding box center [179, 156] width 14 height 5
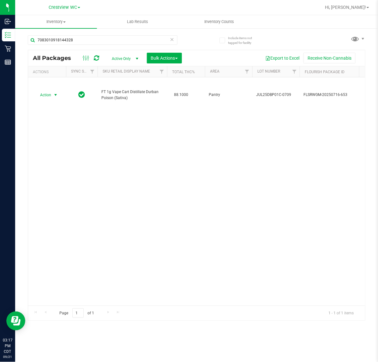
click at [170, 37] on icon at bounding box center [172, 39] width 4 height 8
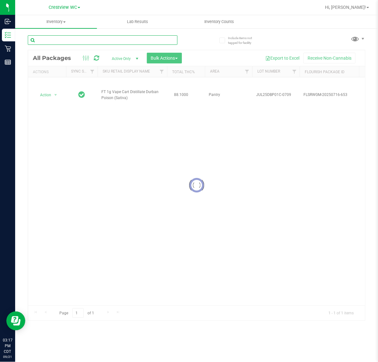
click at [160, 40] on input "text" at bounding box center [103, 39] width 150 height 9
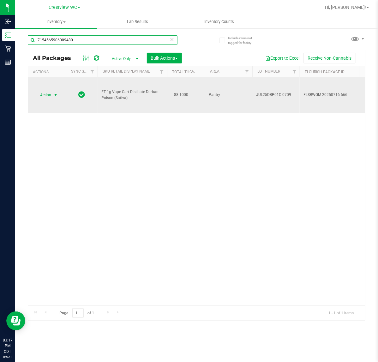
type input "7154565906009480"
click at [54, 94] on span "select" at bounding box center [55, 94] width 5 height 5
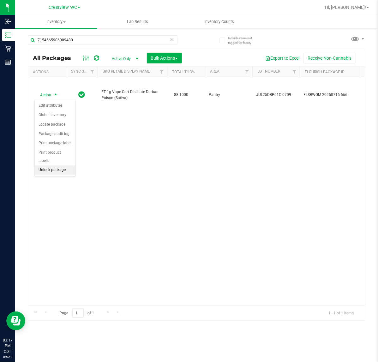
click at [61, 165] on li "Unlock package" at bounding box center [55, 169] width 41 height 9
click at [172, 42] on icon at bounding box center [172, 39] width 4 height 8
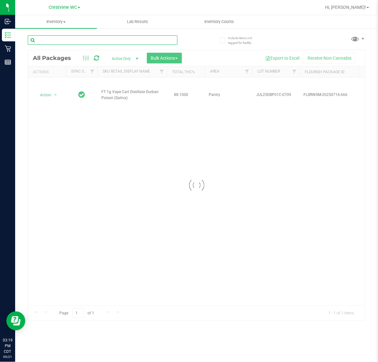
click at [149, 41] on input "text" at bounding box center [103, 39] width 150 height 9
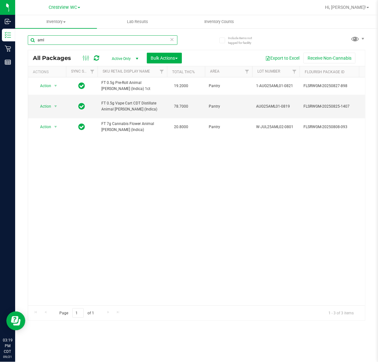
type input "aml"
click at [165, 227] on div "Action Action Create package Edit attributes Global inventory Locate package Lo…" at bounding box center [196, 191] width 337 height 228
click at [171, 37] on icon at bounding box center [172, 39] width 4 height 8
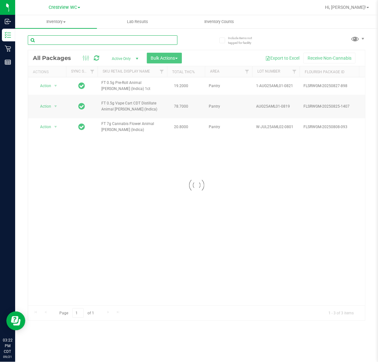
click at [149, 41] on input "text" at bounding box center [103, 39] width 150 height 9
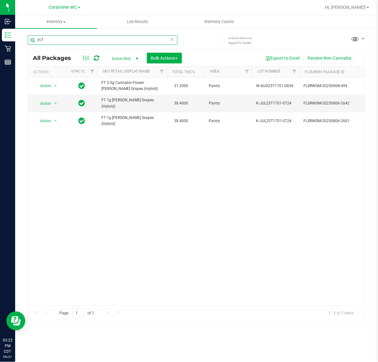
scroll to position [0, 2]
type input "t17"
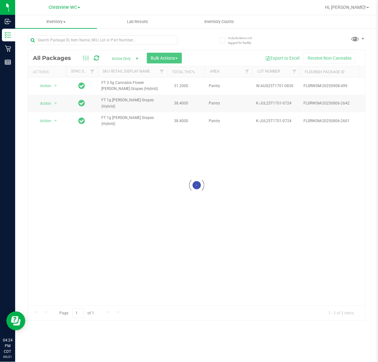
scroll to position [0, 2]
click at [141, 40] on input "text" at bounding box center [103, 39] width 150 height 9
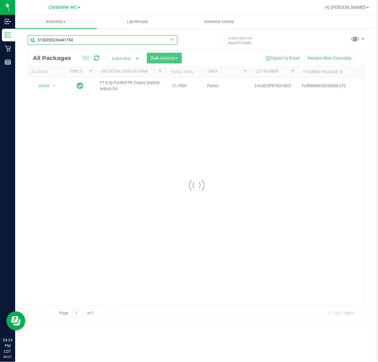
type input "5130295236441754"
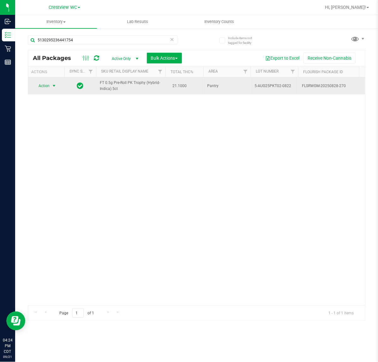
click at [54, 87] on span "select" at bounding box center [53, 85] width 5 height 5
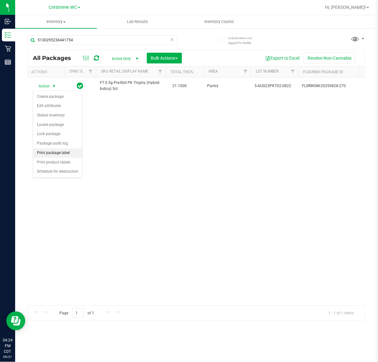
click at [65, 155] on li "Print package label" at bounding box center [57, 152] width 49 height 9
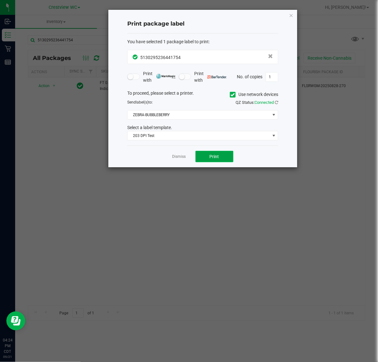
click at [215, 157] on span "Print" at bounding box center [214, 156] width 9 height 5
click at [180, 157] on link "Dismiss" at bounding box center [179, 156] width 14 height 5
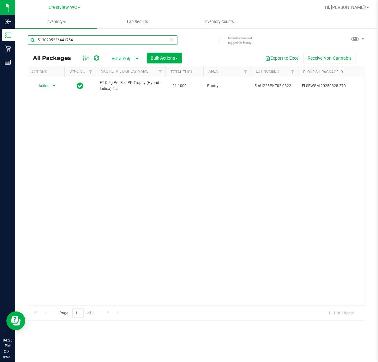
click at [163, 41] on input "5130295236441754" at bounding box center [103, 39] width 150 height 9
click at [172, 38] on icon at bounding box center [172, 39] width 4 height 8
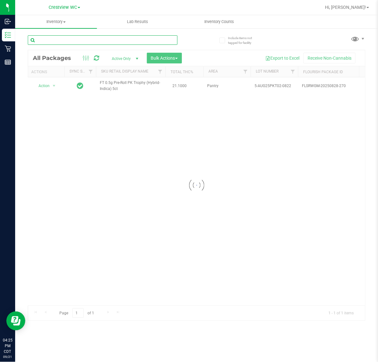
click at [156, 40] on input "text" at bounding box center [103, 39] width 150 height 9
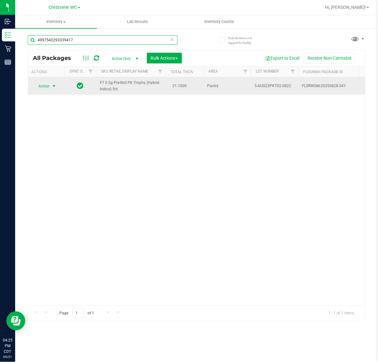
type input "4997542293339417"
click at [55, 88] on span "select" at bounding box center [53, 86] width 5 height 5
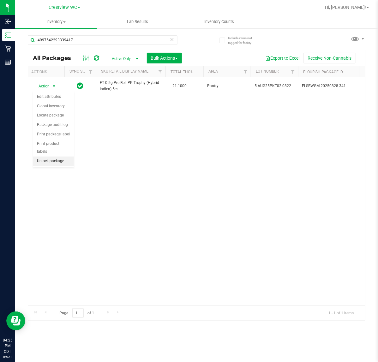
click at [59, 157] on li "Unlock package" at bounding box center [53, 161] width 41 height 9
